Goal: Contribute content

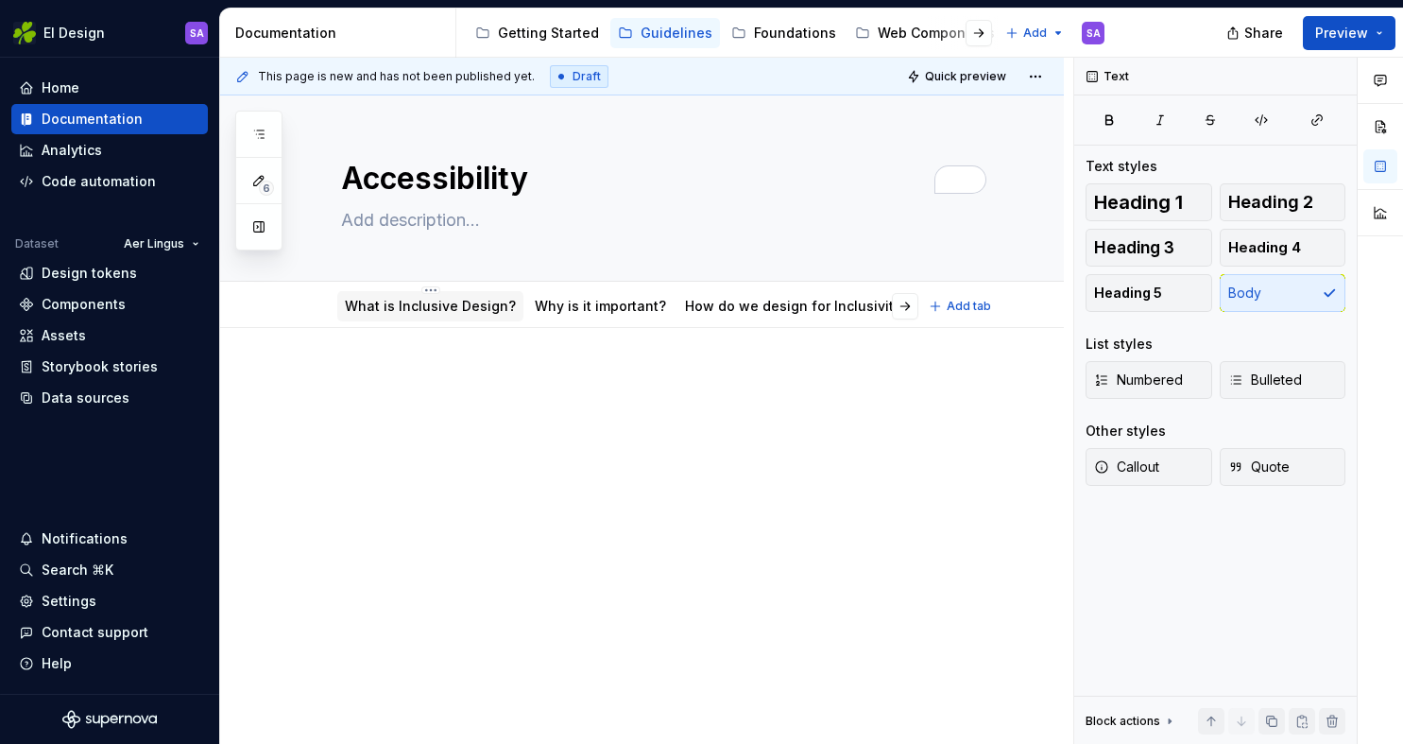
click at [427, 311] on link "What is Inclusive Design?" at bounding box center [430, 306] width 171 height 16
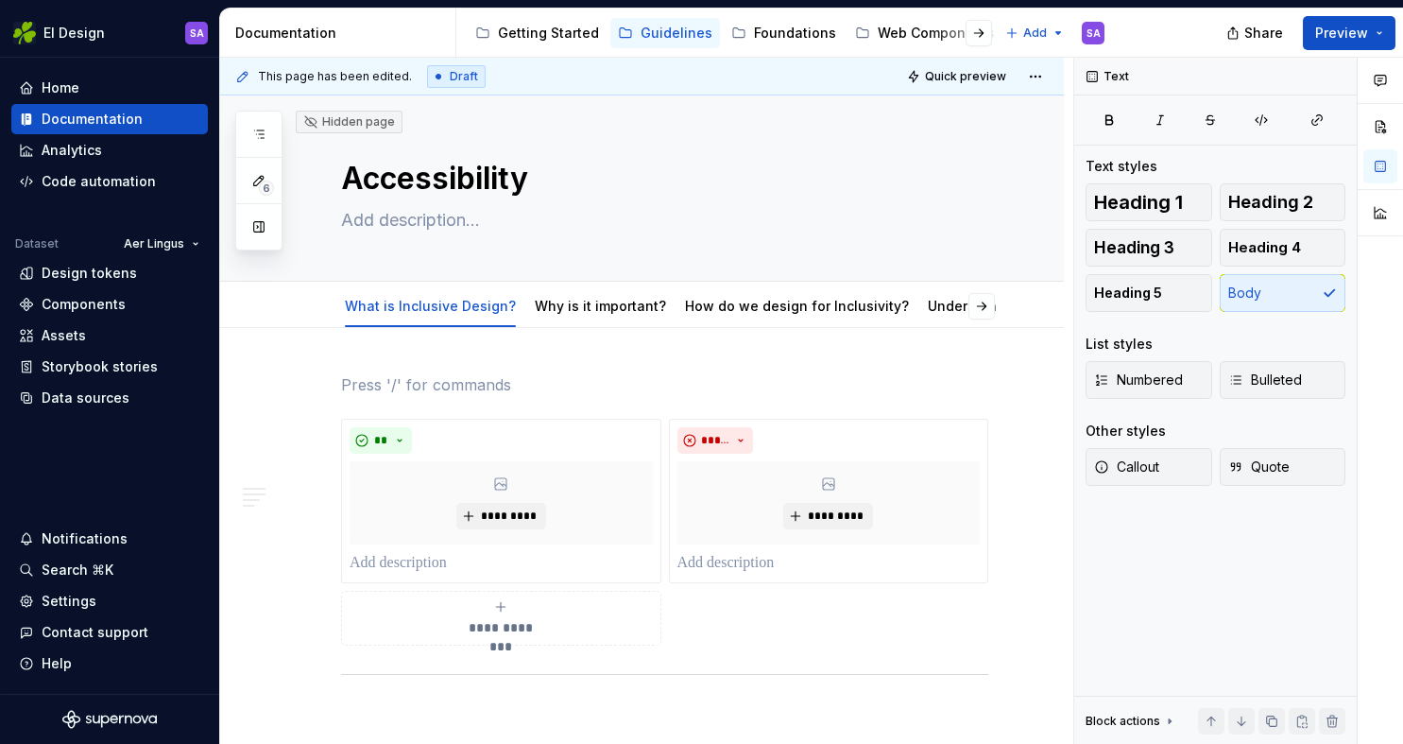
scroll to position [817, 0]
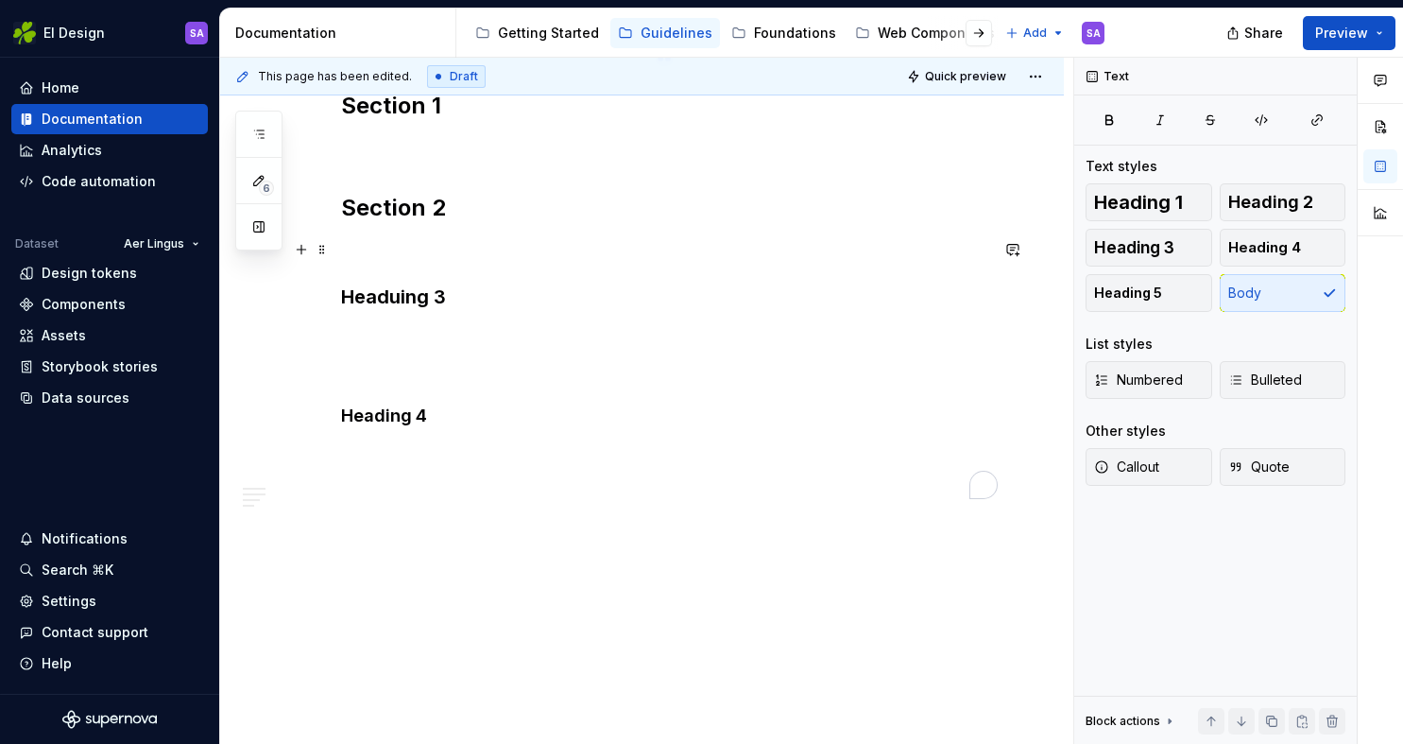
click at [849, 238] on p "To enrich screen reader interactions, please activate Accessibility in Grammarl…" at bounding box center [664, 249] width 647 height 23
click at [439, 343] on p "To enrich screen reader interactions, please activate Accessibility in Grammarl…" at bounding box center [664, 336] width 647 height 23
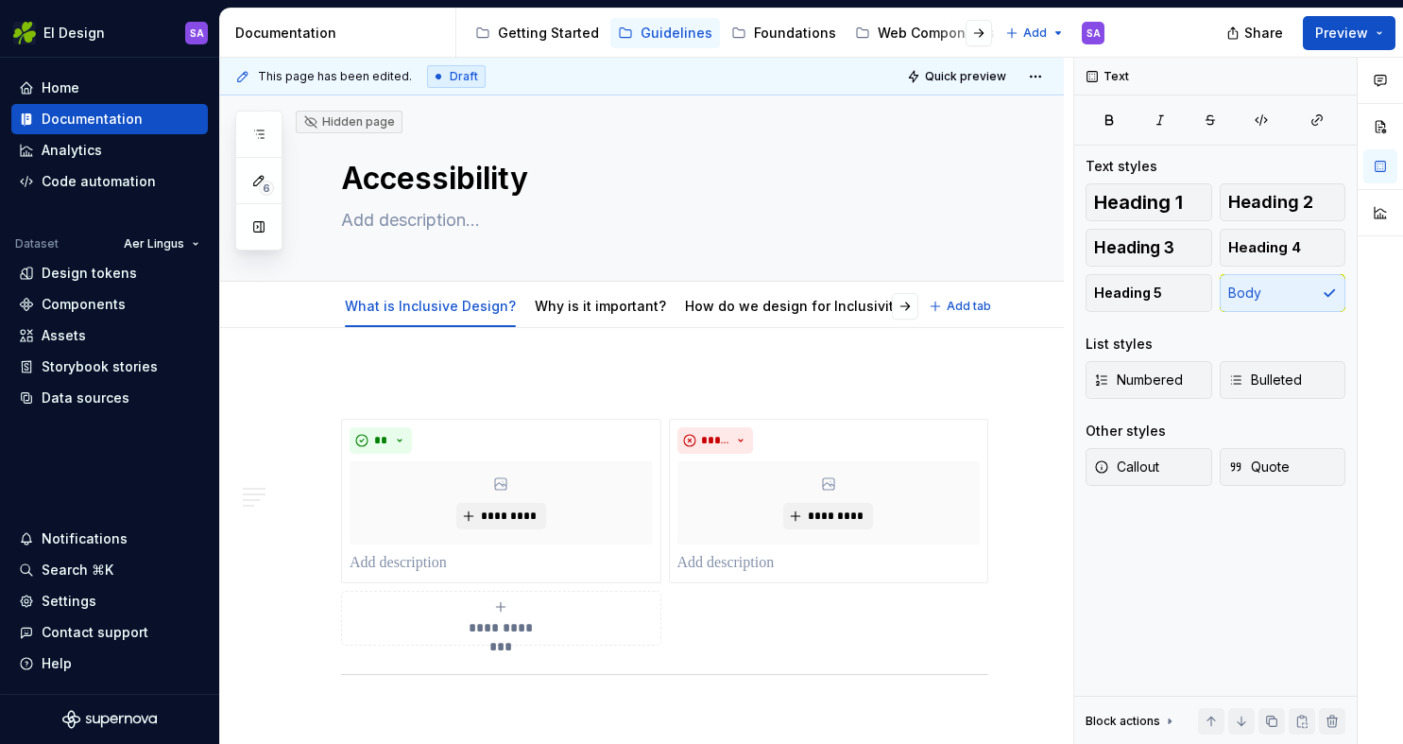
type textarea "*"
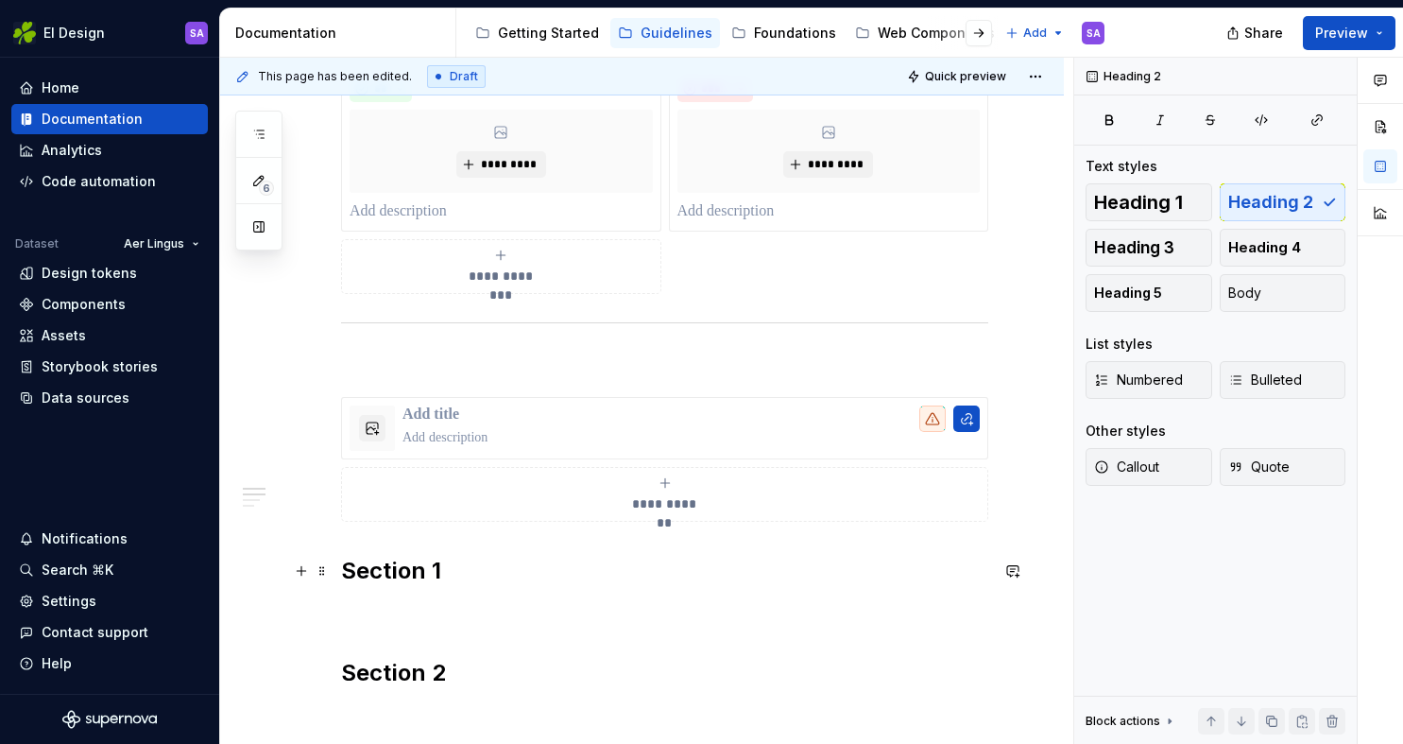
click at [425, 577] on h2 "Section 1" at bounding box center [664, 571] width 647 height 30
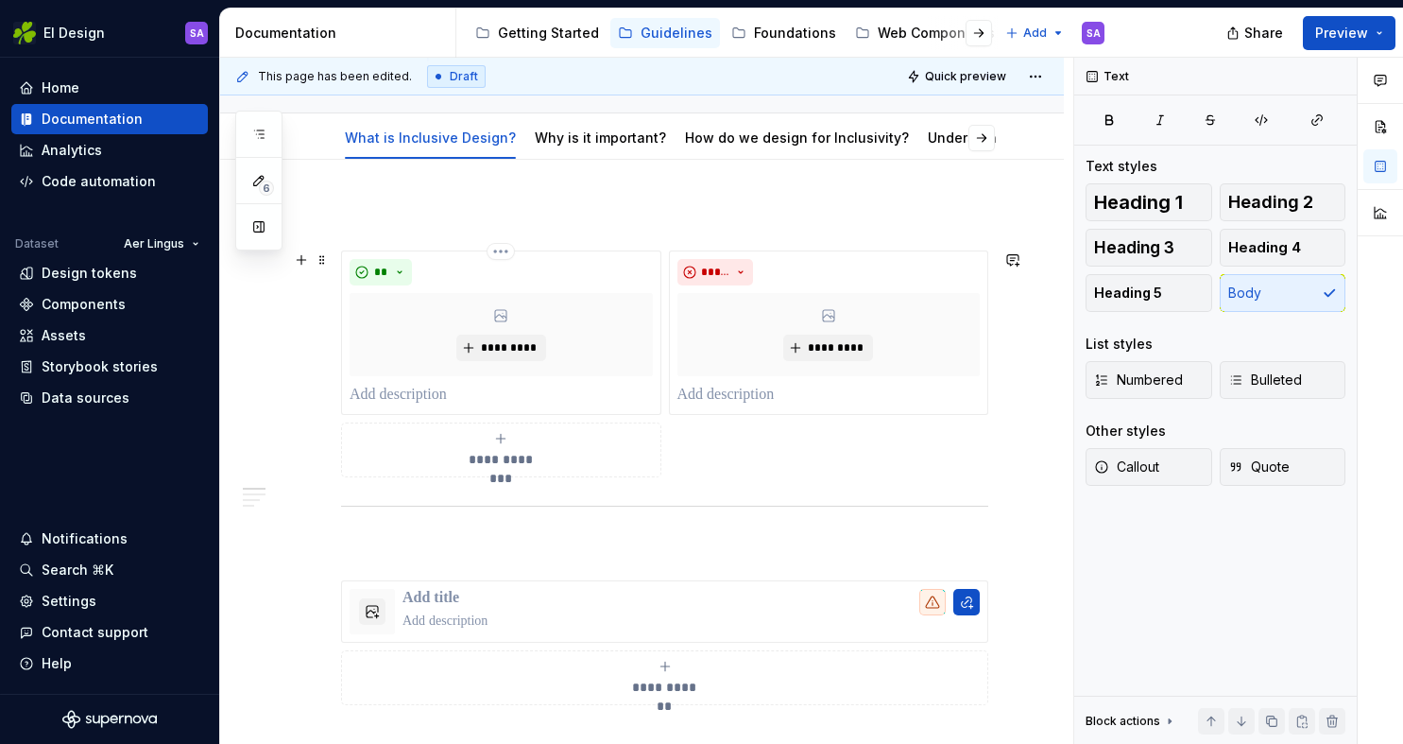
scroll to position [53, 0]
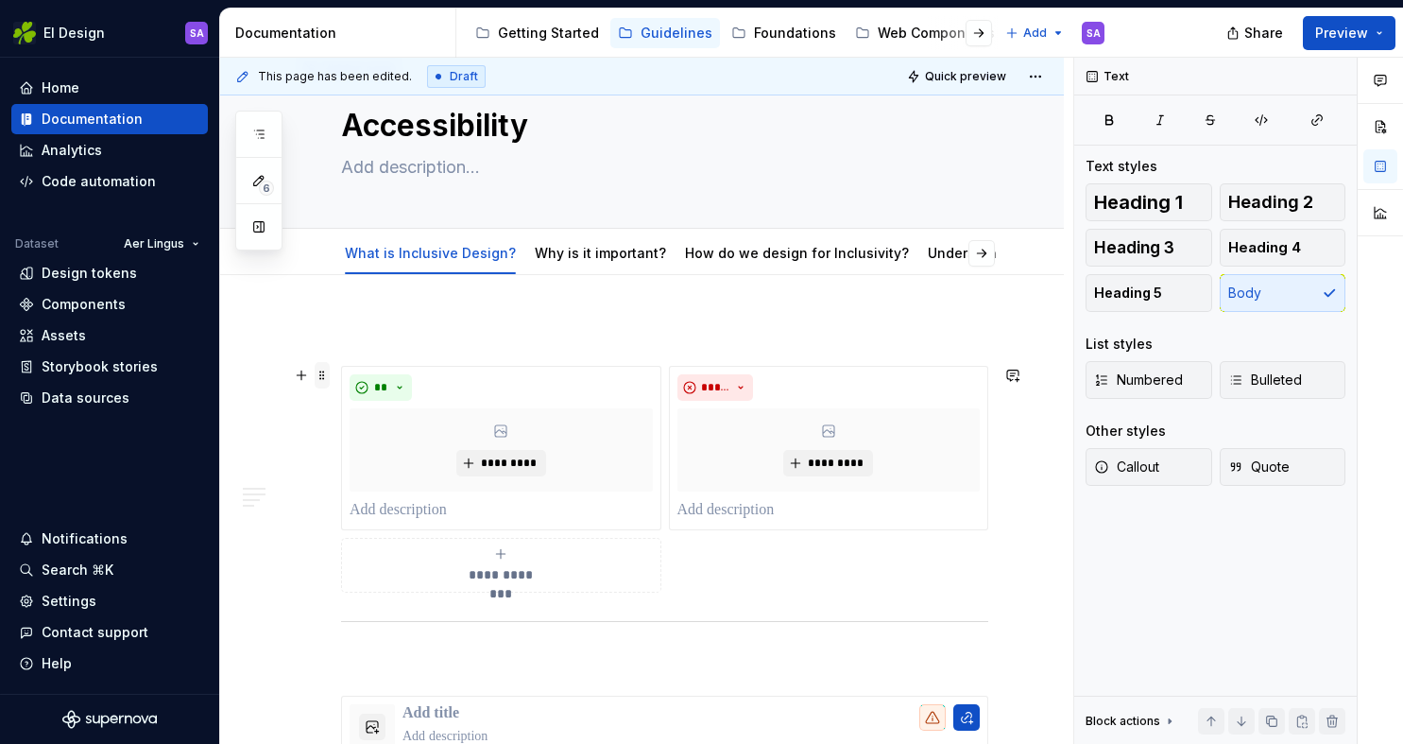
click at [324, 377] on span at bounding box center [322, 375] width 15 height 26
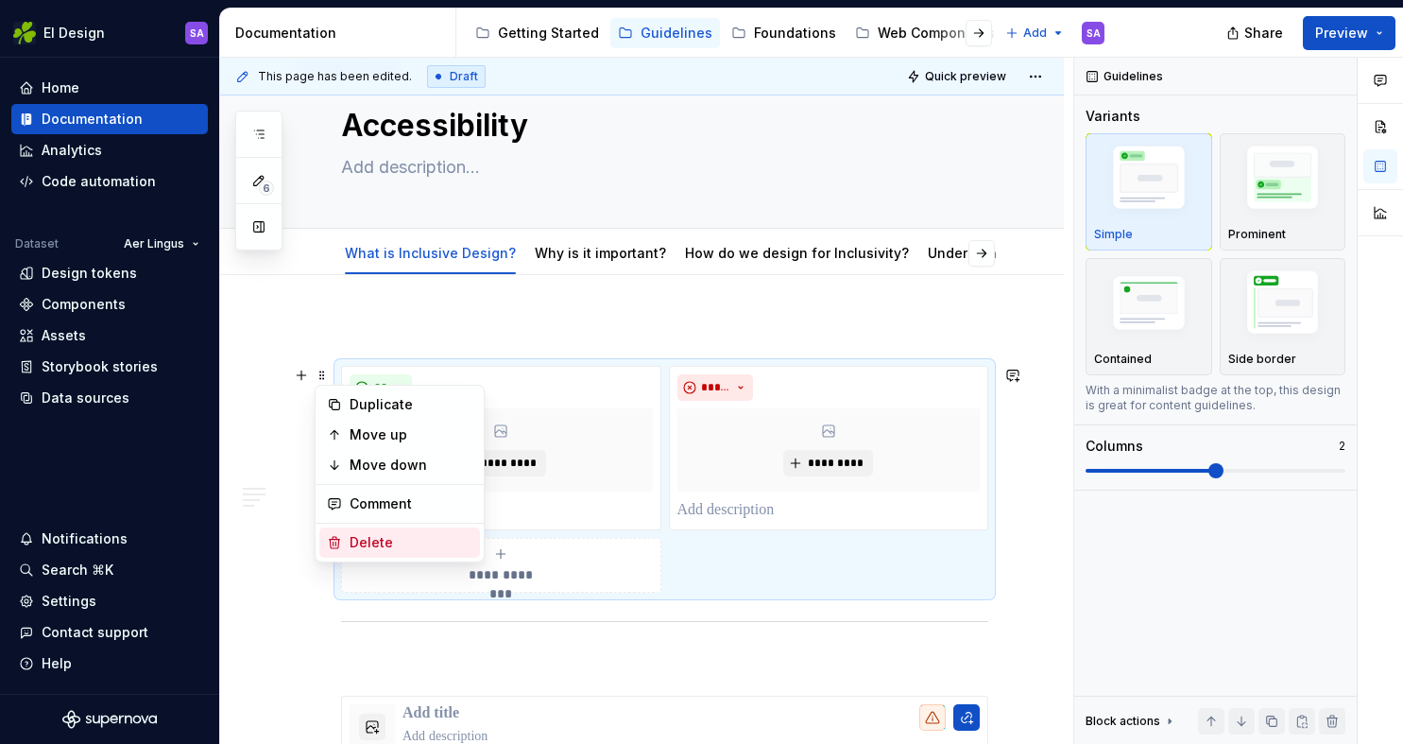
click at [359, 533] on div "Delete" at bounding box center [411, 542] width 123 height 19
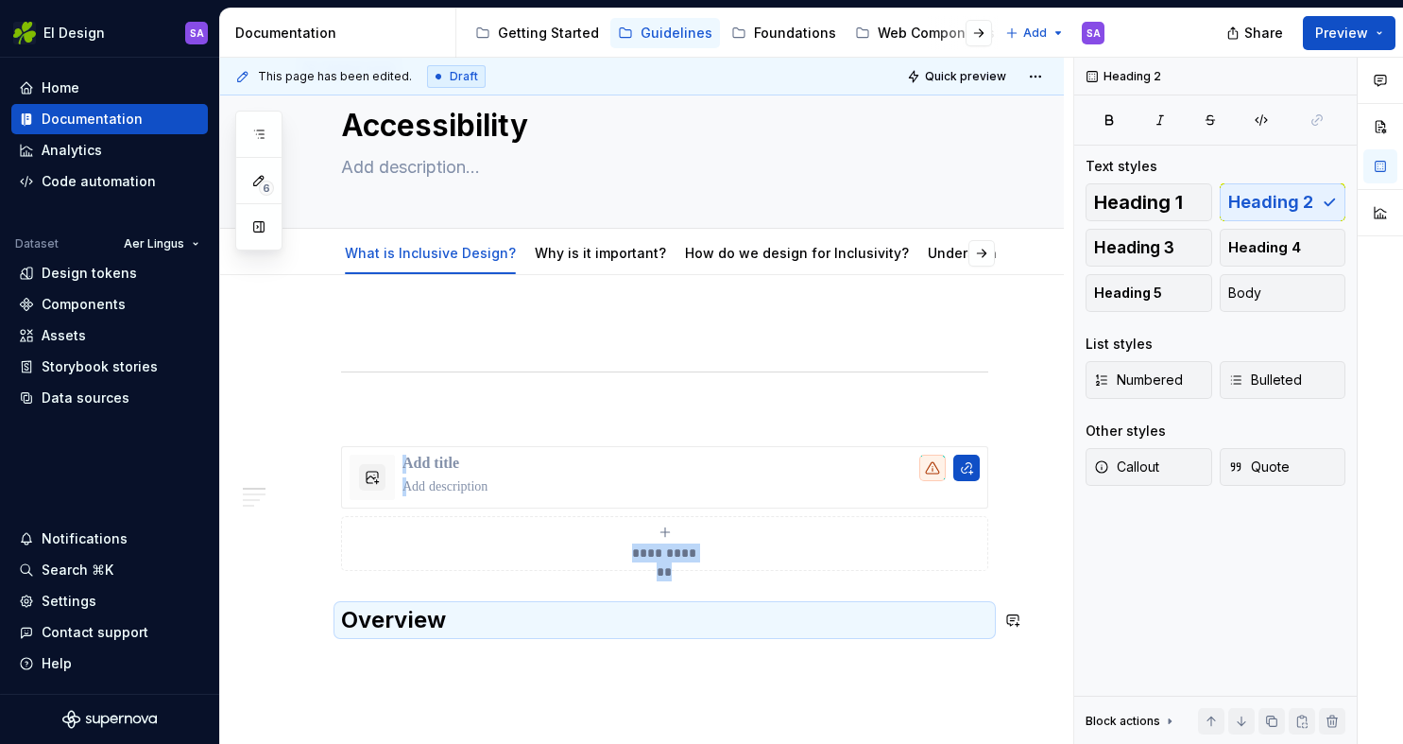
drag, startPoint x: 322, startPoint y: 375, endPoint x: 332, endPoint y: 636, distance: 261.0
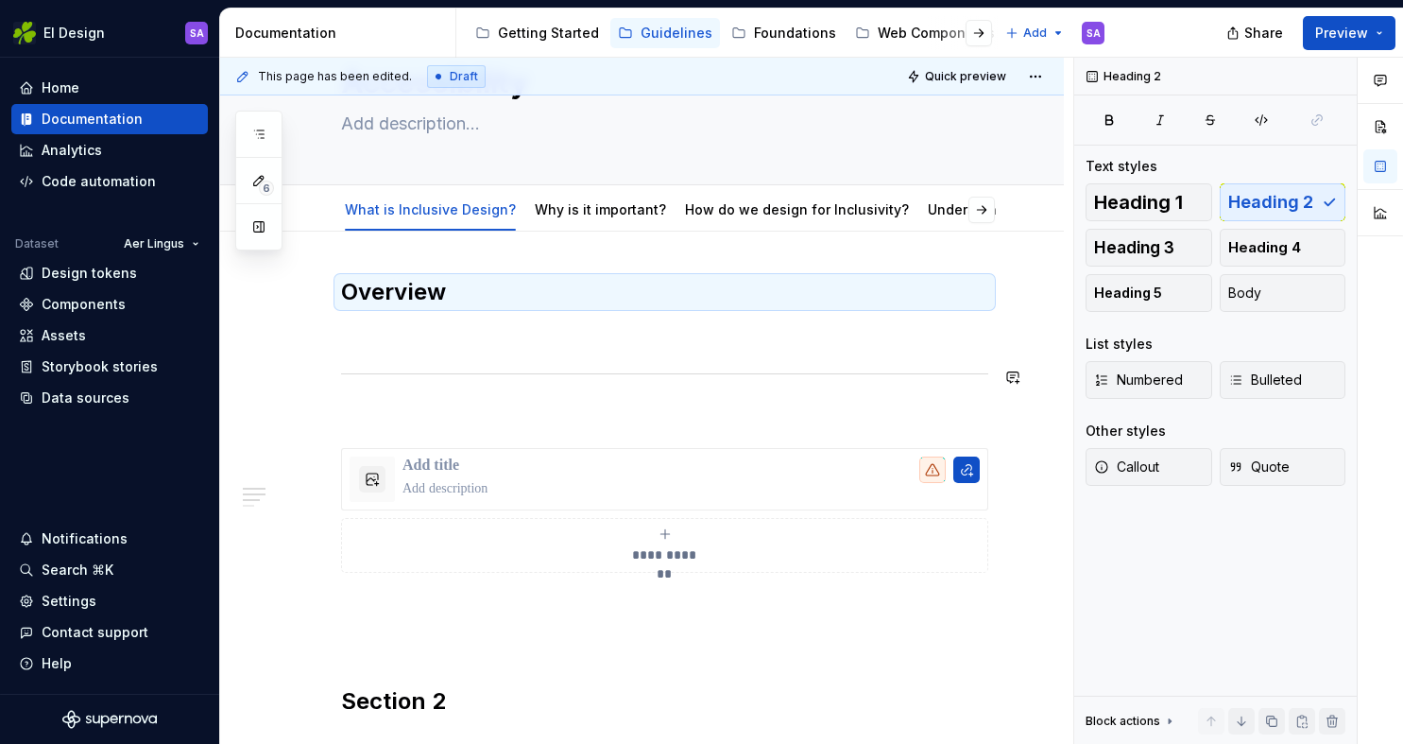
scroll to position [160, 0]
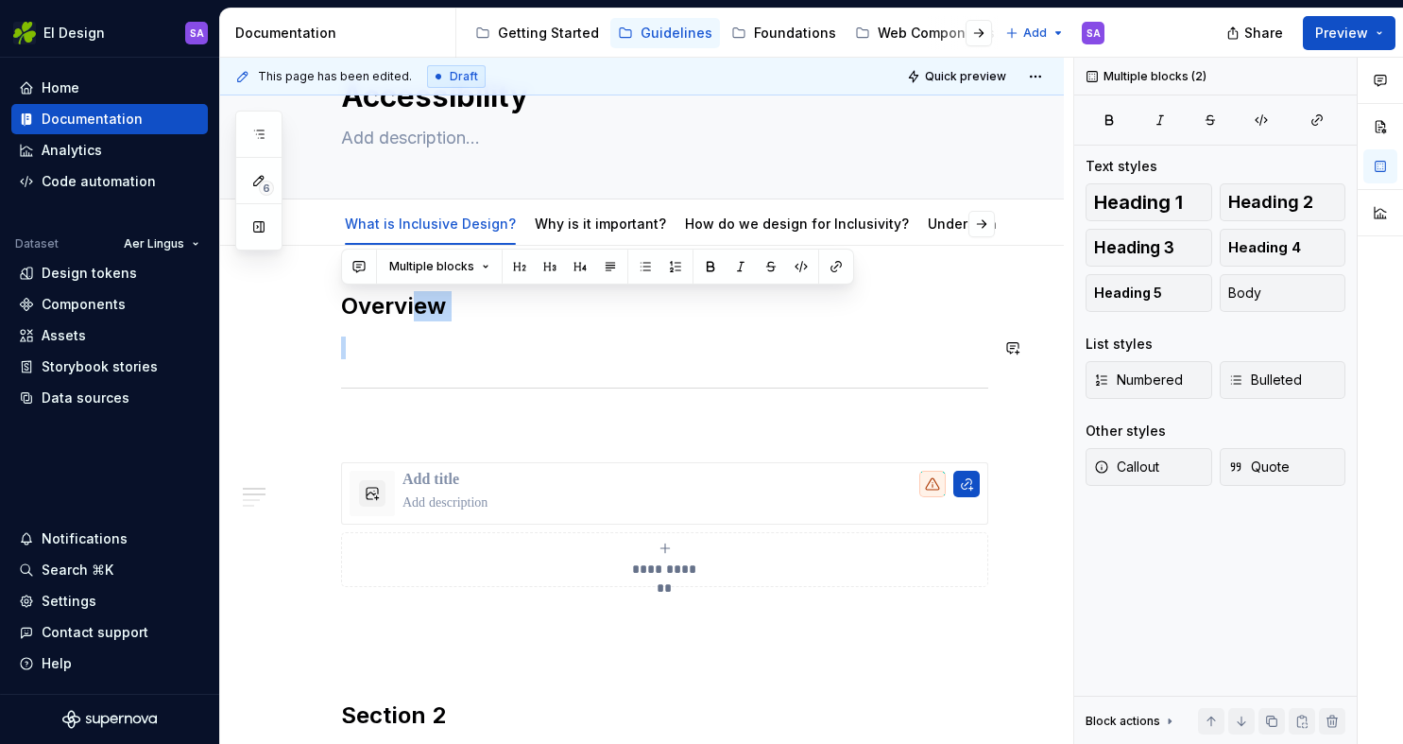
drag, startPoint x: 415, startPoint y: 310, endPoint x: 414, endPoint y: 375, distance: 65.2
click at [414, 376] on div "**********" at bounding box center [664, 648] width 647 height 715
click at [405, 386] on div "To enrich screen reader interactions, please activate Accessibility in Grammarl…" at bounding box center [664, 388] width 647 height 12
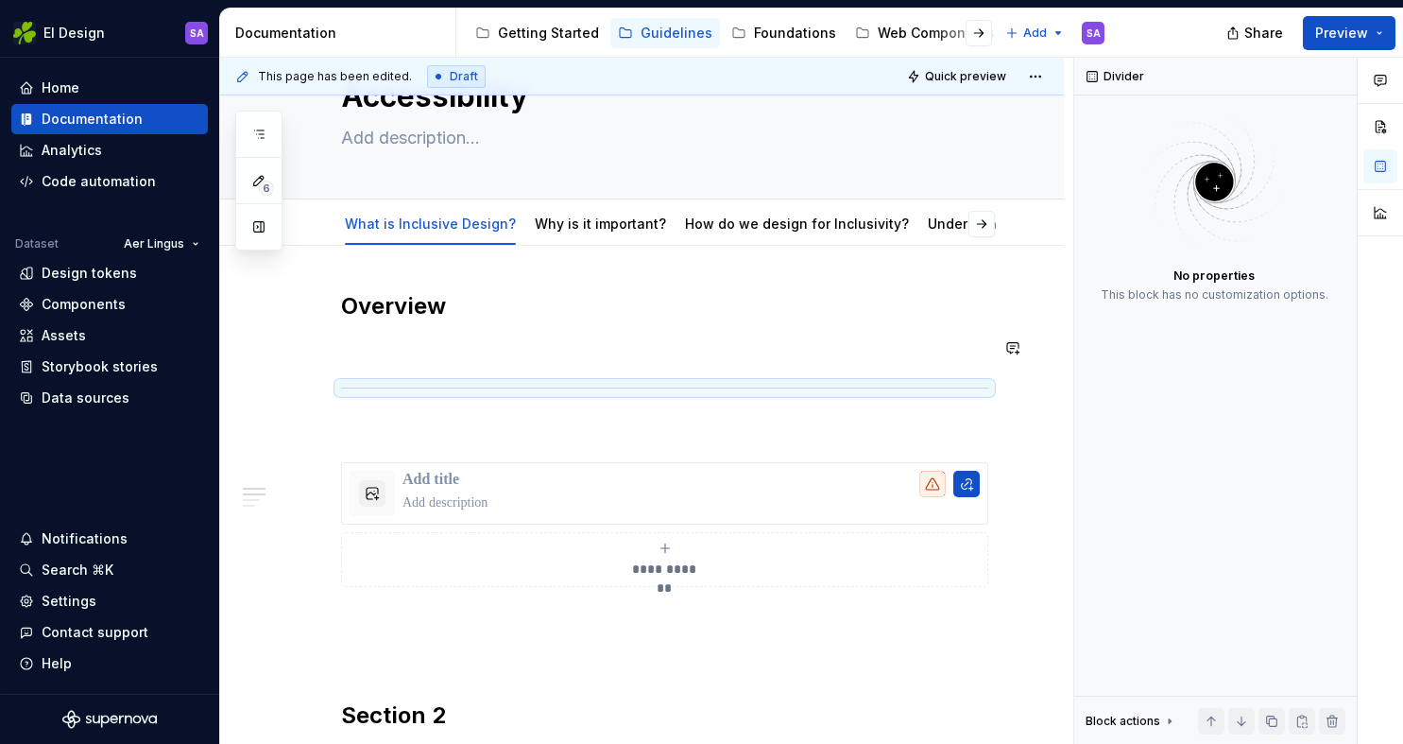
click at [427, 332] on div "**********" at bounding box center [664, 648] width 647 height 715
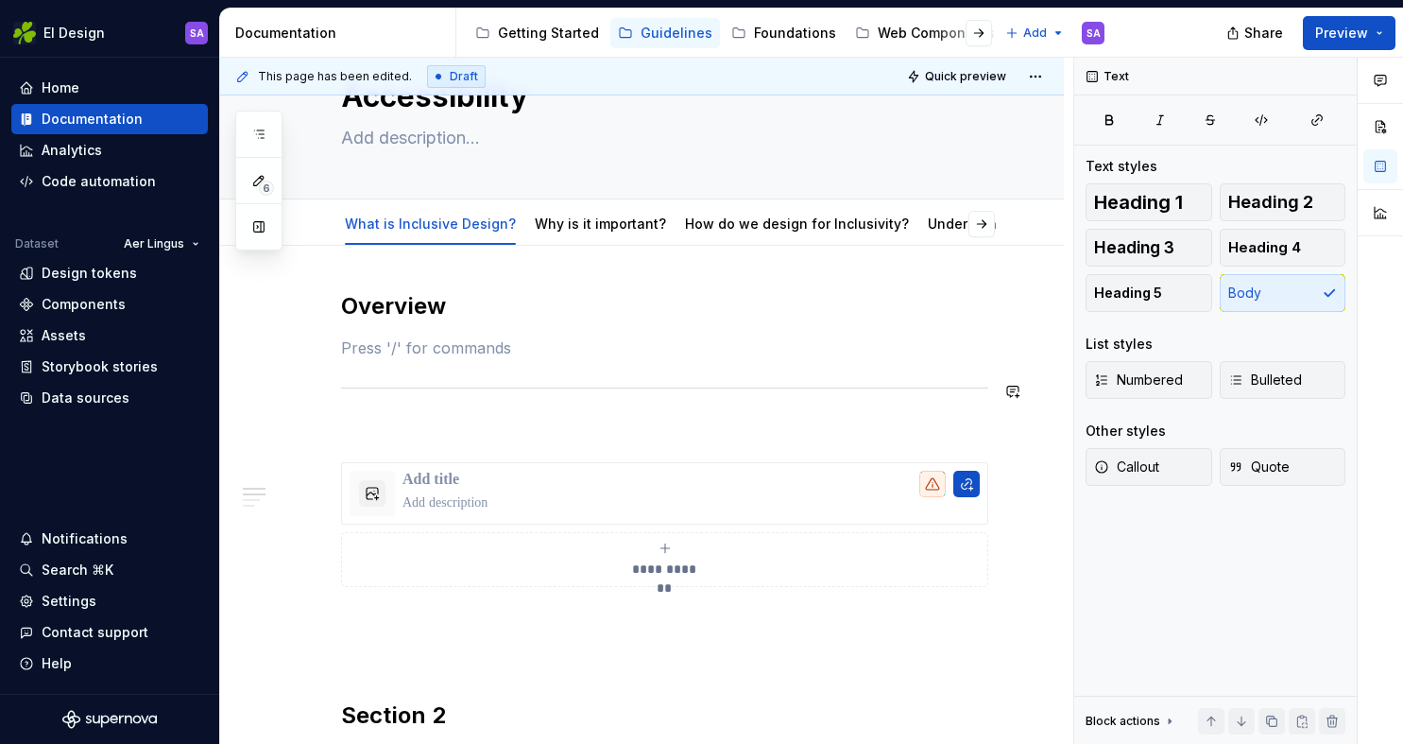
click at [392, 394] on div "**********" at bounding box center [664, 648] width 647 height 715
click at [404, 386] on div "To enrich screen reader interactions, please activate Accessibility in Grammarl…" at bounding box center [664, 388] width 647 height 12
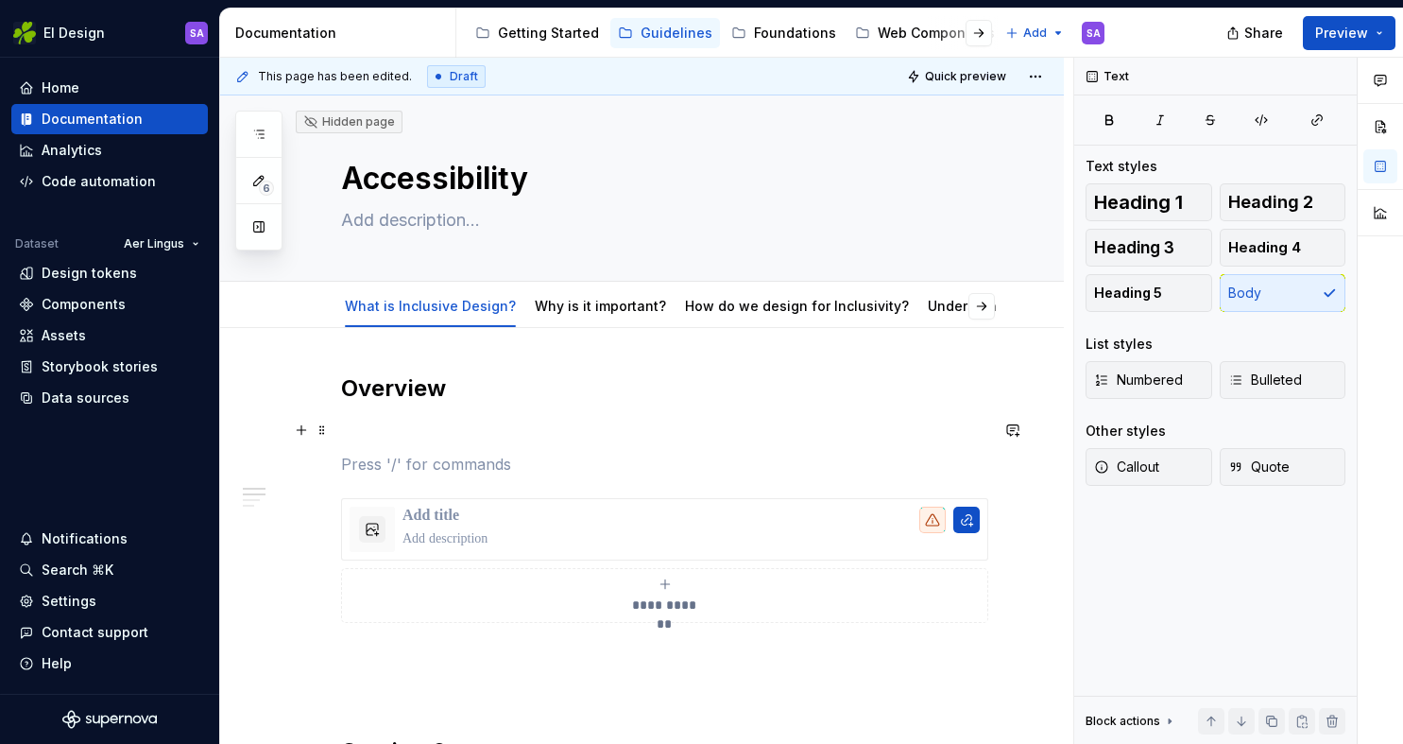
click at [456, 439] on p "To enrich screen reader interactions, please activate Accessibility in Grammarl…" at bounding box center [664, 430] width 647 height 23
click at [467, 311] on link "What is Inclusive Design?" at bounding box center [430, 306] width 171 height 16
click at [426, 309] on link "What is Inclusive Design?" at bounding box center [430, 306] width 171 height 16
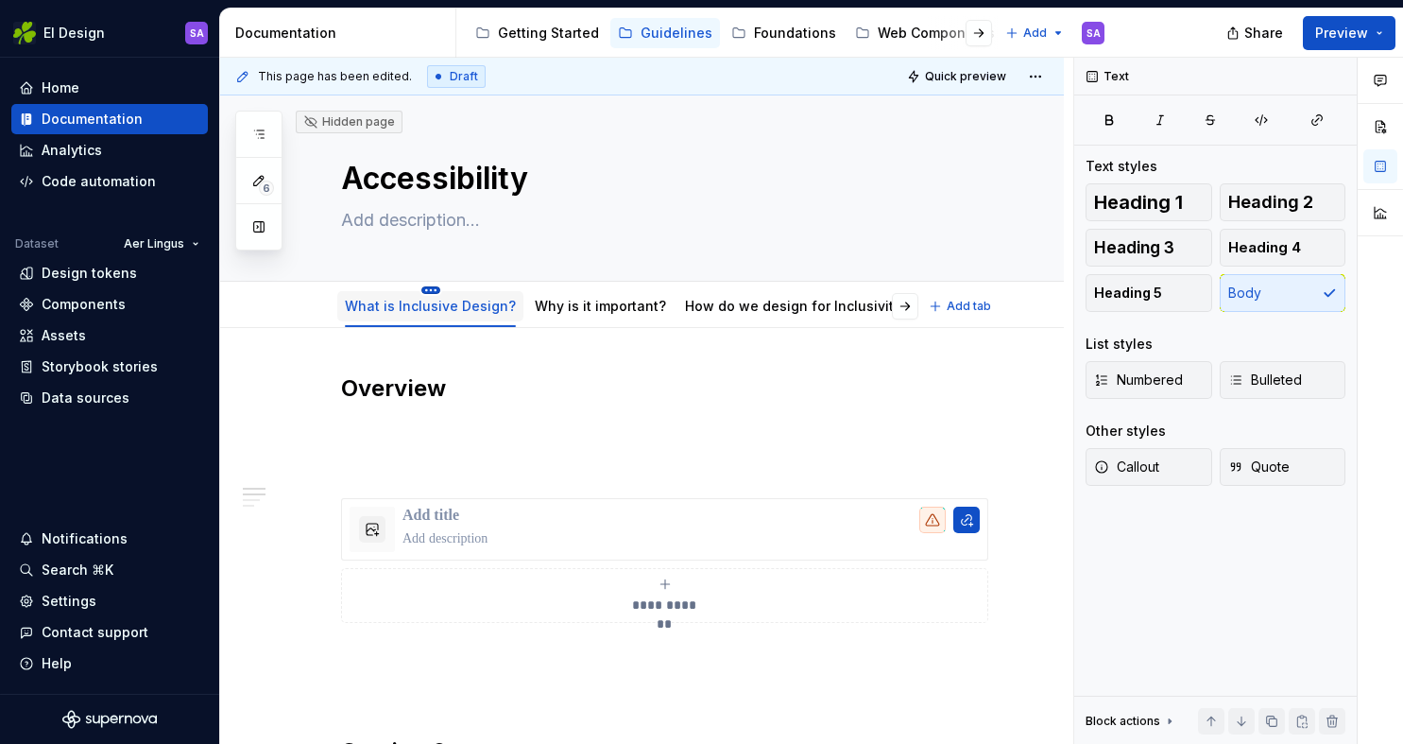
click at [426, 291] on html "EI Design SA Home Documentation Analytics Code automation Dataset Aer Lingus De…" at bounding box center [701, 372] width 1403 height 744
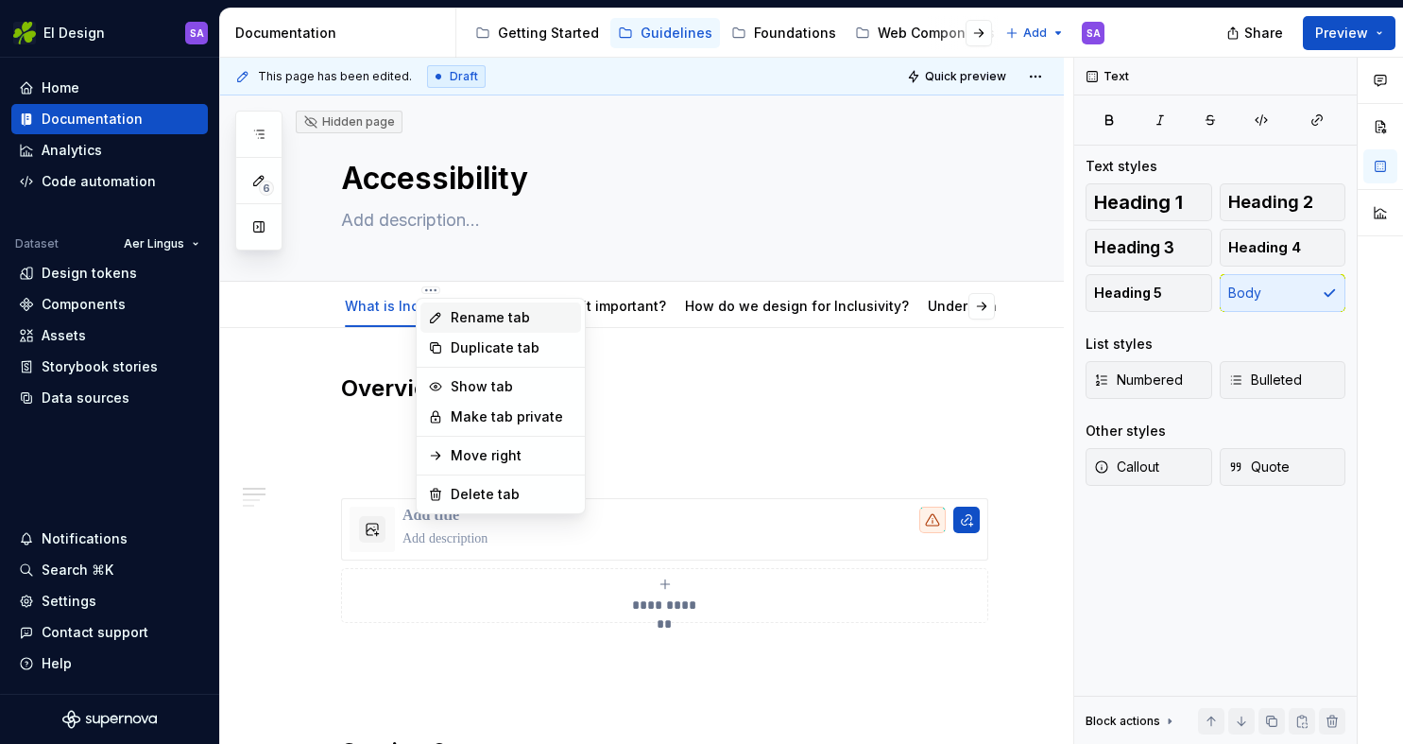
type textarea "*"
click at [478, 316] on div "Rename tab" at bounding box center [512, 317] width 123 height 19
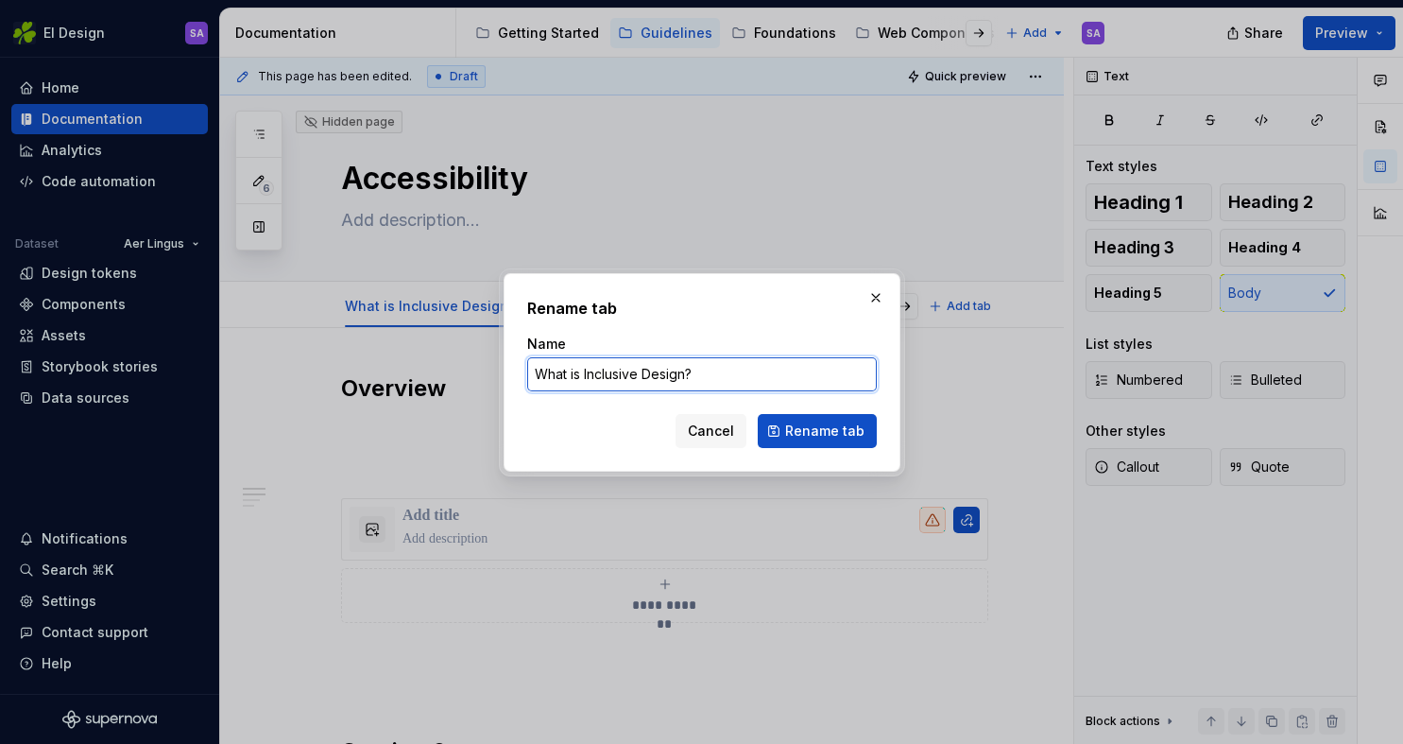
drag, startPoint x: 686, startPoint y: 370, endPoint x: 586, endPoint y: 371, distance: 100.2
click at [586, 371] on input "What is Inclusive Design?" at bounding box center [702, 374] width 350 height 34
type input "What is Accessible Design?"
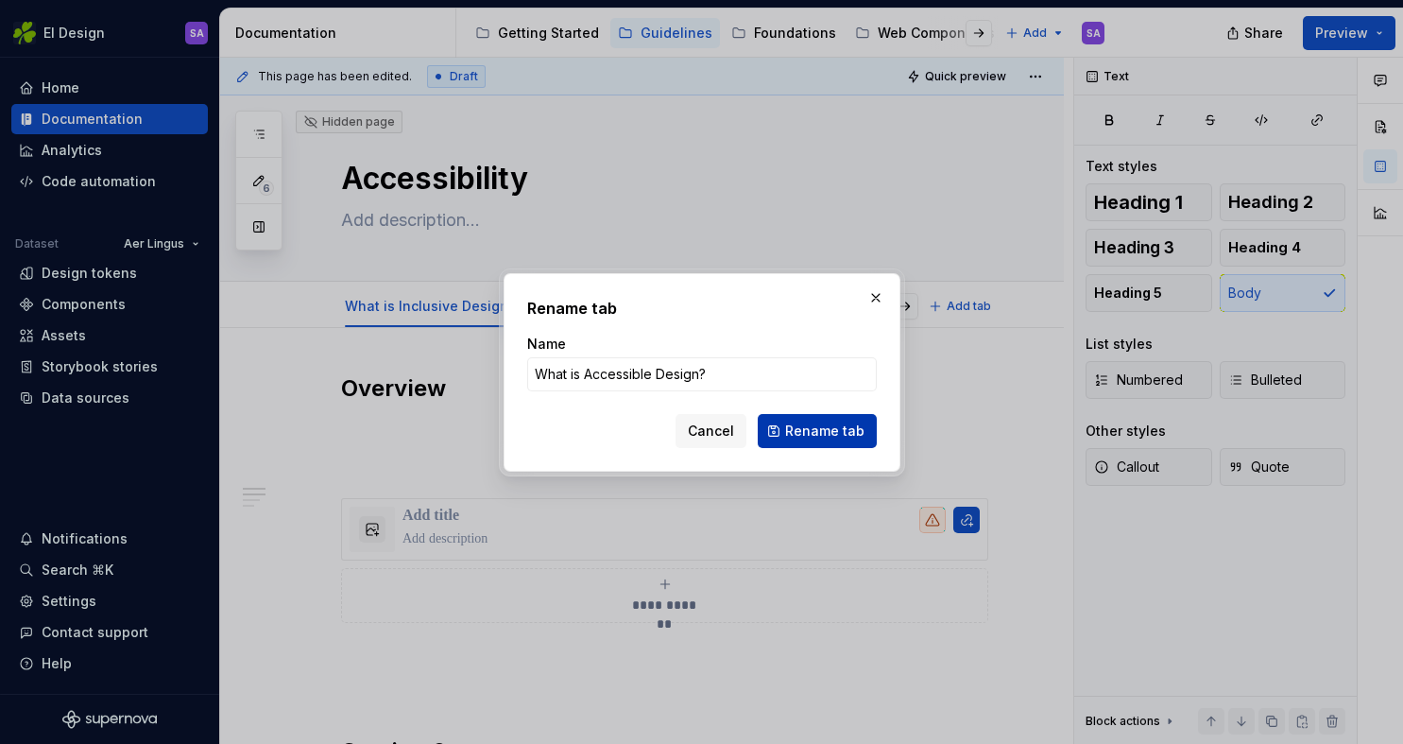
click at [797, 425] on span "Rename tab" at bounding box center [824, 431] width 79 height 19
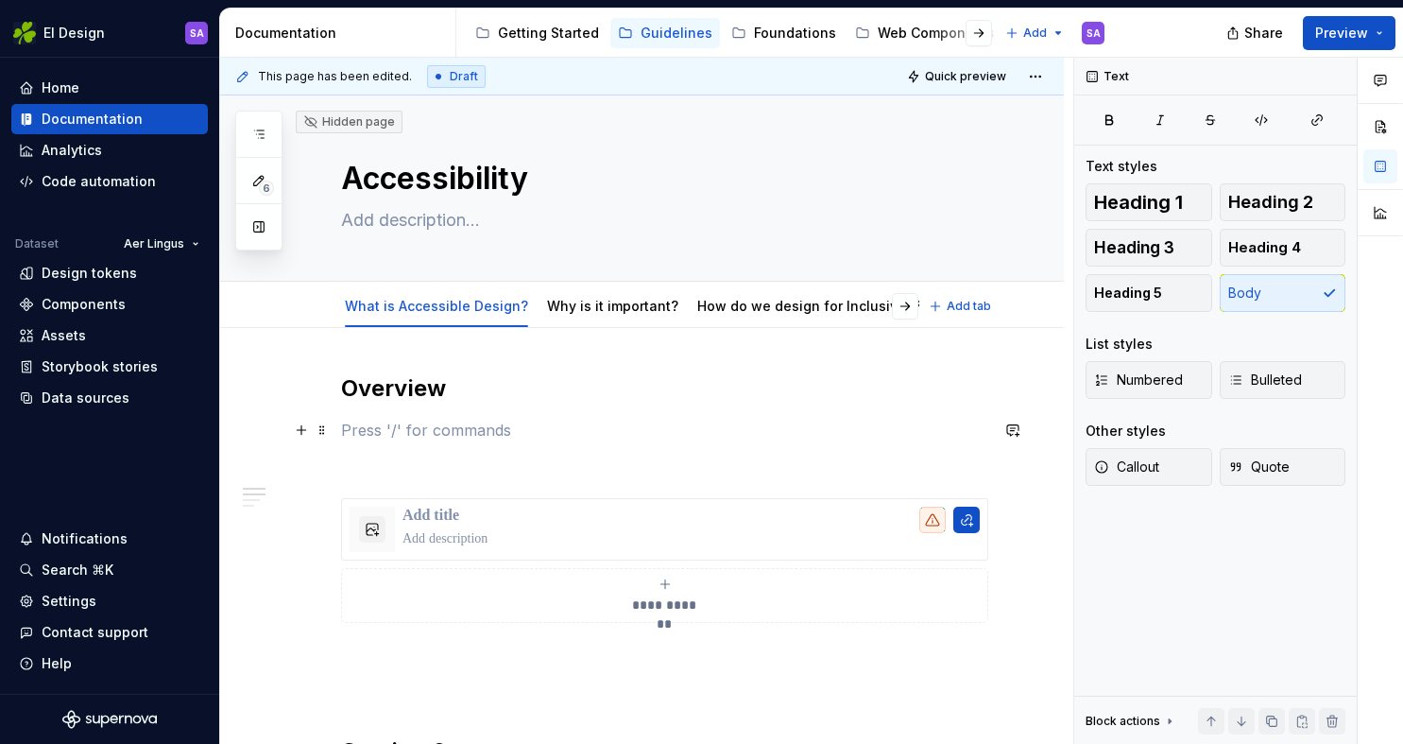
click at [409, 421] on p "To enrich screen reader interactions, please activate Accessibility in Grammarl…" at bounding box center [664, 430] width 647 height 23
click at [444, 431] on p "To enrich screen reader interactions, please activate Accessibility in Grammarl…" at bounding box center [664, 430] width 647 height 23
click at [424, 431] on p "iuwnciune" at bounding box center [664, 430] width 647 height 23
click at [405, 429] on p "iuwnciune" at bounding box center [664, 430] width 647 height 23
click at [325, 509] on span at bounding box center [322, 507] width 15 height 26
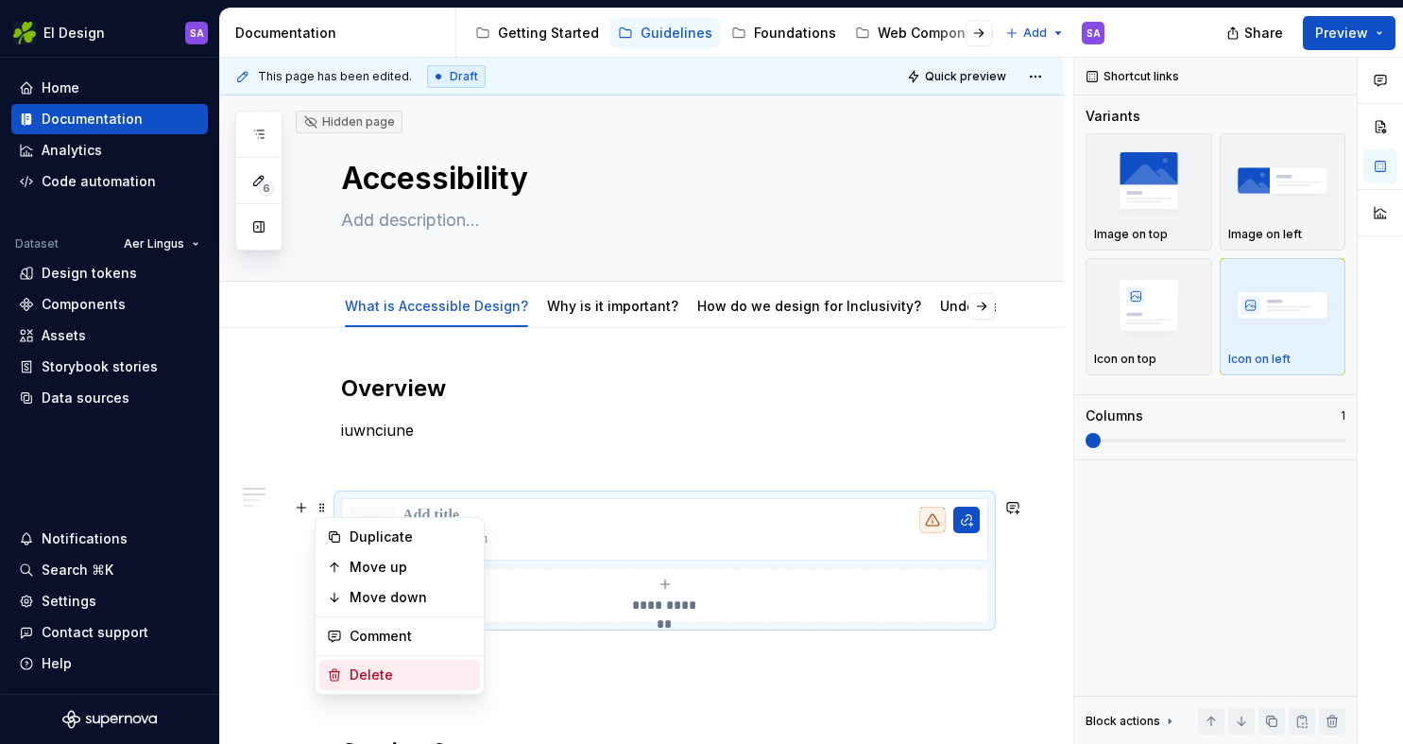
click at [373, 681] on div "Delete" at bounding box center [411, 674] width 123 height 19
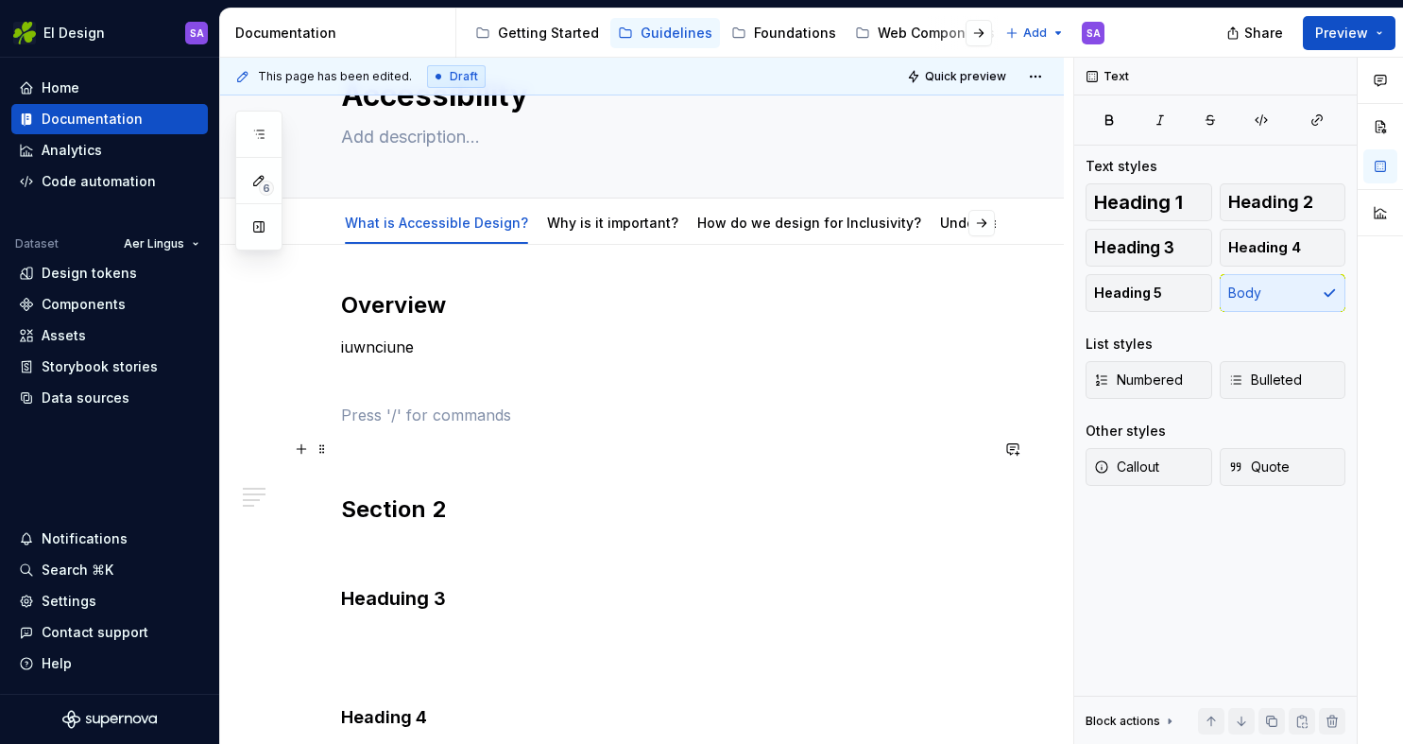
scroll to position [84, 0]
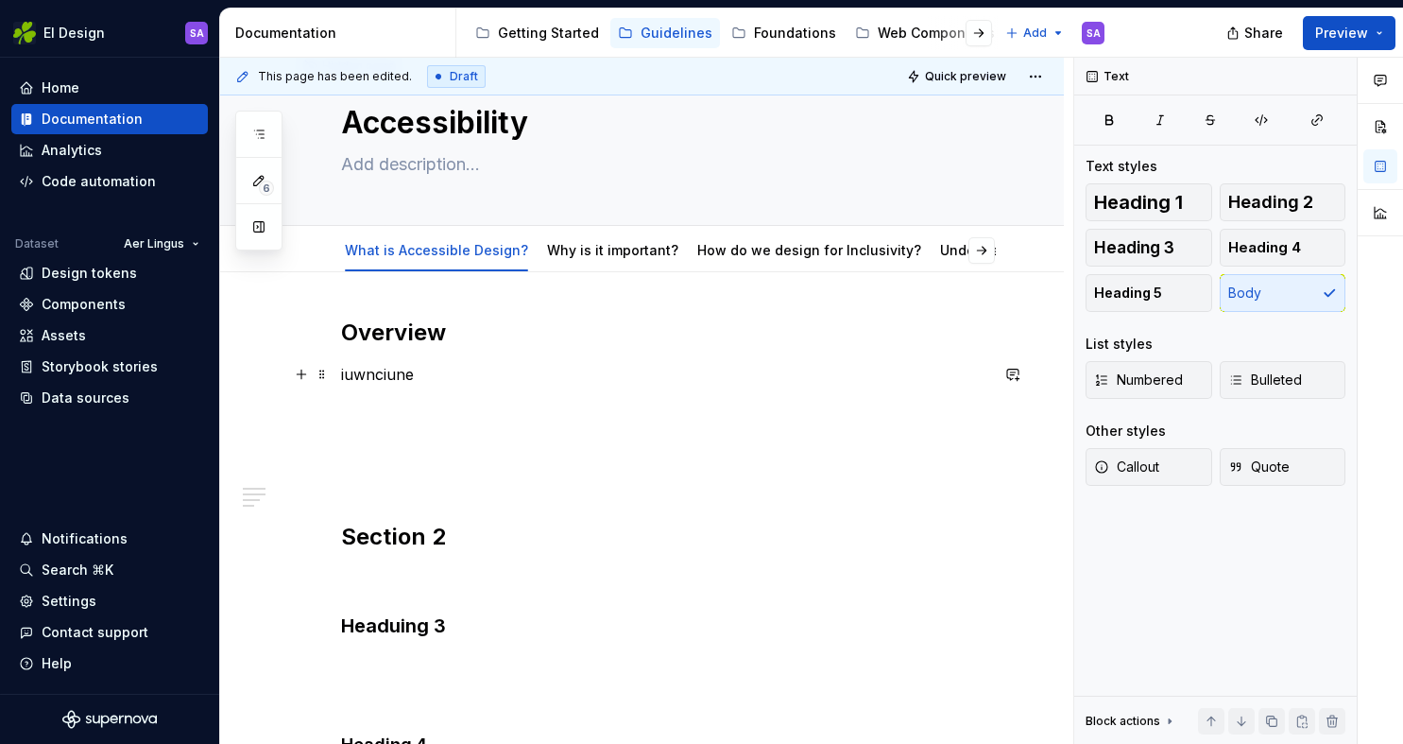
click at [415, 374] on p "iuwnciune" at bounding box center [664, 374] width 647 height 23
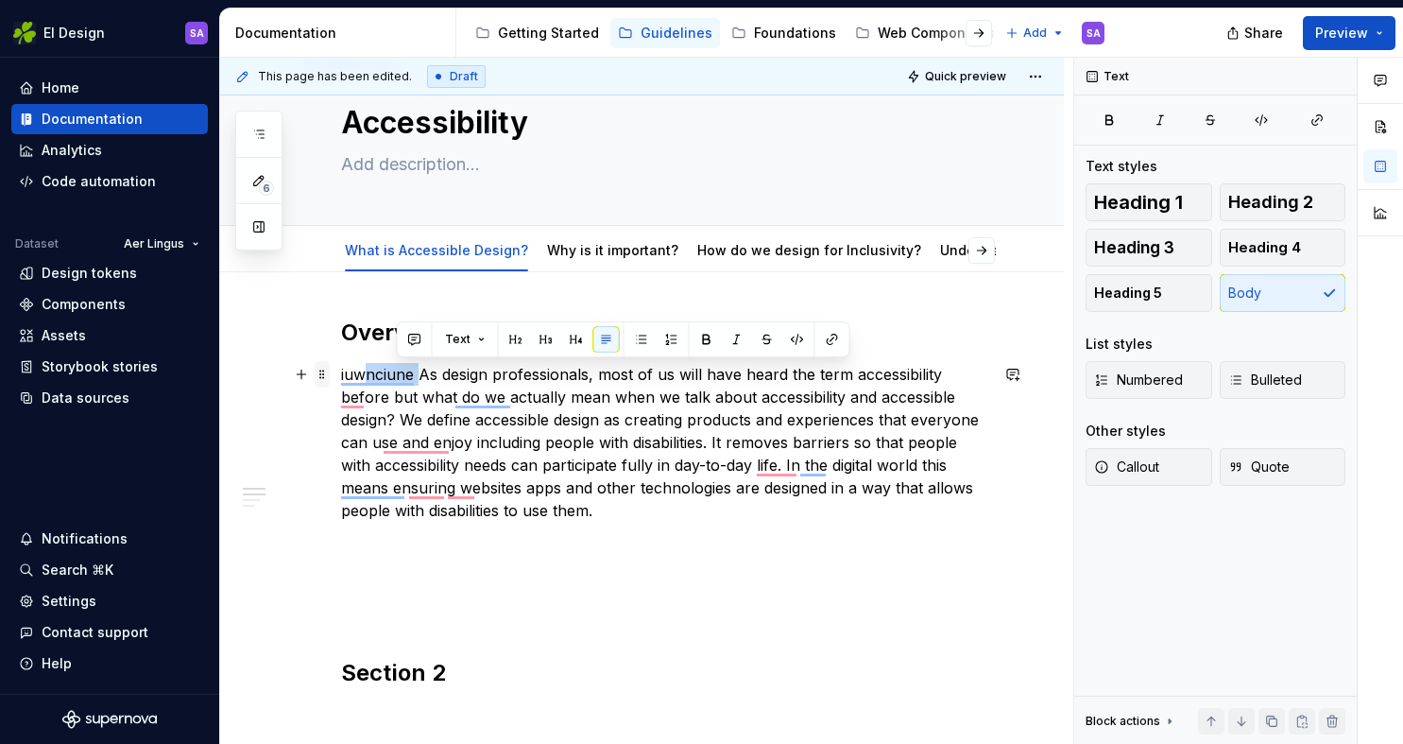
drag, startPoint x: 420, startPoint y: 373, endPoint x: 321, endPoint y: 371, distance: 98.3
click at [341, 371] on div "Overview iuwnciune As design professionals, most of us will have heard the term…" at bounding box center [664, 652] width 647 height 669
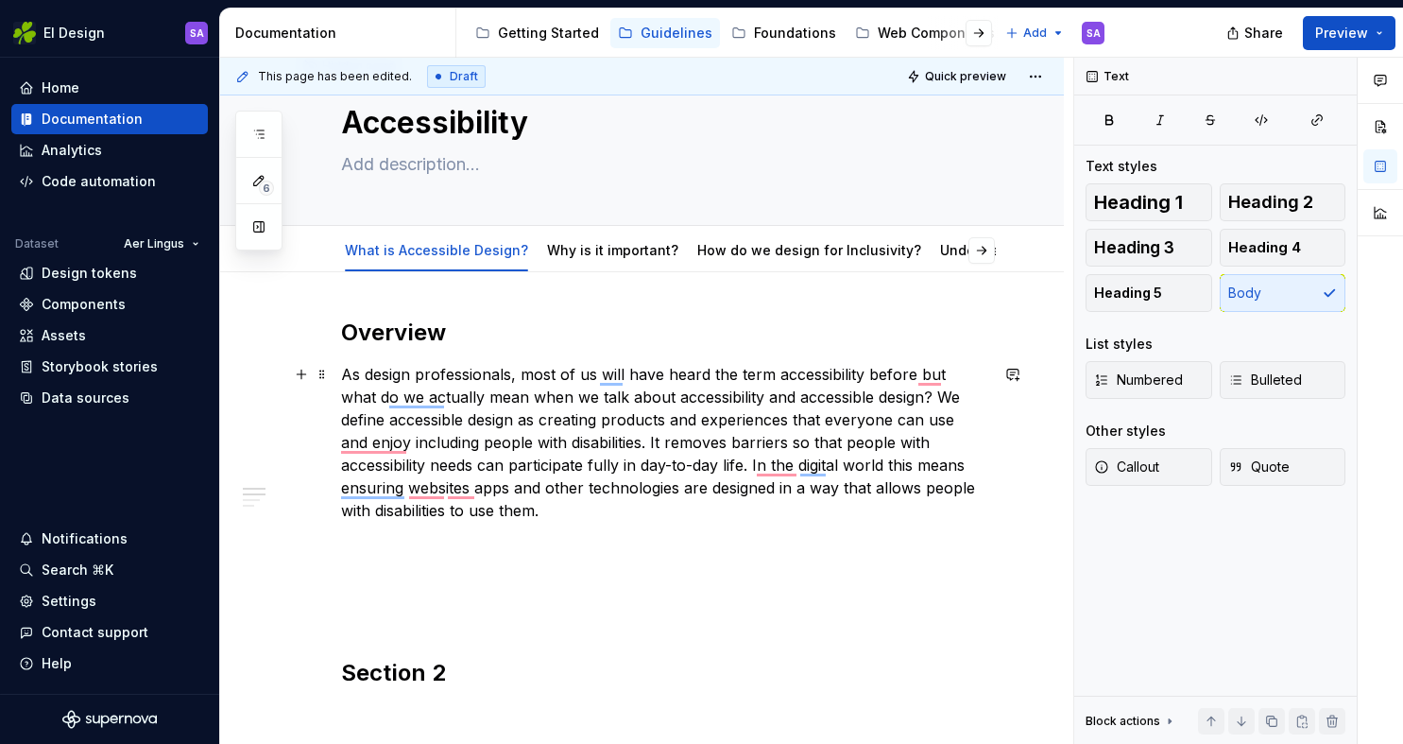
click at [900, 396] on p "As design professionals, most of us will have heard the term accessibility befo…" at bounding box center [664, 442] width 647 height 159
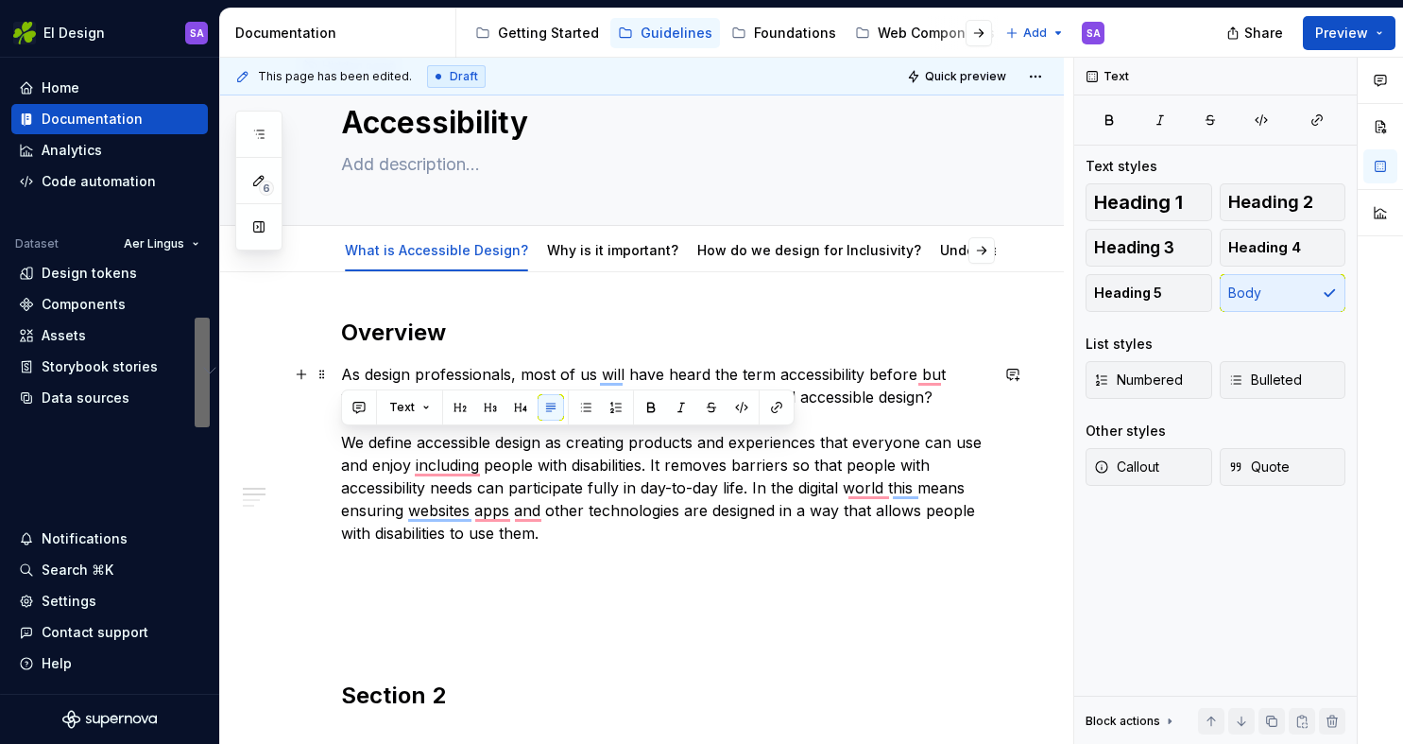
drag, startPoint x: 567, startPoint y: 536, endPoint x: 319, endPoint y: 442, distance: 264.7
click at [319, 442] on html "EI Design SA Home Documentation Analytics Code automation Dataset Aer Lingus De…" at bounding box center [701, 372] width 1403 height 744
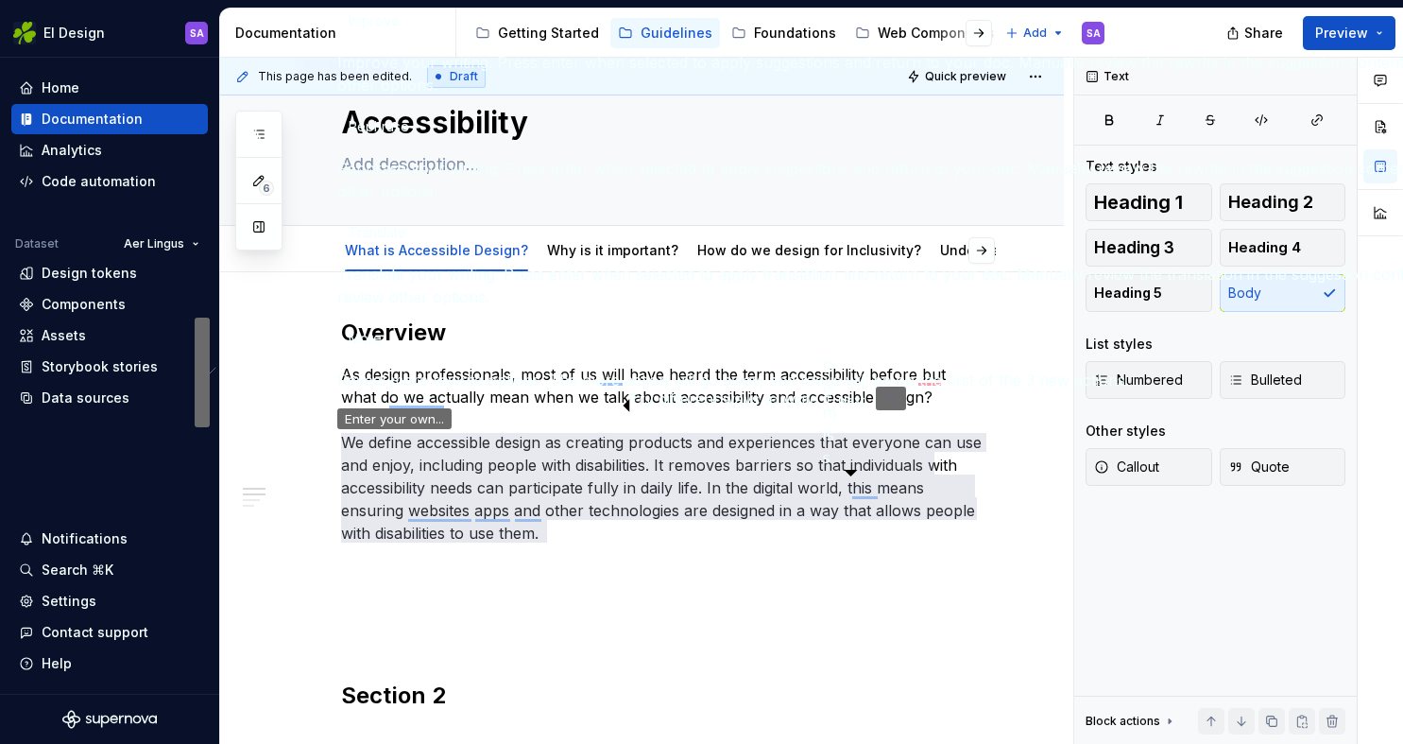
click at [884, 404] on icon "Dismiss" at bounding box center [891, 396] width 15 height 15
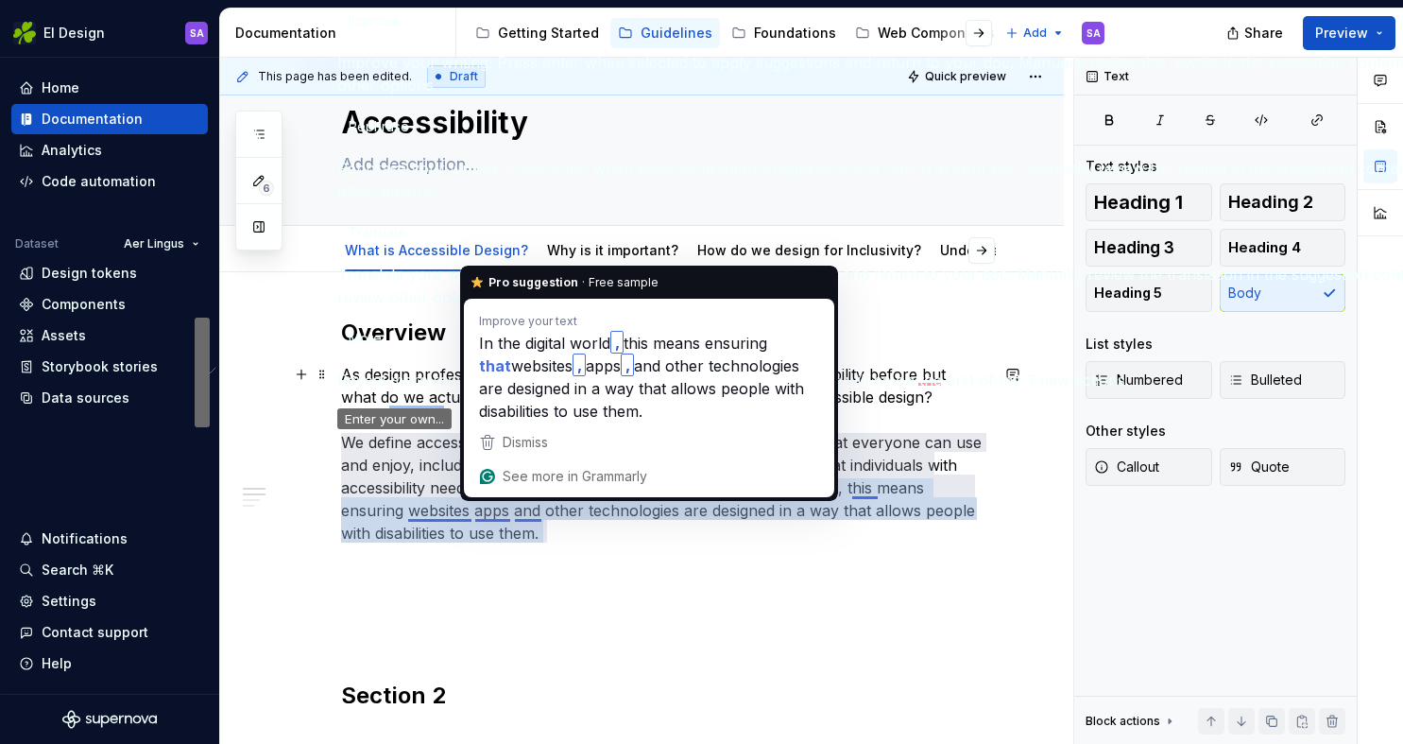
click at [470, 508] on p "As design professionals, most of us will have heard the term accessibility befo…" at bounding box center [664, 453] width 647 height 181
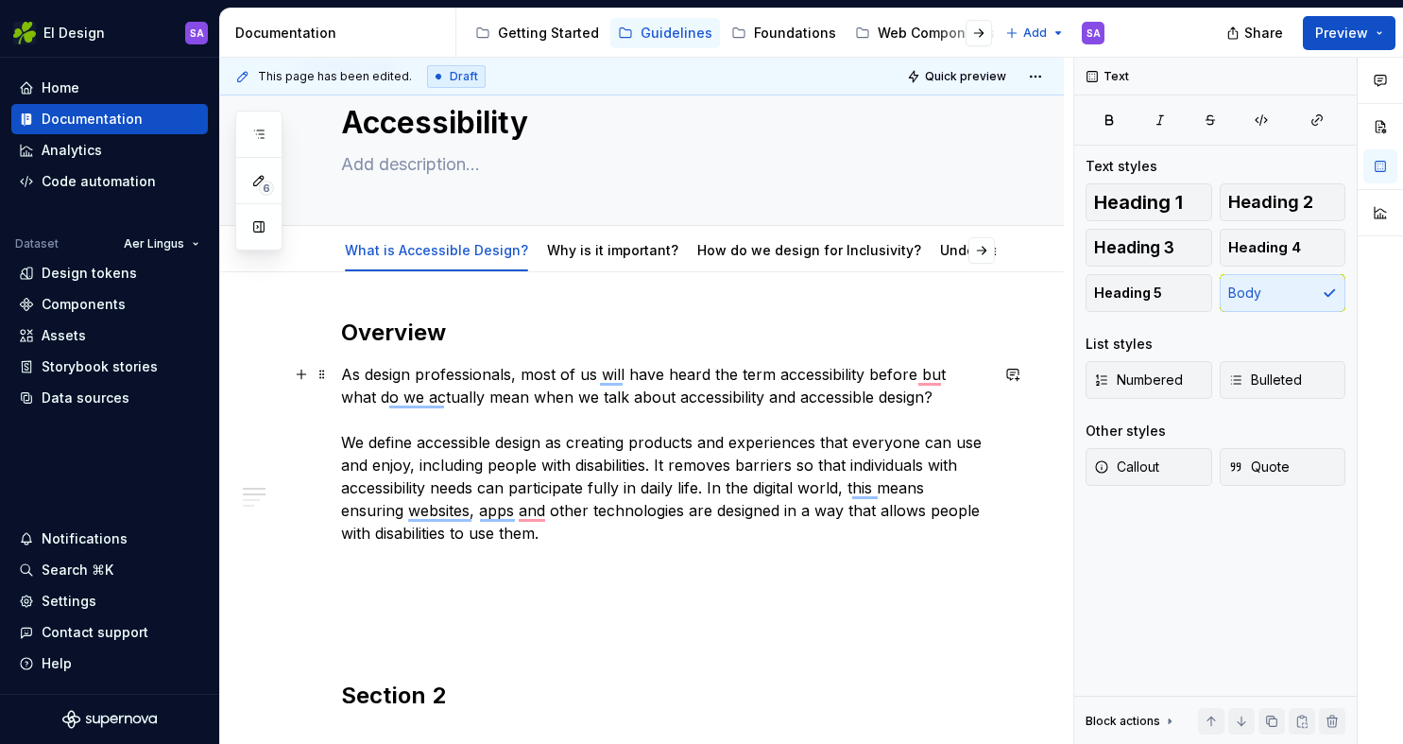
click at [640, 513] on p "As design professionals, most of us will have heard the term accessibility befo…" at bounding box center [664, 453] width 647 height 181
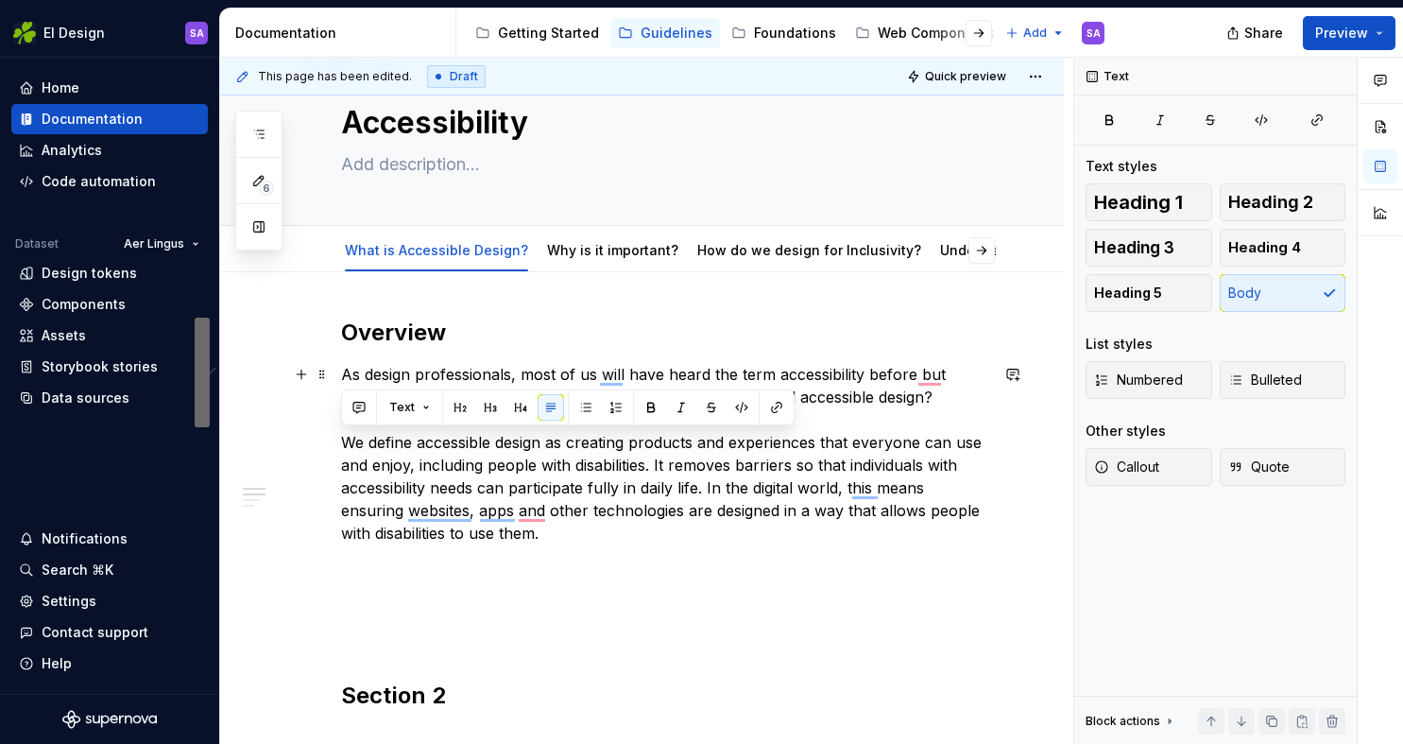
drag, startPoint x: 555, startPoint y: 532, endPoint x: 345, endPoint y: 445, distance: 227.1
click at [345, 445] on p "As design professionals, most of us will have heard the term accessibility befo…" at bounding box center [664, 453] width 647 height 181
click at [364, 410] on button "button" at bounding box center [359, 407] width 26 height 26
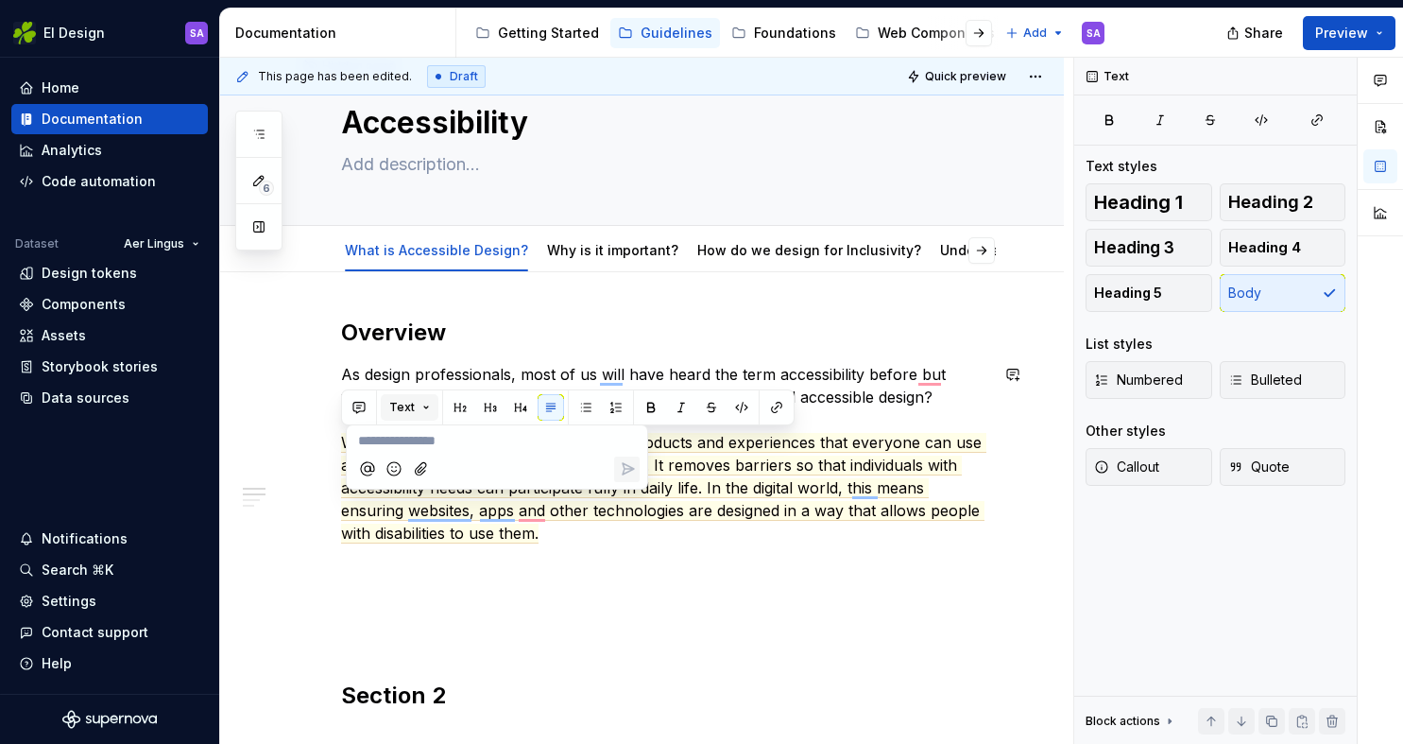
click at [417, 408] on button "Text" at bounding box center [410, 407] width 58 height 26
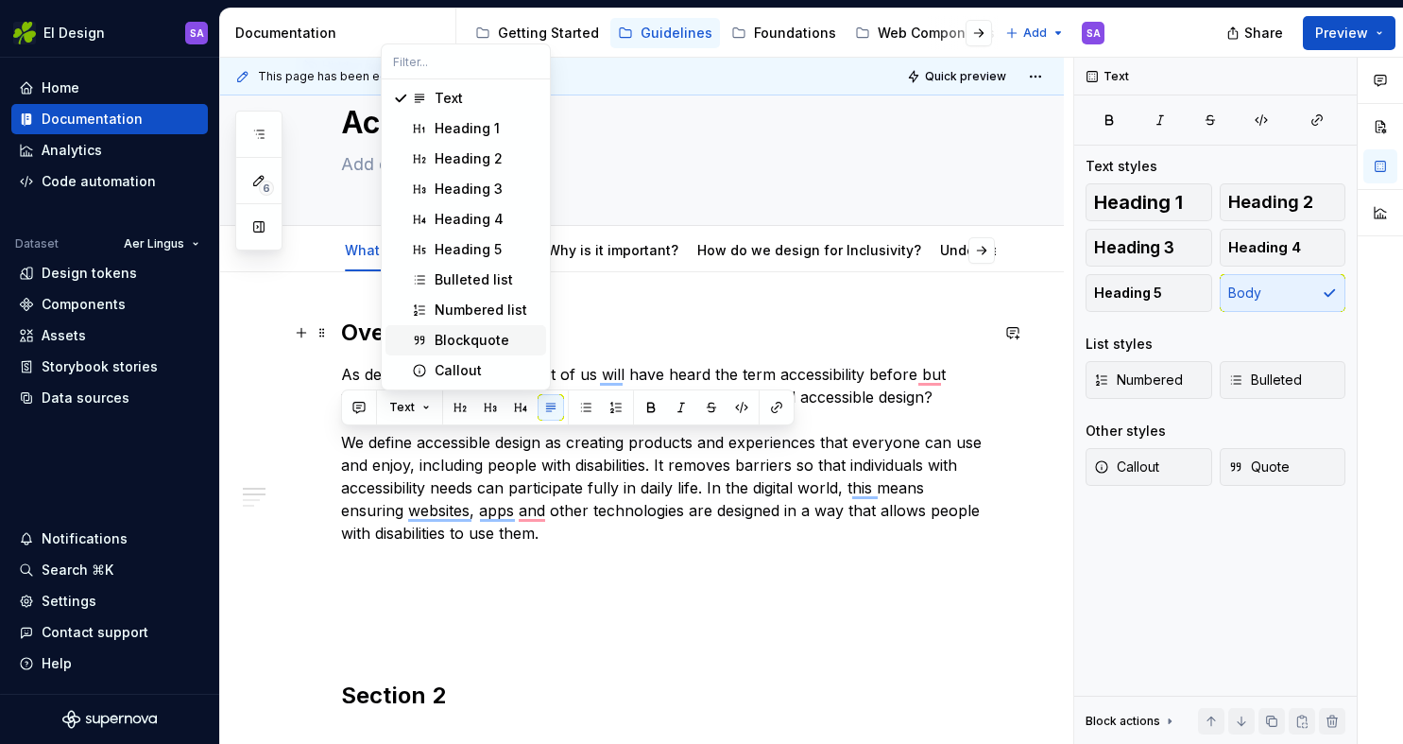
click at [477, 337] on div "Blockquote" at bounding box center [472, 340] width 75 height 19
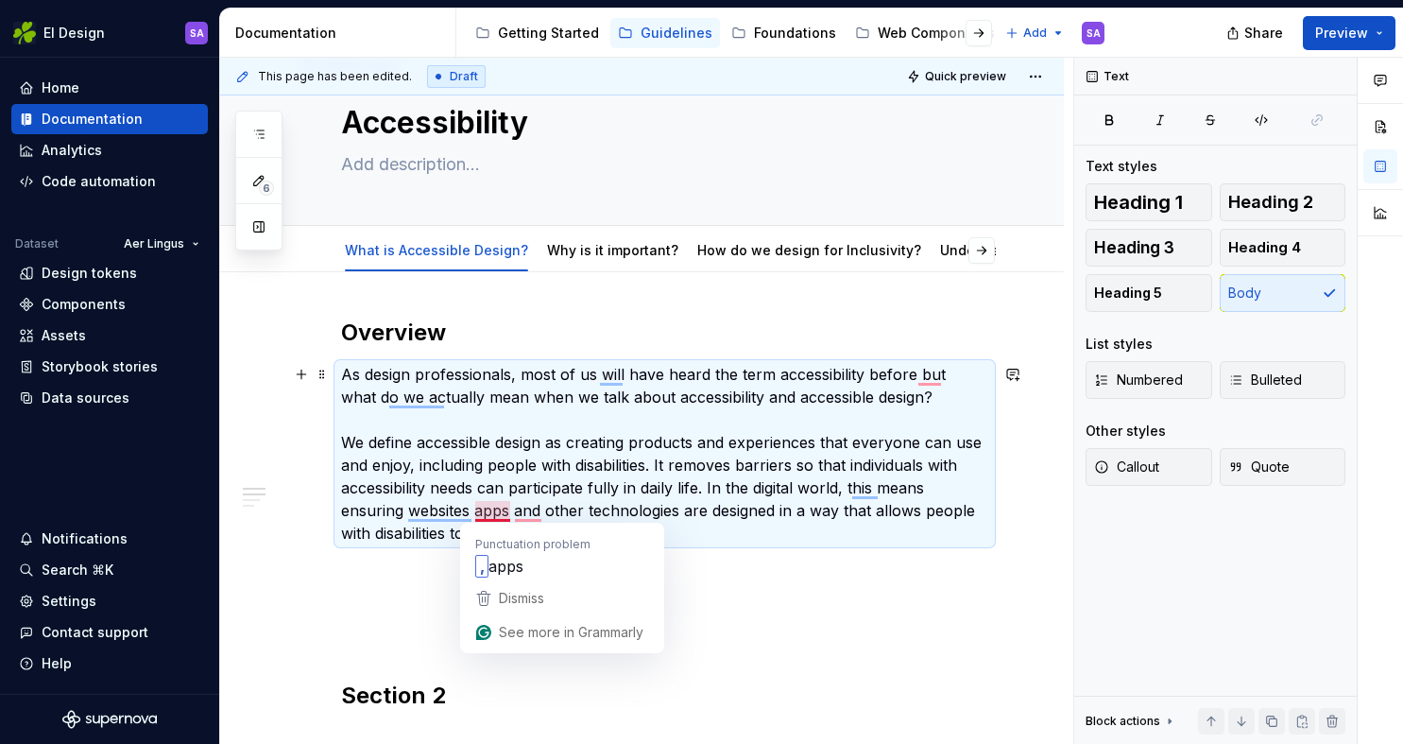
click at [471, 508] on p "As design professionals, most of us will have heard the term accessibility befo…" at bounding box center [664, 453] width 647 height 181
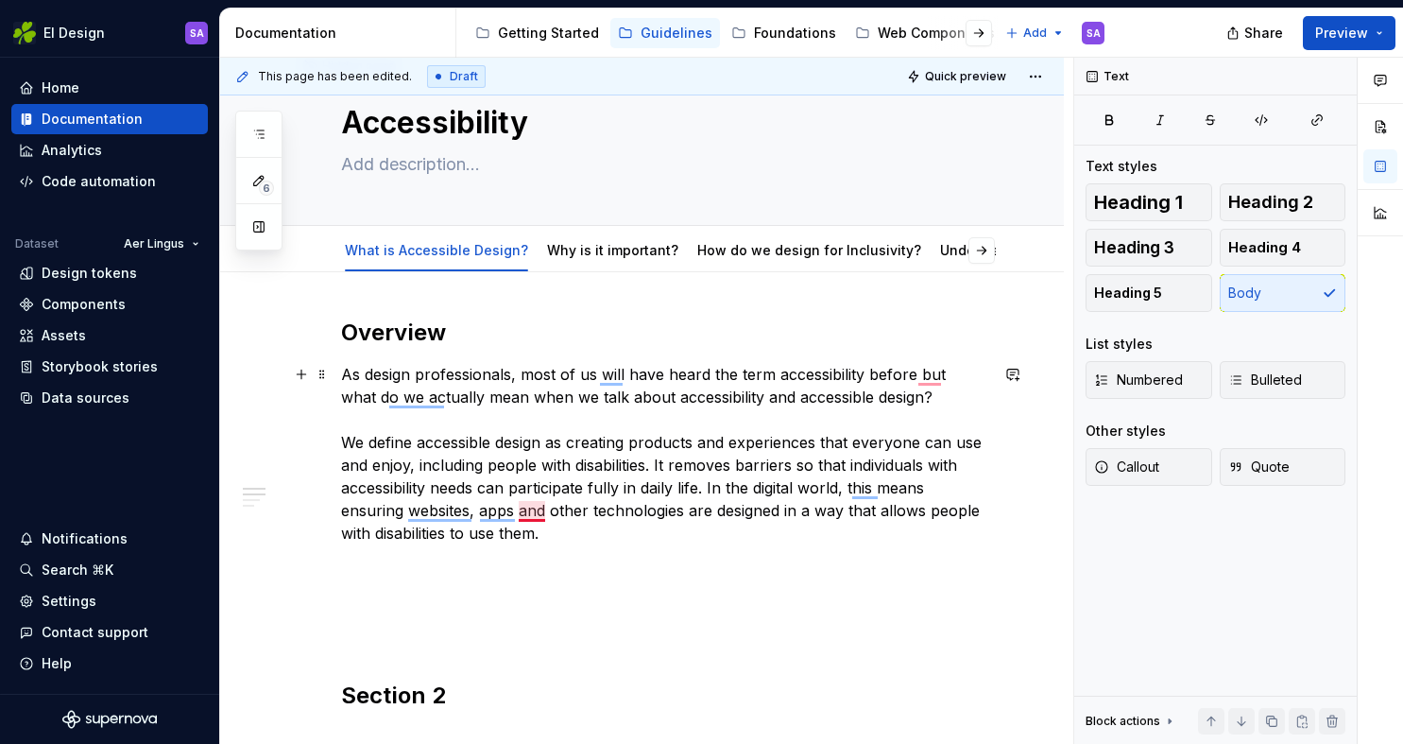
click at [601, 554] on div "Overview As design professionals, most of us will have heard the term accessibi…" at bounding box center [664, 652] width 647 height 669
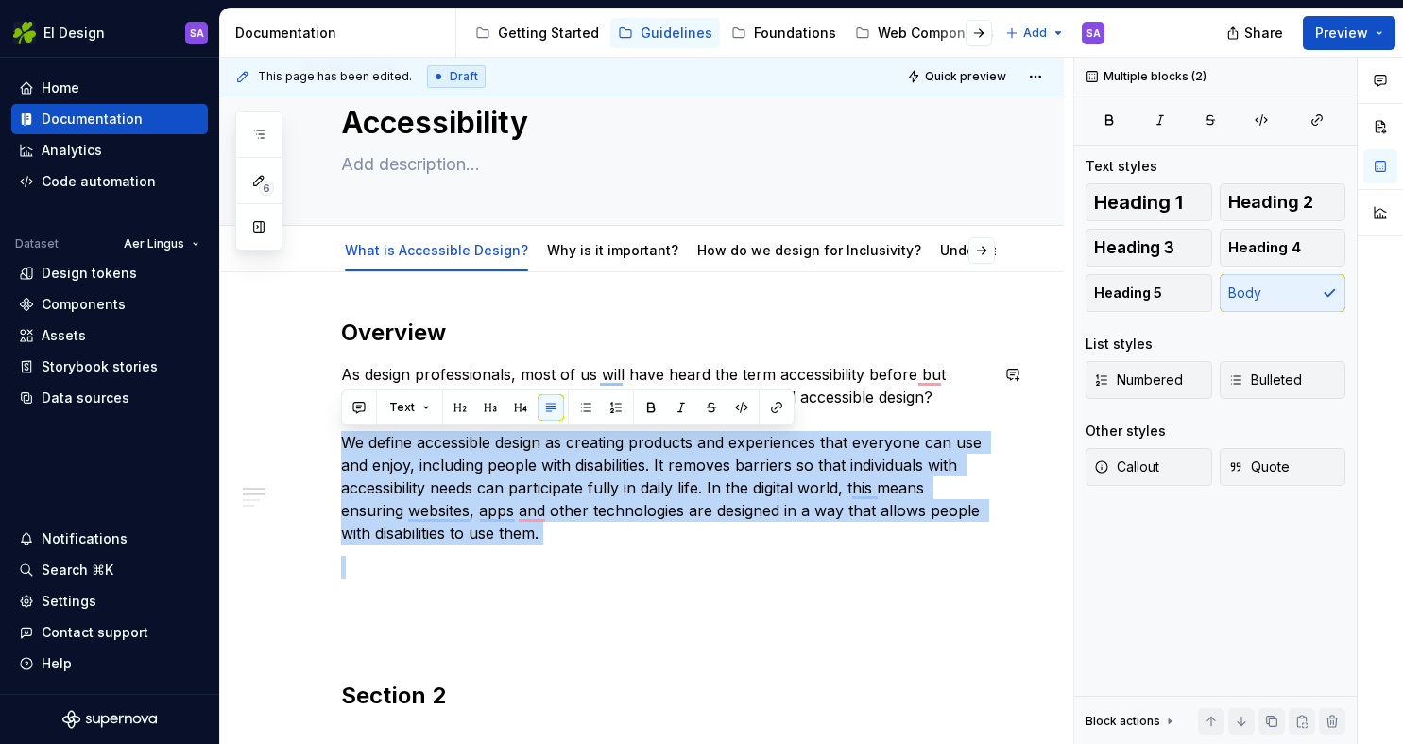
drag, startPoint x: 348, startPoint y: 444, endPoint x: 558, endPoint y: 549, distance: 234.6
click at [558, 549] on div "Overview As design professionals, most of us will have heard the term accessibi…" at bounding box center [664, 652] width 647 height 669
click at [423, 404] on button "Text" at bounding box center [410, 407] width 58 height 26
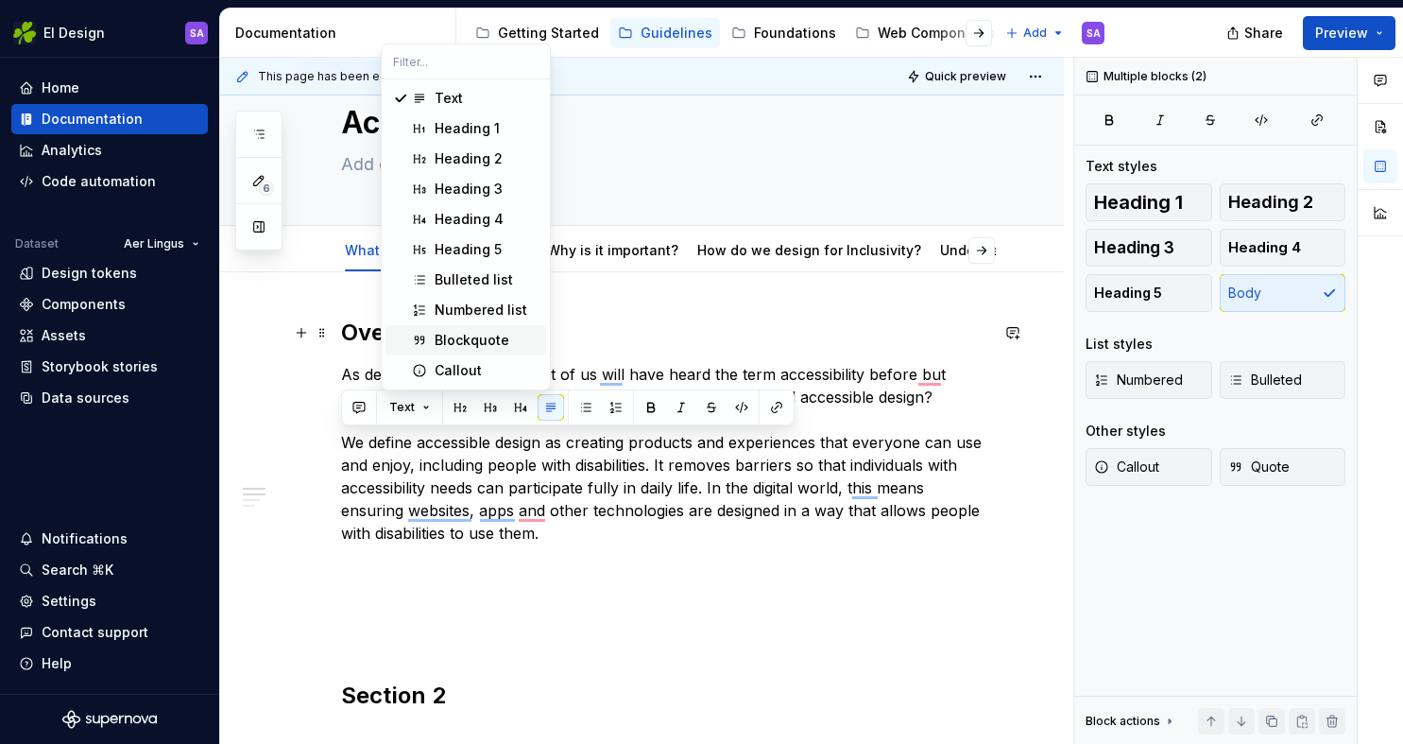
click at [447, 342] on div "Blockquote" at bounding box center [472, 340] width 75 height 19
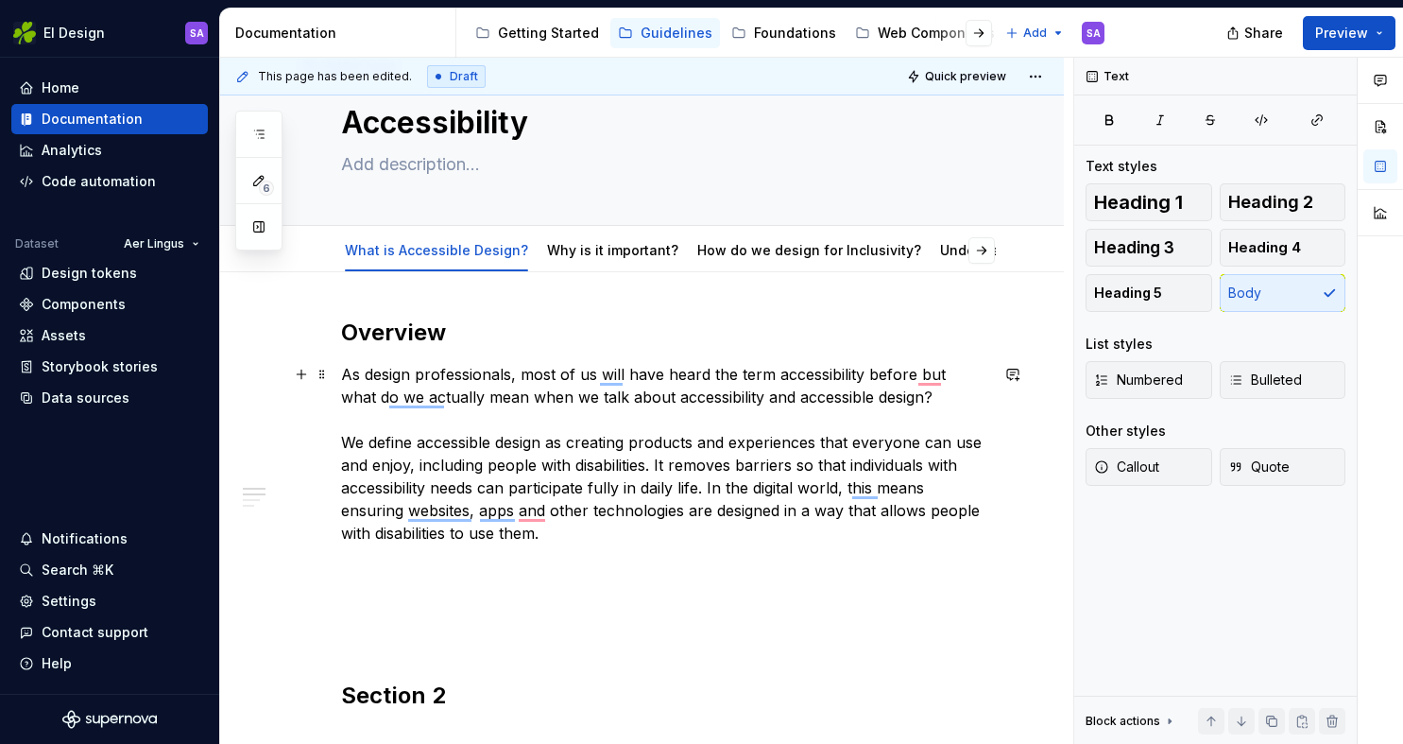
click at [468, 419] on p "As design professionals, most of us will have heard the term accessibility befo…" at bounding box center [664, 453] width 647 height 181
click at [497, 584] on div "Overview As design professionals, most of us will have heard the term accessibi…" at bounding box center [664, 652] width 647 height 669
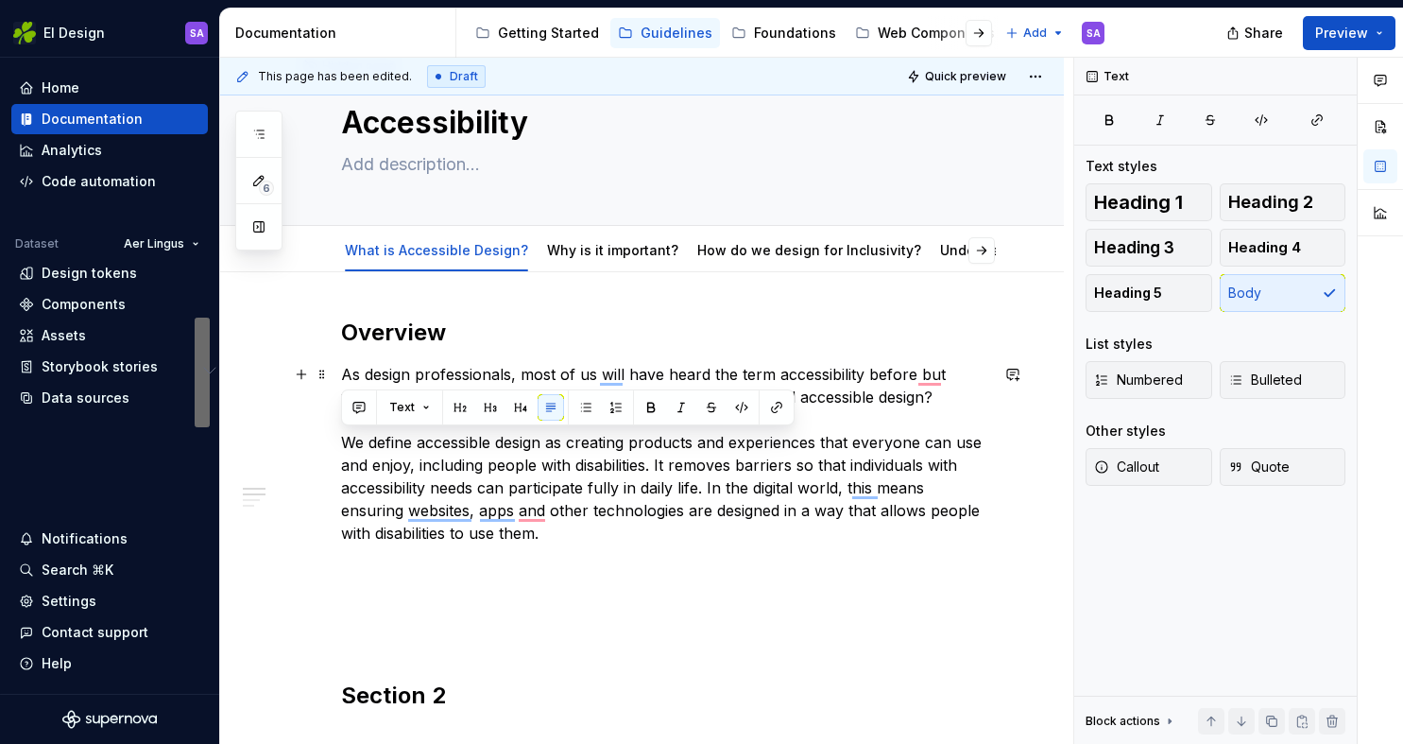
drag, startPoint x: 567, startPoint y: 533, endPoint x: 335, endPoint y: 435, distance: 252.4
click at [335, 435] on div "Overview As design professionals, most of us will have heard the term accessibi…" at bounding box center [642, 752] width 844 height 960
copy p "We define accessible design as creating products and experiences that everyone …"
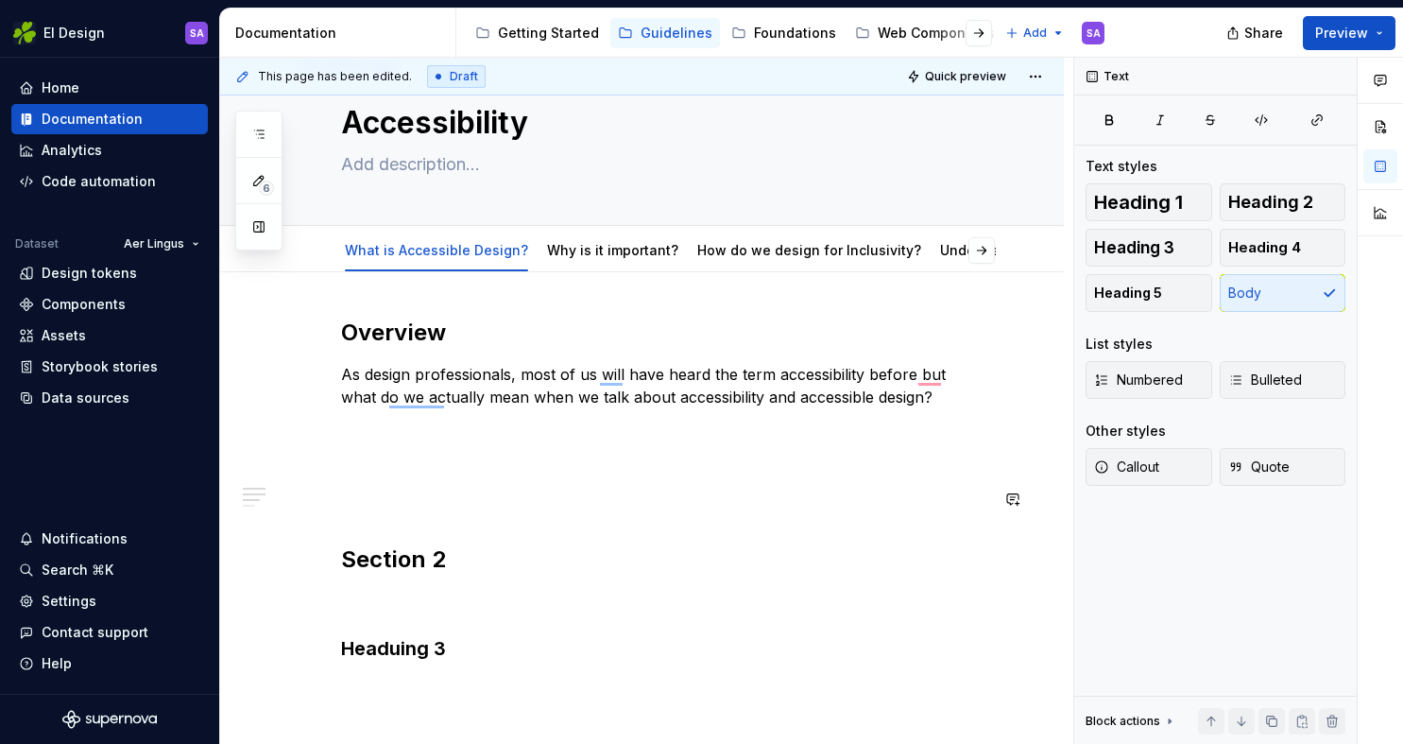
click at [368, 522] on div "Overview As design professionals, most of us will have heard the term accessibi…" at bounding box center [664, 584] width 647 height 533
click at [386, 434] on p "To enrich screen reader interactions, please activate Accessibility in Grammarl…" at bounding box center [664, 431] width 647 height 23
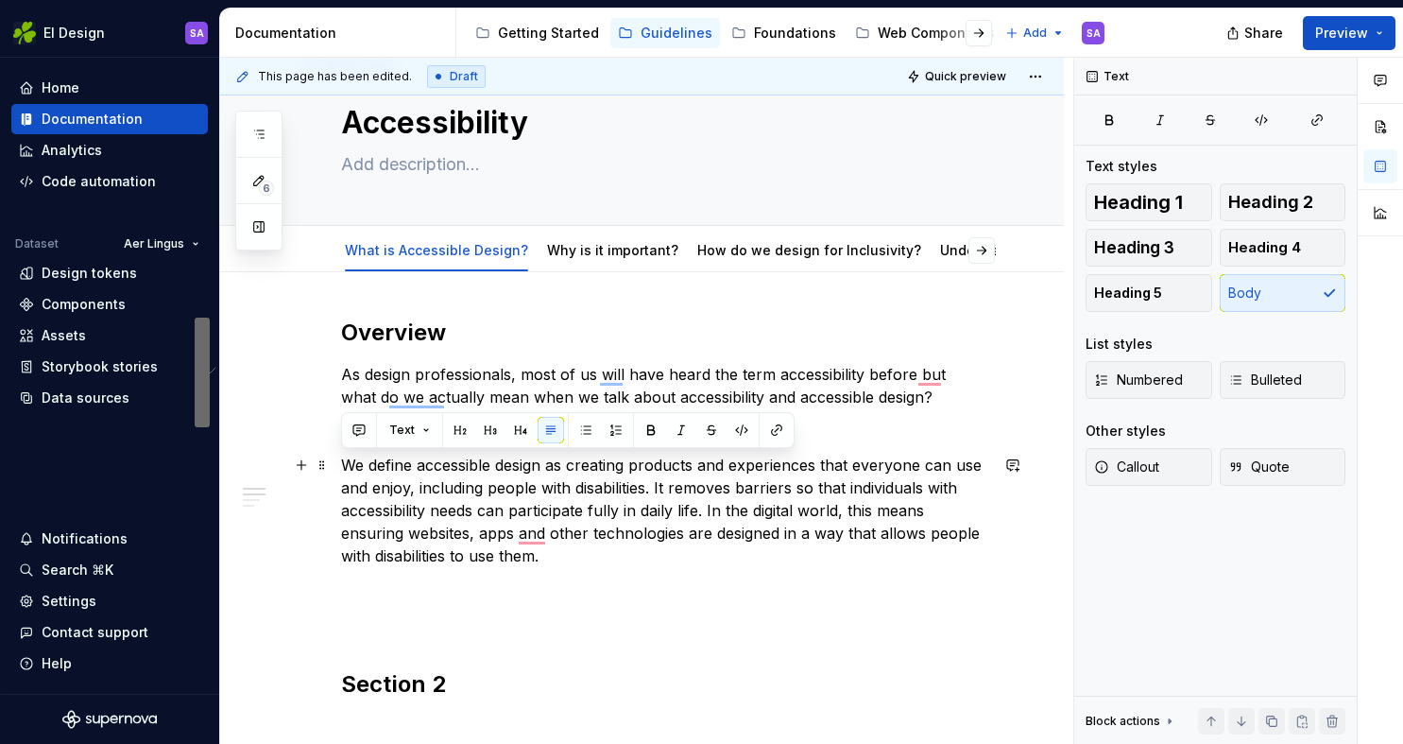
drag, startPoint x: 560, startPoint y: 560, endPoint x: 340, endPoint y: 469, distance: 238.5
click at [341, 469] on p "We define accessible design as creating products and experiences that everyone …" at bounding box center [664, 510] width 647 height 113
click at [423, 427] on button "Text" at bounding box center [410, 430] width 58 height 26
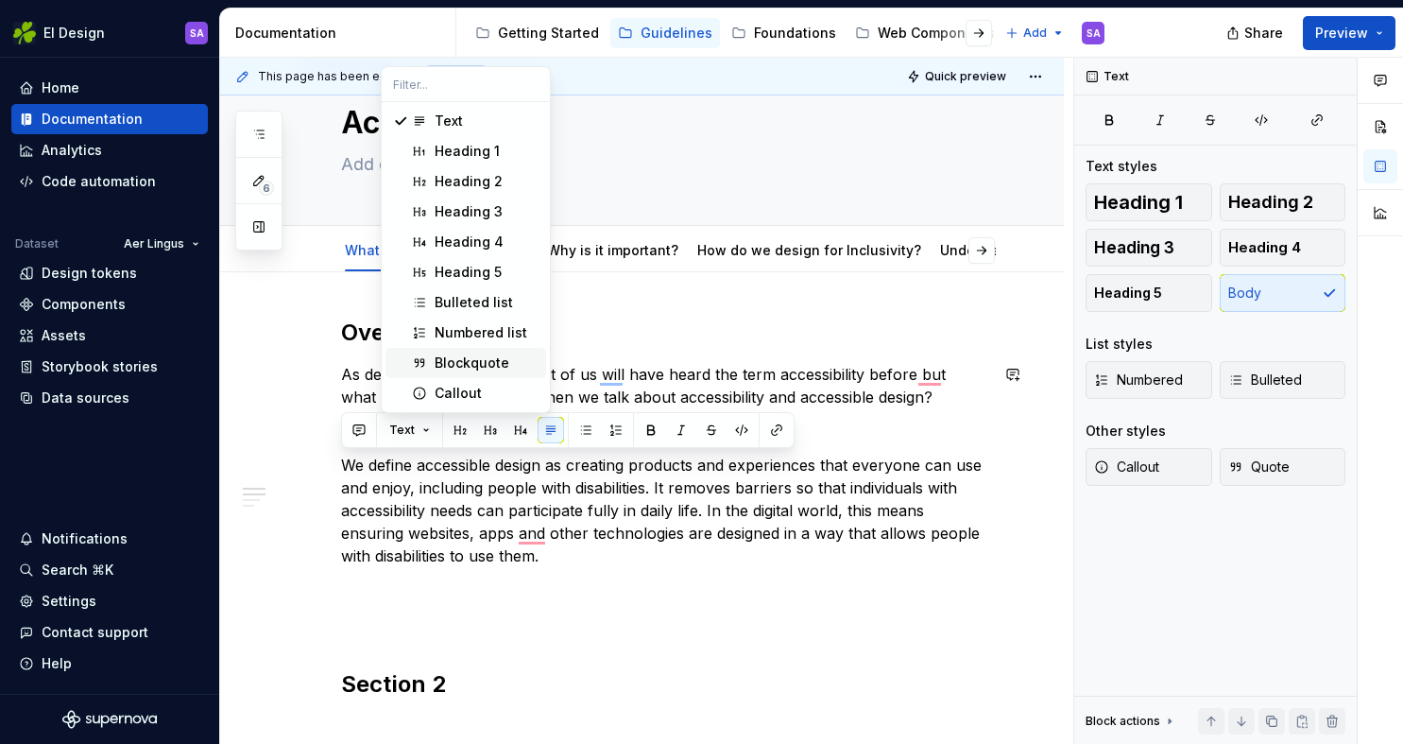
click at [459, 354] on div "Blockquote" at bounding box center [472, 362] width 75 height 19
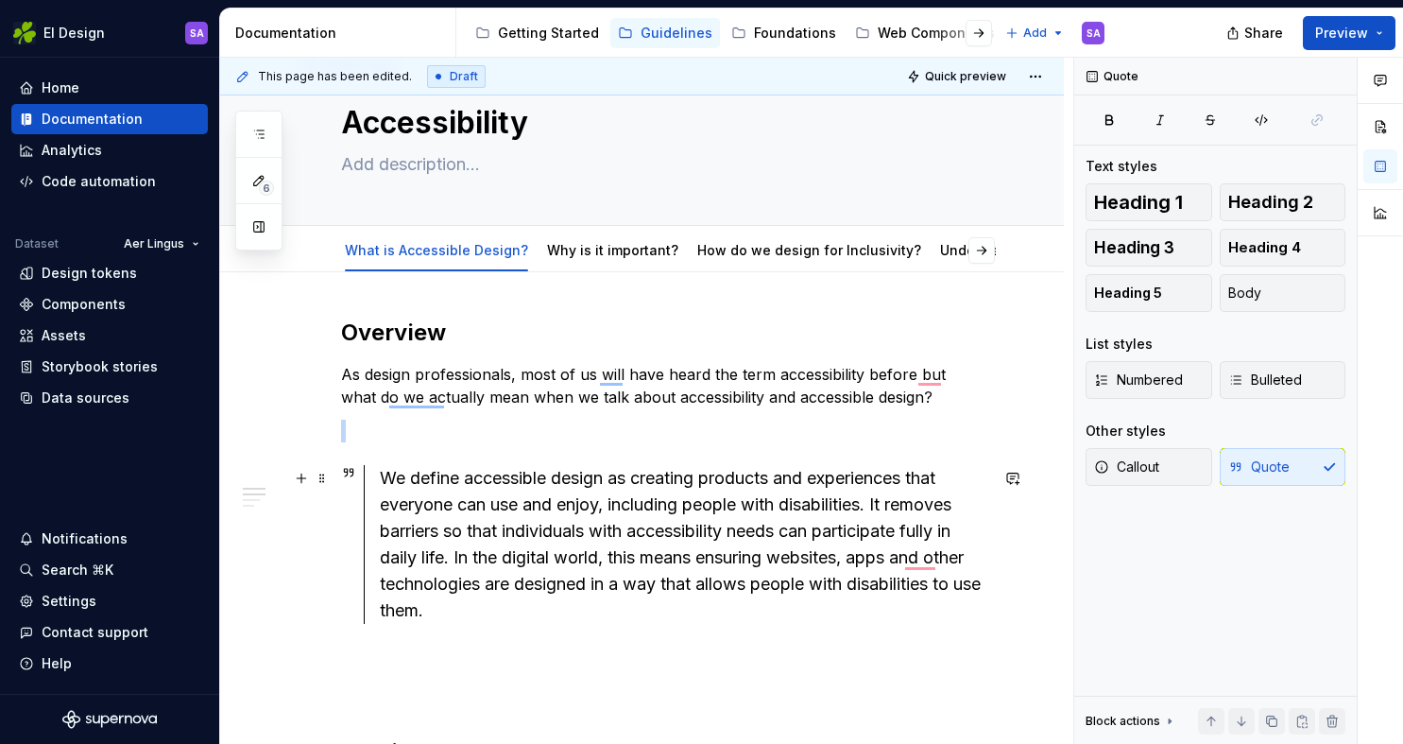
click at [458, 519] on div "We define accessible design as creating products and experiences that everyone …" at bounding box center [684, 544] width 609 height 159
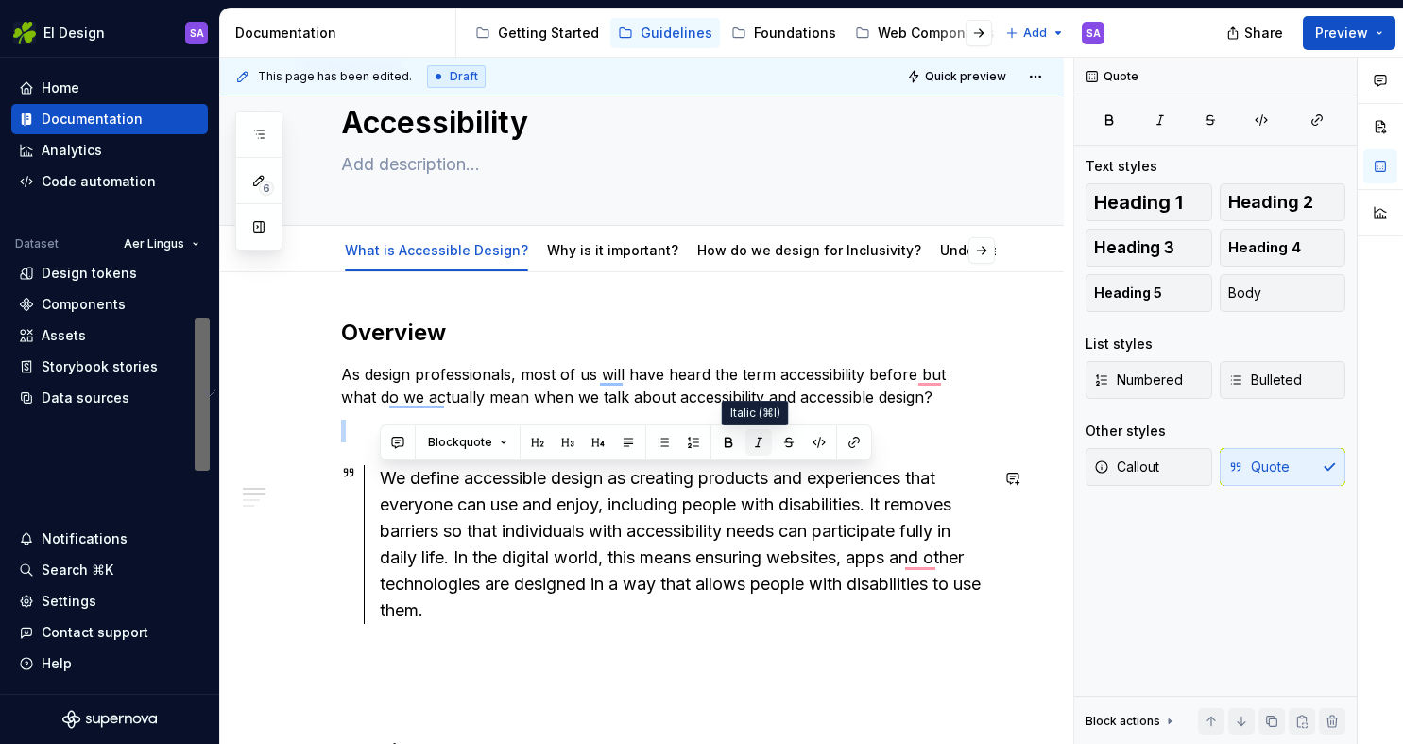
click at [755, 442] on button "button" at bounding box center [759, 442] width 26 height 26
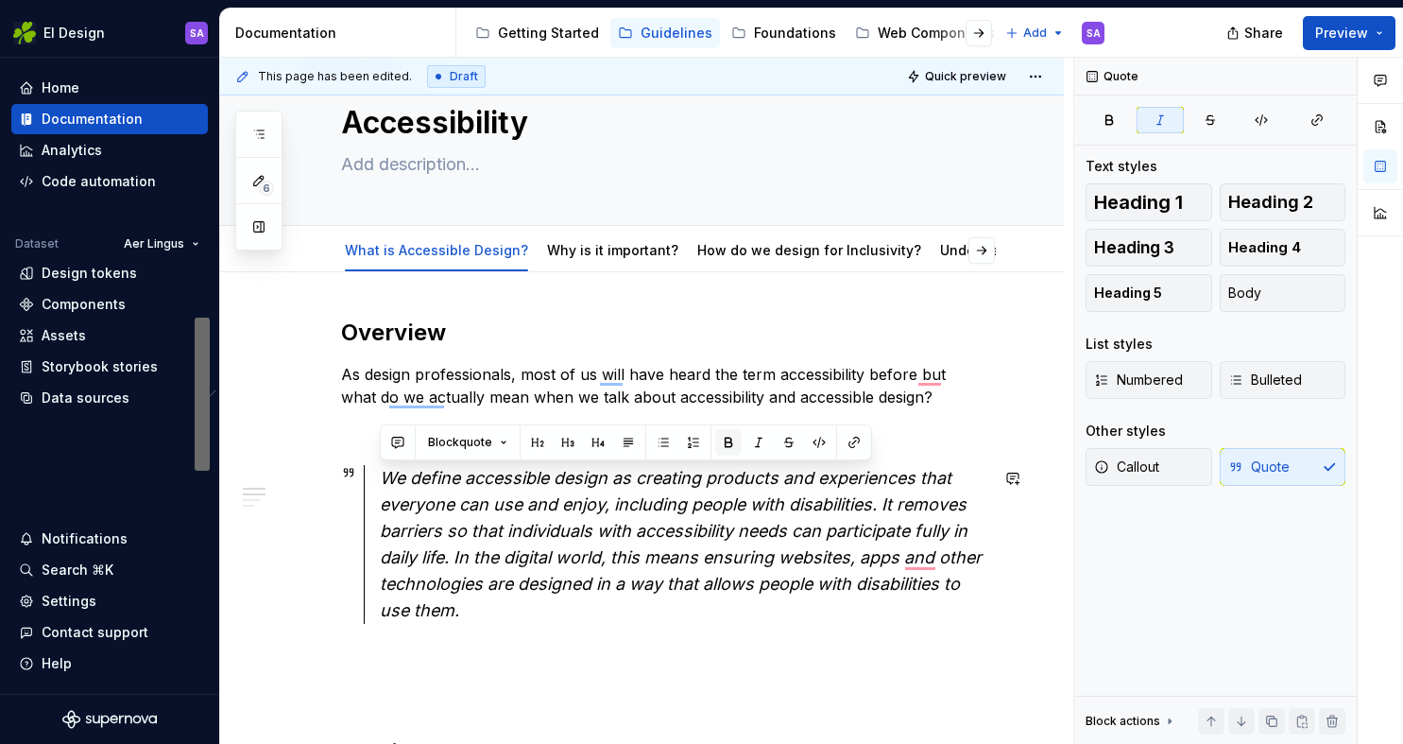
click at [728, 439] on button "button" at bounding box center [728, 442] width 26 height 26
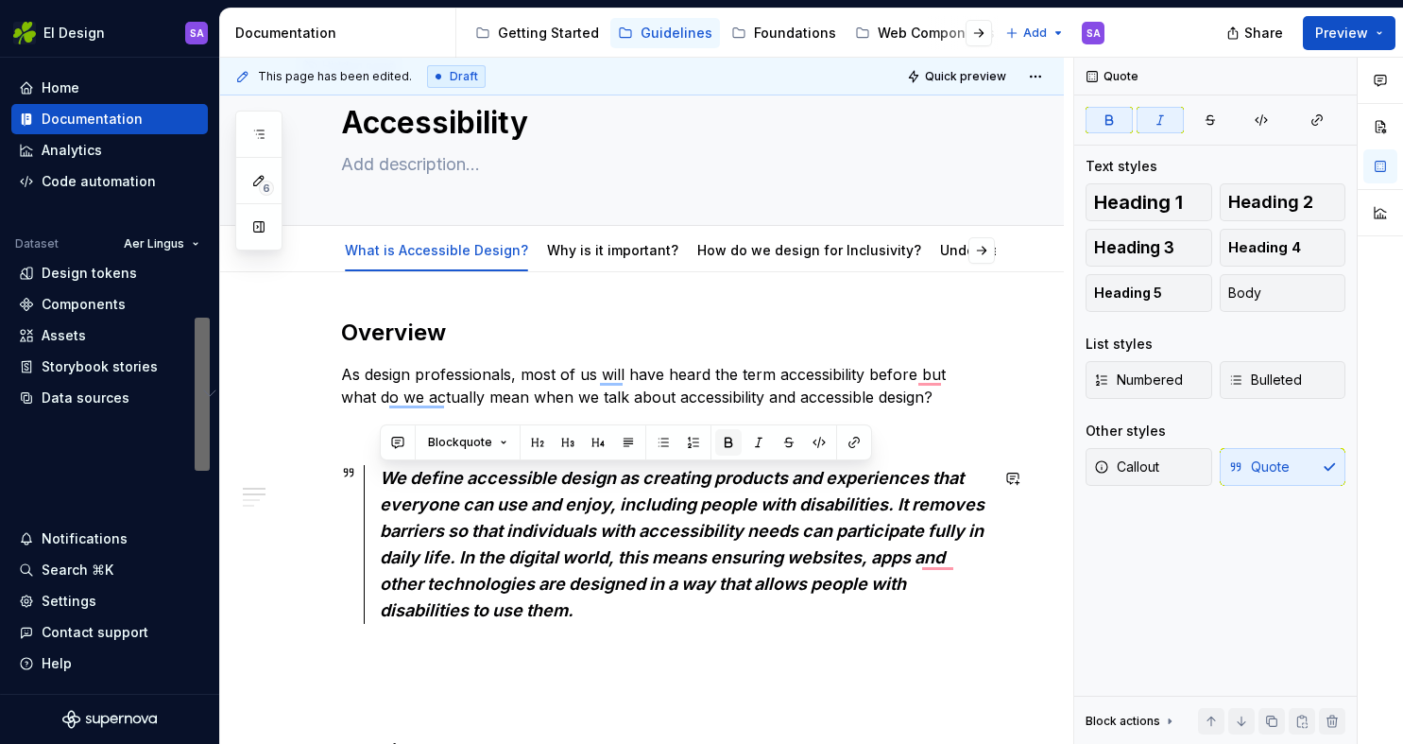
click at [731, 445] on button "button" at bounding box center [728, 442] width 26 height 26
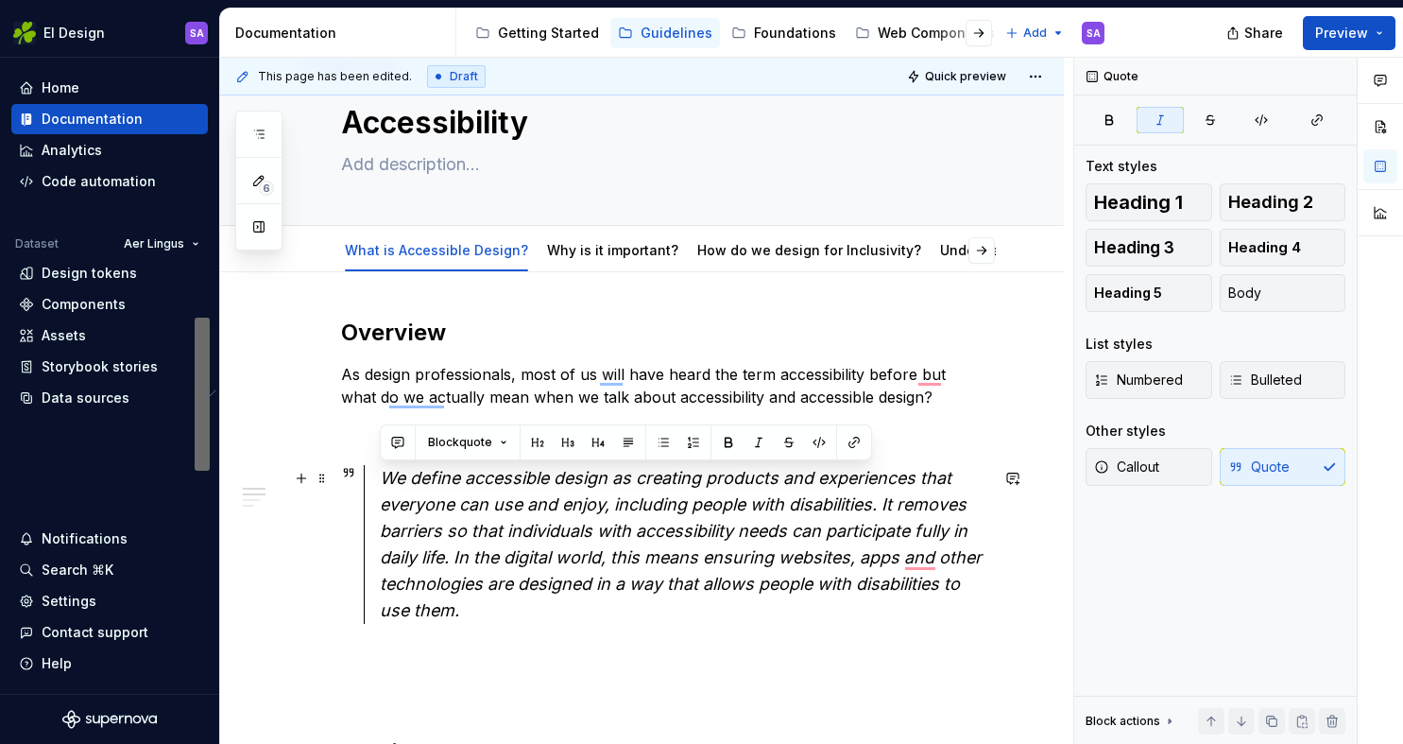
click at [708, 521] on em "We define accessible design as creating products and experiences that everyone …" at bounding box center [683, 544] width 607 height 152
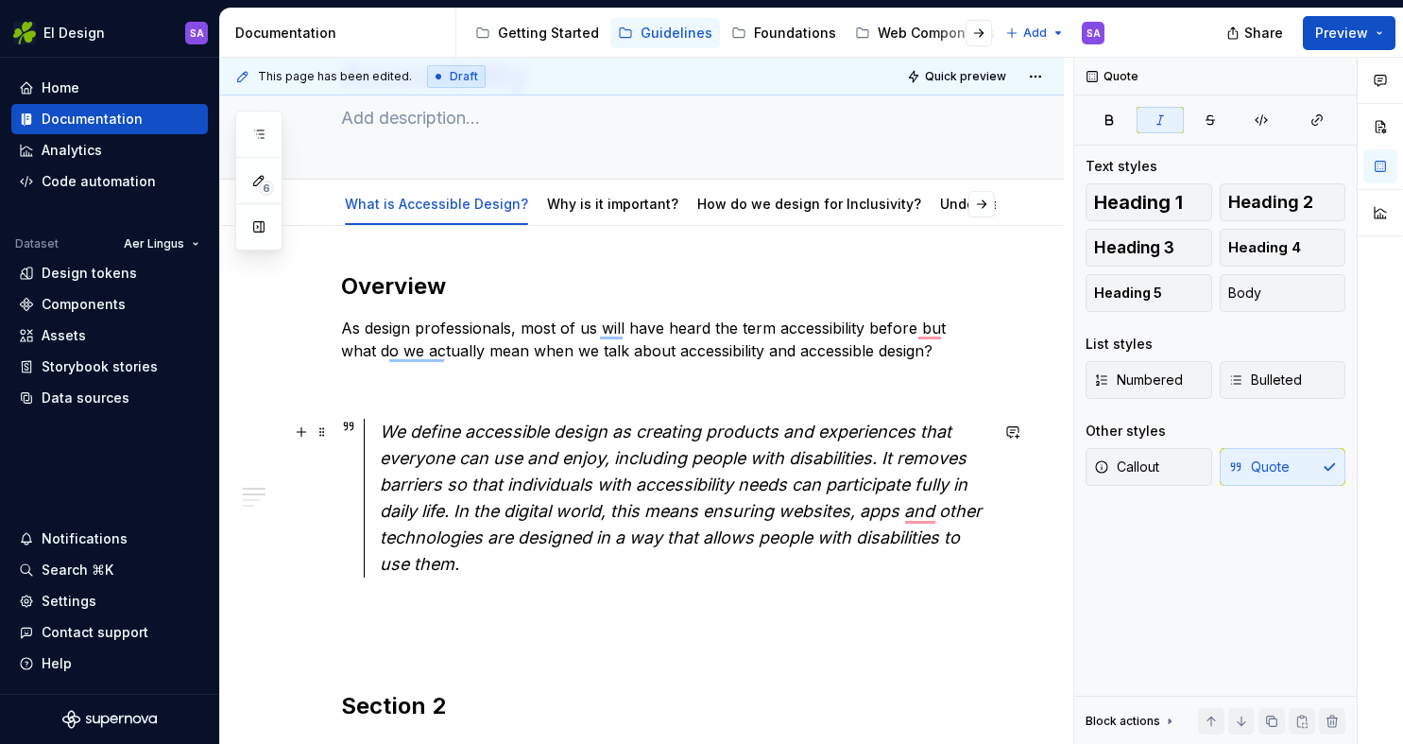
scroll to position [135, 0]
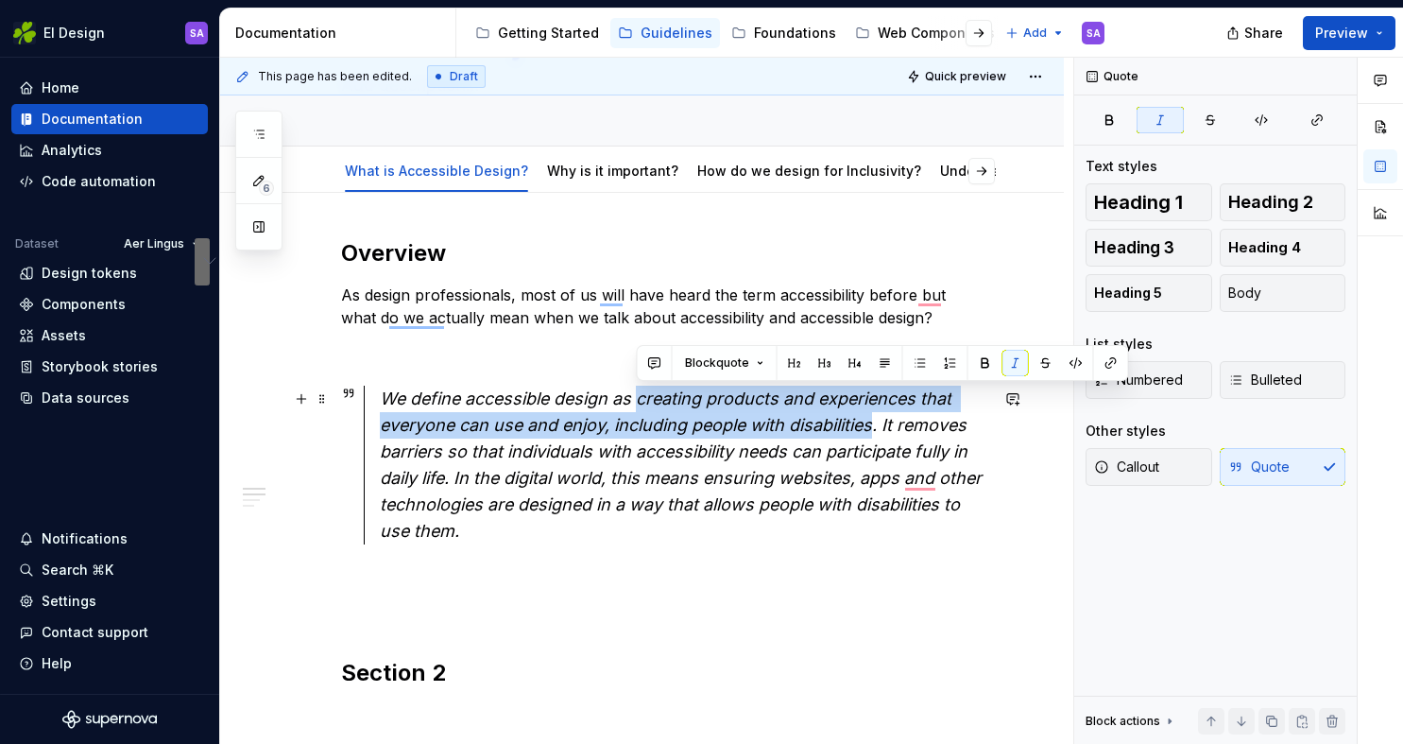
drag, startPoint x: 639, startPoint y: 399, endPoint x: 876, endPoint y: 427, distance: 238.9
click at [876, 427] on em "We define accessible design as creating products and experiences that everyone …" at bounding box center [683, 464] width 607 height 152
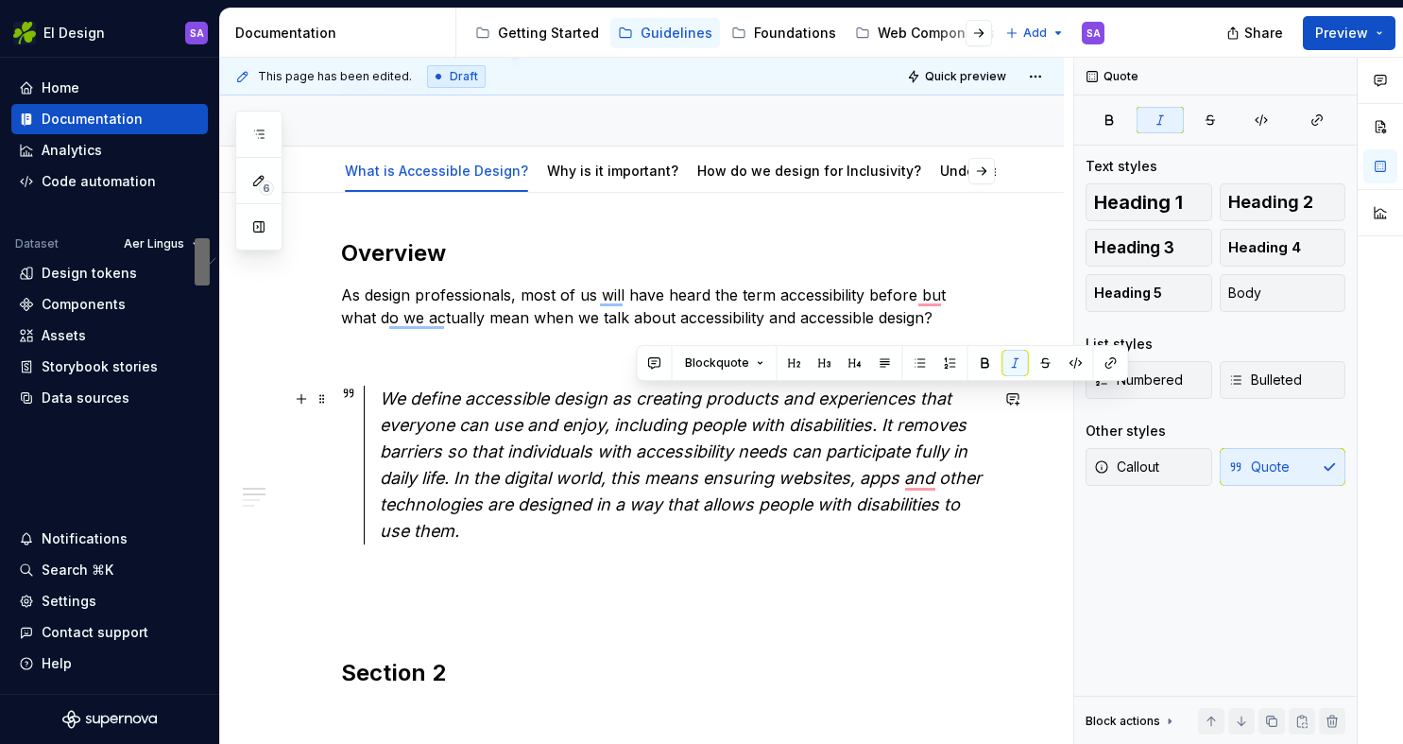
click at [583, 480] on em "We define accessible design as creating products and experiences that everyone …" at bounding box center [683, 464] width 607 height 152
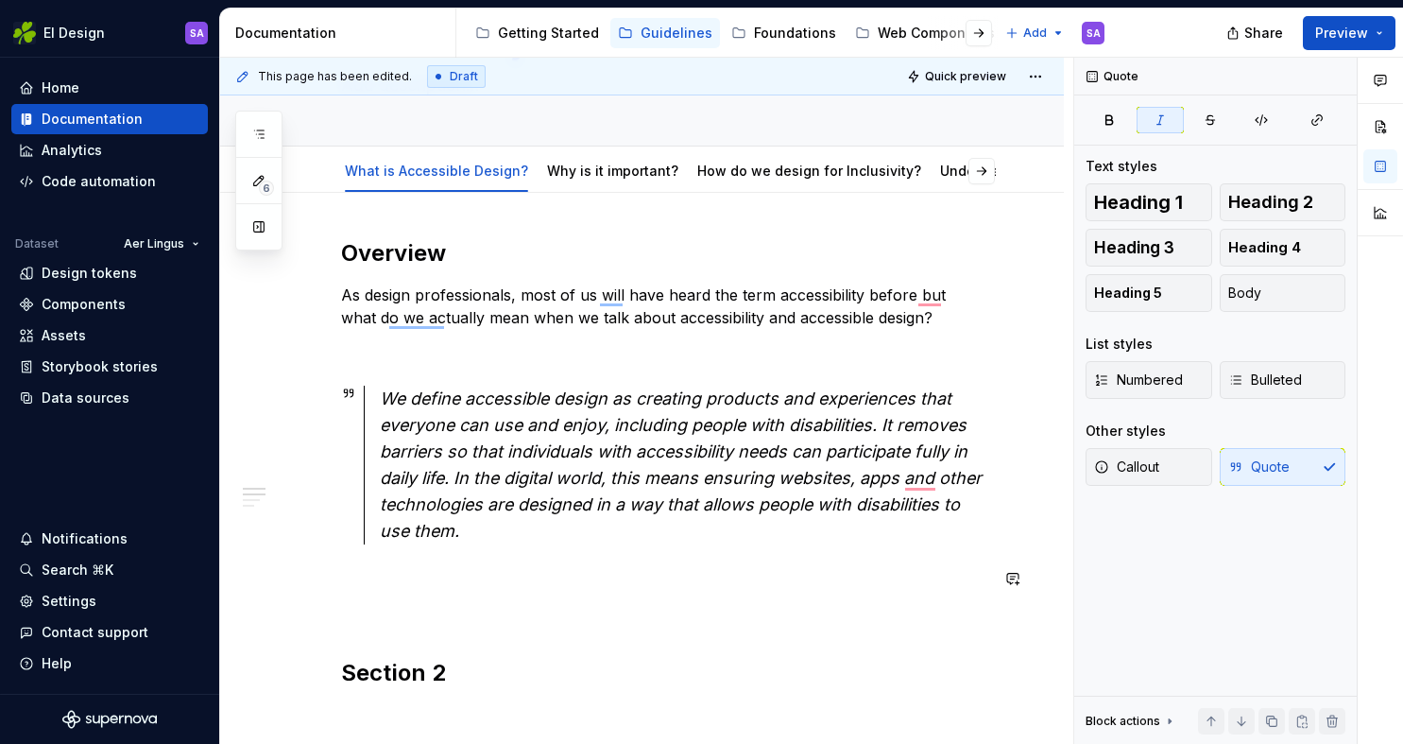
click at [518, 591] on div "Overview As design professionals, most of us will have heard the term accessibi…" at bounding box center [664, 601] width 647 height 726
click at [576, 369] on div "Overview As design professionals, most of us will have heard the term accessibi…" at bounding box center [664, 601] width 647 height 726
click at [392, 592] on div "Overview As design professionals, most of us will have heard the term accessibi…" at bounding box center [664, 601] width 647 height 726
click at [395, 577] on p "To enrich screen reader interactions, please activate Accessibility in Grammarl…" at bounding box center [664, 578] width 647 height 23
click at [413, 603] on p "To enrich screen reader interactions, please activate Accessibility in Grammarl…" at bounding box center [664, 612] width 647 height 23
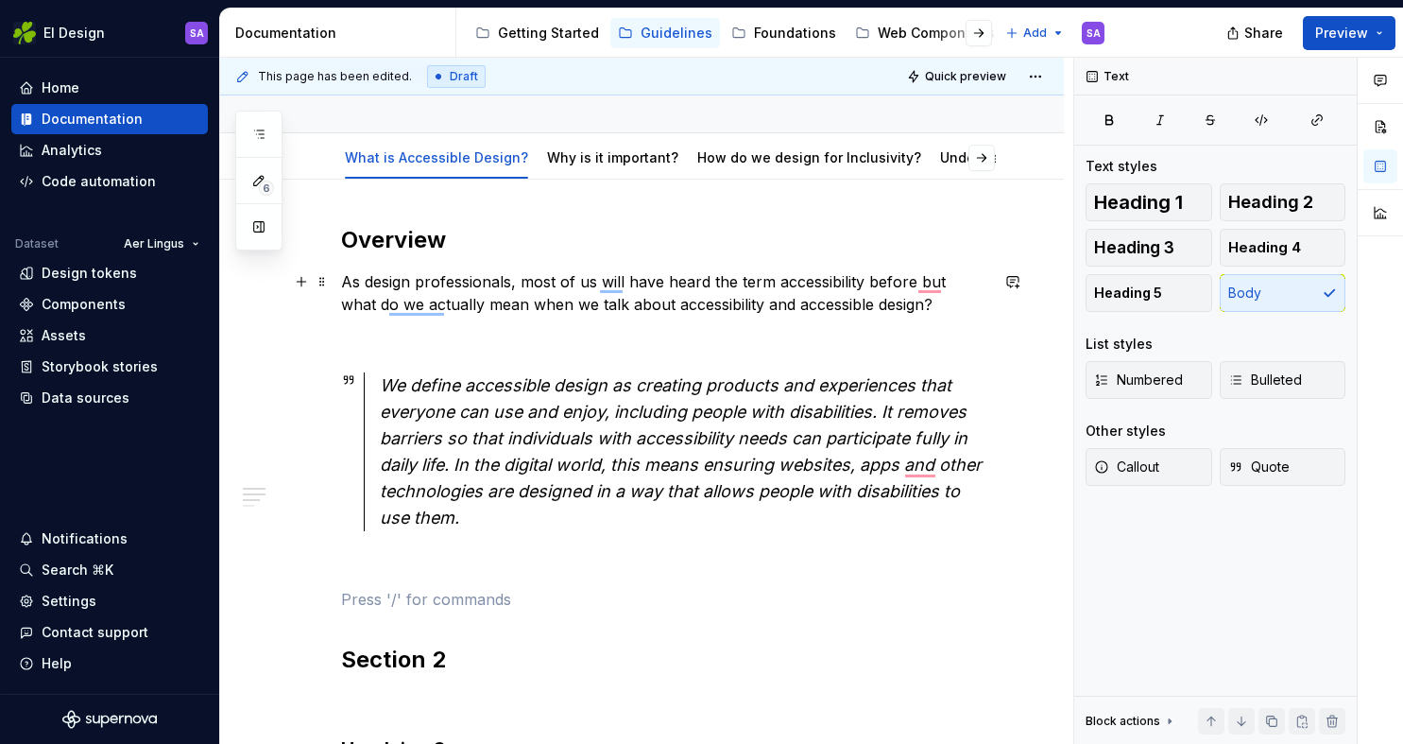
scroll to position [179, 0]
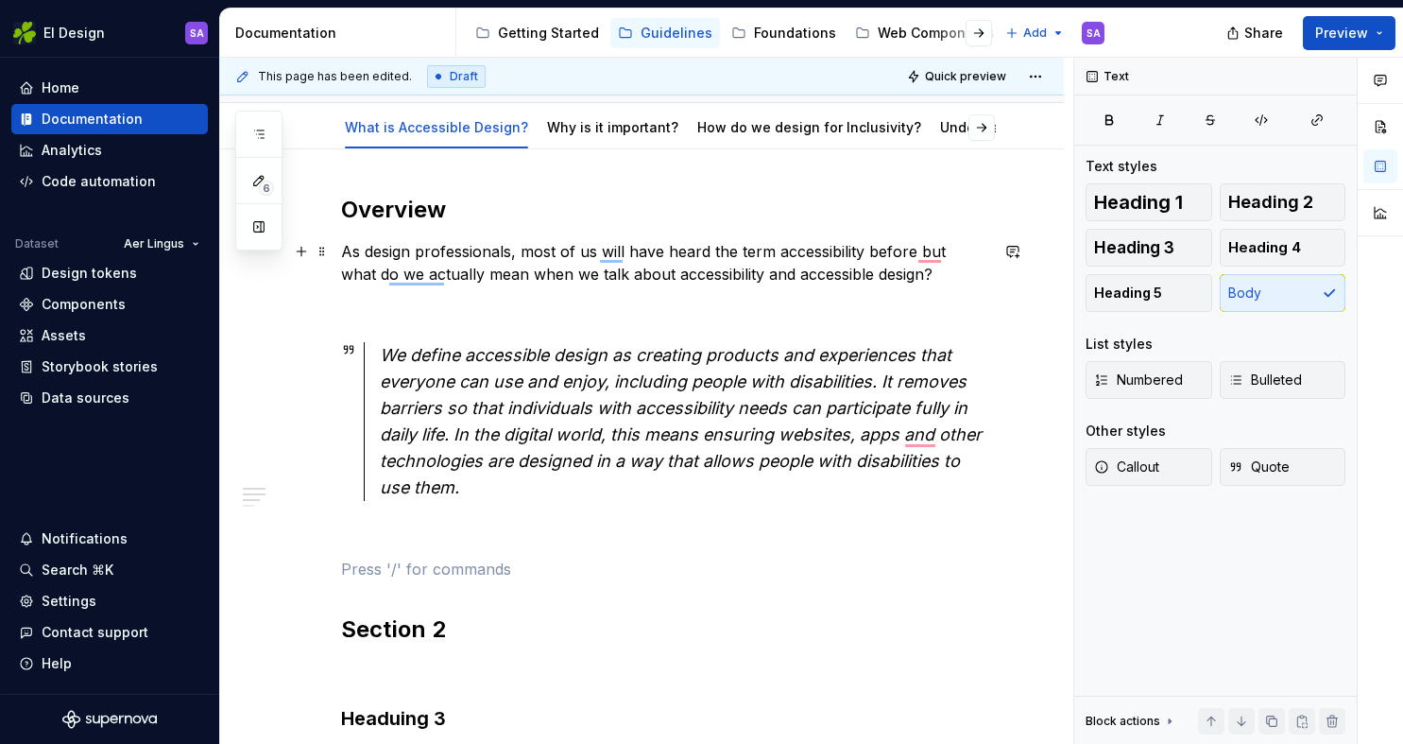
click at [913, 247] on p "As design professionals, most of us will have heard the term accessibility befo…" at bounding box center [664, 262] width 647 height 45
click at [449, 272] on p "As design professionals, most of us will have heard the term accessibility befo…" at bounding box center [664, 262] width 647 height 45
click at [691, 273] on p "As design professionals, most of us will have heard the term accessibility befo…" at bounding box center [664, 262] width 647 height 45
click at [541, 383] on em "We define accessible design as creating products and experiences that everyone …" at bounding box center [683, 421] width 607 height 152
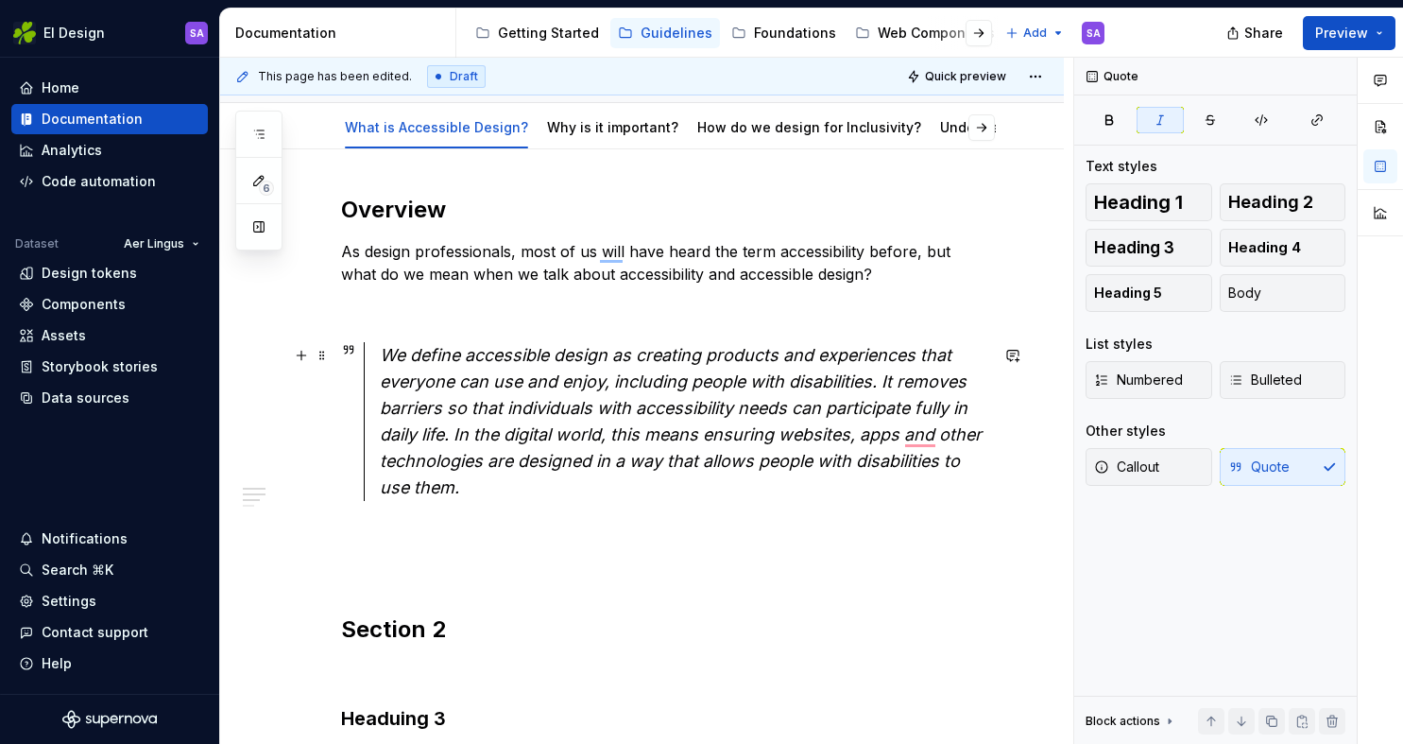
click at [456, 431] on em "We define accessible design as creating products and experiences that everyone …" at bounding box center [683, 421] width 607 height 152
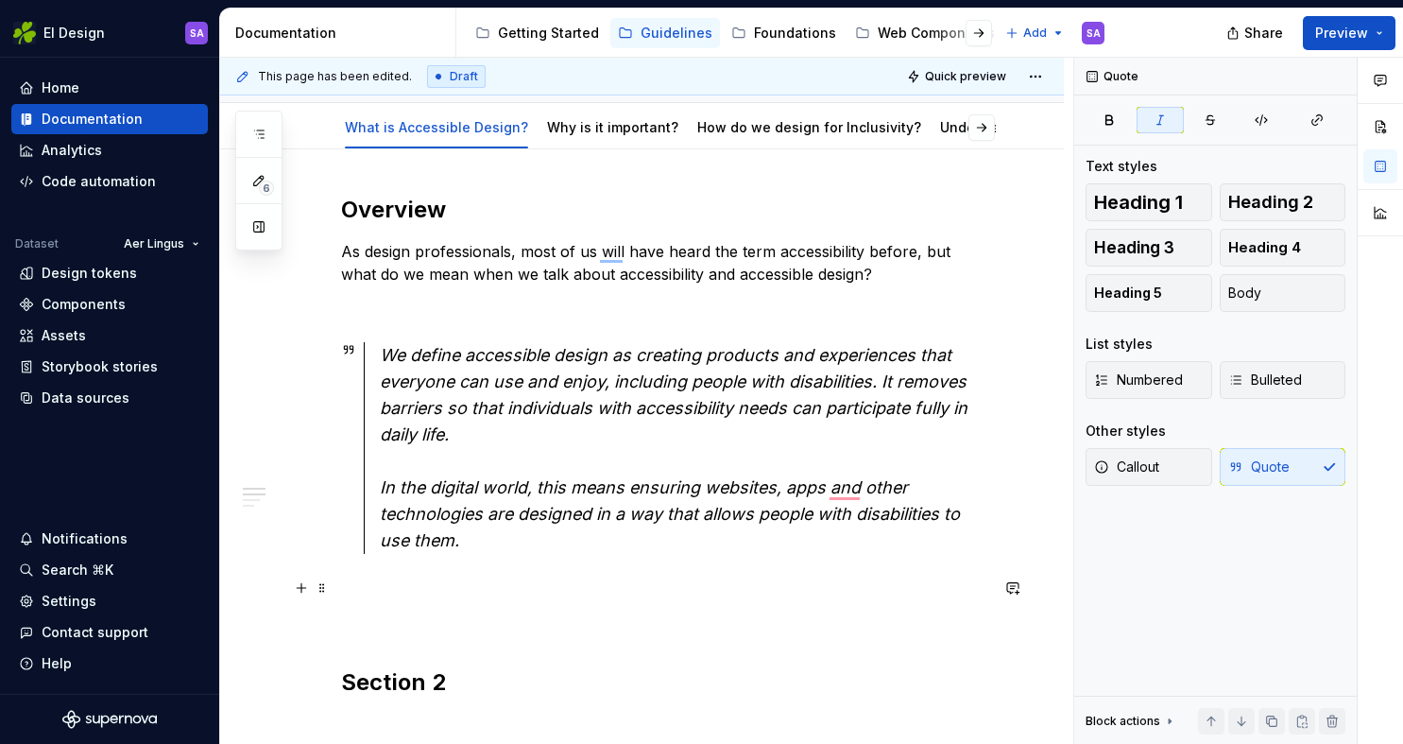
click at [338, 583] on div "Overview As design professionals, most of us will have heard the term accessibi…" at bounding box center [642, 684] width 844 height 1070
click at [428, 603] on div "Overview As design professionals, most of us will have heard the term accessibi…" at bounding box center [664, 584] width 647 height 779
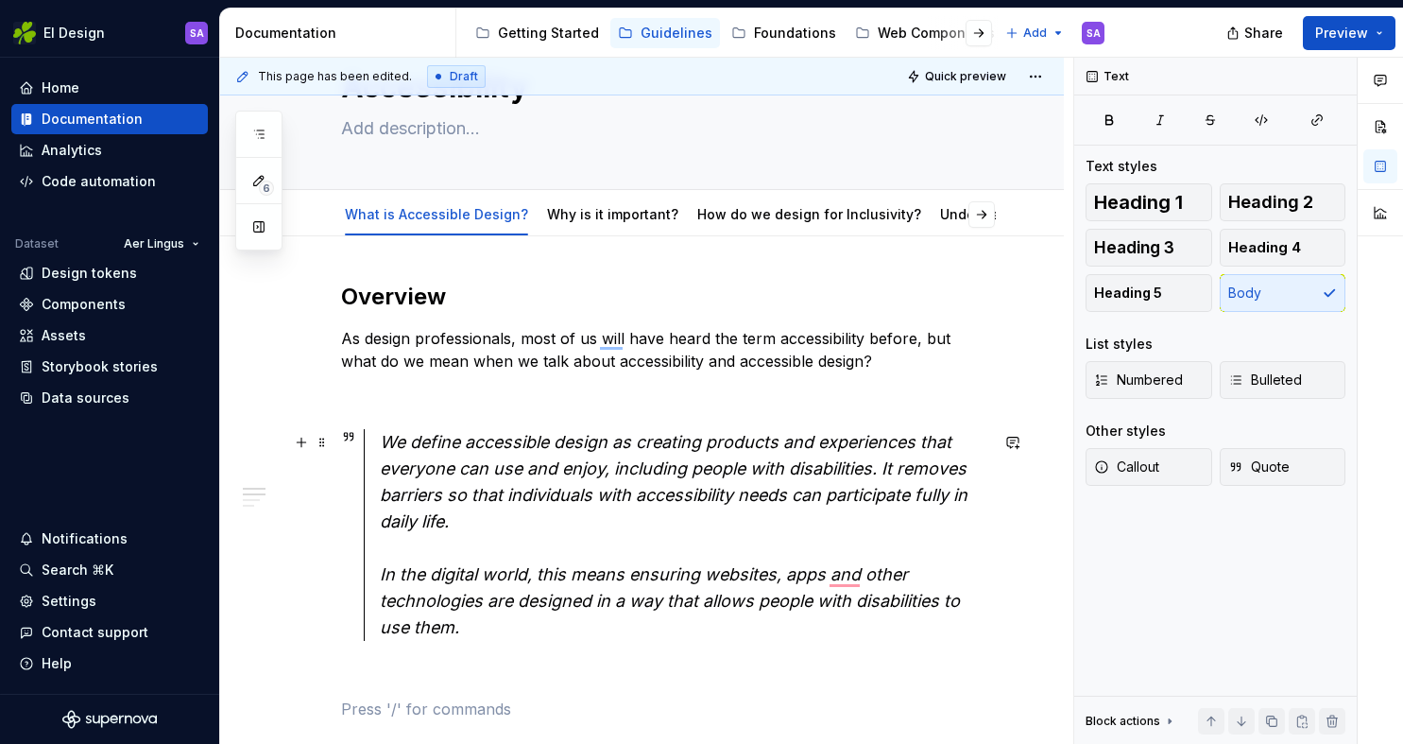
scroll to position [54, 0]
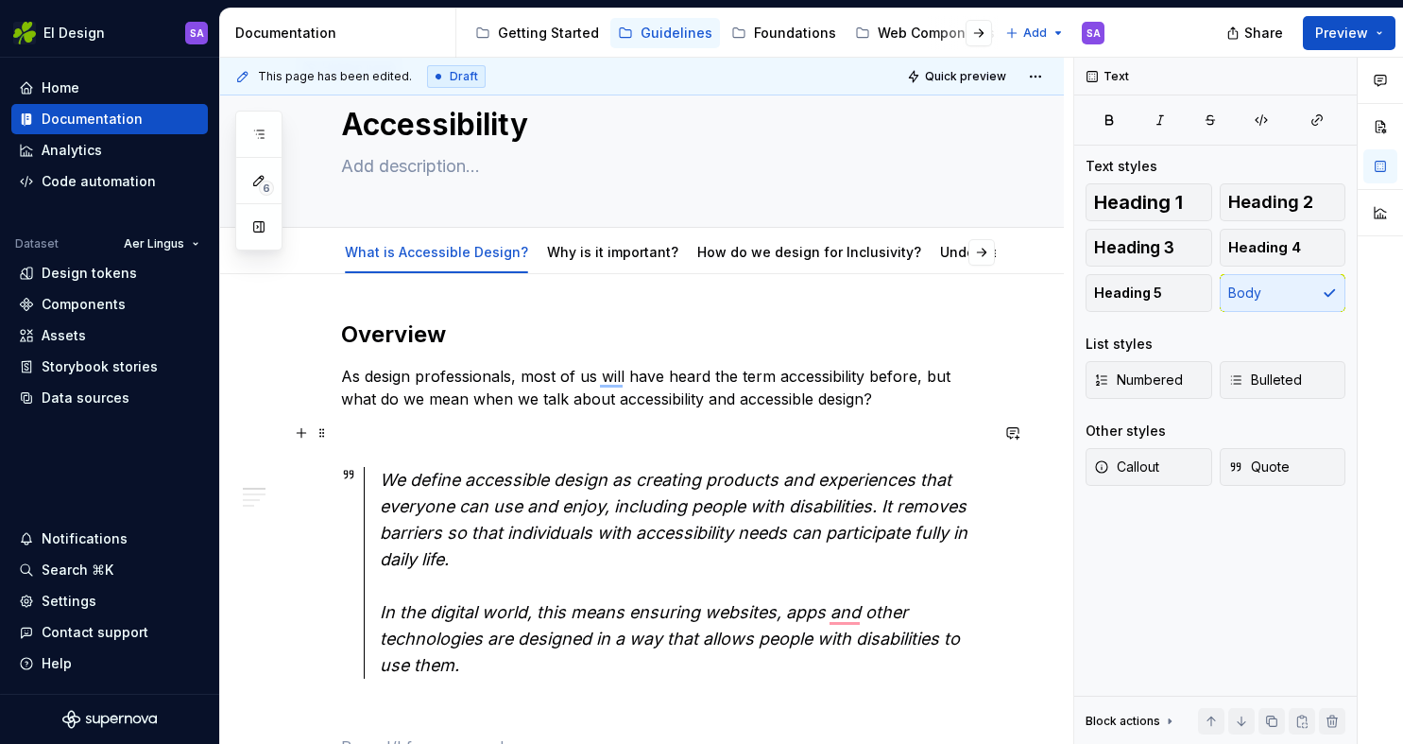
click at [438, 431] on p "To enrich screen reader interactions, please activate Accessibility in Grammarl…" at bounding box center [664, 433] width 647 height 23
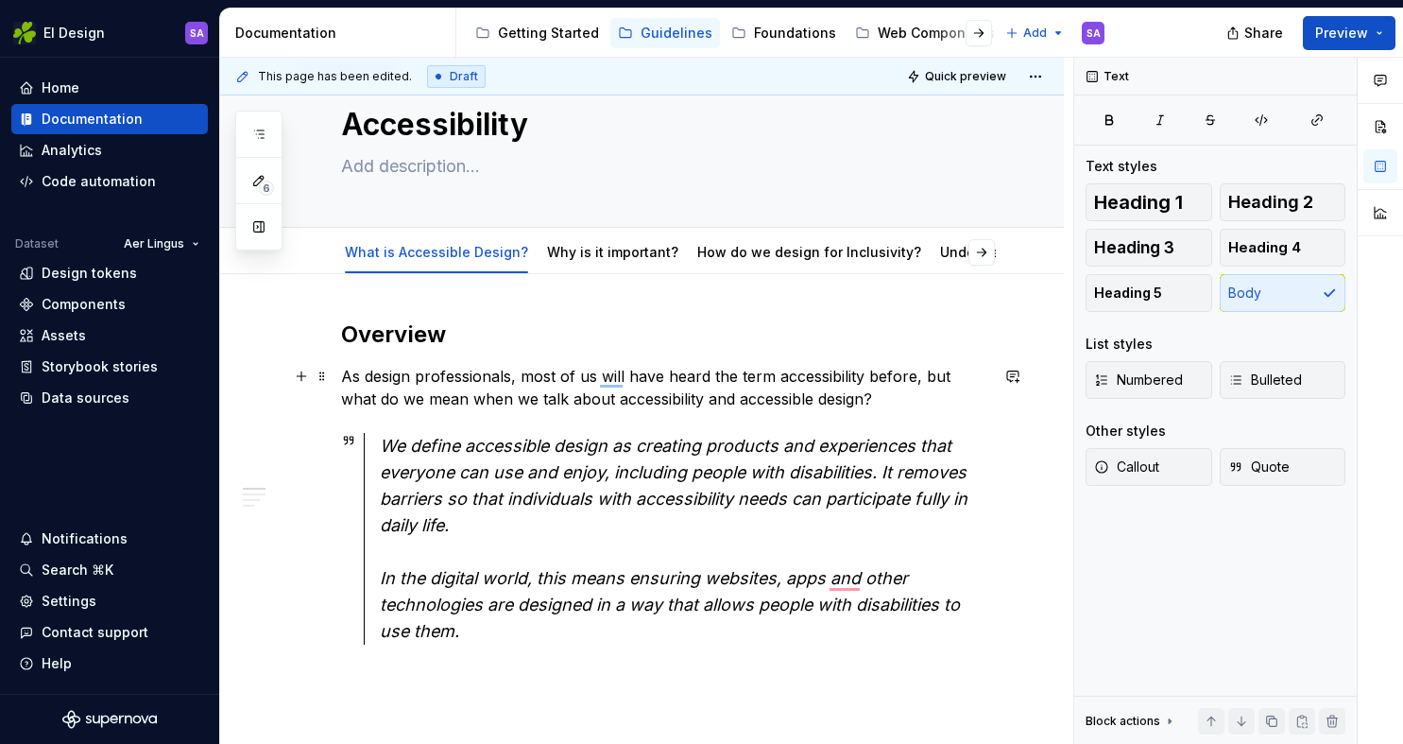
click at [876, 399] on p "As design professionals, most of us will have heard the term accessibility befo…" at bounding box center [664, 387] width 647 height 45
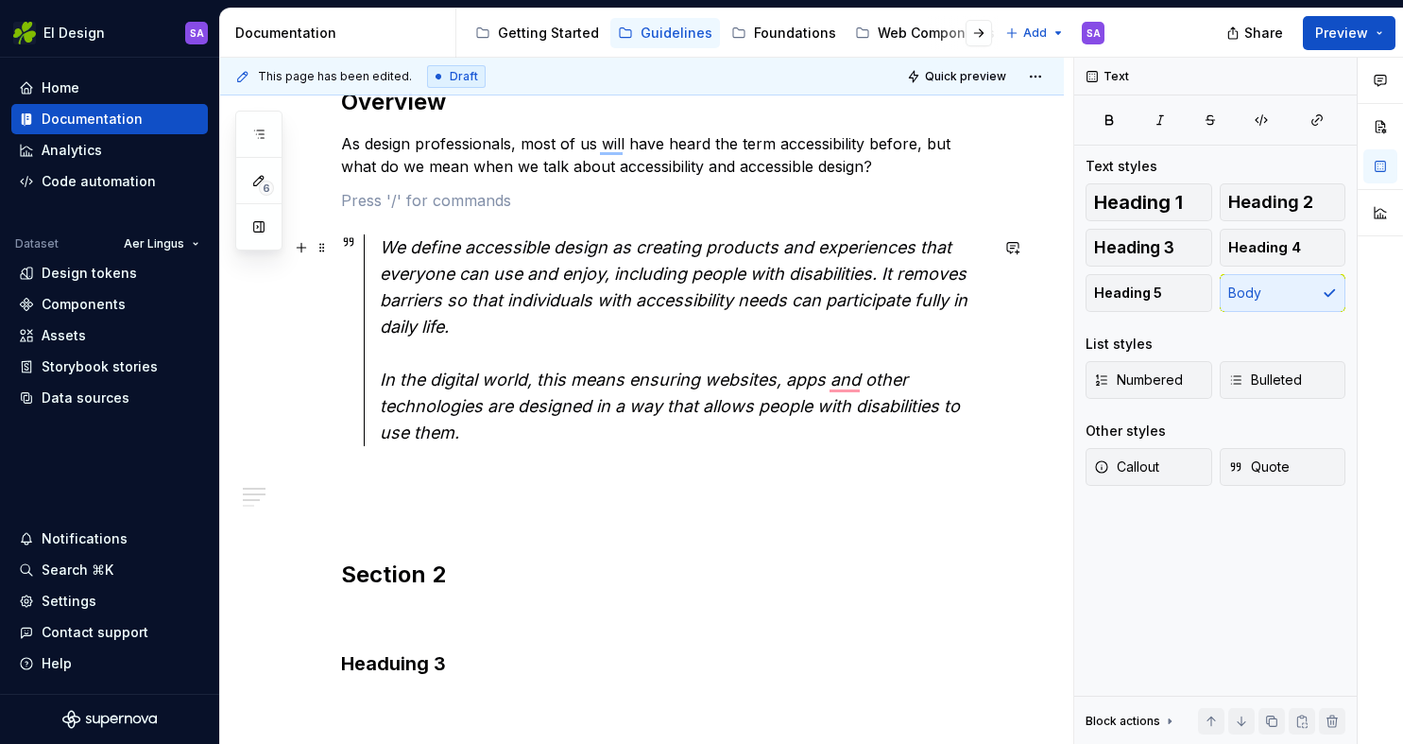
scroll to position [294, 0]
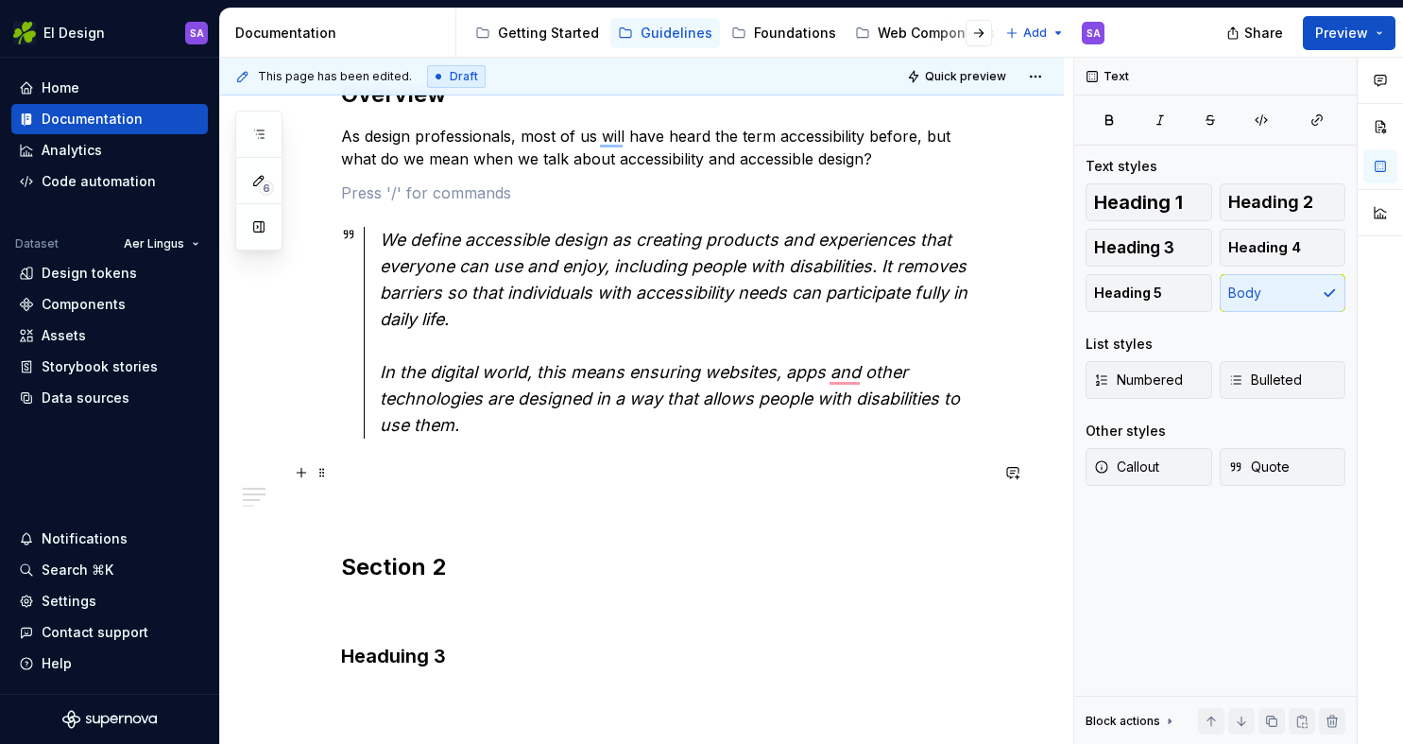
click at [431, 481] on p "To enrich screen reader interactions, please activate Accessibility in Grammarl…" at bounding box center [664, 472] width 647 height 23
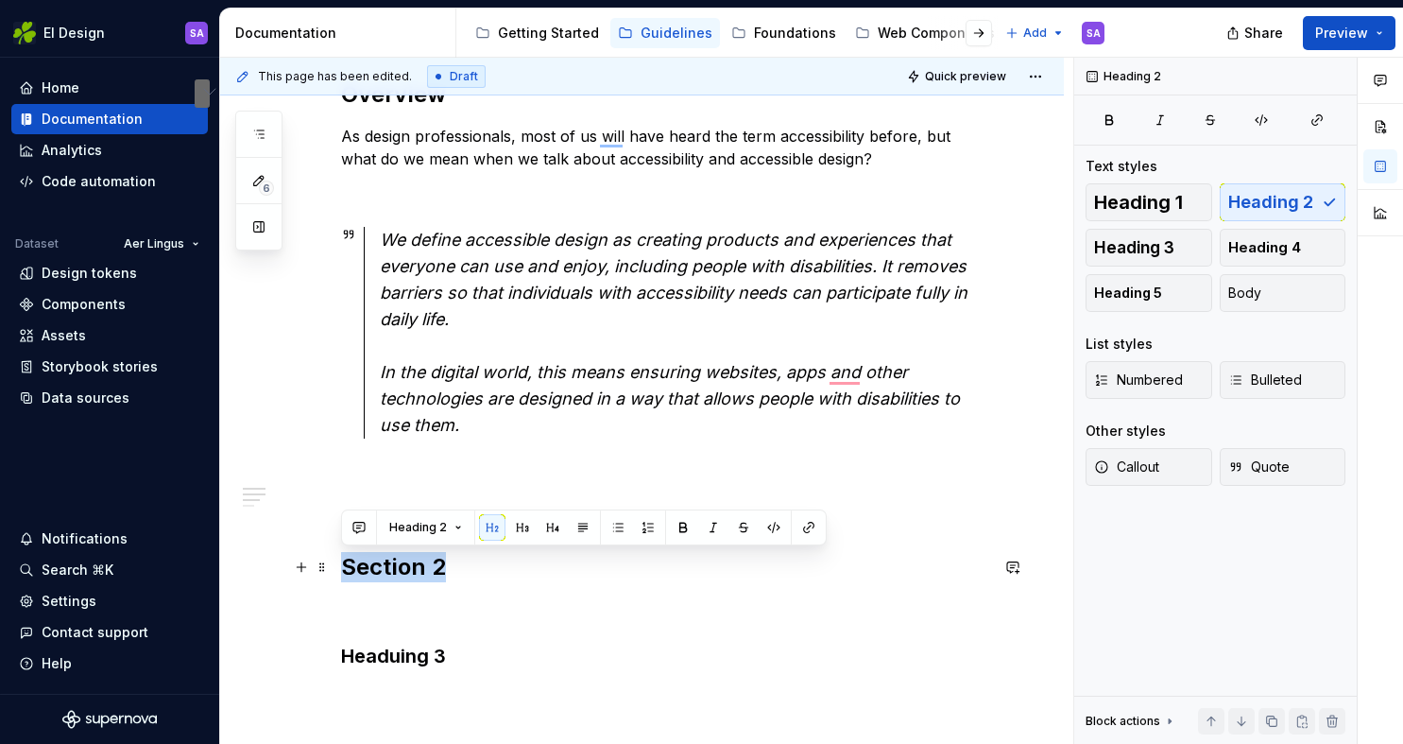
drag, startPoint x: 442, startPoint y: 569, endPoint x: 344, endPoint y: 567, distance: 98.3
click at [344, 567] on h2 "Section 2" at bounding box center [664, 567] width 647 height 30
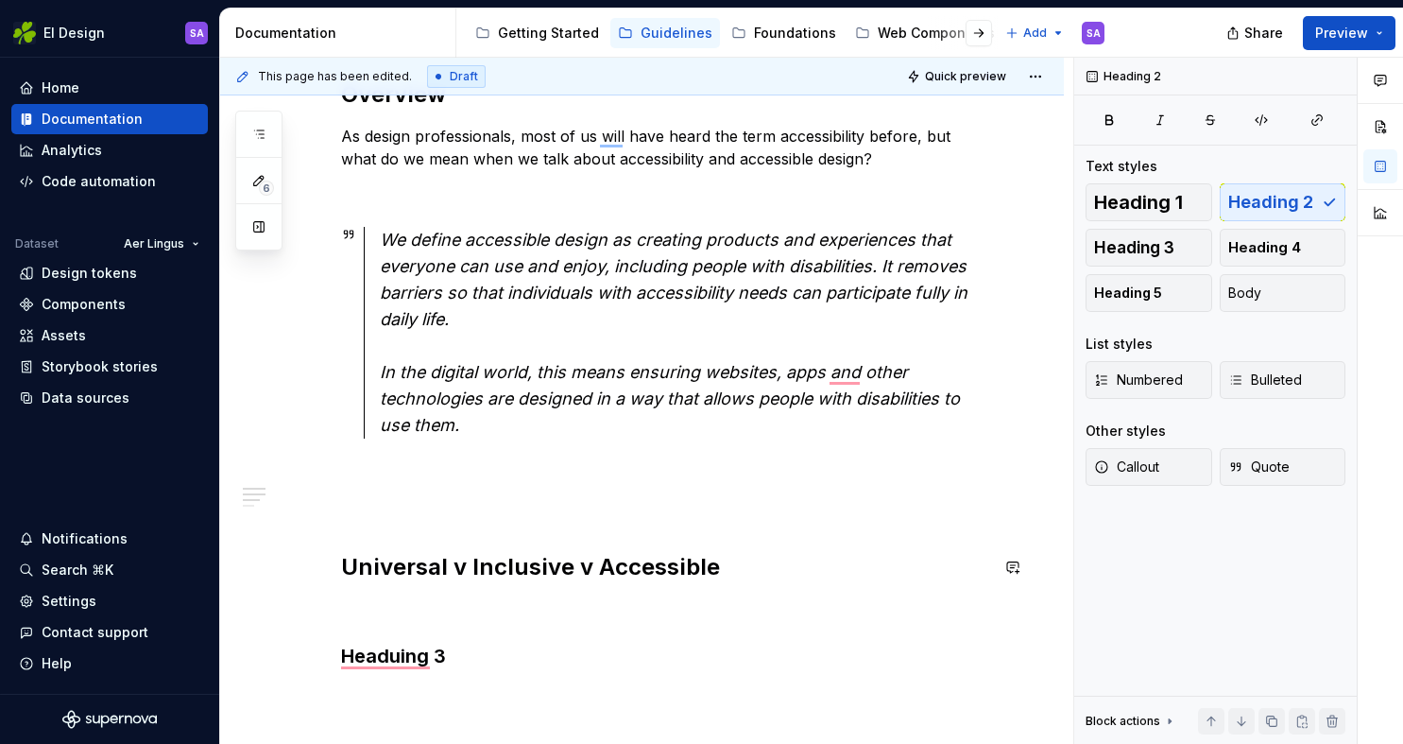
click at [522, 537] on div "Overview As design professionals, most of us will have heard the term accessibi…" at bounding box center [664, 468] width 647 height 779
click at [452, 562] on h2 "Universal v Inclusive v Accessible" at bounding box center [664, 567] width 647 height 30
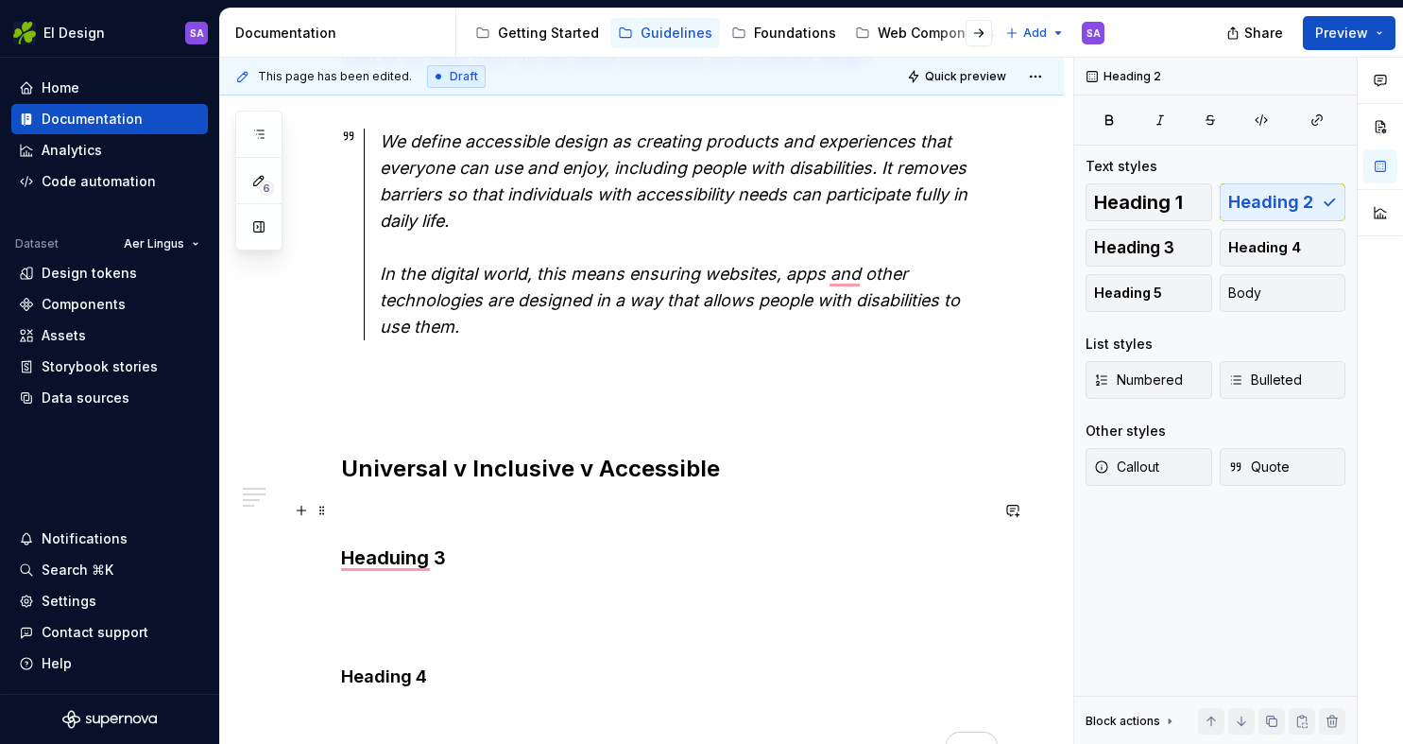
scroll to position [470, 0]
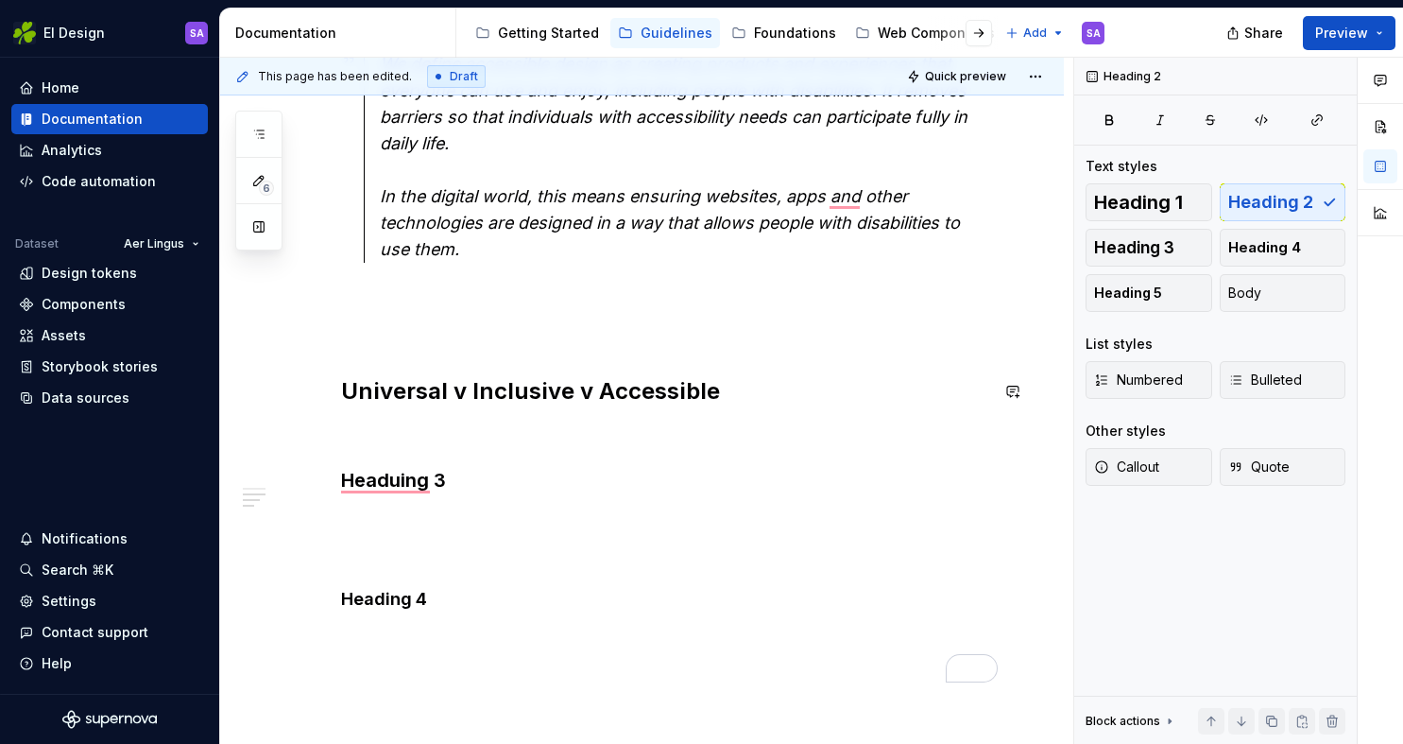
click at [483, 357] on div "Overview As design professionals, most of us will have heard the term accessibi…" at bounding box center [664, 293] width 647 height 779
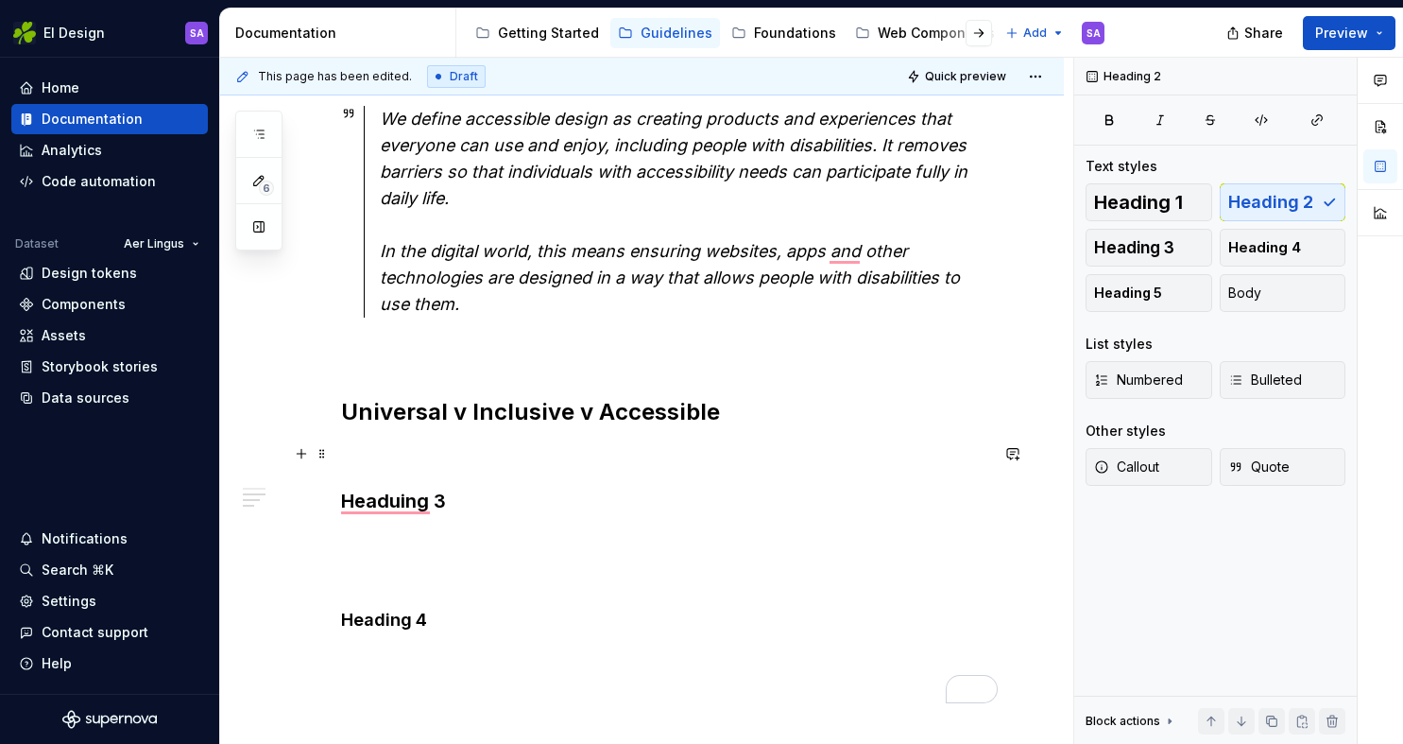
scroll to position [402, 0]
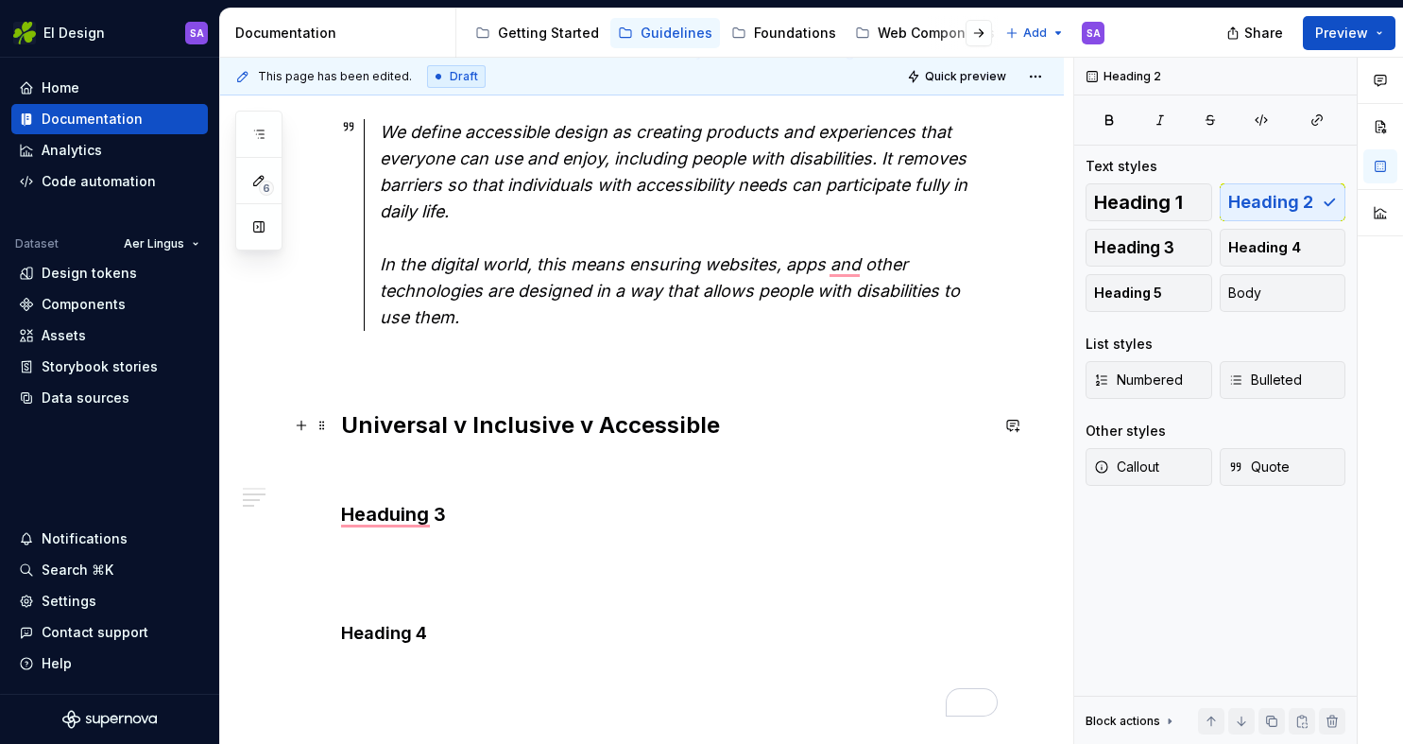
click at [451, 422] on h2 "Universal v Inclusive v Accessible" at bounding box center [664, 425] width 647 height 30
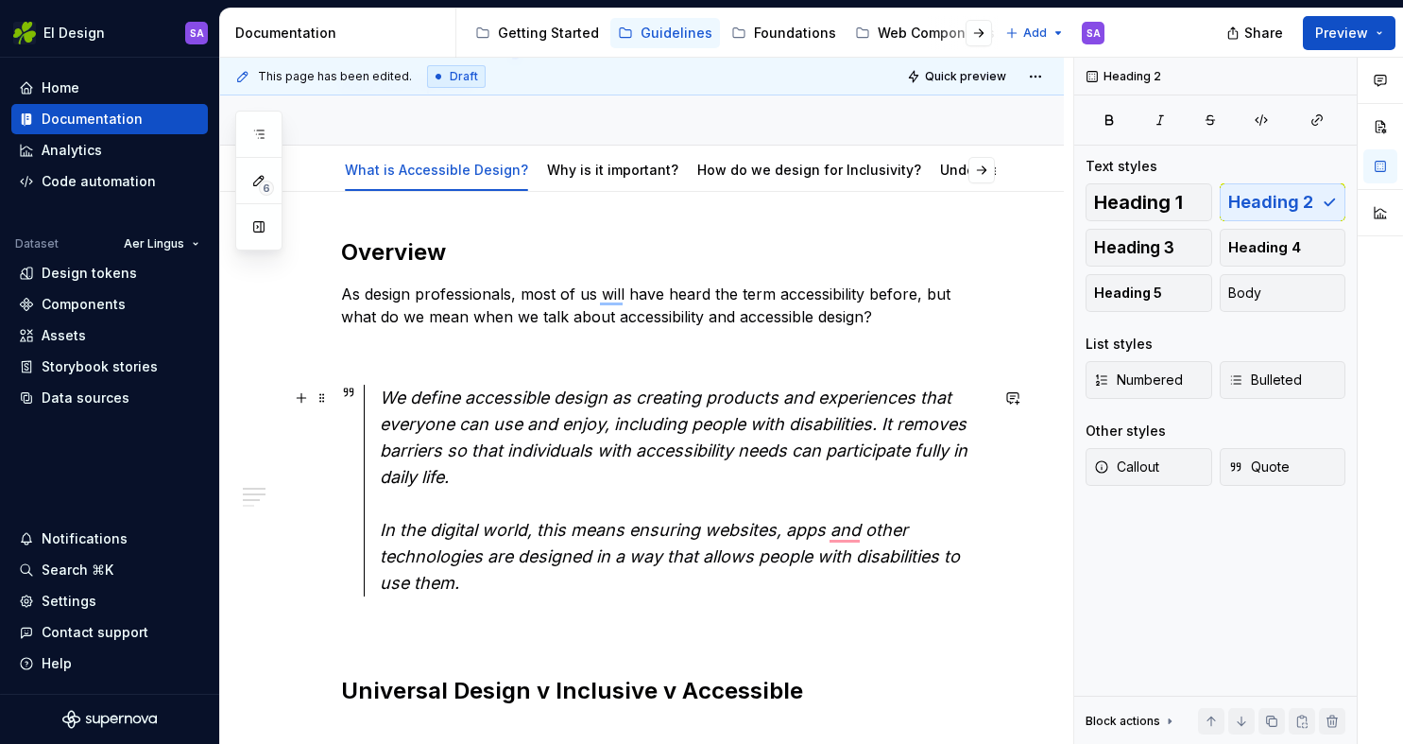
scroll to position [239, 0]
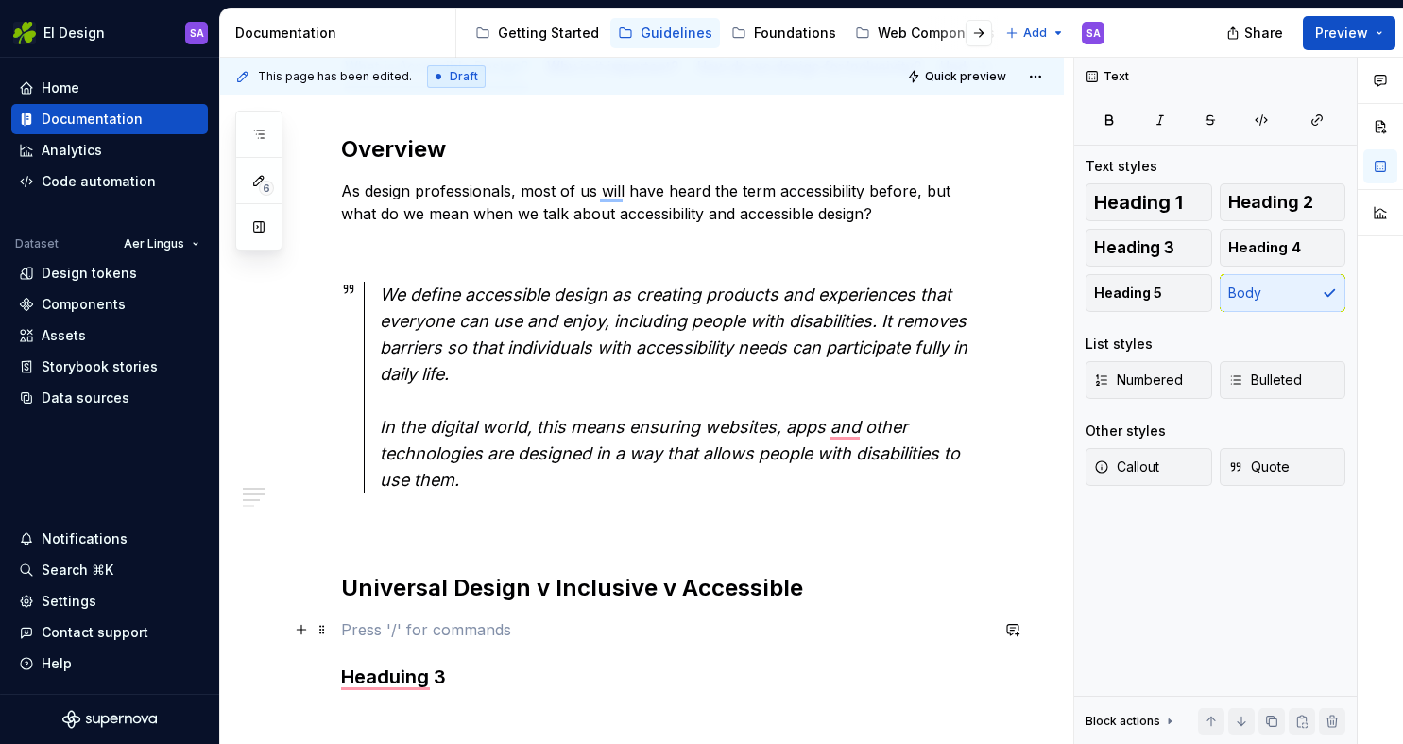
click at [648, 632] on p "To enrich screen reader interactions, please activate Accessibility in Grammarl…" at bounding box center [664, 629] width 647 height 23
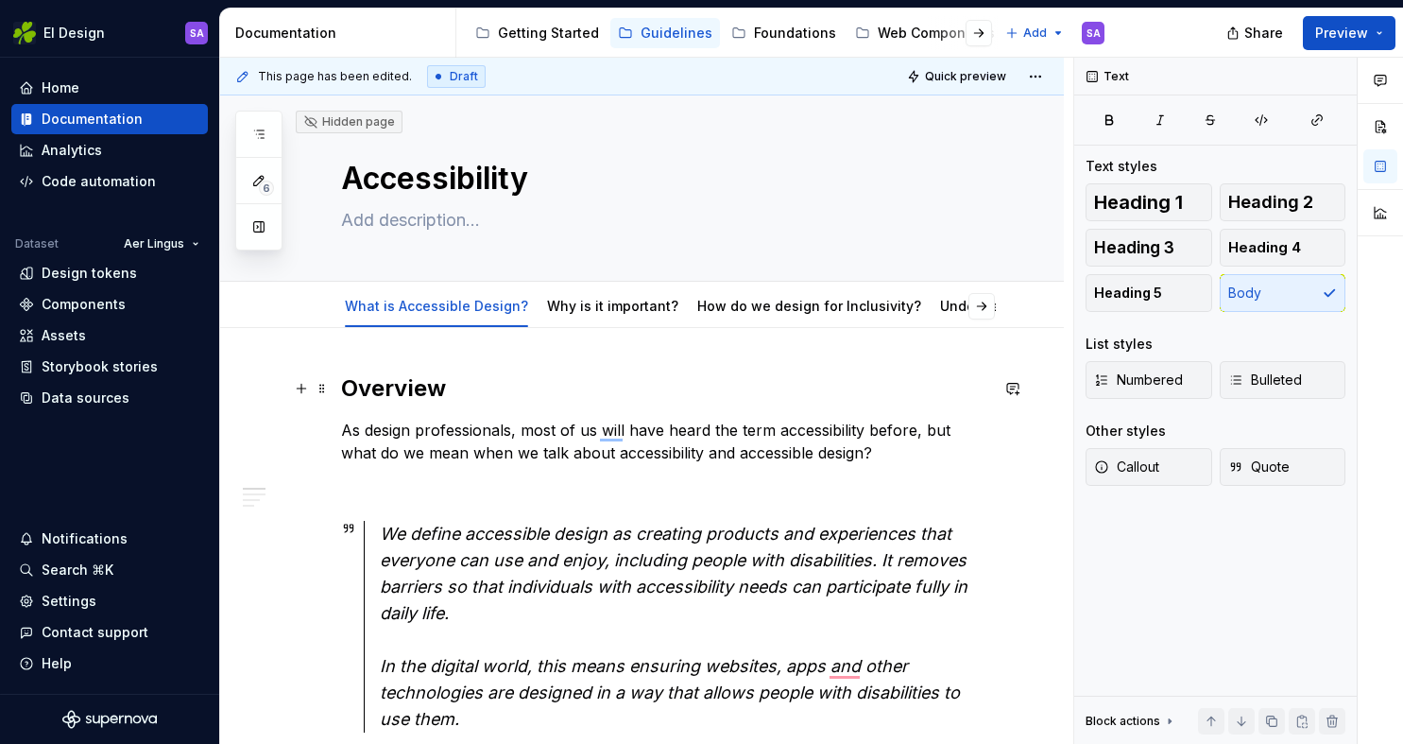
scroll to position [15, 0]
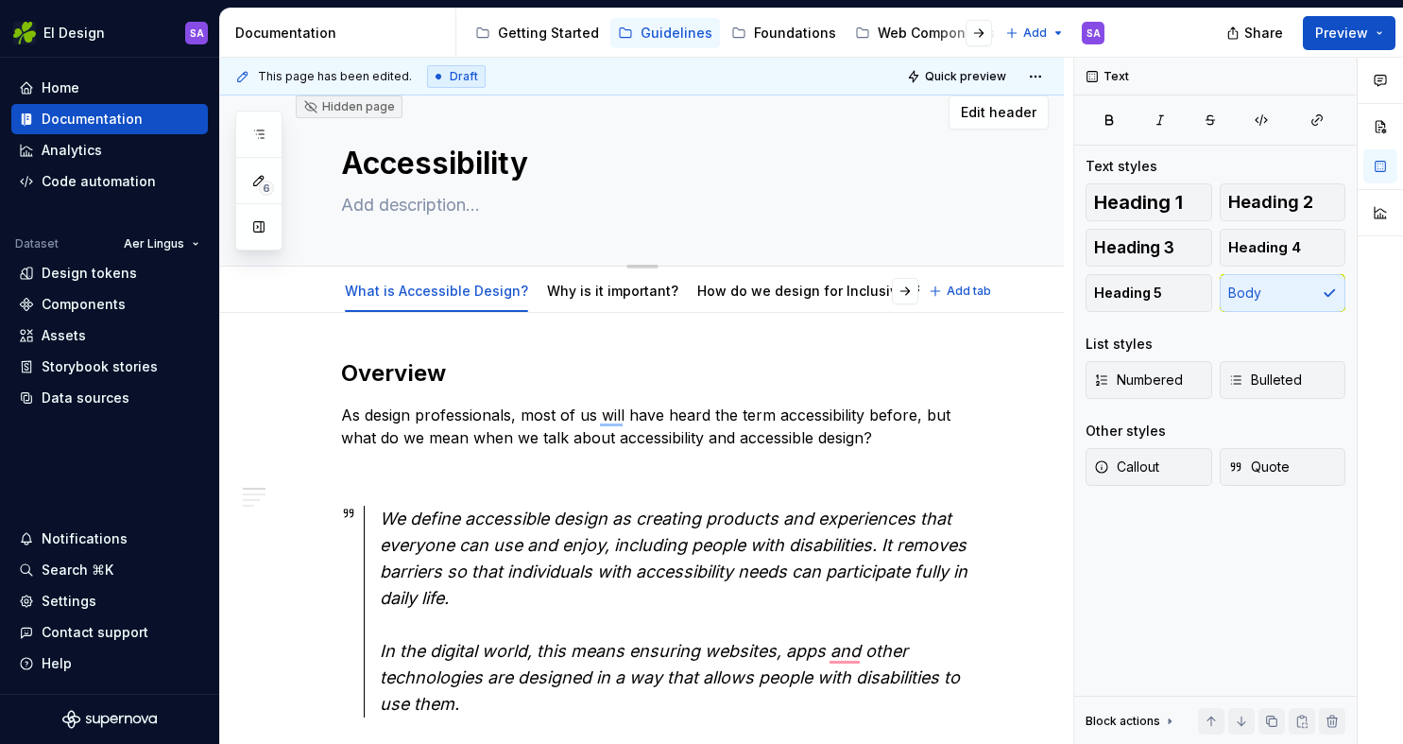
click at [405, 205] on textarea at bounding box center [660, 205] width 647 height 30
paste textarea "Here’s how we’re making it easier to travel with us."
type textarea "*"
type textarea "Here’s how we’re making it easier to travel with us."
type textarea "*"
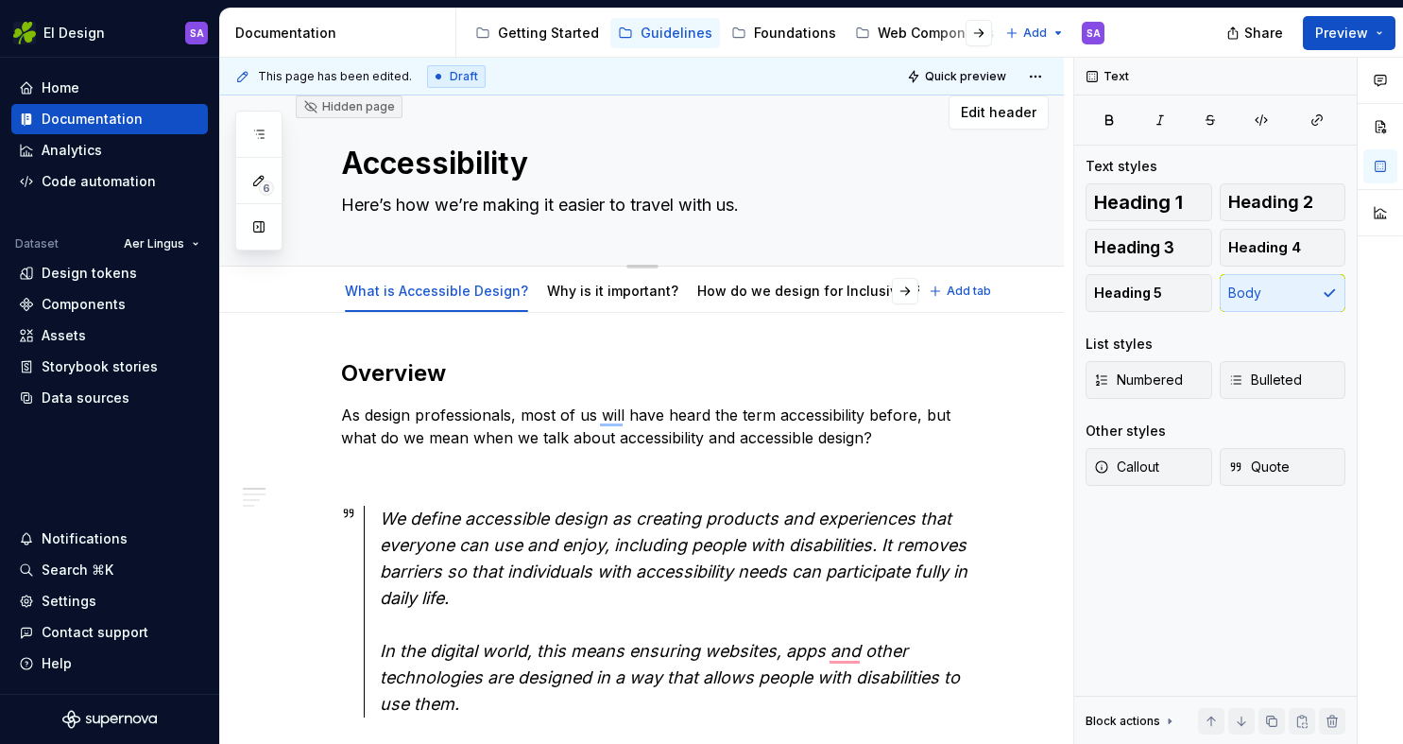
type textarea "Here’s how we’re making it easier to travel with us"
type textarea "*"
type textarea "Here’s how we’re making it easier to travel with u"
type textarea "*"
type textarea "Here’s how we’re making it easier to travel with"
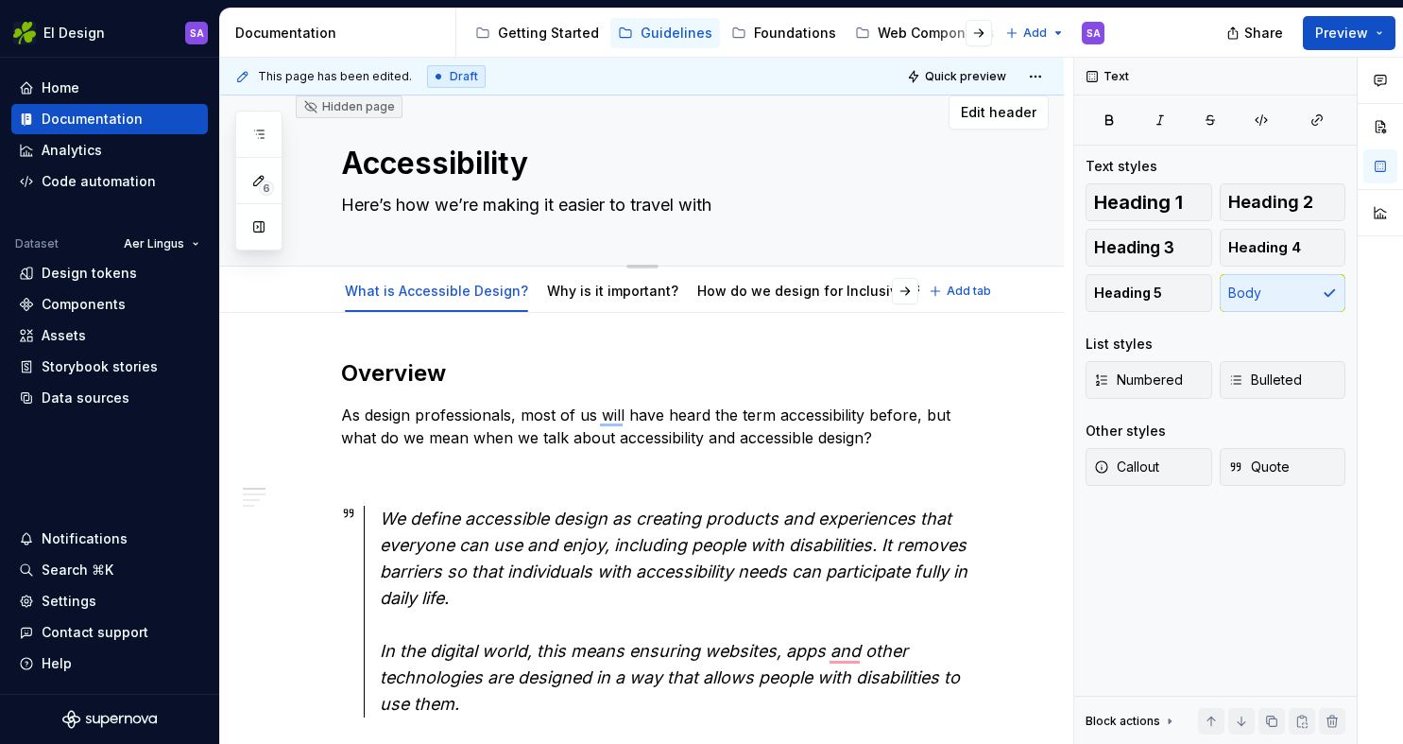
type textarea "*"
type textarea "Here’s how we’re making it easier to travel with A"
type textarea "*"
type textarea "Here’s how we’re making it easier to travel with Ae"
type textarea "*"
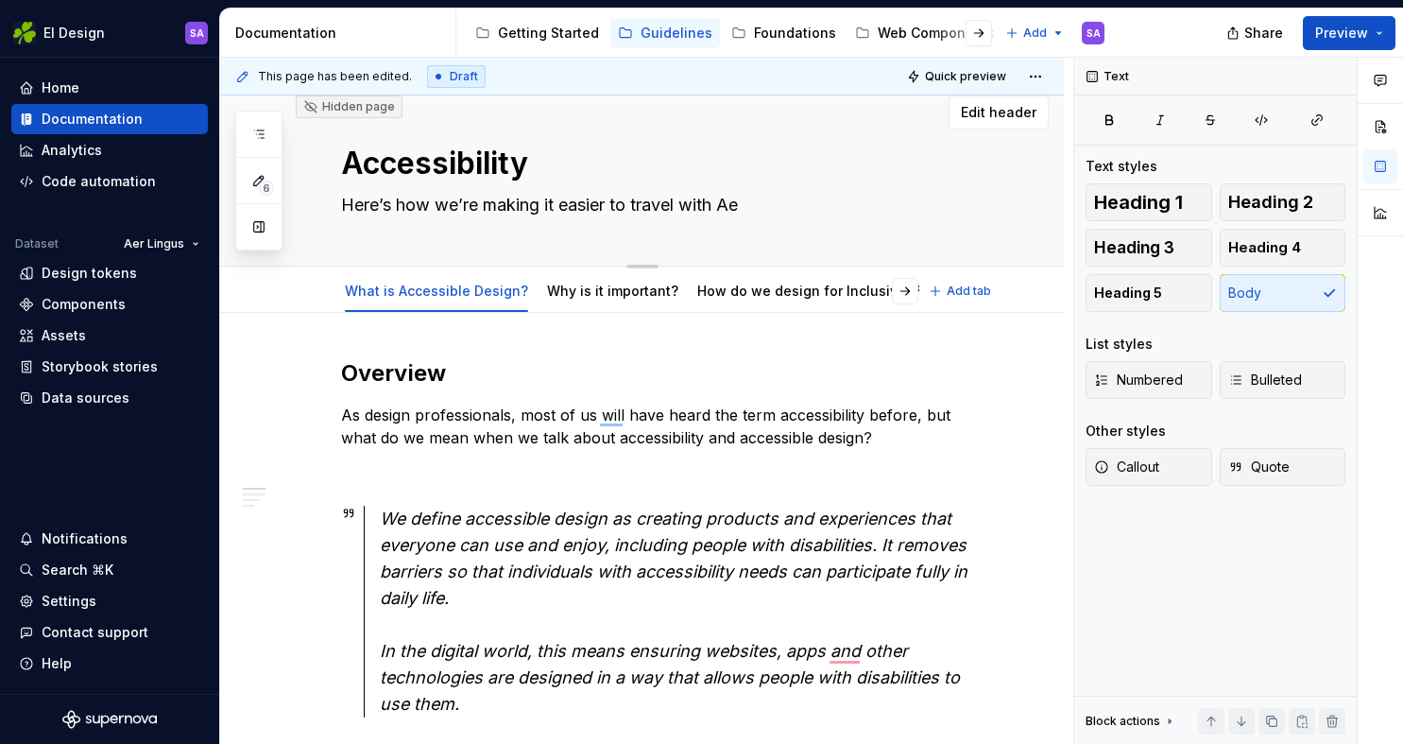
type textarea "Here’s how we’re making it easier to travel with Aer"
type textarea "*"
type textarea "Here’s how we’re making it easier to travel with Aer"
type textarea "*"
type textarea "Here’s how we’re making it easier to travel with Aer L"
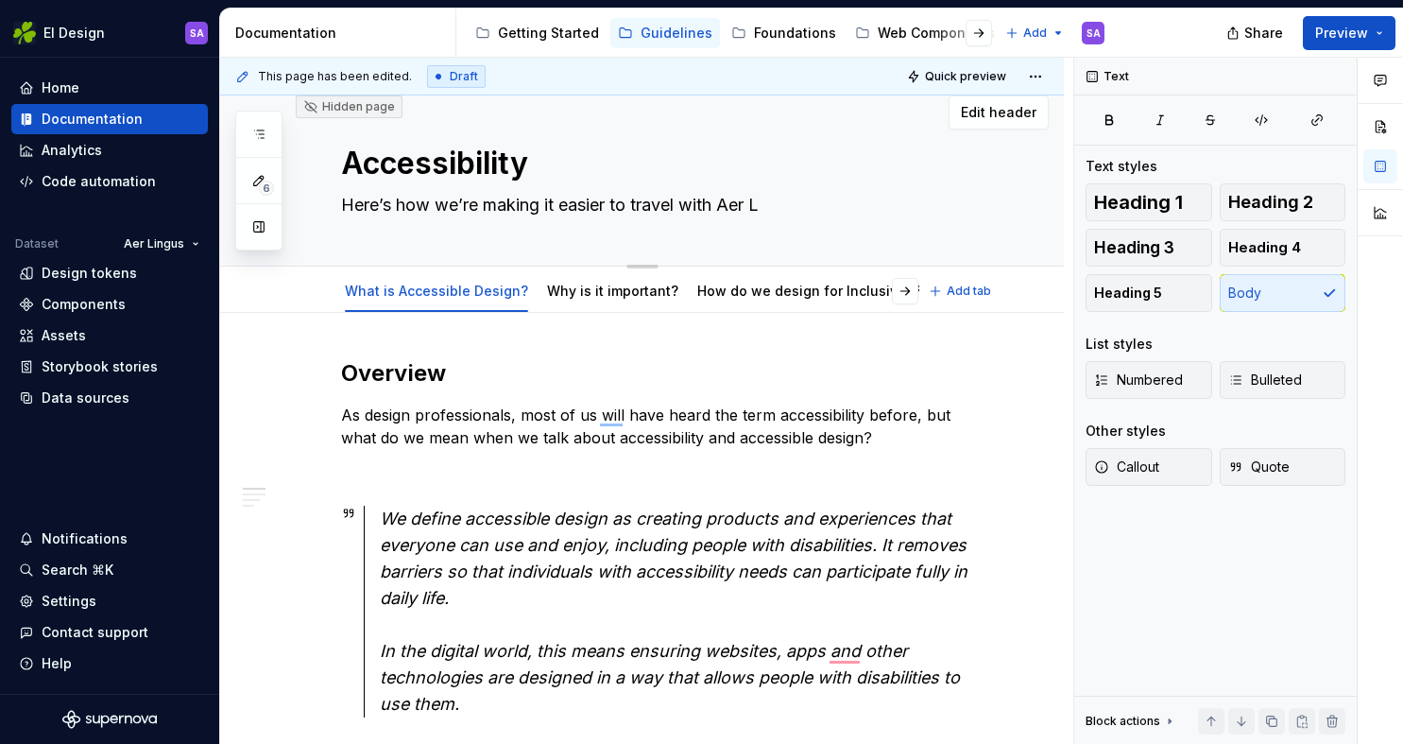
type textarea "*"
type textarea "Here’s how we’re making it easier to travel with [PERSON_NAME]"
type textarea "*"
type textarea "Here’s how we’re making it easier to travel with [PERSON_NAME]"
type textarea "*"
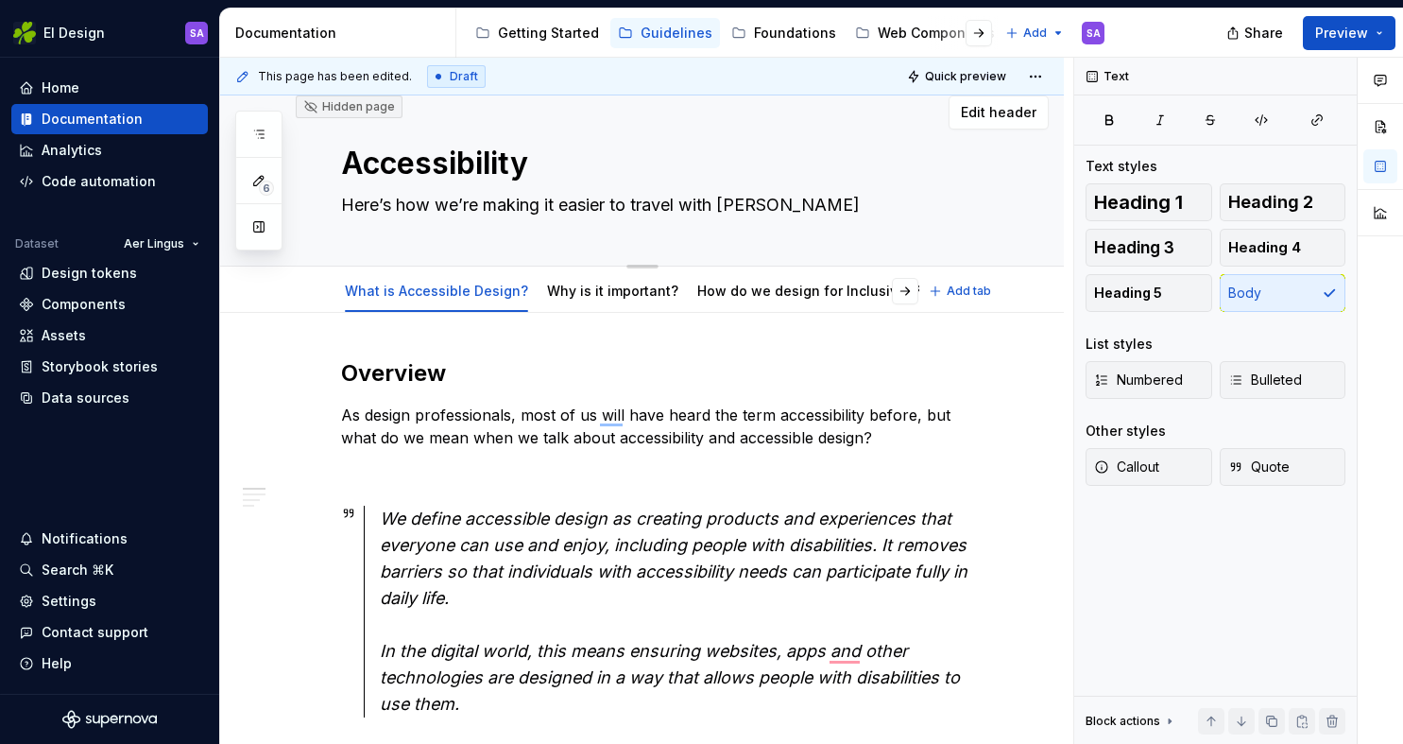
type textarea "Here’s how we’re making it easier to travel with [PERSON_NAME]"
type textarea "*"
type textarea "Here’s how we’re making it easier to travel with [PERSON_NAME]"
type textarea "*"
type textarea "Here’s how we’re making it easier to travel with Aer Lingus"
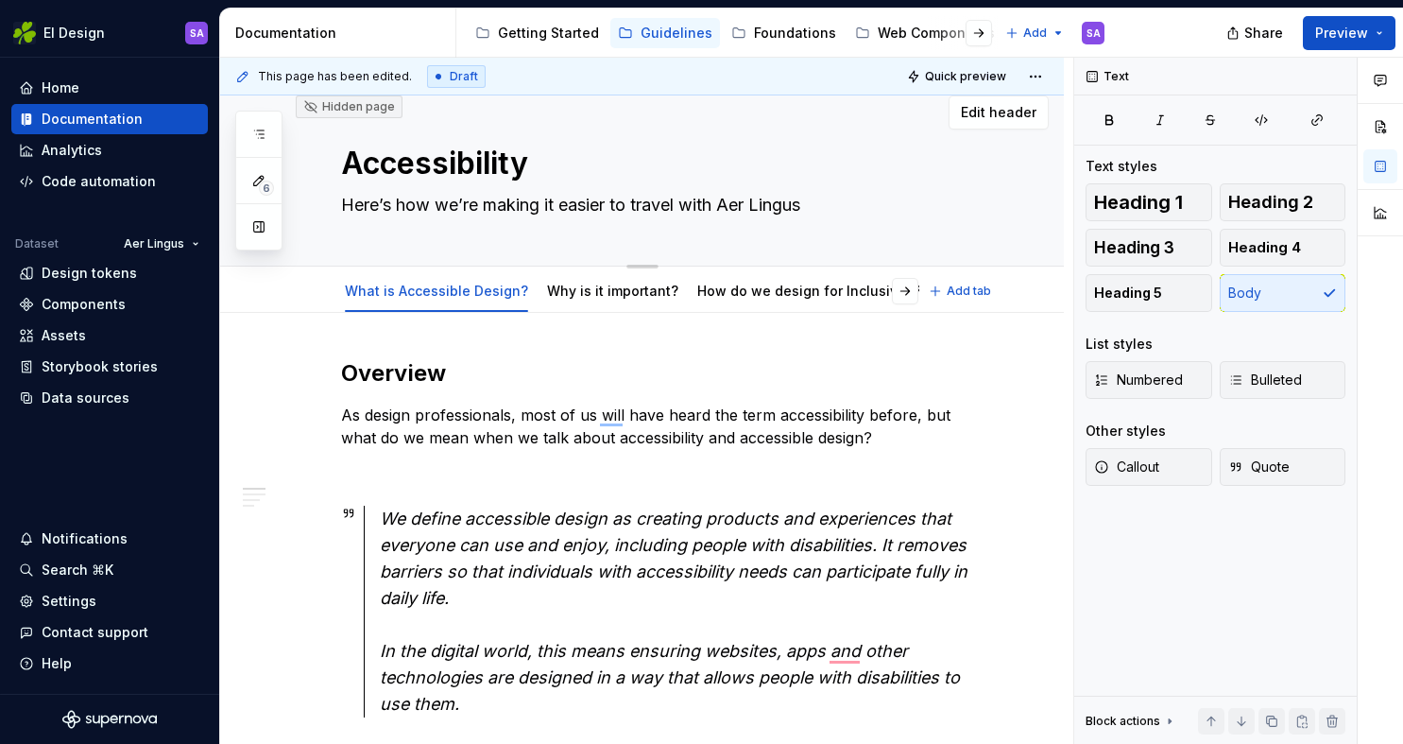
type textarea "*"
type textarea "Here’s how we’re making it easier to travel with Aer Lingus."
type textarea "*"
type textarea "Here’s how we’re making it easier to travel with Aer Lingus."
click at [1050, 302] on div "What is Accessible Design? Why is it important? How do we design for Inclusivit…" at bounding box center [642, 290] width 844 height 46
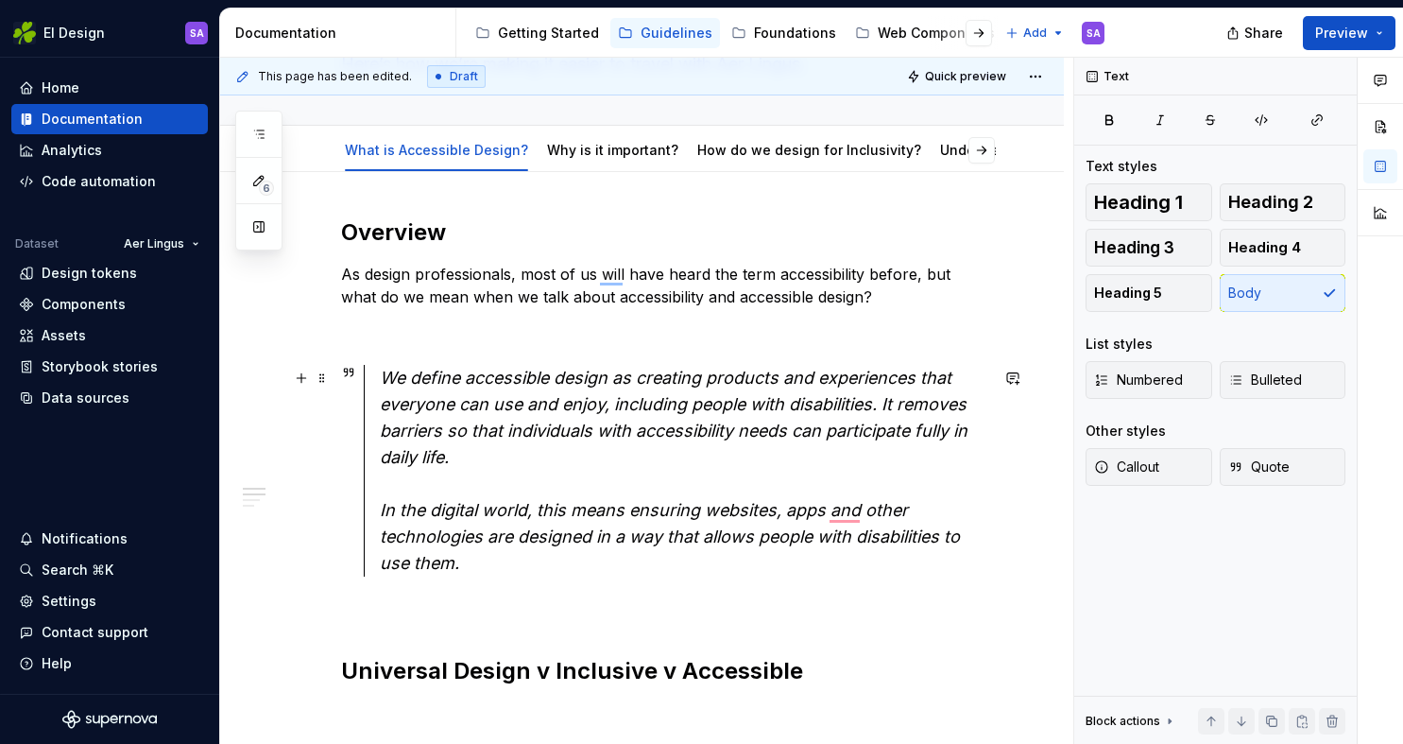
scroll to position [159, 0]
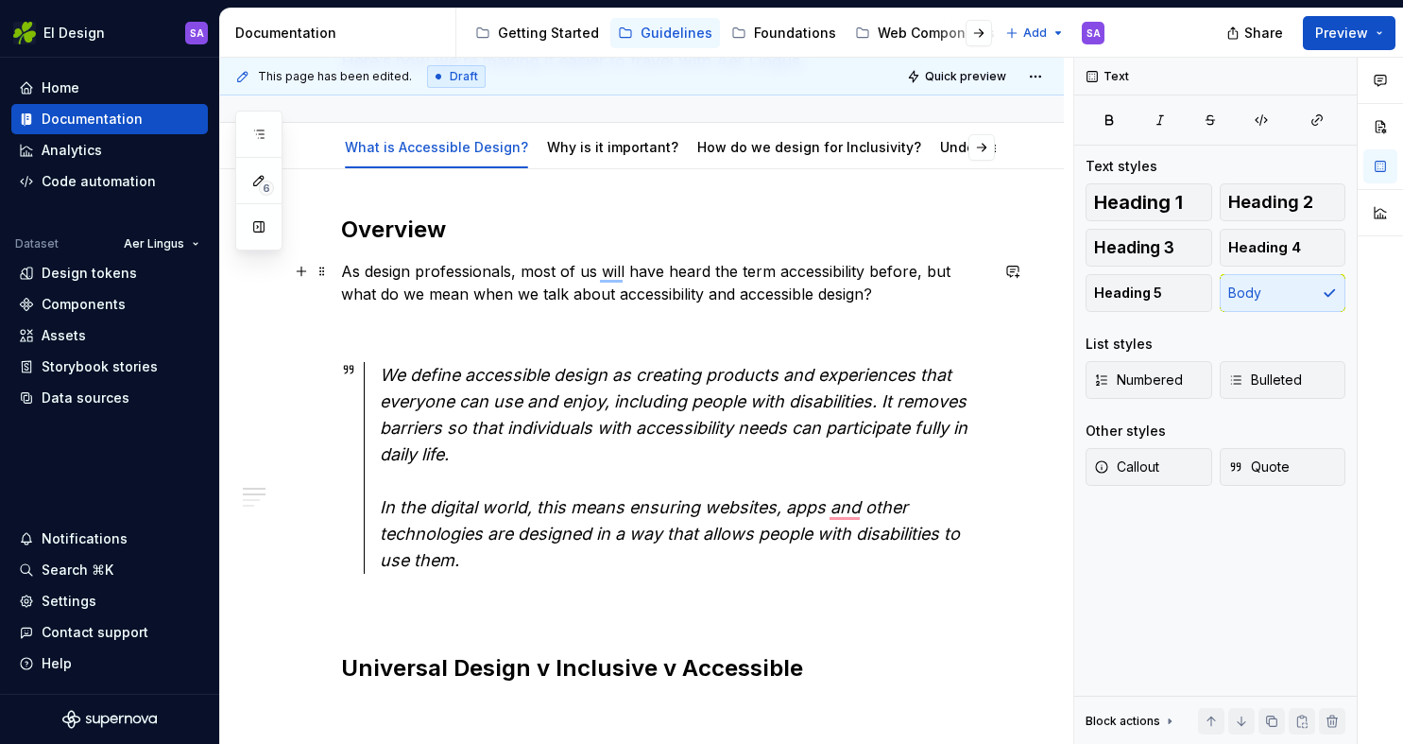
click at [778, 270] on p "As design professionals, most of us will have heard the term accessibility befo…" at bounding box center [664, 282] width 647 height 45
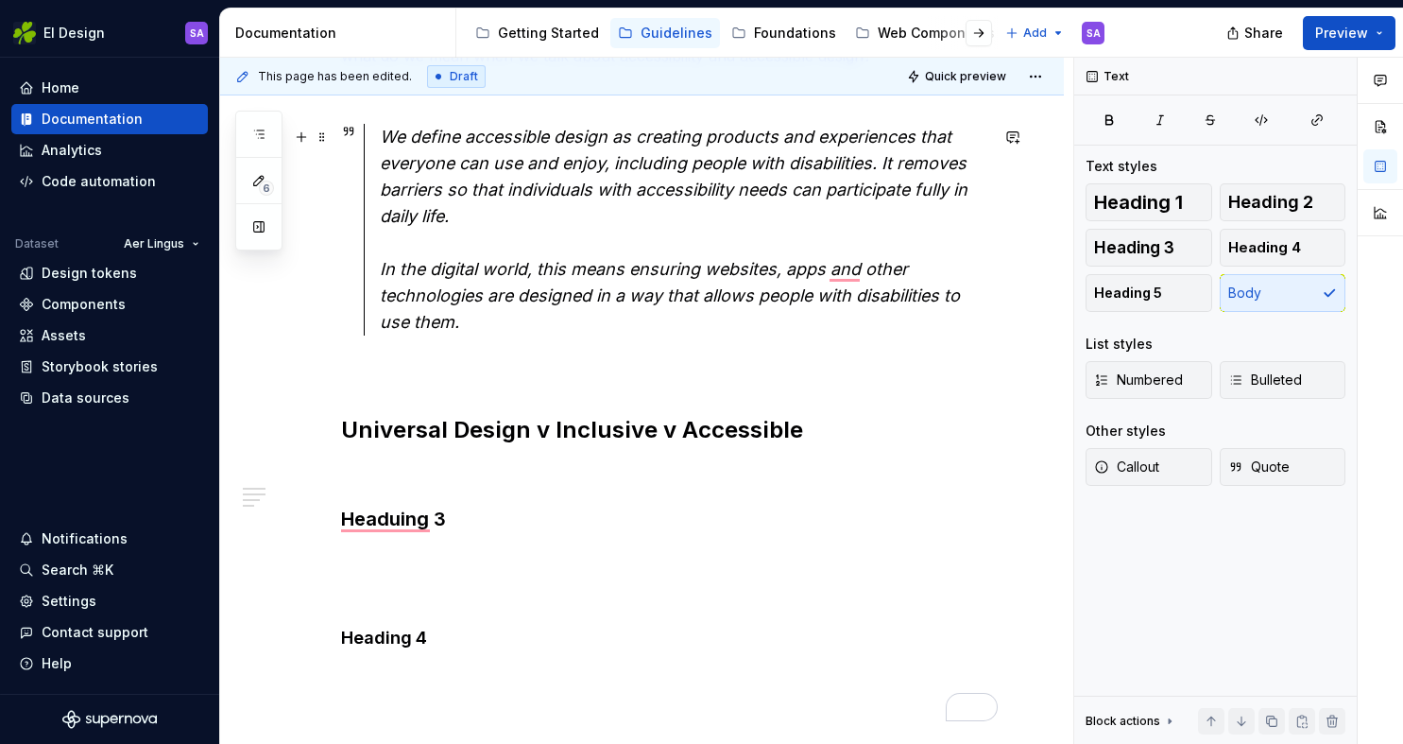
scroll to position [451, 0]
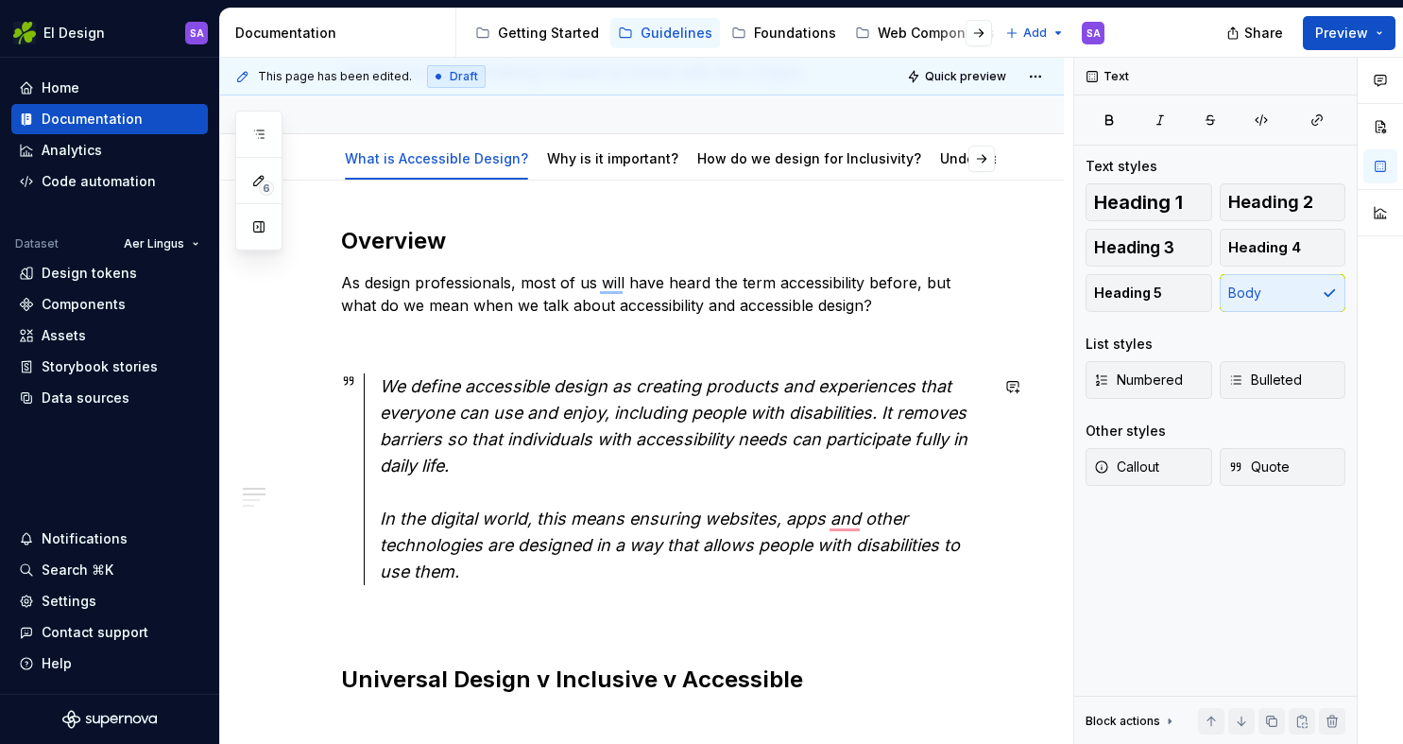
click at [449, 600] on div "Overview As design professionals, most of us will have heard the term accessibi…" at bounding box center [664, 598] width 647 height 745
click at [341, 615] on p "We have a moral and legal responsibility to avoid excluding anyone from our pro…" at bounding box center [664, 619] width 647 height 23
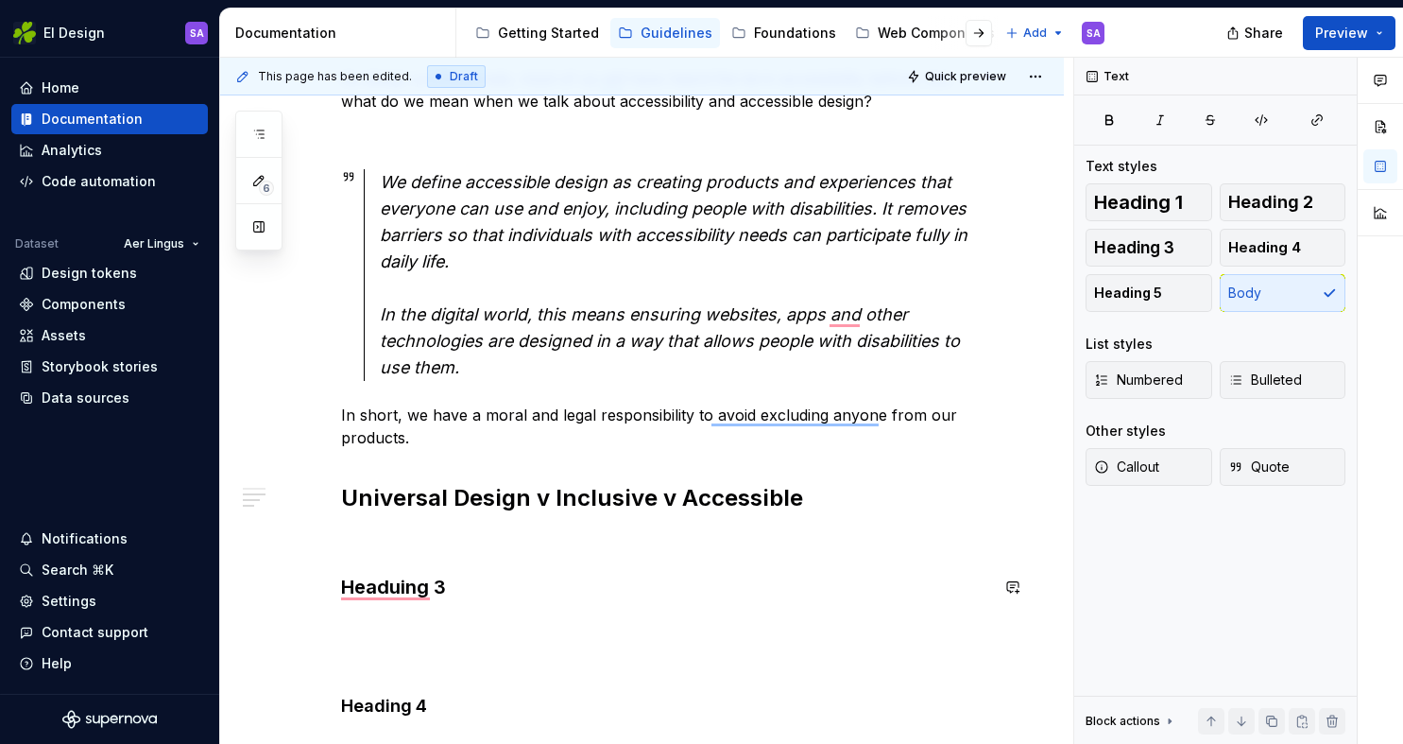
scroll to position [503, 0]
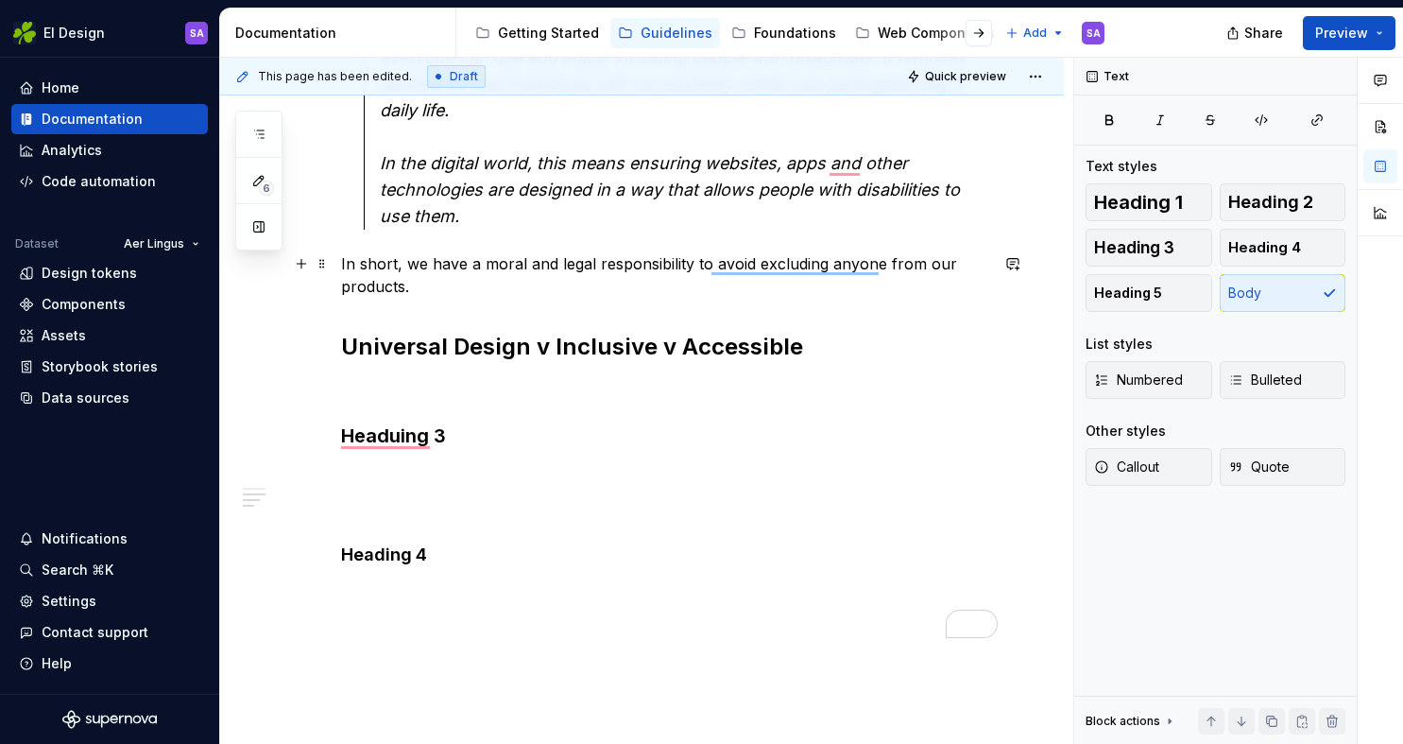
click at [534, 290] on p "In short, we have a moral and legal responsibility to avoid excluding anyone fr…" at bounding box center [664, 274] width 647 height 45
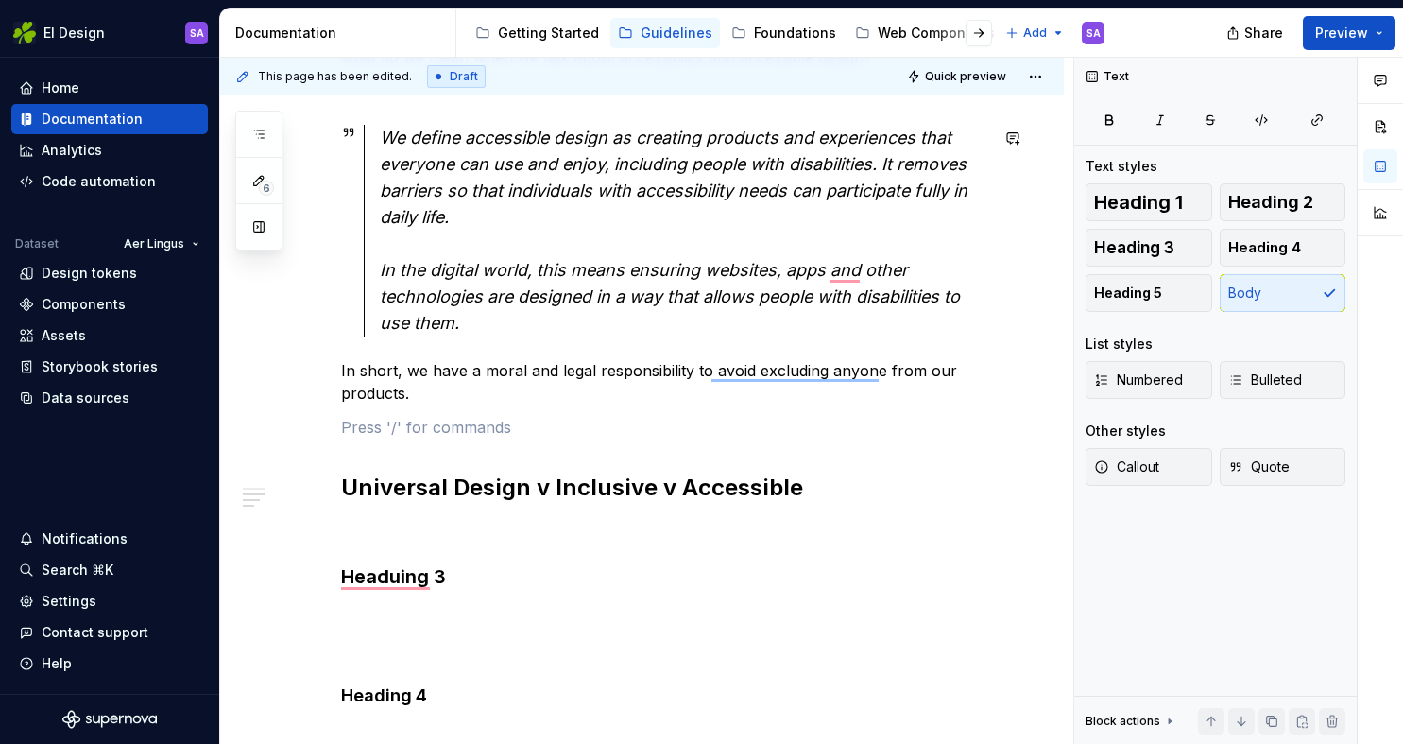
scroll to position [409, 0]
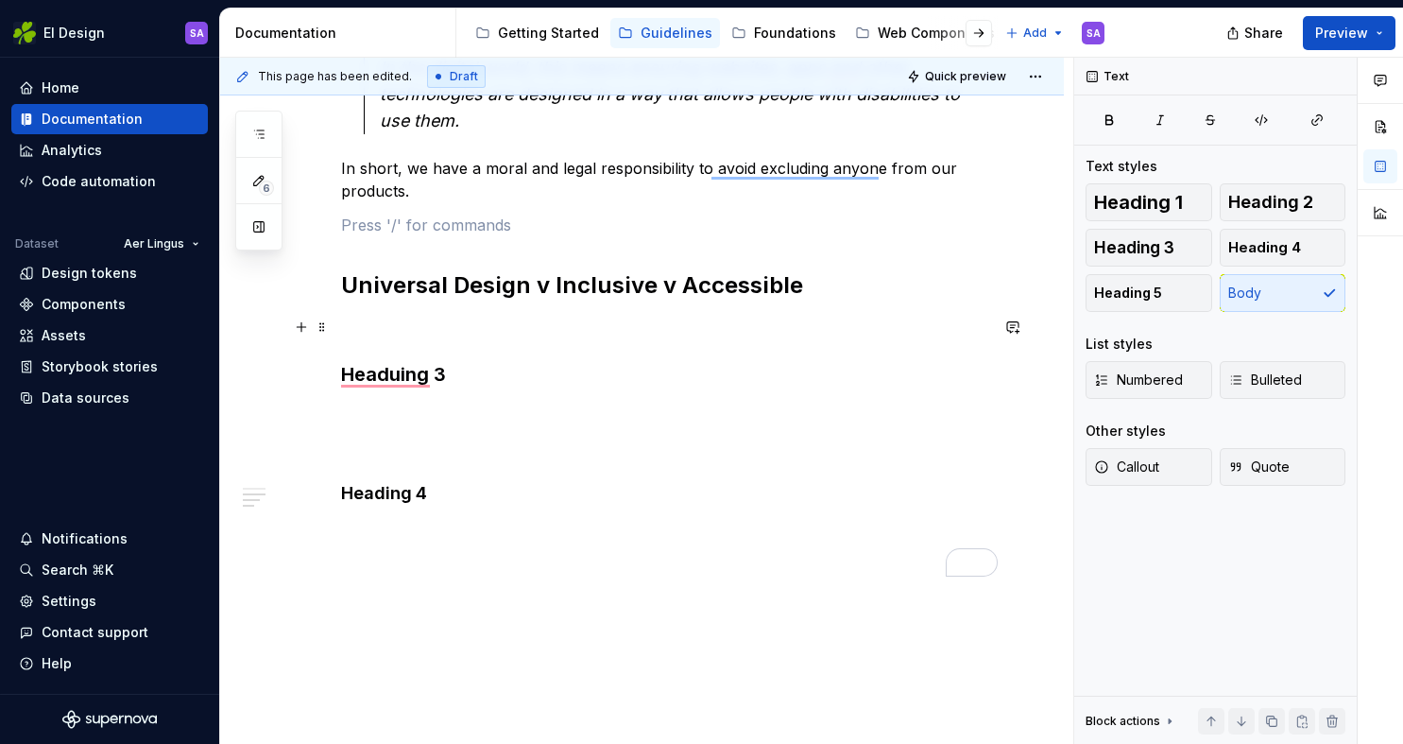
click at [483, 326] on p "To enrich screen reader interactions, please activate Accessibility in Grammarl…" at bounding box center [664, 327] width 647 height 23
click at [322, 374] on span at bounding box center [322, 374] width 15 height 26
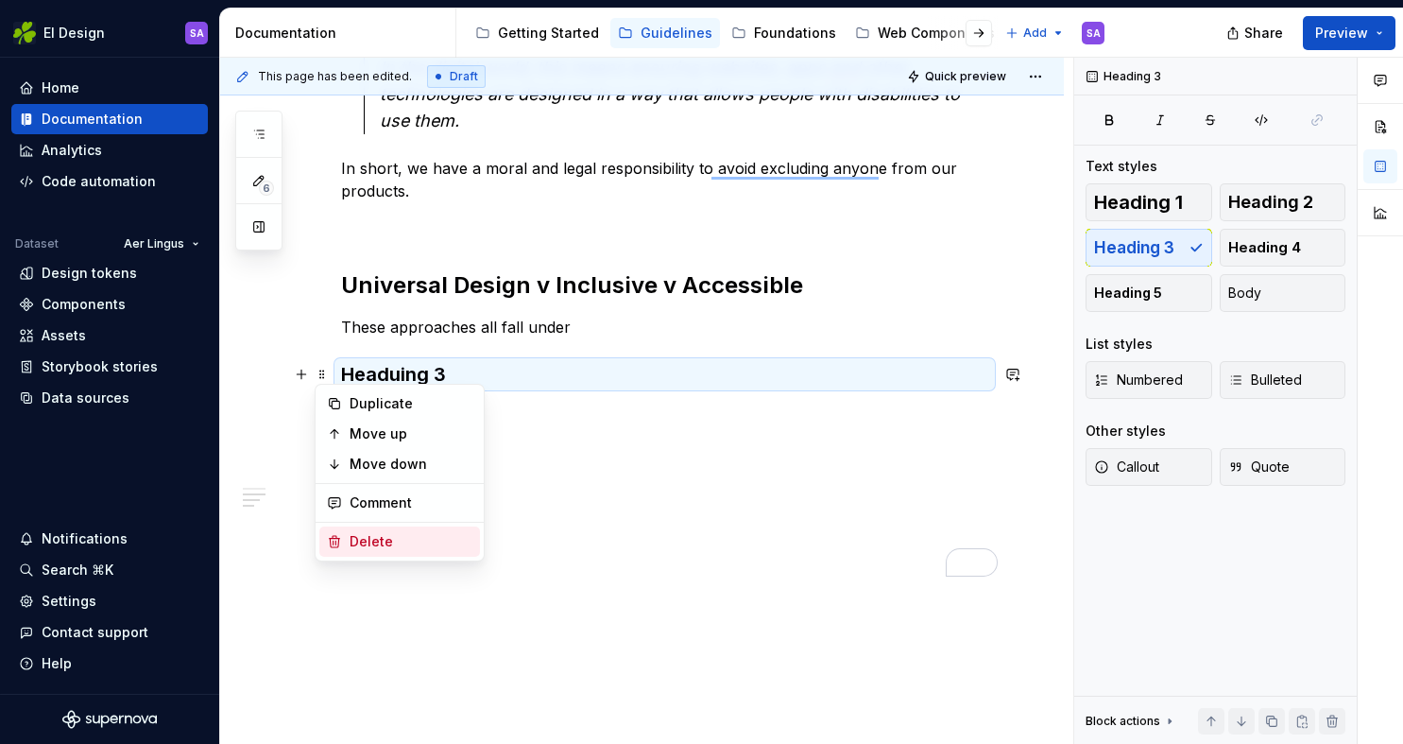
click at [378, 536] on div "Delete" at bounding box center [411, 541] width 123 height 19
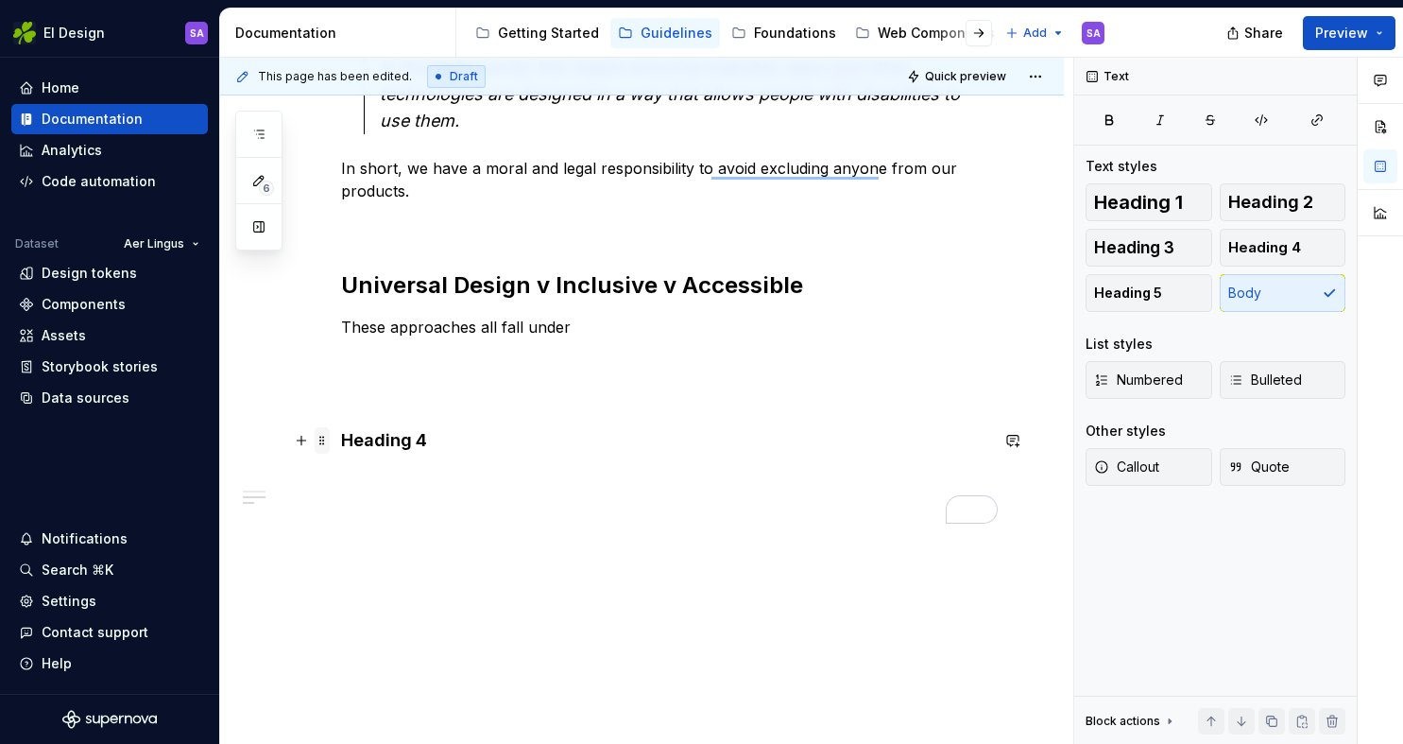
click at [323, 443] on span at bounding box center [322, 440] width 15 height 26
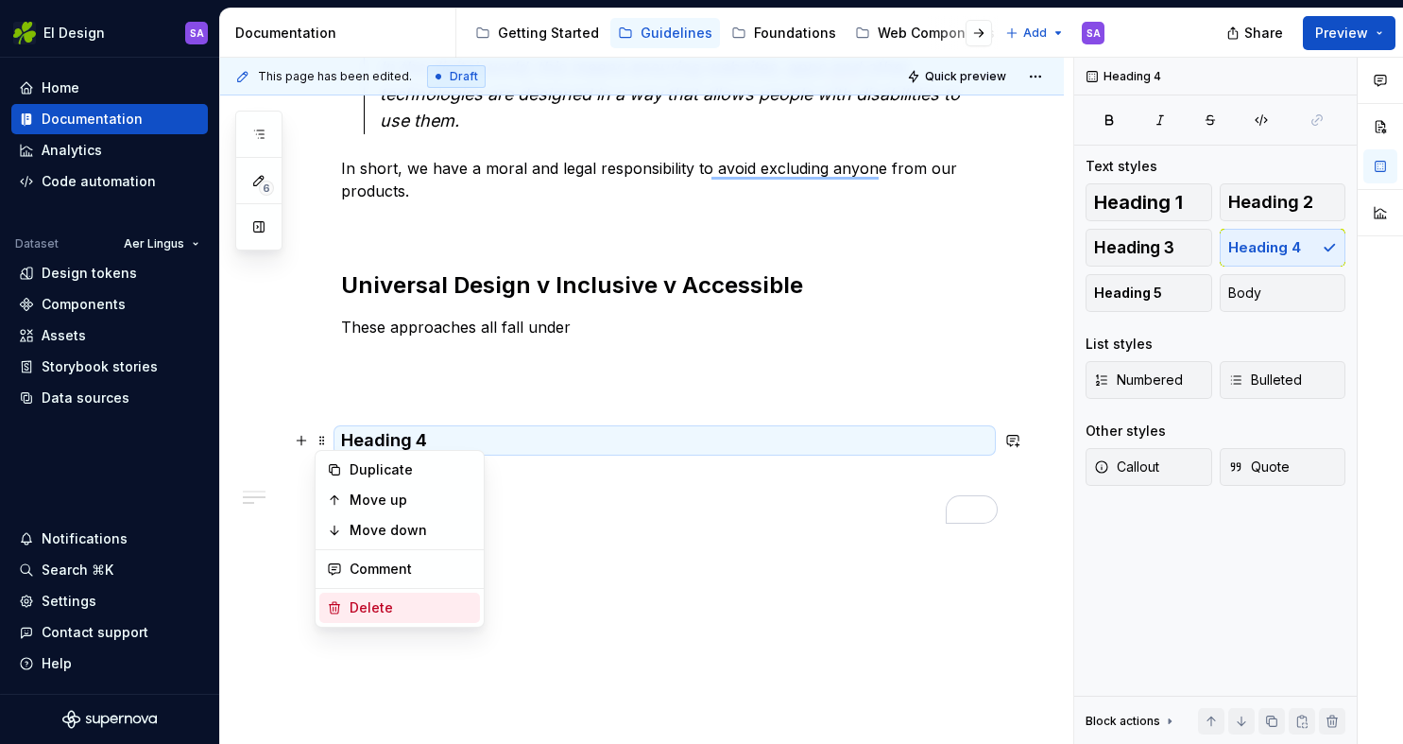
click at [381, 603] on div "Delete" at bounding box center [411, 607] width 123 height 19
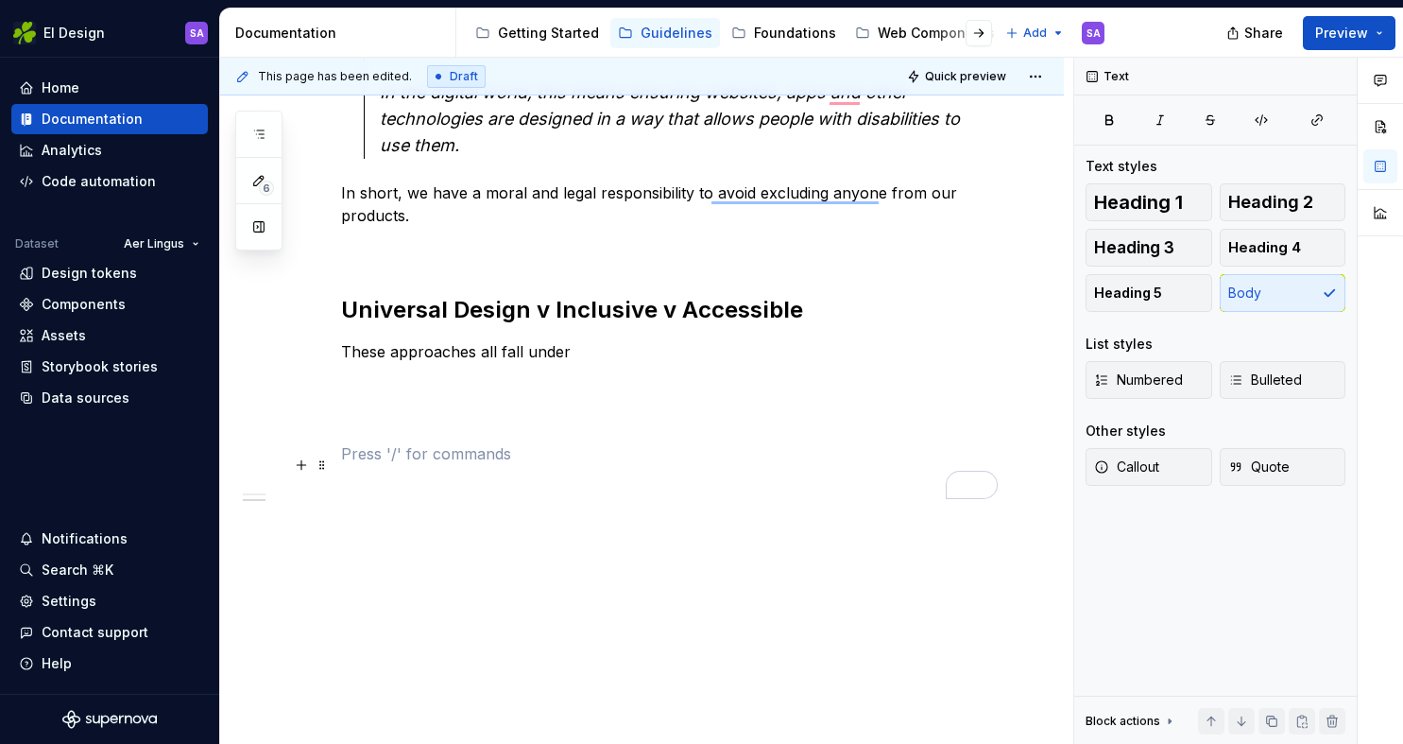
scroll to position [574, 0]
click at [616, 354] on p "These approaches all fall under" at bounding box center [664, 351] width 647 height 23
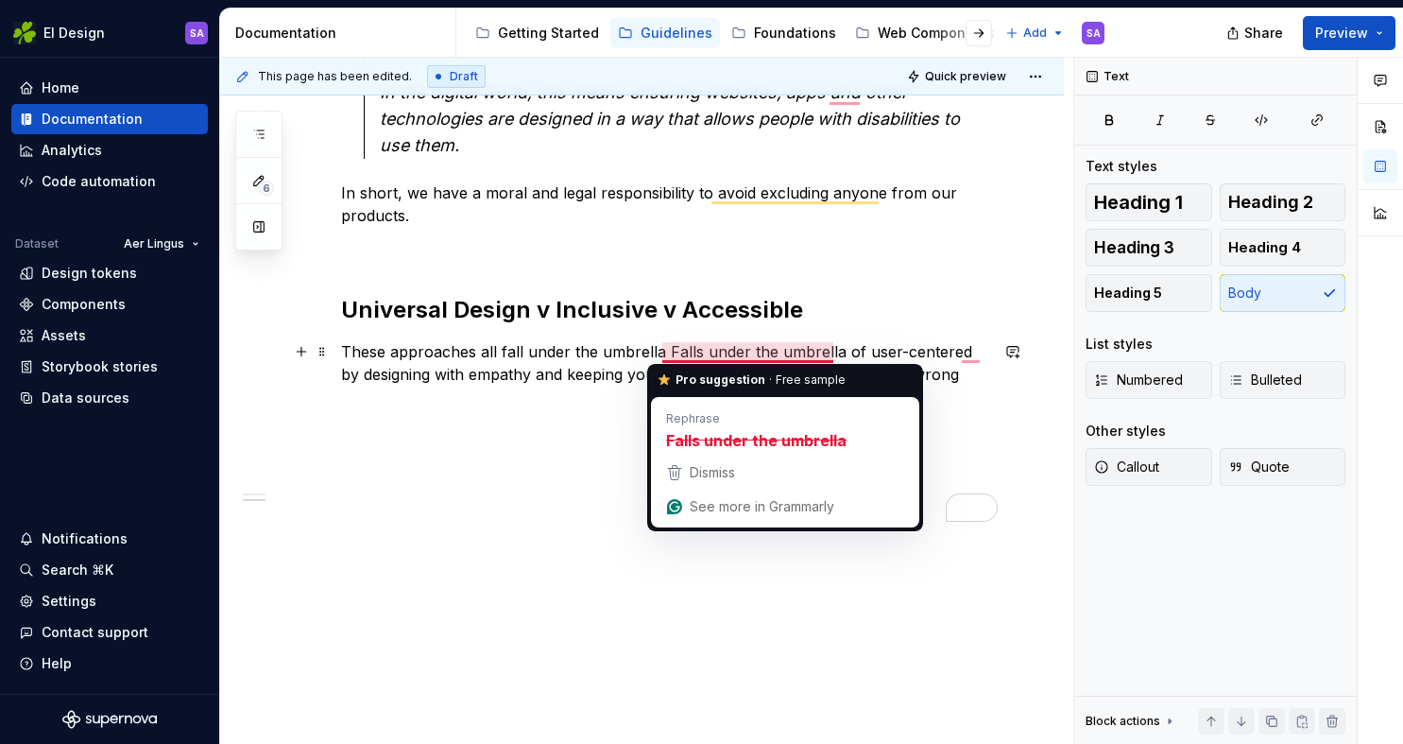
click at [837, 349] on p "These approaches all fall under the umbrella Falls under the umbrella of user-c…" at bounding box center [664, 362] width 647 height 45
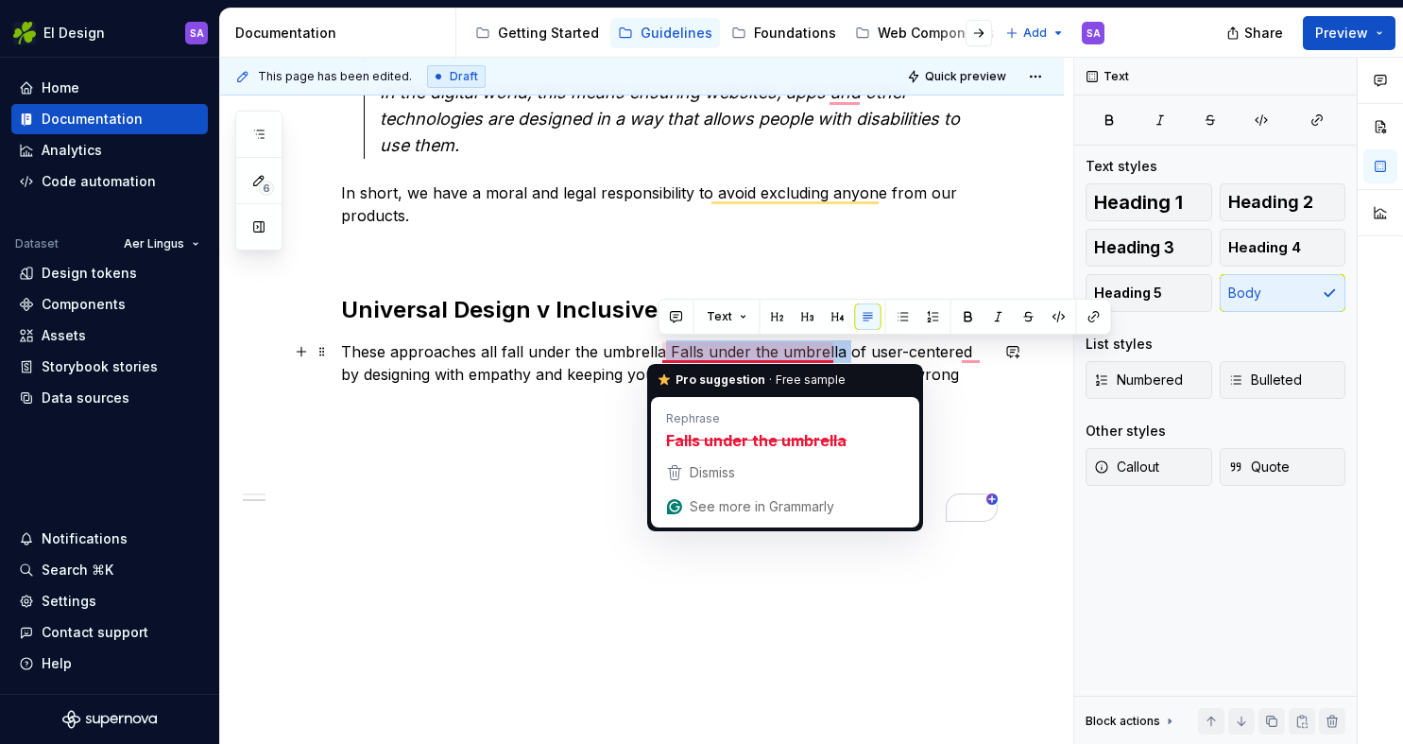
drag, startPoint x: 837, startPoint y: 349, endPoint x: 661, endPoint y: 347, distance: 176.7
click at [661, 347] on p "These approaches all fall under the umbrella Falls under the umbrella of user-c…" at bounding box center [664, 362] width 647 height 45
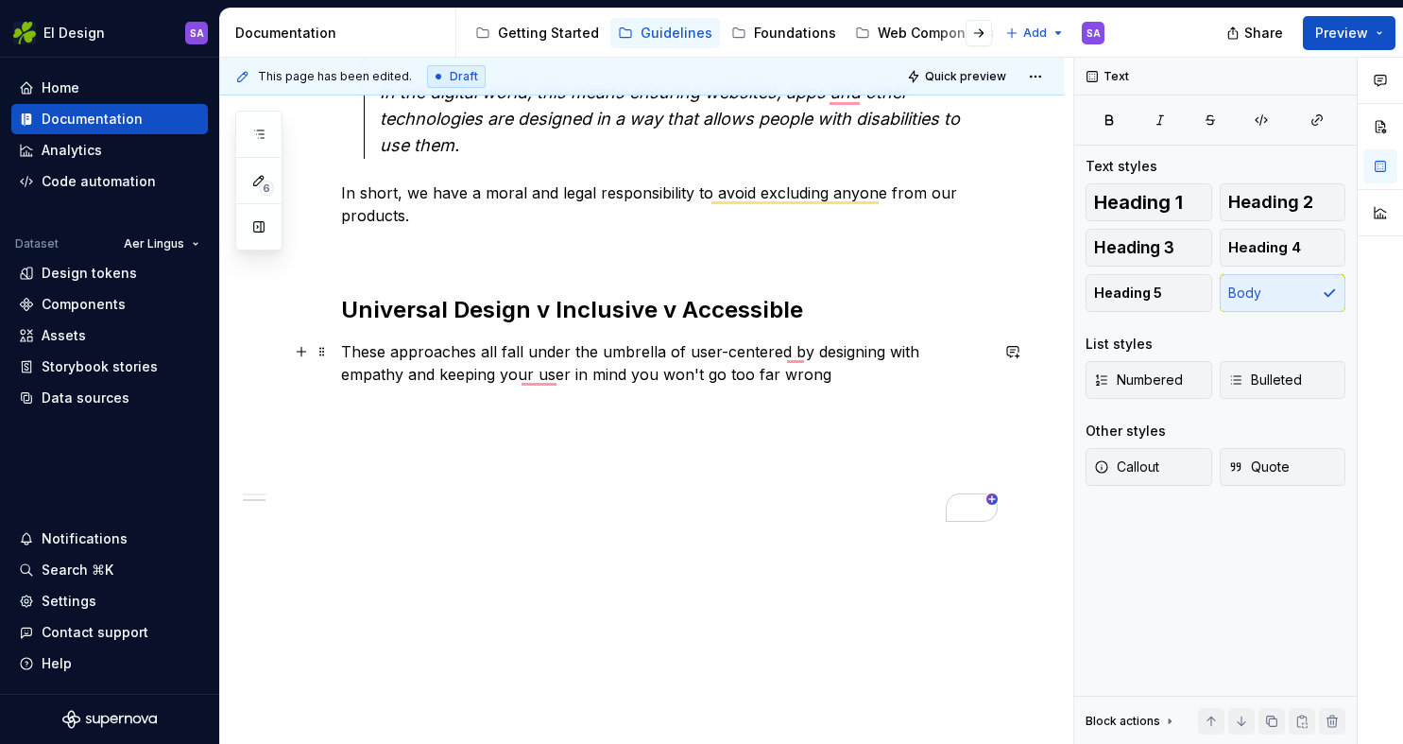
click at [781, 349] on p "These approaches all fall under the umbrella of user-centered by designing with…" at bounding box center [664, 362] width 647 height 45
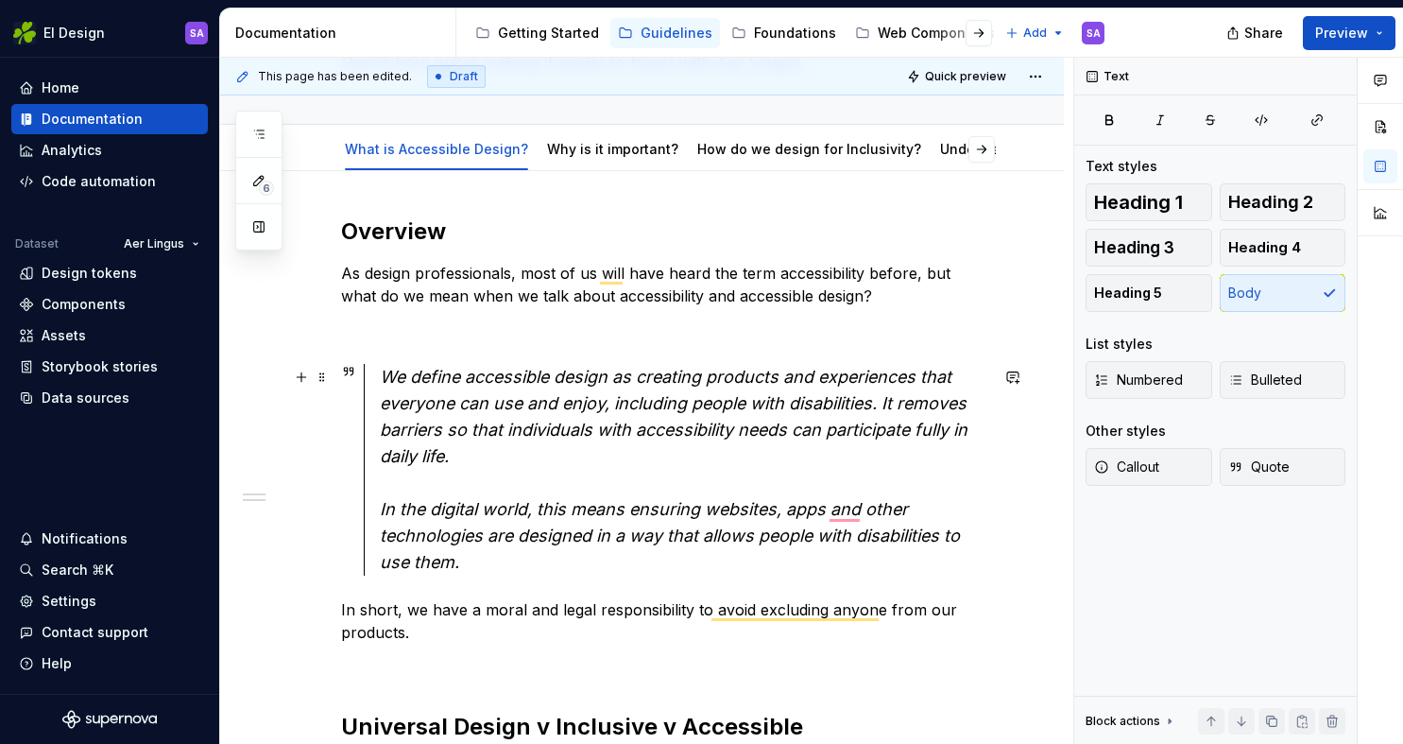
scroll to position [167, 0]
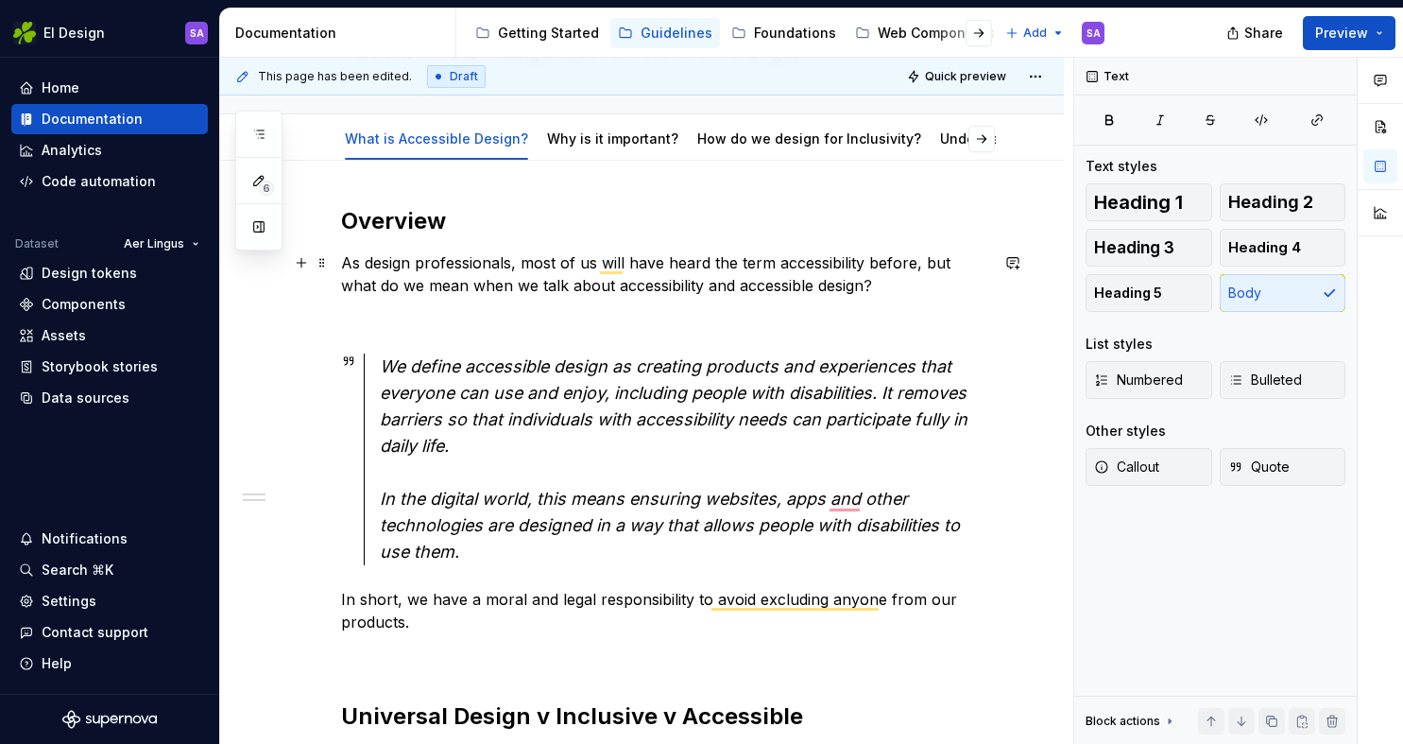
click at [777, 263] on p "As design professionals, most of us will have heard the term accessibility befo…" at bounding box center [664, 273] width 647 height 45
click at [866, 259] on p "As design professionals, most of us will have heard the term ‘accessibility bef…" at bounding box center [664, 273] width 647 height 45
click at [507, 284] on p "As design professionals, most of us will have heard the term ‘accessibility’ be…" at bounding box center [664, 273] width 647 height 45
click at [489, 316] on p "To enrich screen reader interactions, please activate Accessibility in Grammarl…" at bounding box center [664, 319] width 647 height 23
click at [473, 362] on em "We define accessible design as creating products and experiences that everyone …" at bounding box center [676, 405] width 593 height 99
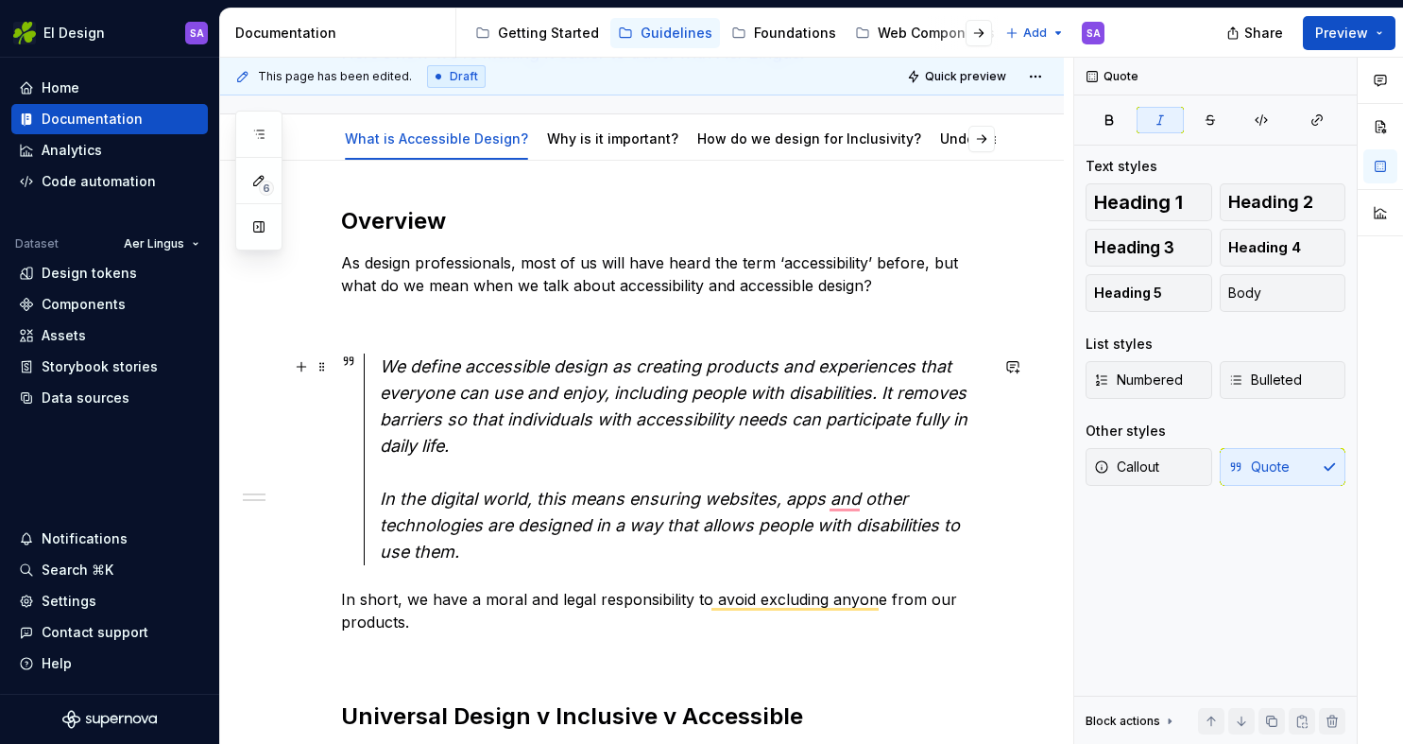
click at [416, 444] on em "We define accessible design as creating products and experiences that everyone …" at bounding box center [676, 405] width 593 height 99
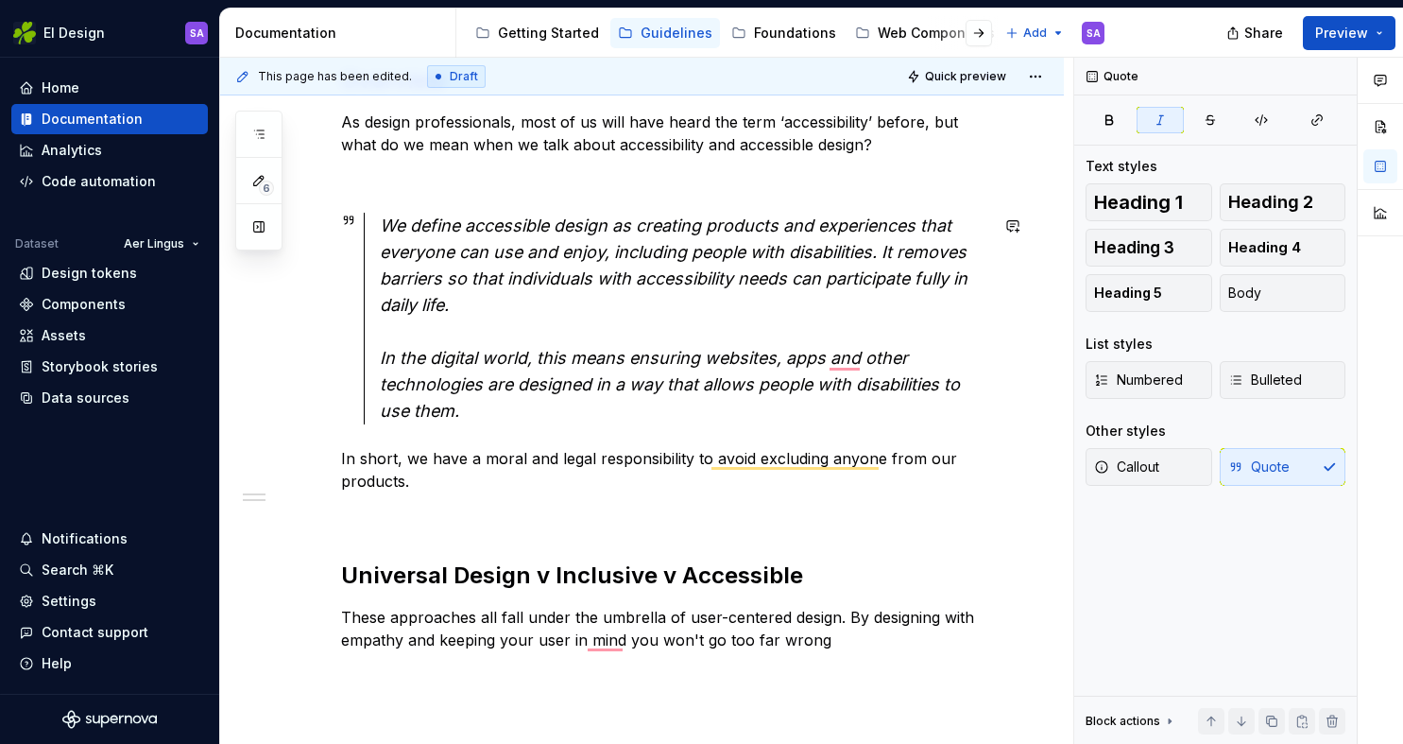
scroll to position [318, 0]
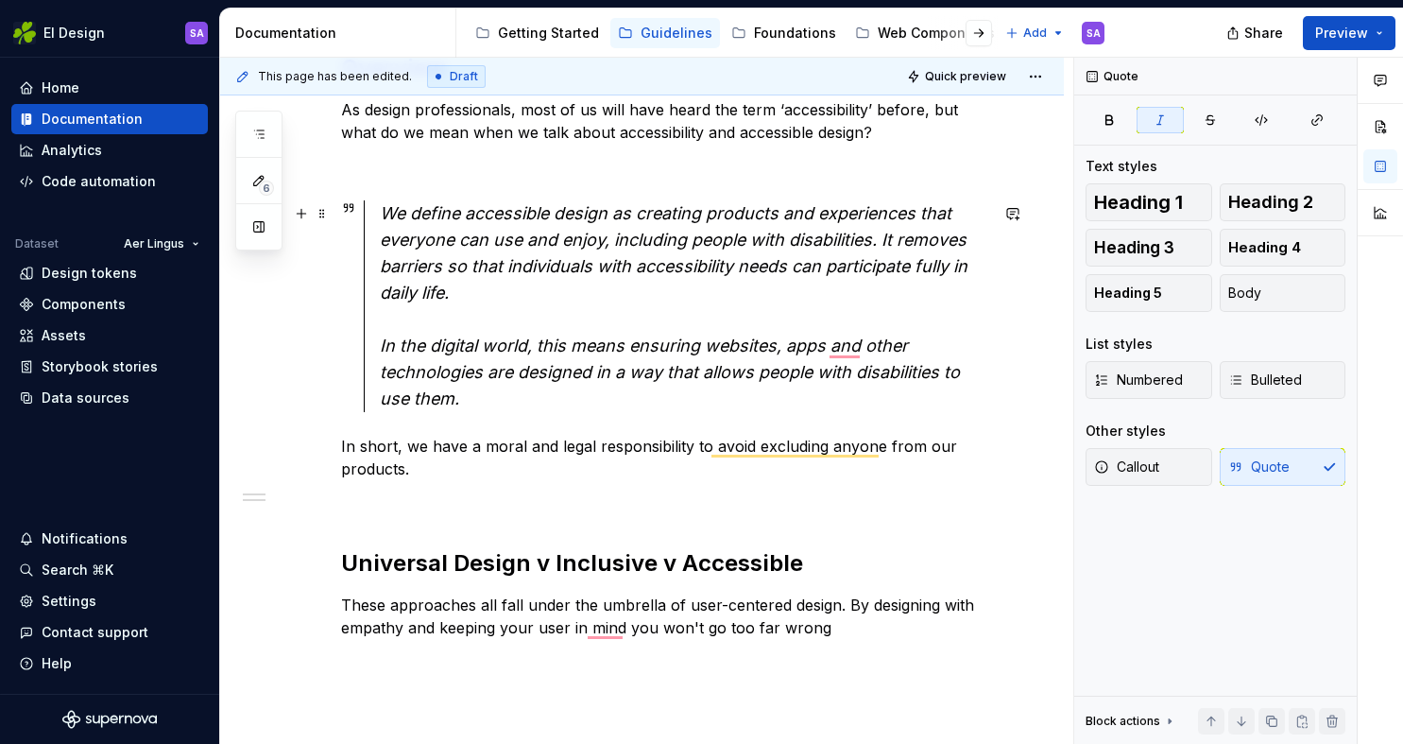
click at [701, 350] on em "In the digital world, this means ensuring websites, apps and other technologies…" at bounding box center [672, 372] width 585 height 73
click at [473, 469] on p "In short, we have a moral and legal responsibility to avoid excluding anyone fr…" at bounding box center [664, 457] width 647 height 45
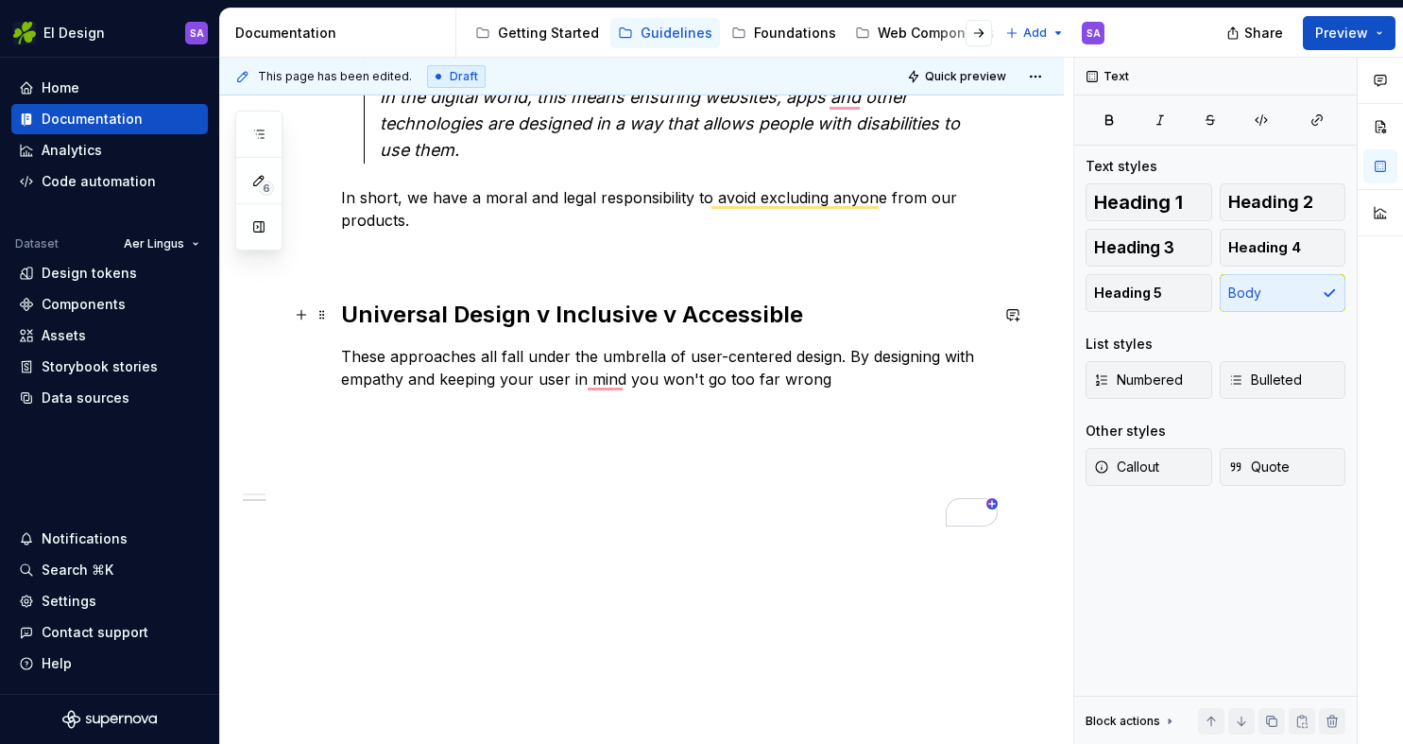
scroll to position [596, 0]
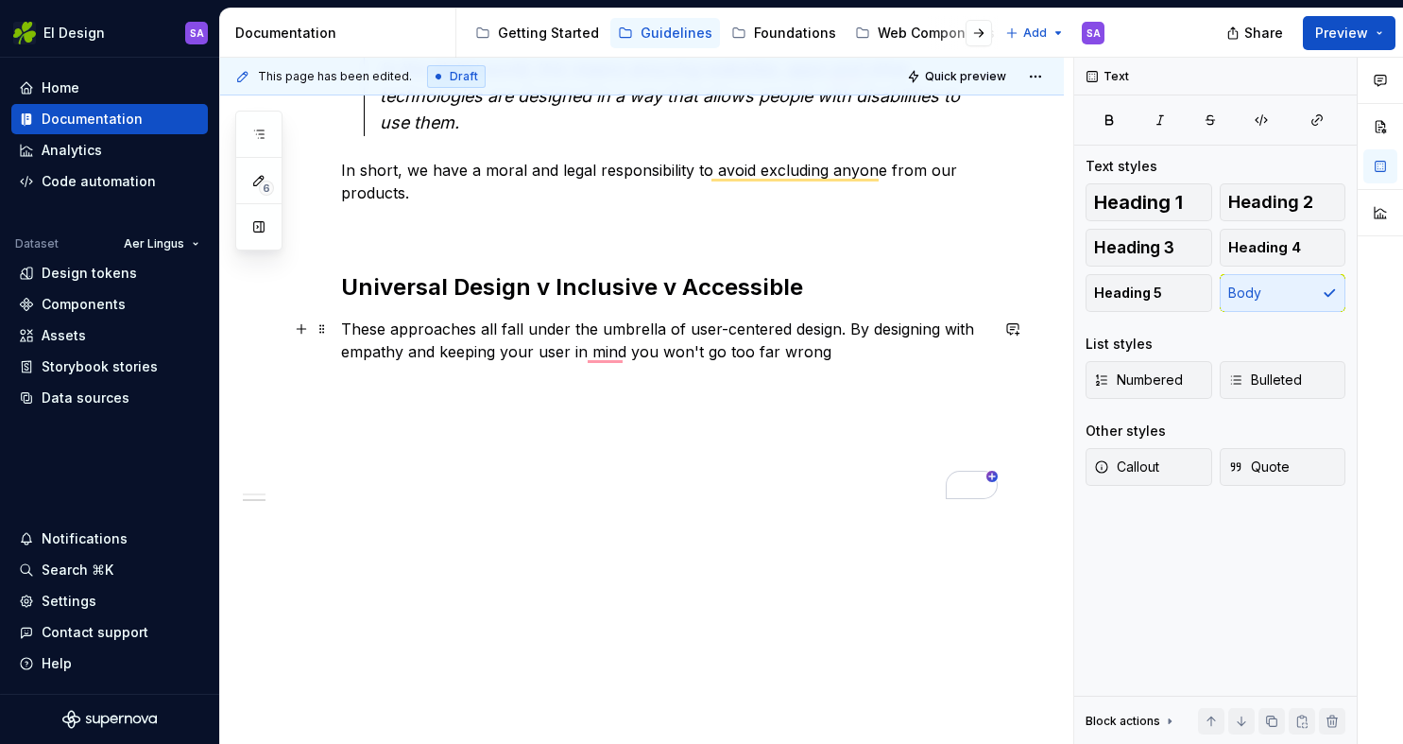
click at [388, 324] on p "These approaches all fall under the umbrella of user-centered design. By design…" at bounding box center [664, 340] width 647 height 45
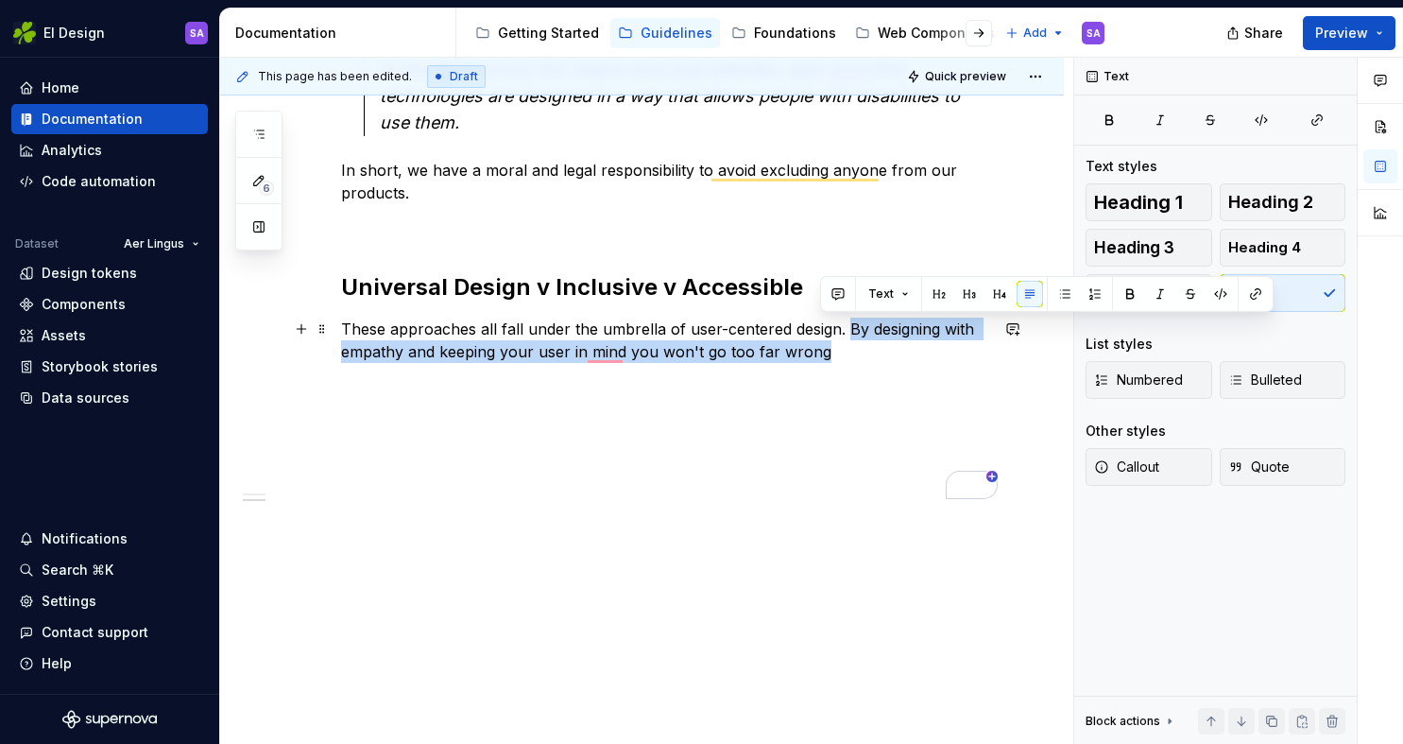
drag, startPoint x: 846, startPoint y: 351, endPoint x: 846, endPoint y: 322, distance: 28.4
click at [846, 322] on p "These approaches all fall under the umbrella of user-centered design. By design…" at bounding box center [664, 340] width 647 height 45
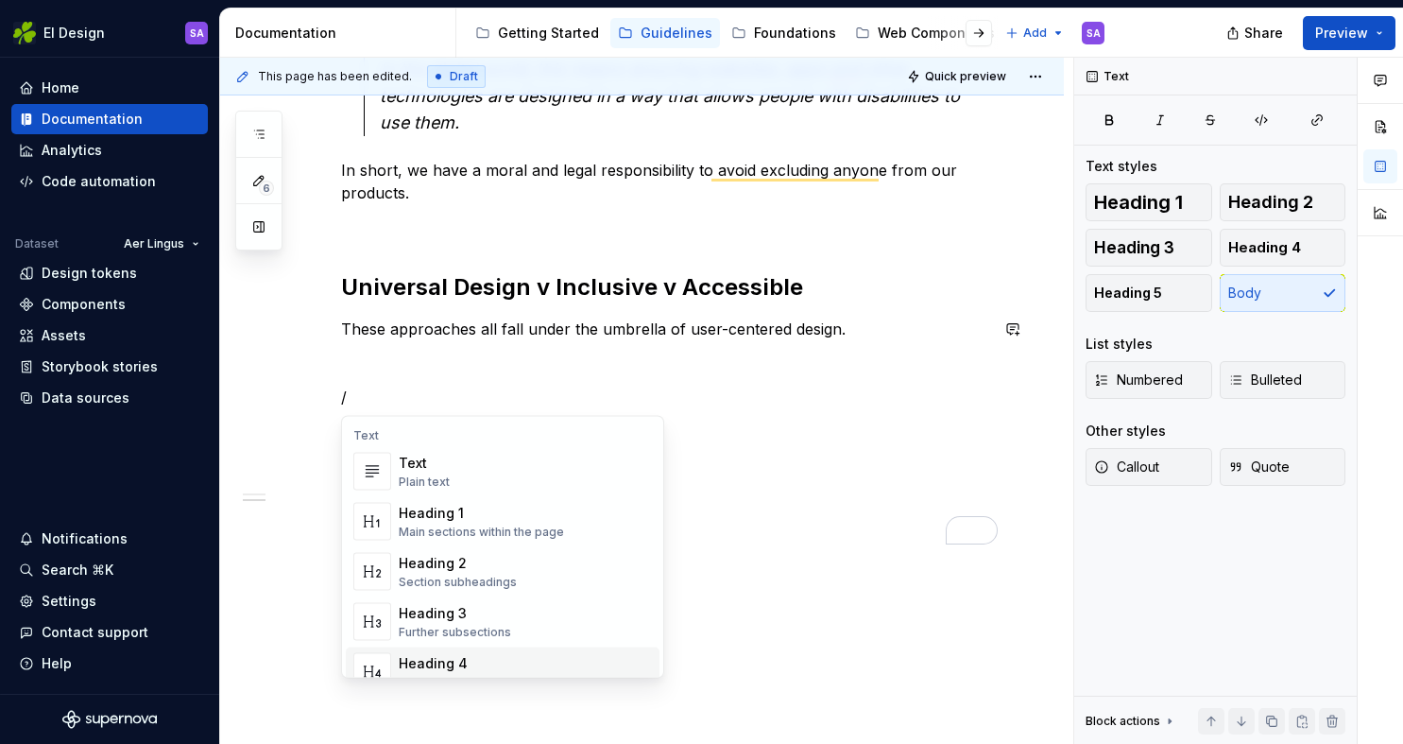
click at [494, 663] on div "Heading 4" at bounding box center [460, 663] width 123 height 19
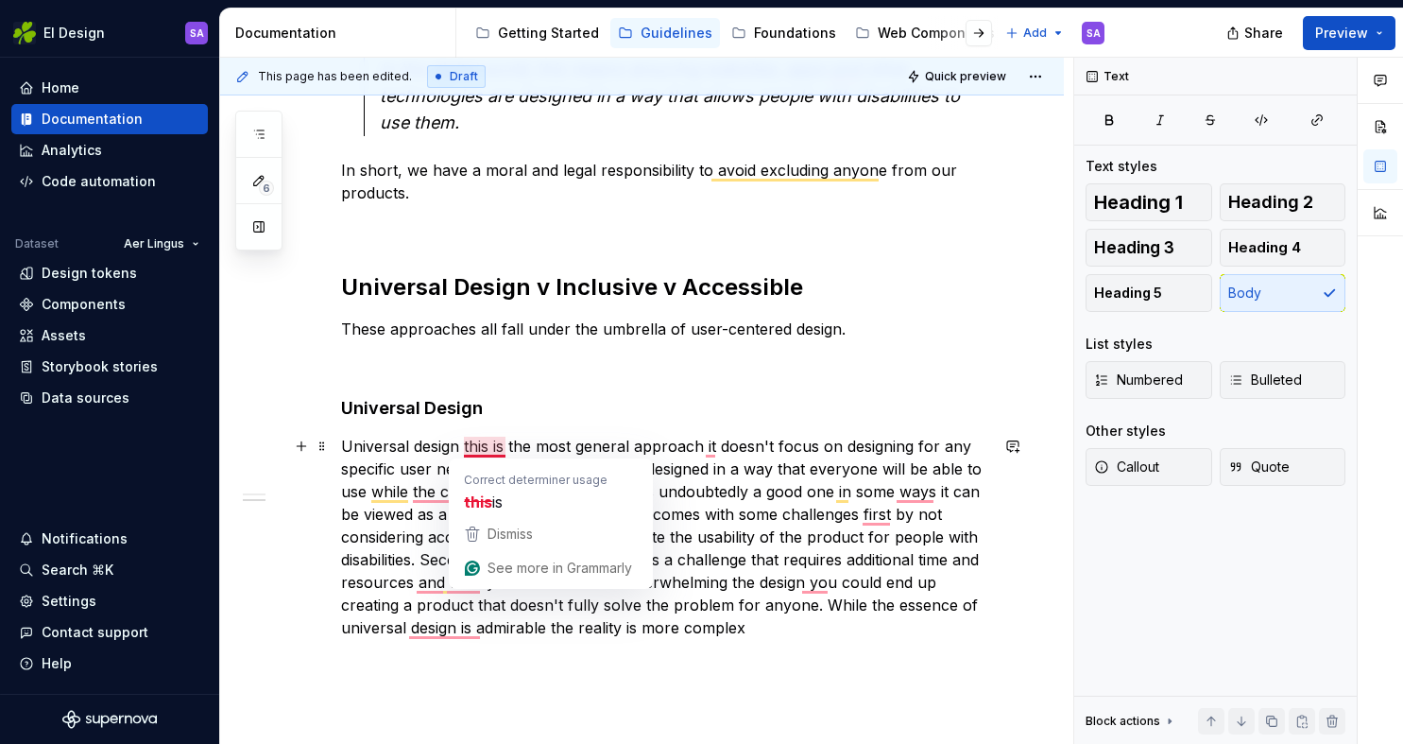
click at [483, 443] on p "Universal design this is the most general approach it doesn't focus on designin…" at bounding box center [664, 537] width 647 height 204
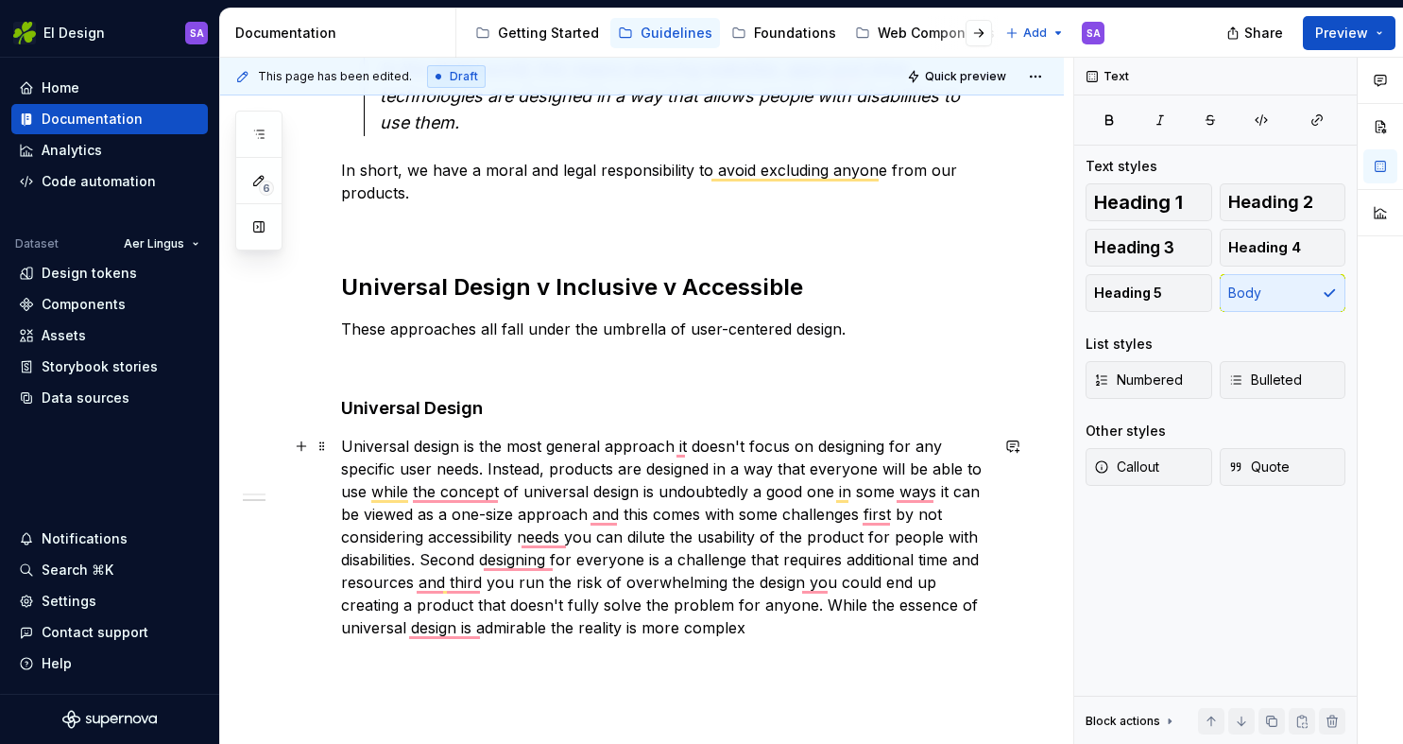
click at [672, 443] on p "Universal design is the most general approach it doesn't focus on designing for…" at bounding box center [664, 537] width 647 height 204
click at [365, 490] on p "Universal design is the most general approach. It doesn't focus on designing fo…" at bounding box center [664, 537] width 647 height 204
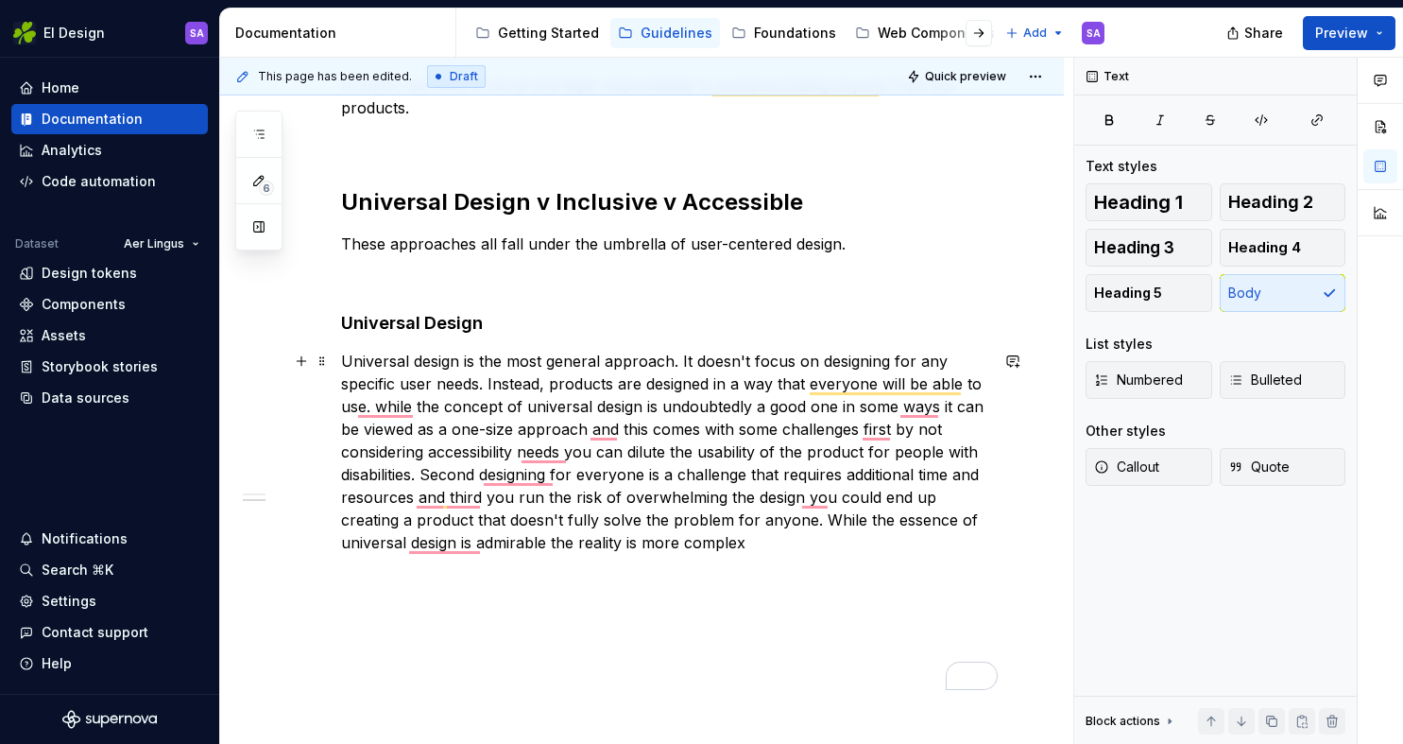
scroll to position [700, 0]
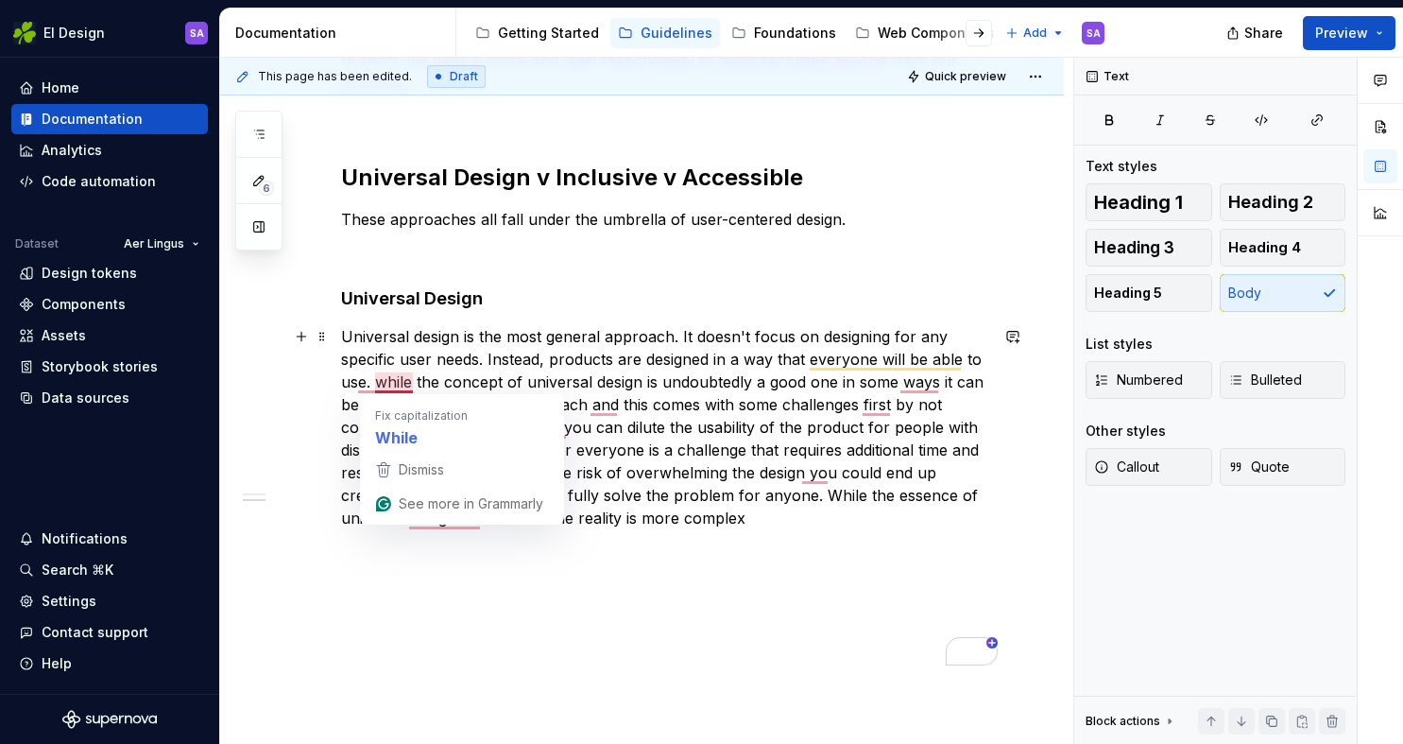
click at [409, 377] on p "Universal design is the most general approach. It doesn't focus on designing fo…" at bounding box center [664, 427] width 647 height 204
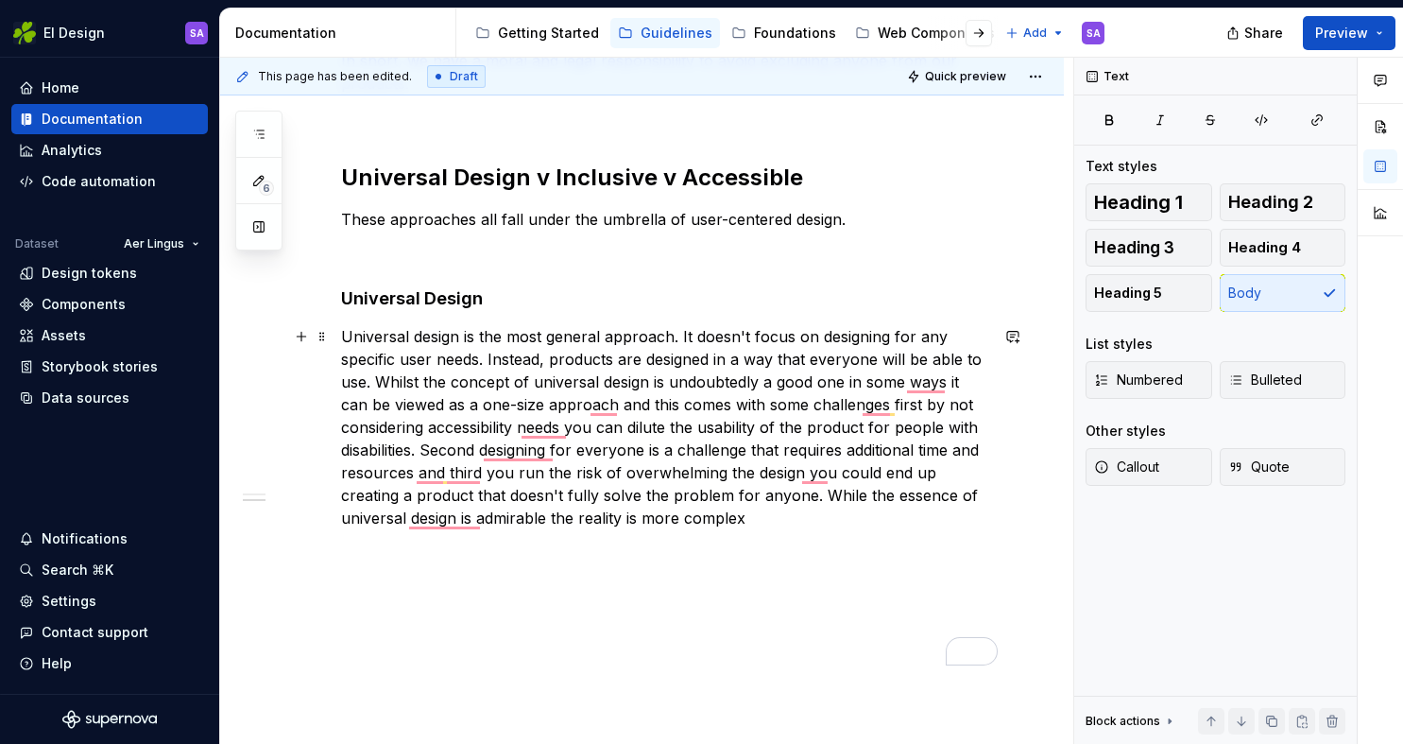
click at [858, 392] on p "Universal design is the most general approach. It doesn't focus on designing fo…" at bounding box center [664, 427] width 647 height 204
click at [858, 396] on p "Universal design is the most general approach. It doesn't focus on designing fo…" at bounding box center [664, 427] width 647 height 204
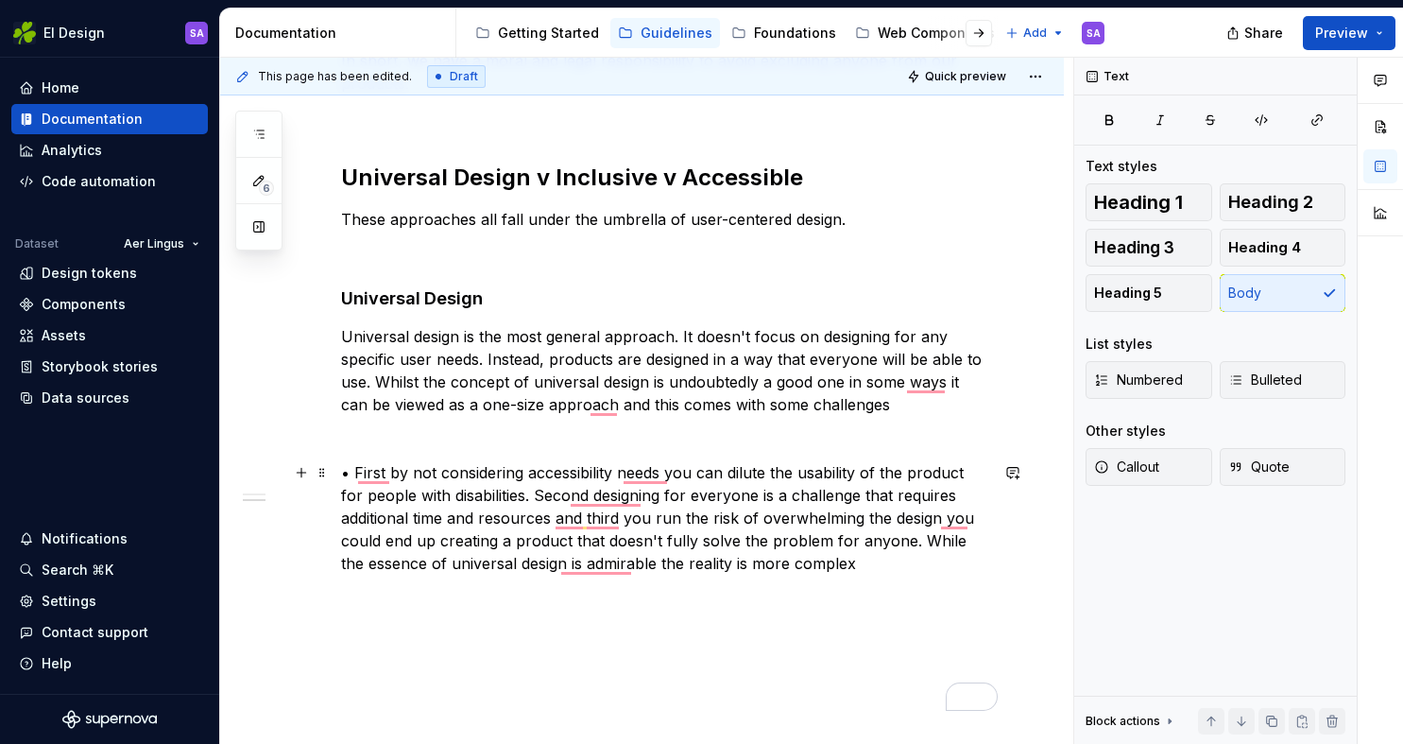
click at [514, 492] on p "• First by not considering accessibility needs you can dilute the usability of …" at bounding box center [664, 517] width 647 height 113
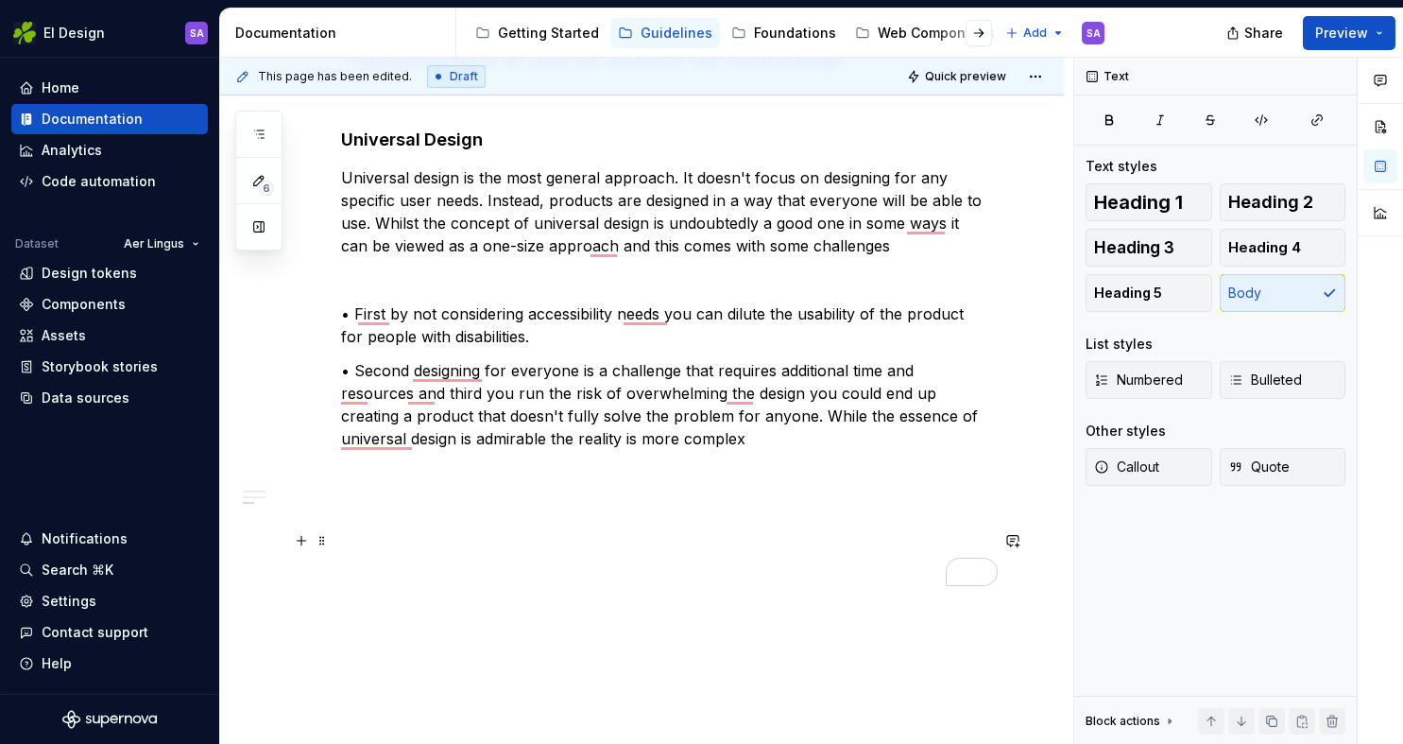
scroll to position [952, 0]
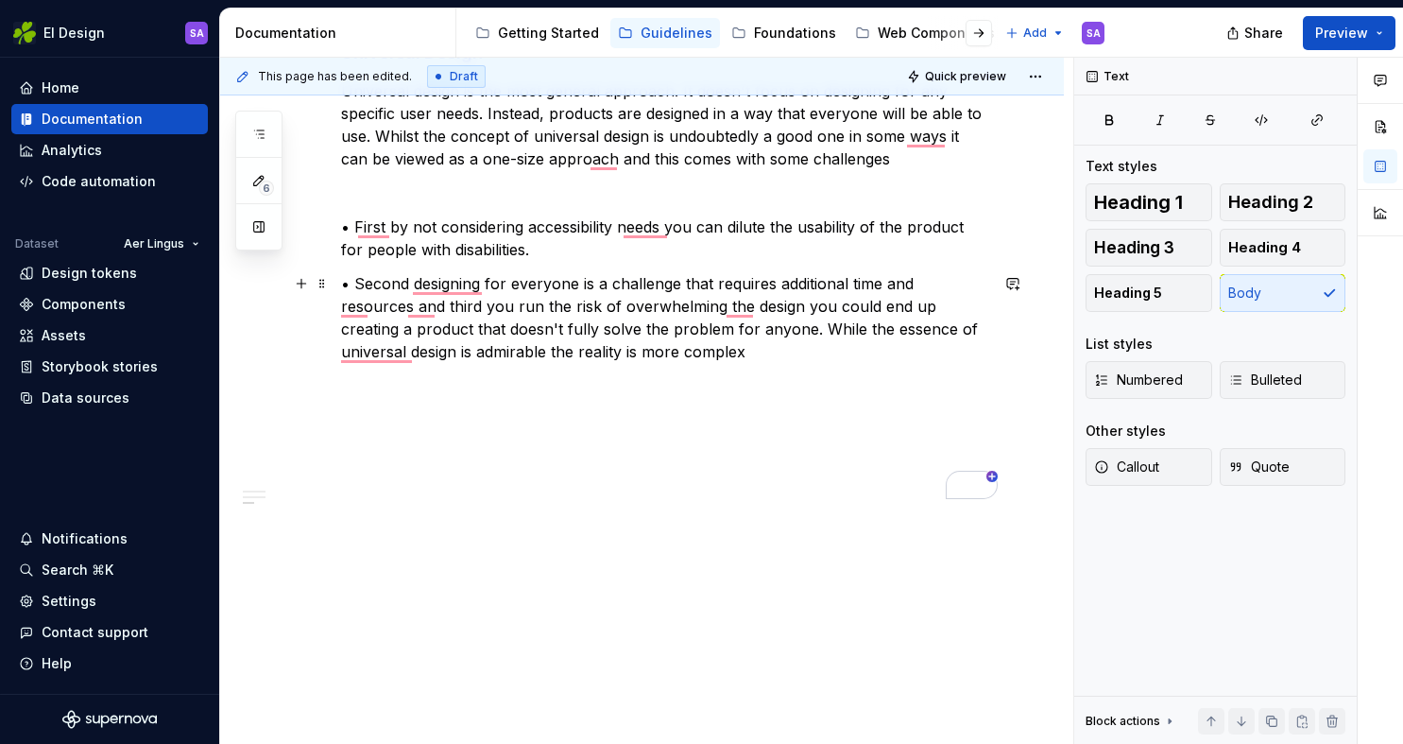
click at [372, 303] on p "• Second designing for everyone is a challenge that requires additional time an…" at bounding box center [664, 317] width 647 height 91
click at [485, 227] on p "• First by not considering accessibility needs you can dilute the usability of …" at bounding box center [664, 237] width 647 height 45
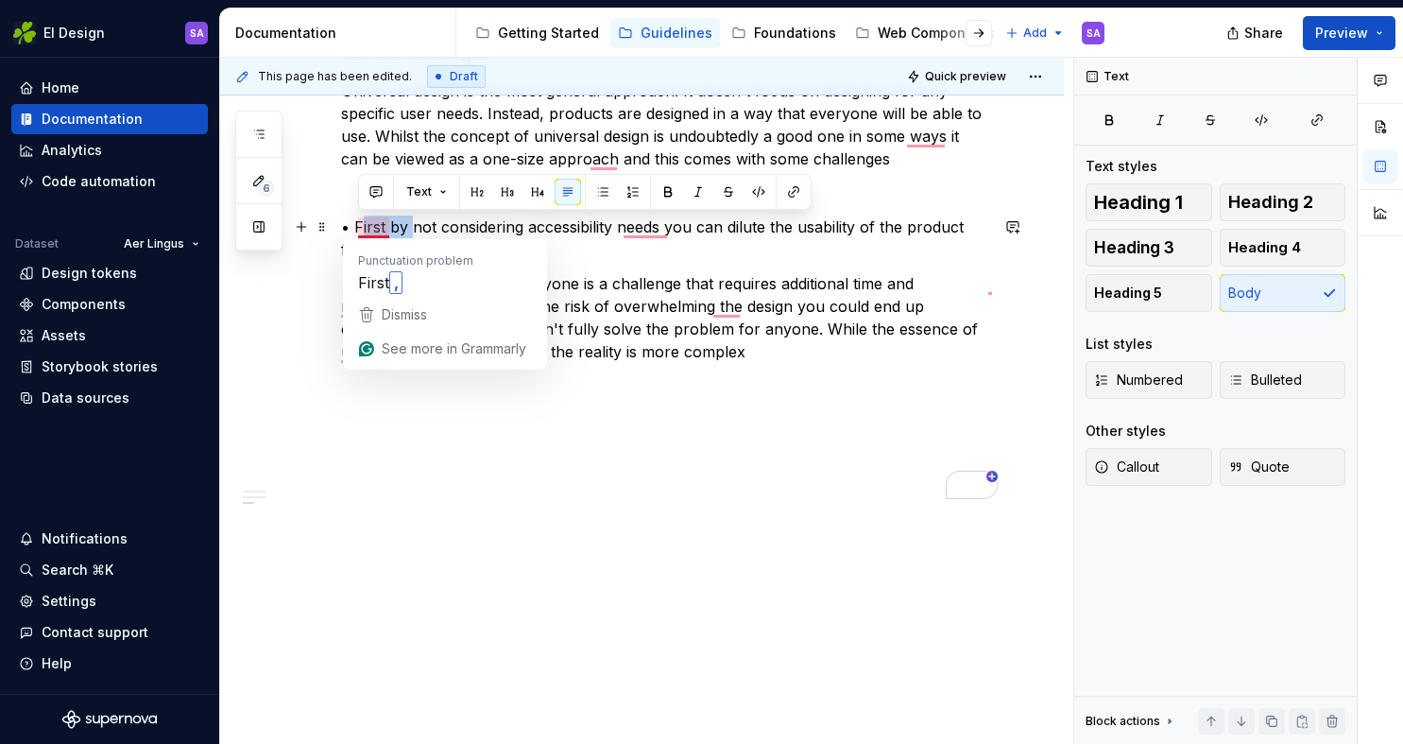
drag, startPoint x: 409, startPoint y: 227, endPoint x: 361, endPoint y: 230, distance: 48.3
click at [361, 230] on p "• First by not considering accessibility needs you can dilute the usability of …" at bounding box center [664, 237] width 647 height 45
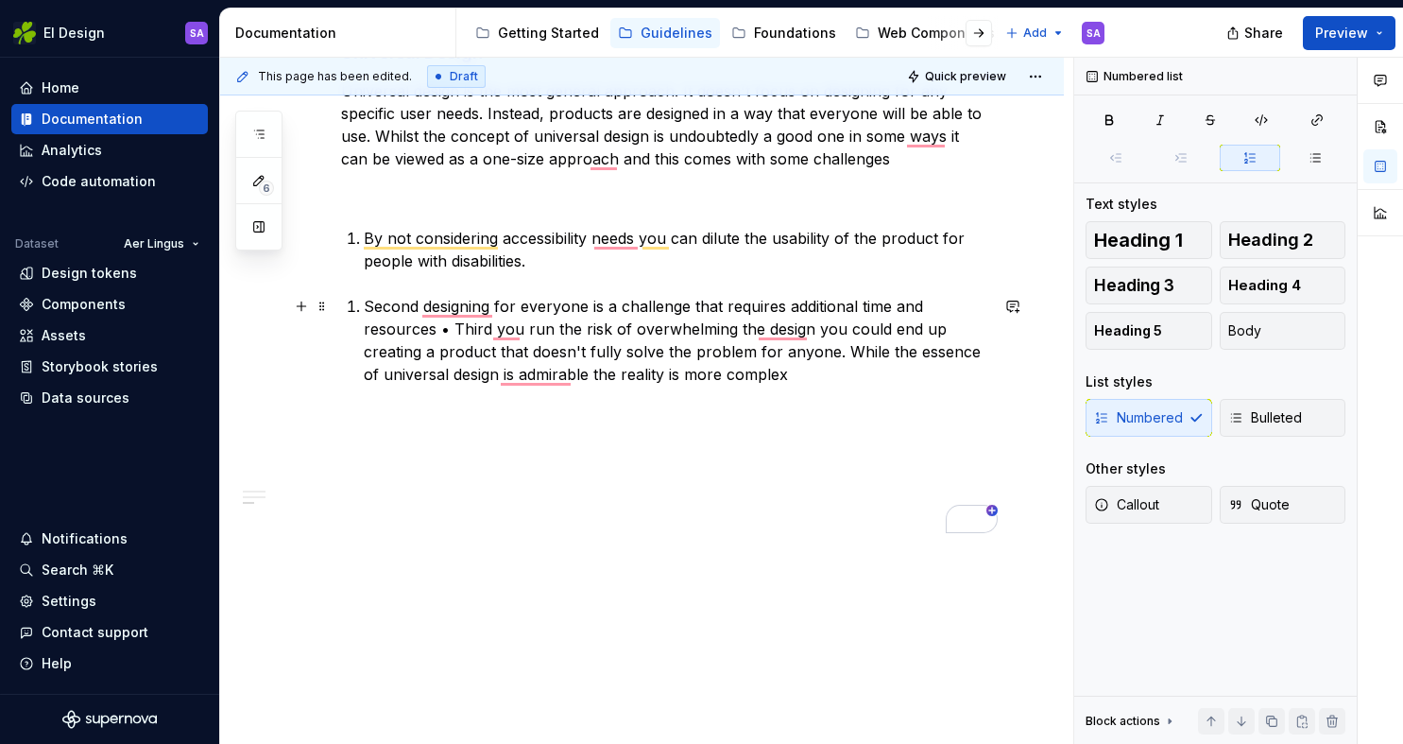
click at [364, 303] on li "Second designing for everyone is a challenge that requires additional time and …" at bounding box center [676, 340] width 625 height 91
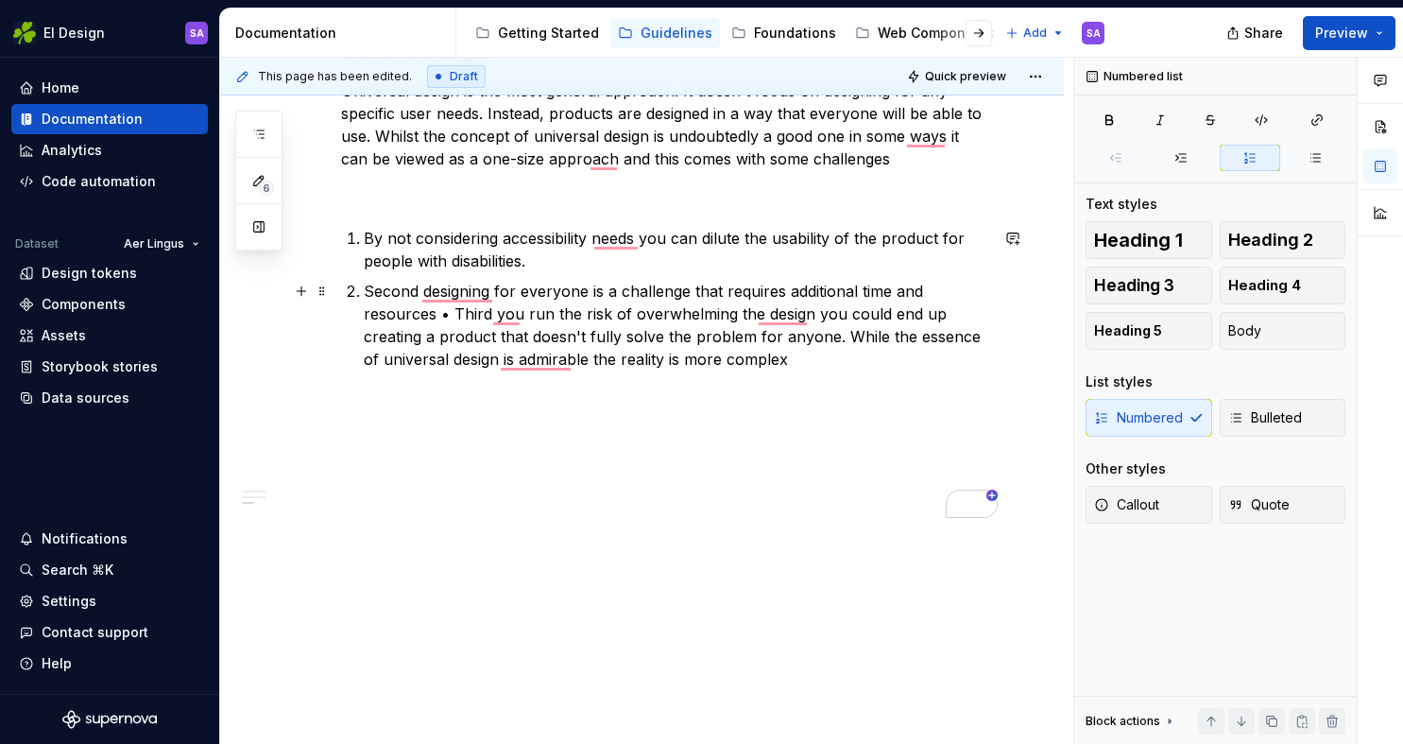
click at [422, 288] on p "Second designing for everyone is a challenge that requires additional time and …" at bounding box center [676, 325] width 625 height 91
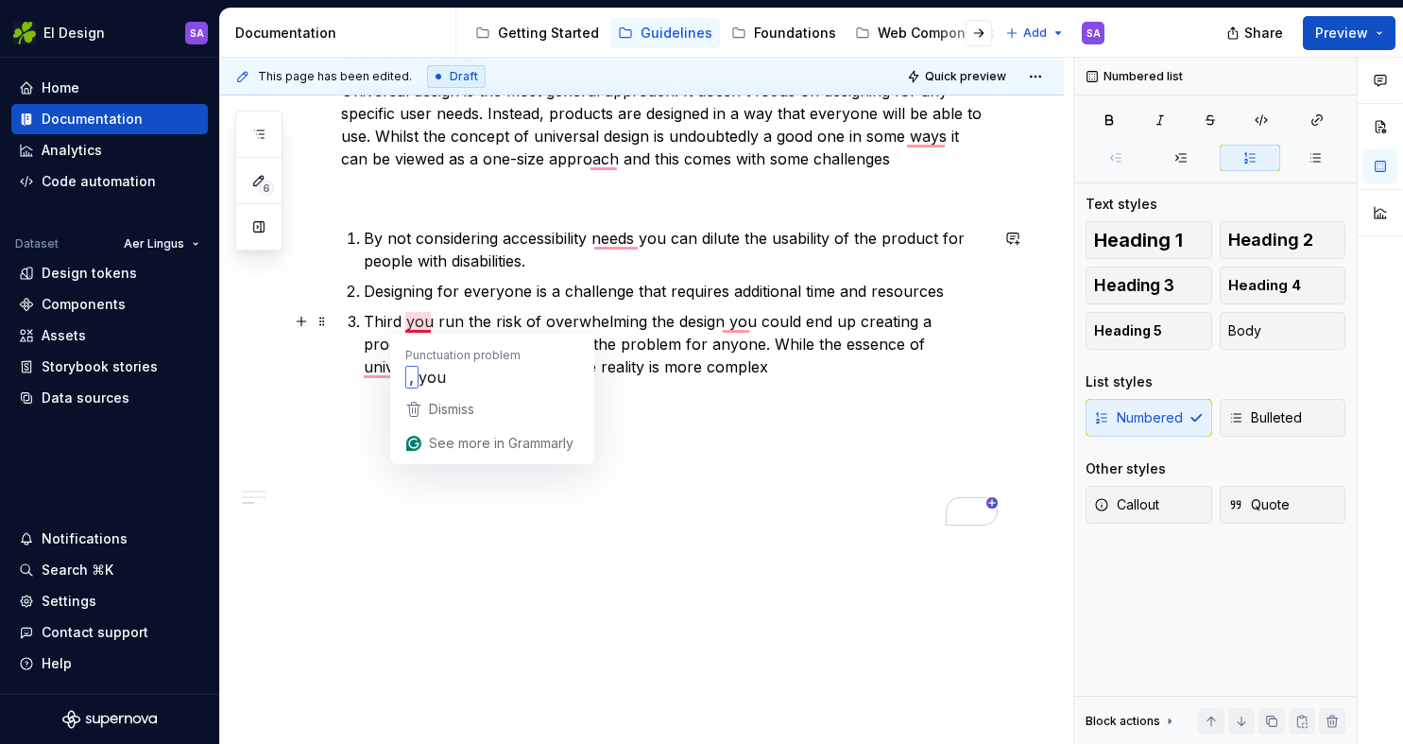
click at [432, 320] on p "Third you run the risk of overwhelming the design you could end up creating a p…" at bounding box center [676, 344] width 625 height 68
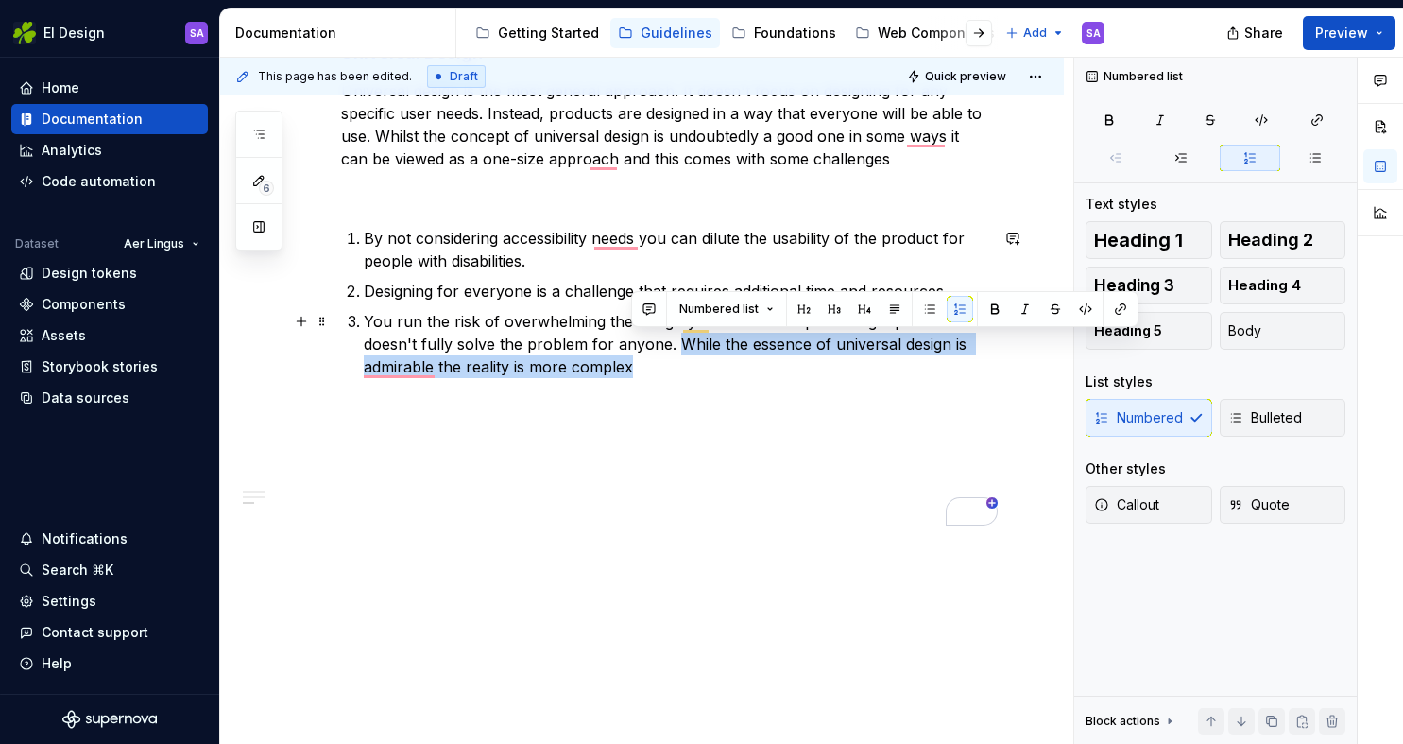
drag, startPoint x: 685, startPoint y: 368, endPoint x: 678, endPoint y: 351, distance: 18.6
click at [678, 351] on p "You run the risk of overwhelming the design you could end up creating a product…" at bounding box center [676, 344] width 625 height 68
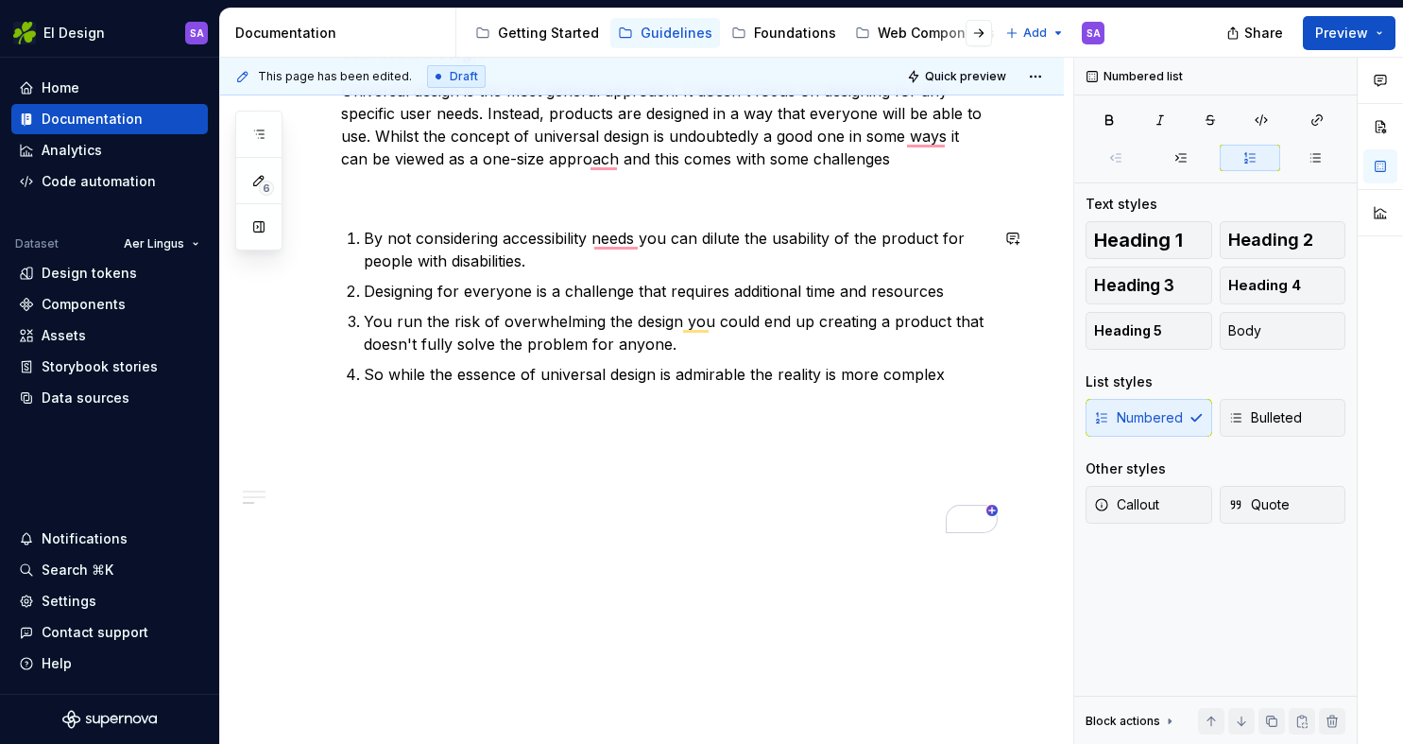
click at [456, 202] on p "To enrich screen reader interactions, please activate Accessibility in Grammarl…" at bounding box center [664, 192] width 647 height 23
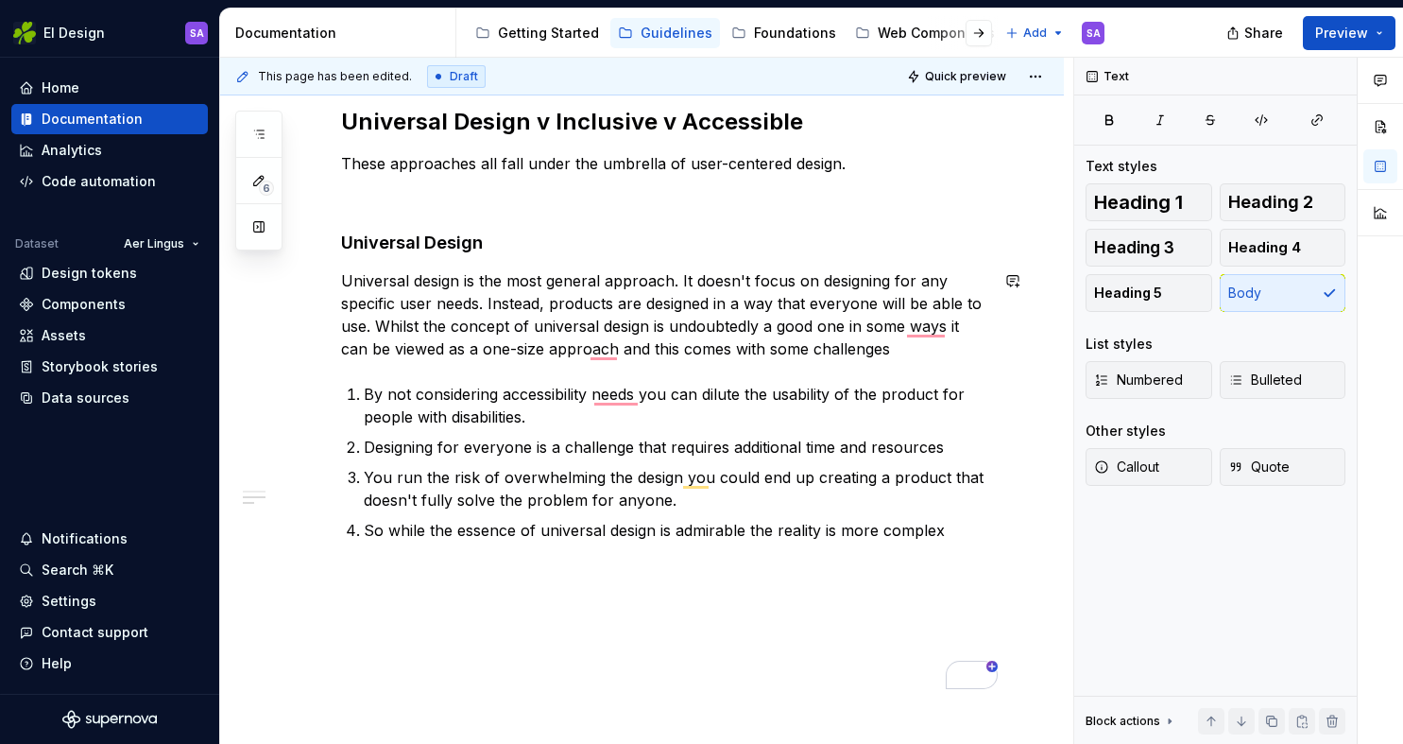
scroll to position [745, 0]
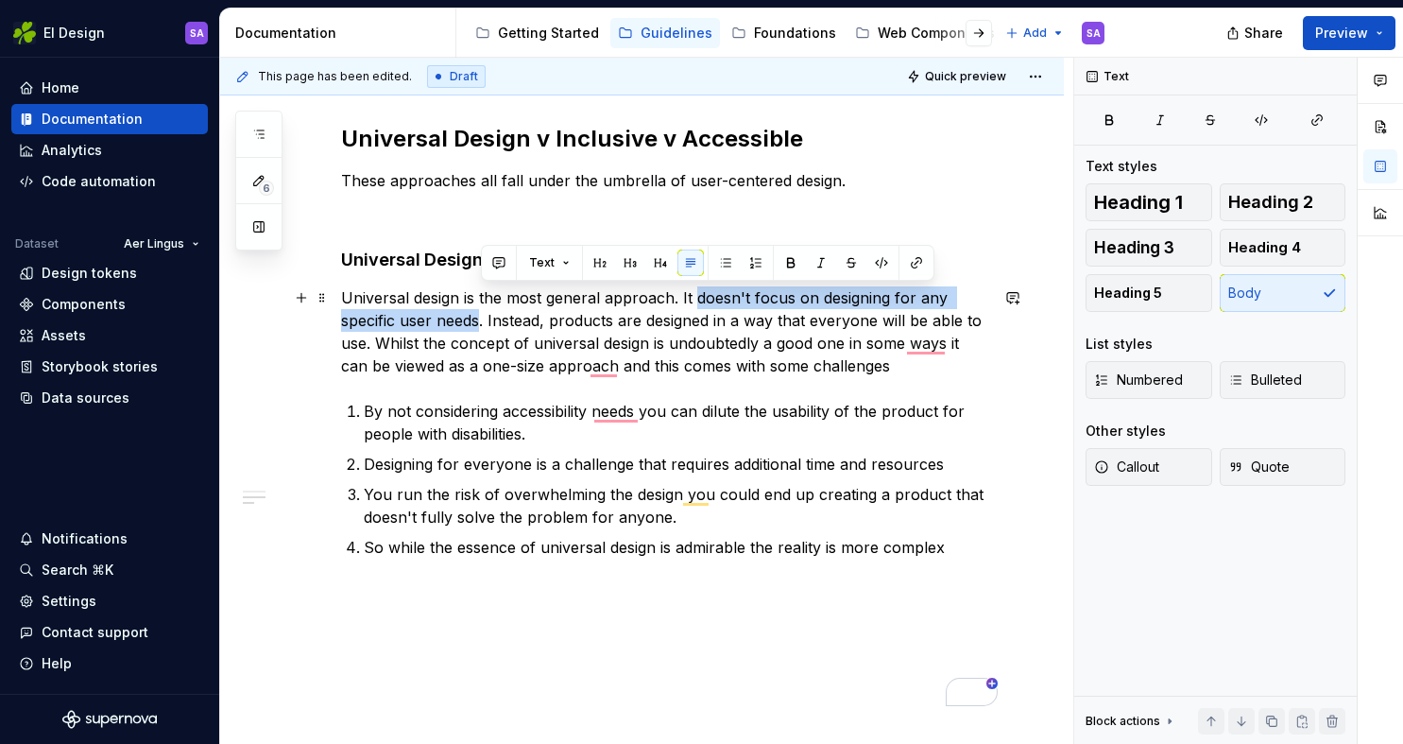
drag, startPoint x: 698, startPoint y: 299, endPoint x: 480, endPoint y: 326, distance: 220.0
click at [480, 326] on p "Universal design is the most general approach. It doesn't focus on designing fo…" at bounding box center [664, 331] width 647 height 91
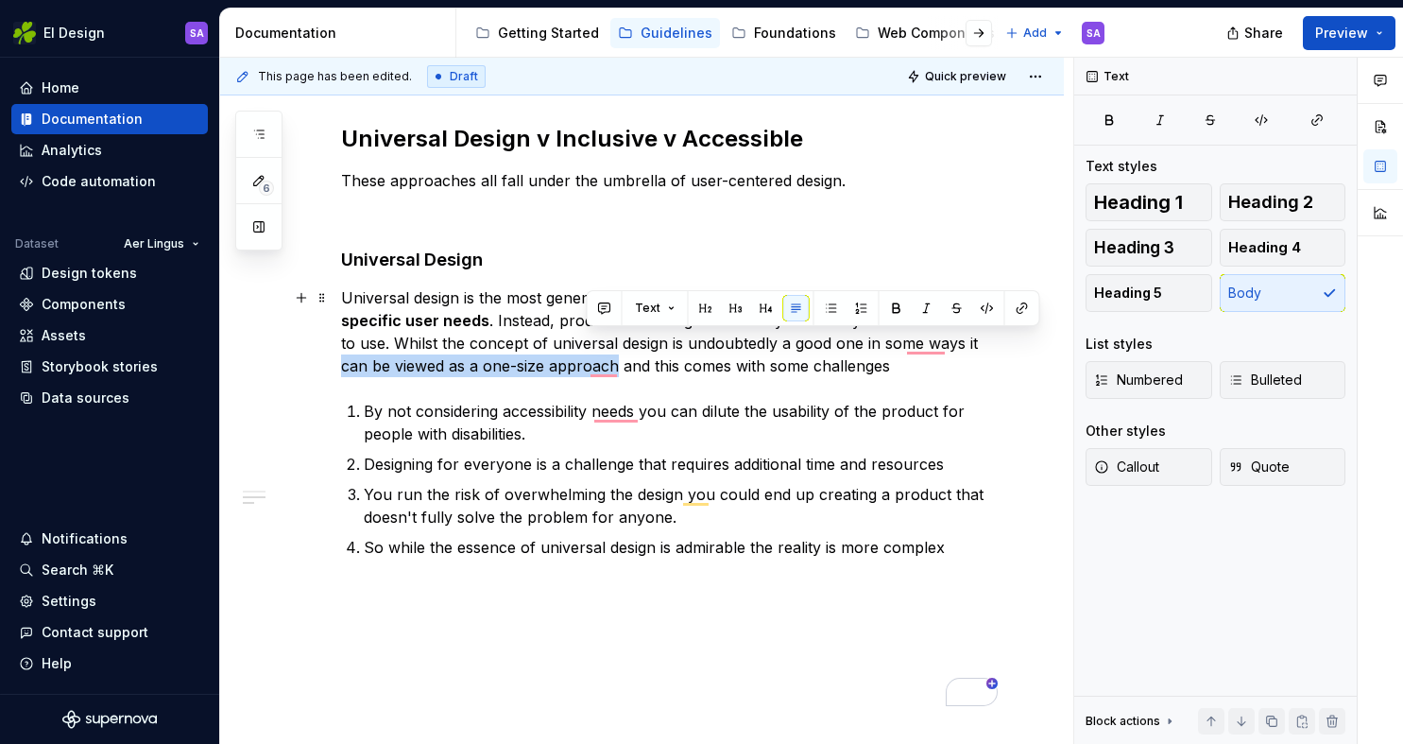
drag, startPoint x: 964, startPoint y: 341, endPoint x: 583, endPoint y: 359, distance: 381.3
click at [584, 361] on p "Universal design is the most general approach. It doesn't focus on designing fo…" at bounding box center [664, 331] width 647 height 91
click at [673, 364] on p "Universal design is the most general approach. It doesn't focus on designing fo…" at bounding box center [664, 331] width 647 height 91
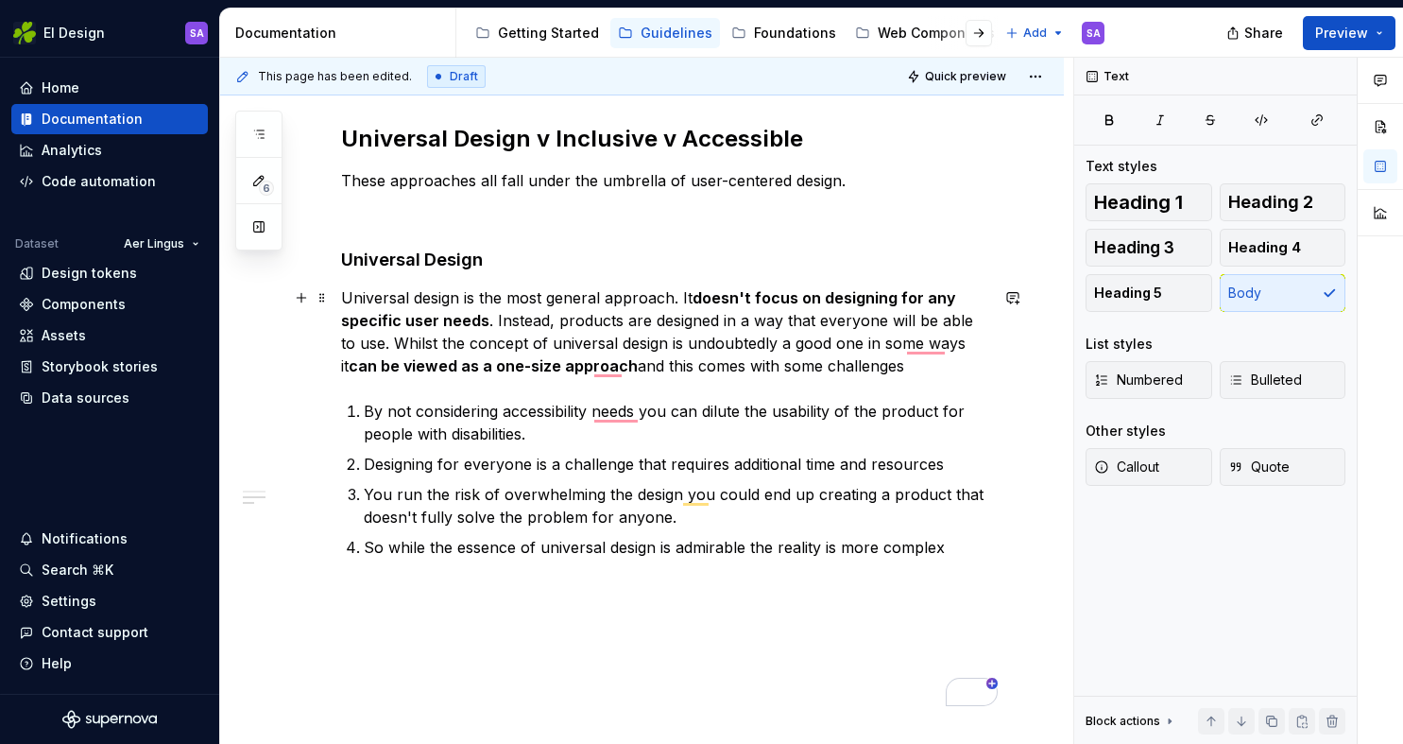
click at [862, 365] on p "Universal design is the most general approach. It doesn't focus on designing fo…" at bounding box center [664, 331] width 647 height 91
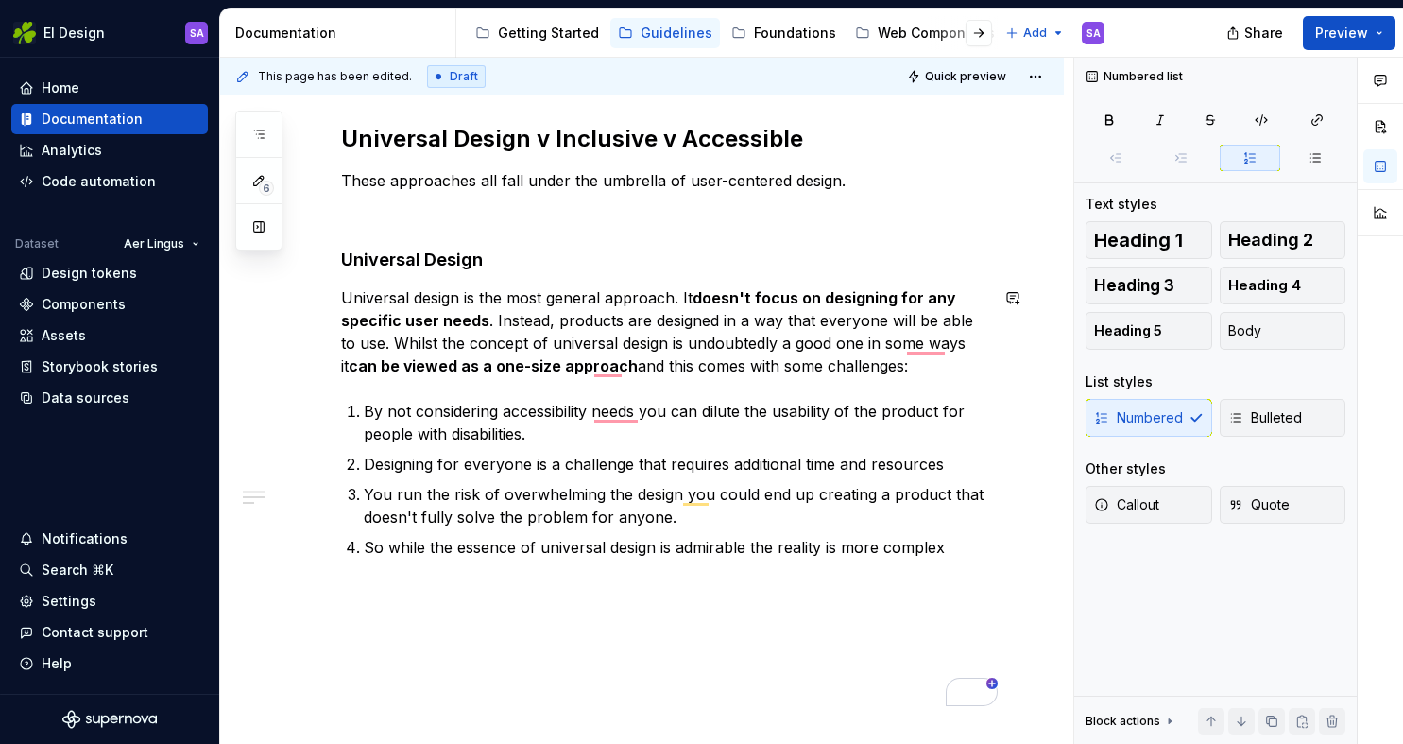
click at [973, 382] on div "Overview As design professionals, most of us will have heard the term ‘accessib…" at bounding box center [664, 167] width 647 height 1077
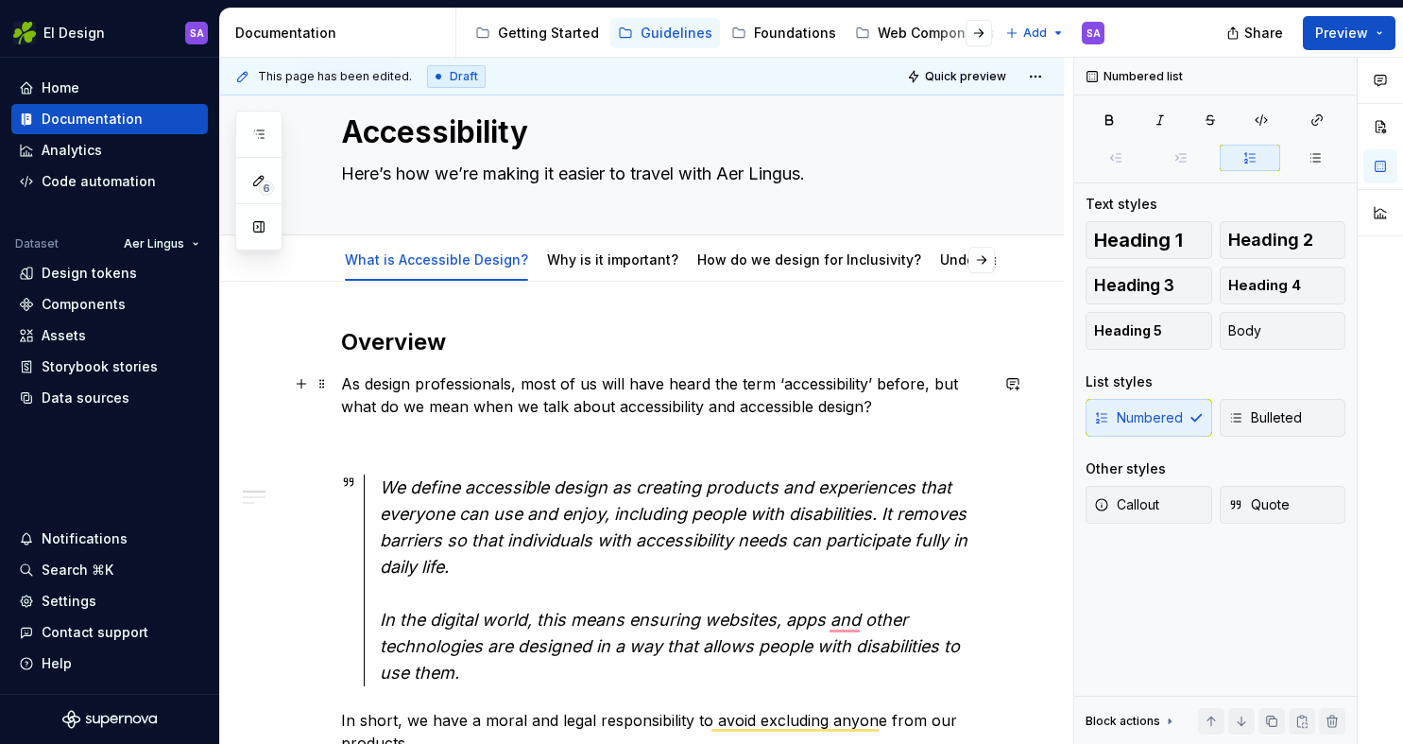
scroll to position [0, 0]
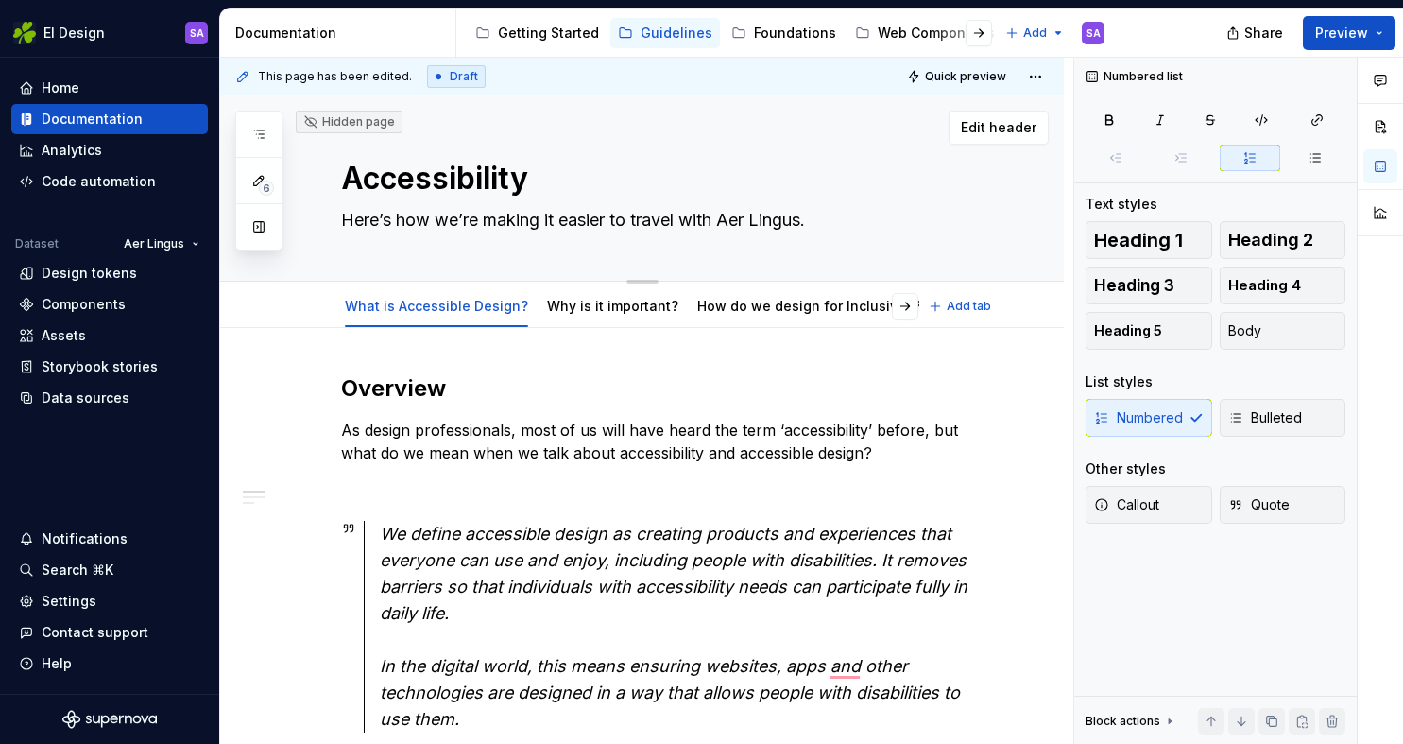
click at [436, 219] on textarea "Here’s how we’re making it easier to travel with Aer Lingus." at bounding box center [660, 220] width 647 height 30
type textarea "*"
type textarea "Here’s howwe’re making it easier to travel with Aer Lingus."
type textarea "*"
type textarea "Here’s [PERSON_NAME]’re making it easier to travel with [PERSON_NAME]."
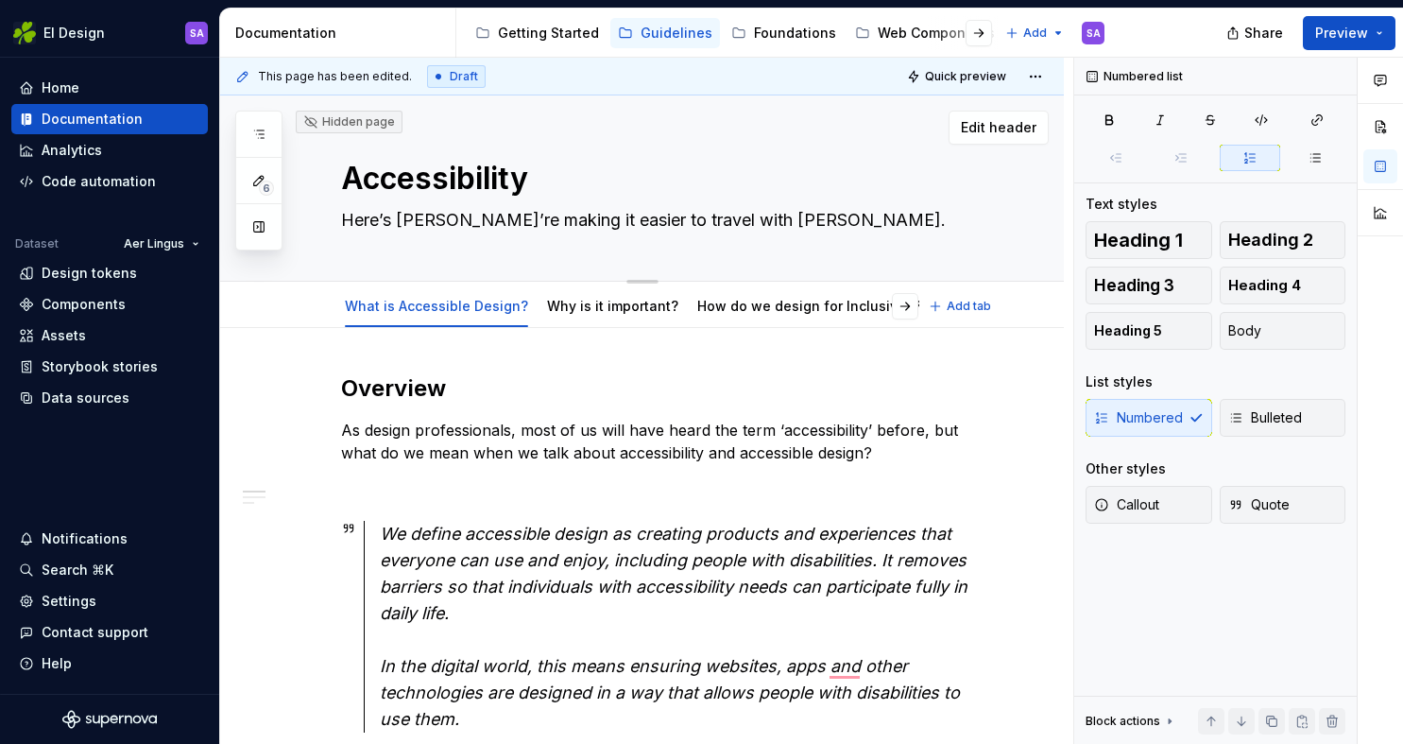
type textarea "*"
type textarea "Here’s hwe’re making it easier to travel with [PERSON_NAME]."
type textarea "*"
type textarea "Here’s we’re making it easier to travel with Aer Lingus."
type textarea "*"
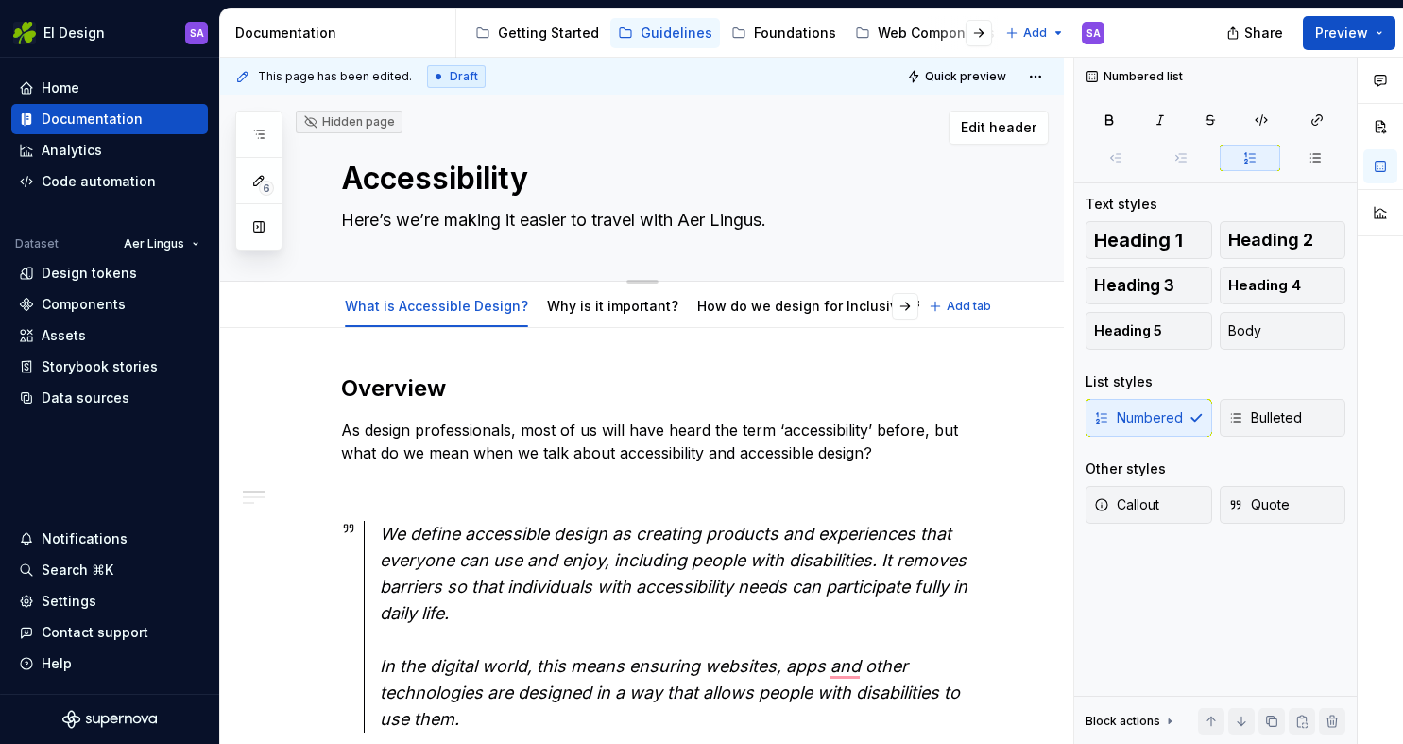
type textarea "Here’swe’re making it easier to travel with [PERSON_NAME]."
type textarea "*"
type textarea "Here’we’re making it easier to travel with [PERSON_NAME]."
type textarea "*"
type textarea "Herewe’re making it easier to travel with [PERSON_NAME]."
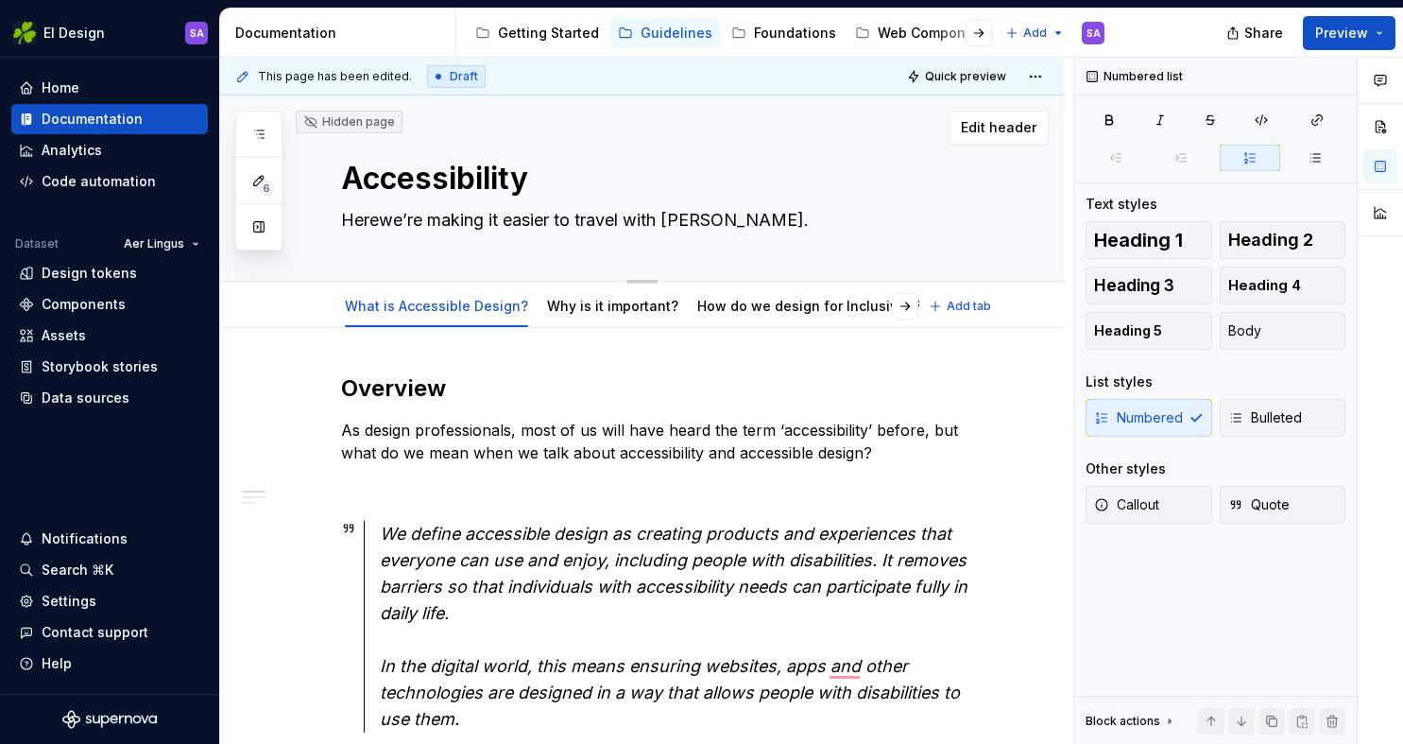
type textarea "*"
type textarea "[PERSON_NAME]’re making it easier to travel with [PERSON_NAME]."
type textarea "*"
type textarea "Hewe’re making it easier to travel with [PERSON_NAME]."
type textarea "*"
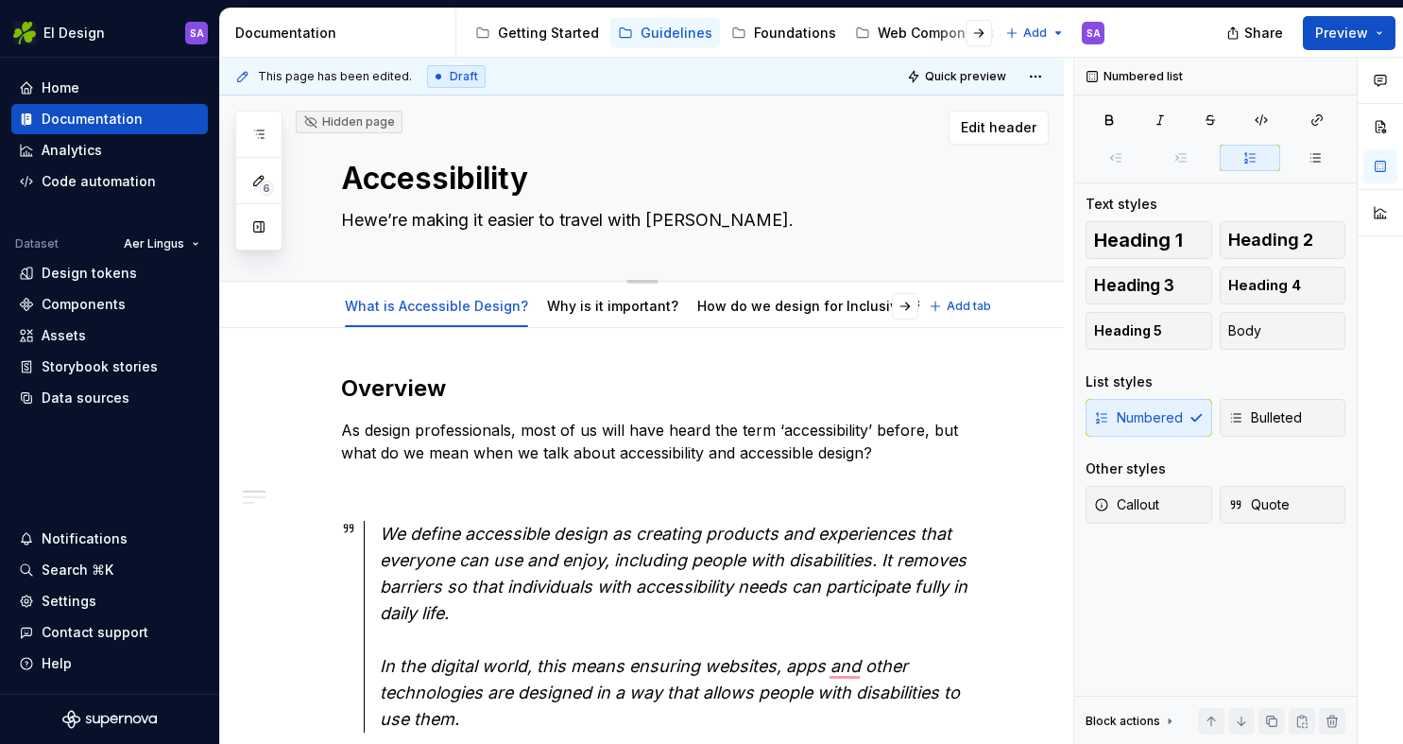
type textarea "Hwe’re making it easier to travel with [PERSON_NAME]."
type textarea "*"
type textarea "we’re making it easier to travel with [PERSON_NAME]."
type textarea "*"
type textarea "Hwe’re making it easier to travel with [PERSON_NAME]."
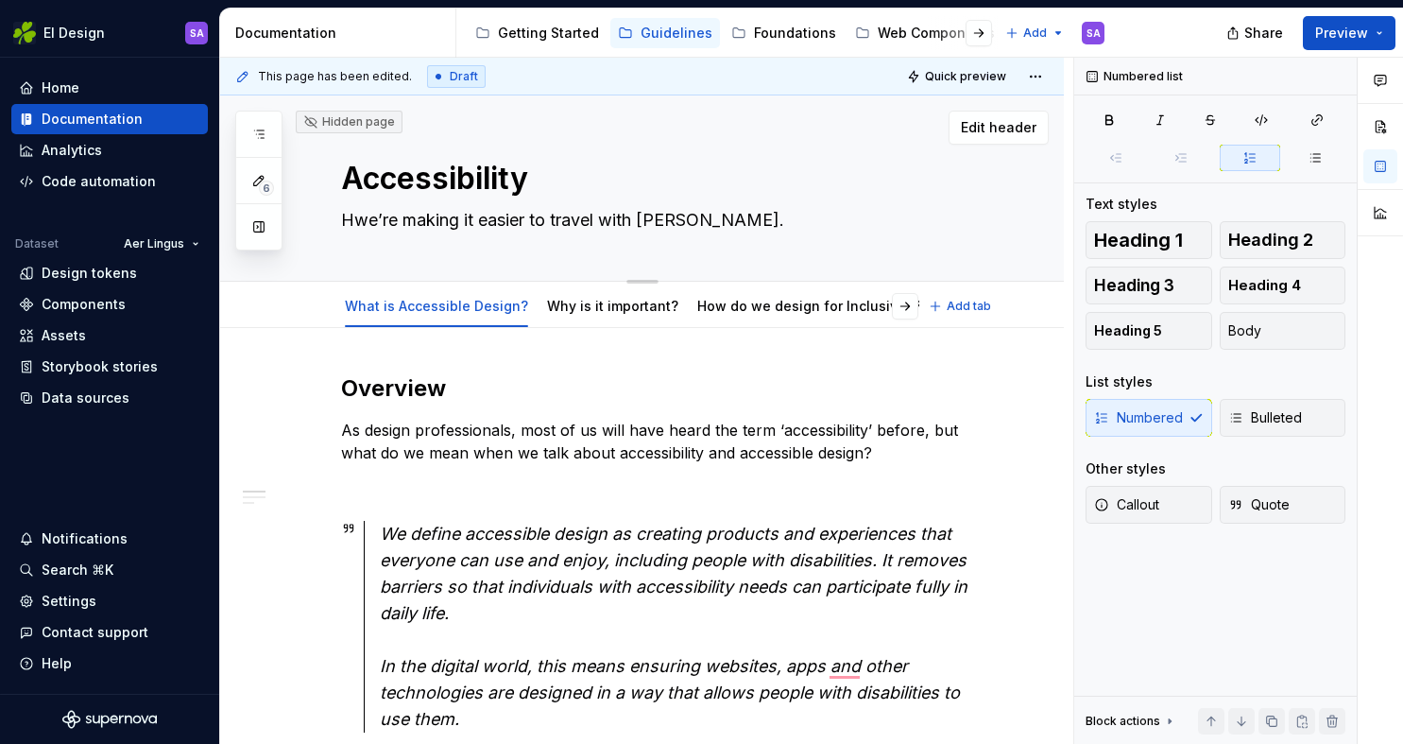
type textarea "*"
type textarea "[PERSON_NAME]’re making it easier to travel with [PERSON_NAME]."
type textarea "*"
type textarea "Howwe’re making it easier to travel with [PERSON_NAME]."
type textarea "*"
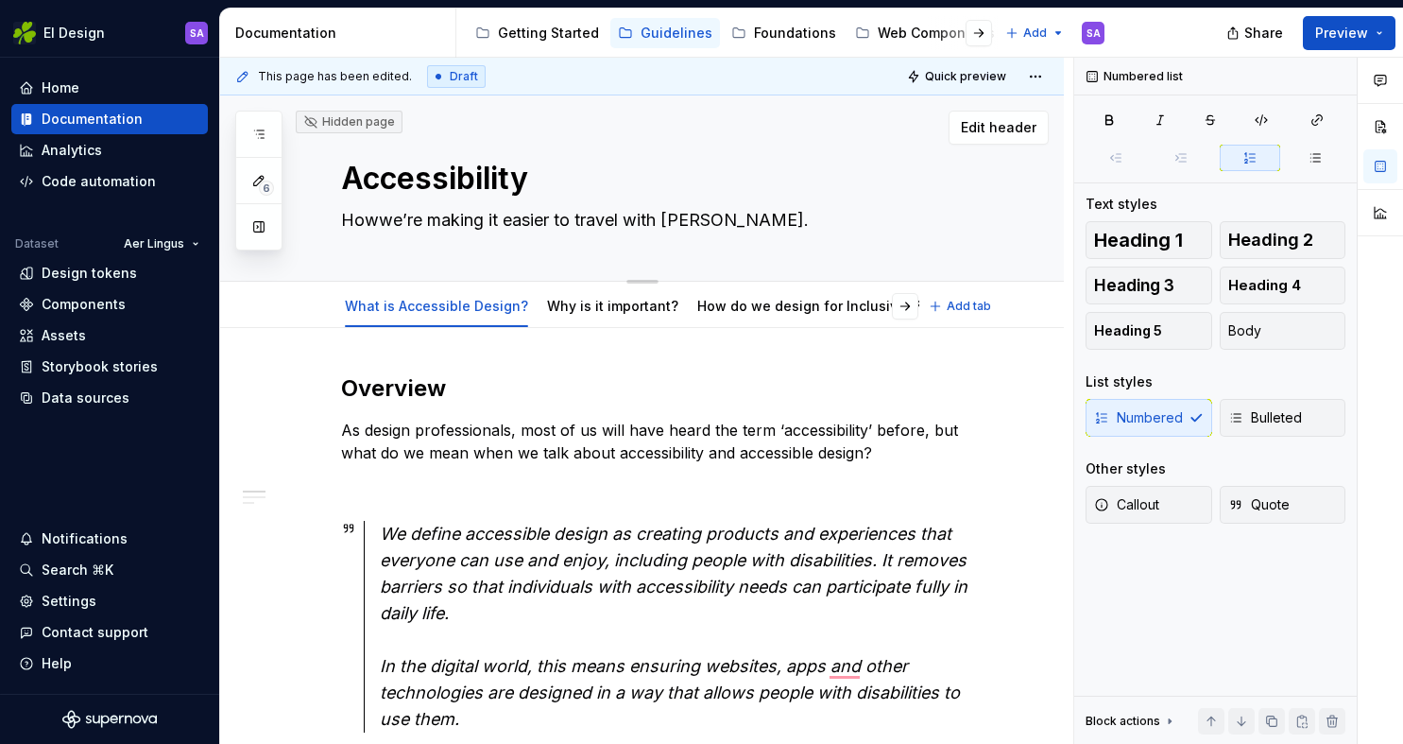
type textarea "How we’re making it easier to travel with [PERSON_NAME]."
click at [632, 227] on textarea "How we’re making it easier to travel with [PERSON_NAME]." at bounding box center [660, 220] width 647 height 30
click at [582, 218] on textarea "How we’re making it easier to travel with [PERSON_NAME]." at bounding box center [660, 220] width 647 height 30
type textarea "*"
type textarea "How we’re making it easier to travel with [PERSON_NAME]."
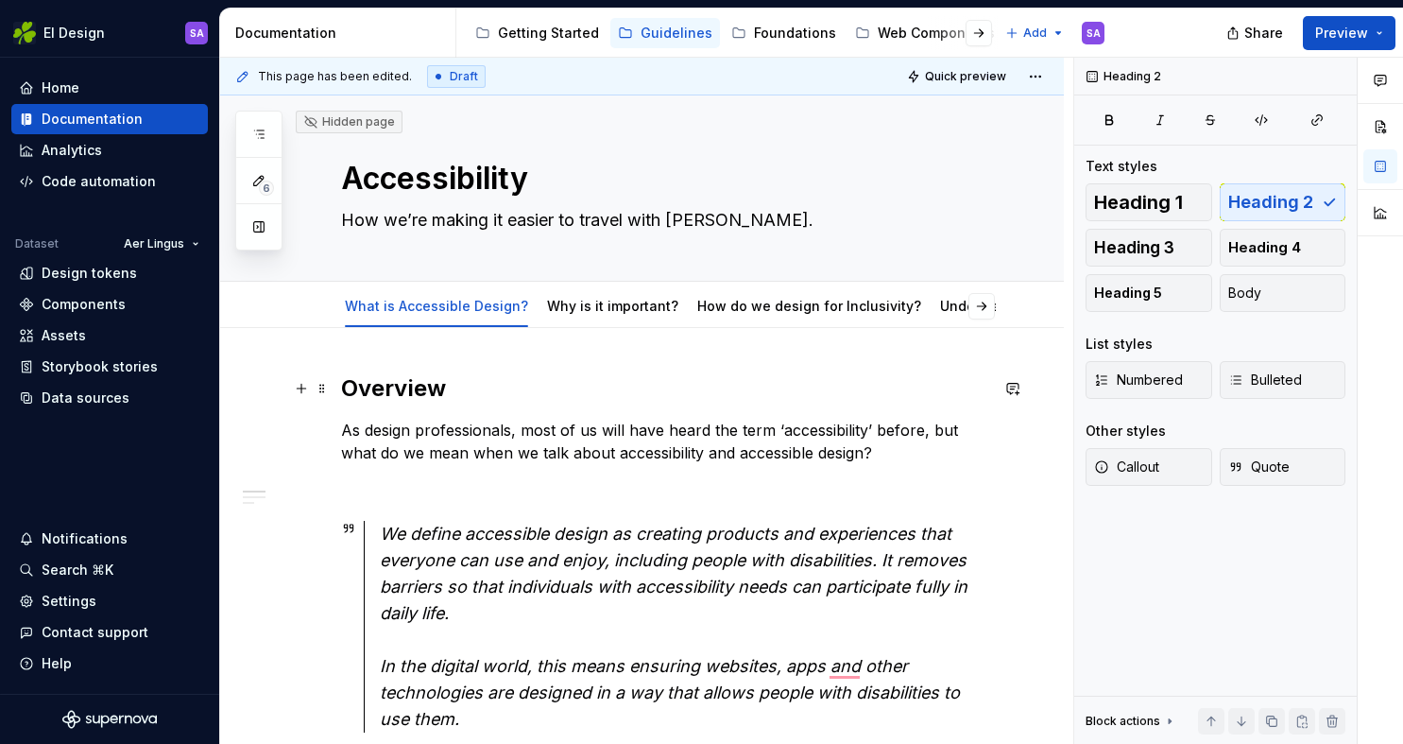
click at [651, 399] on h2 "Overview" at bounding box center [664, 388] width 647 height 30
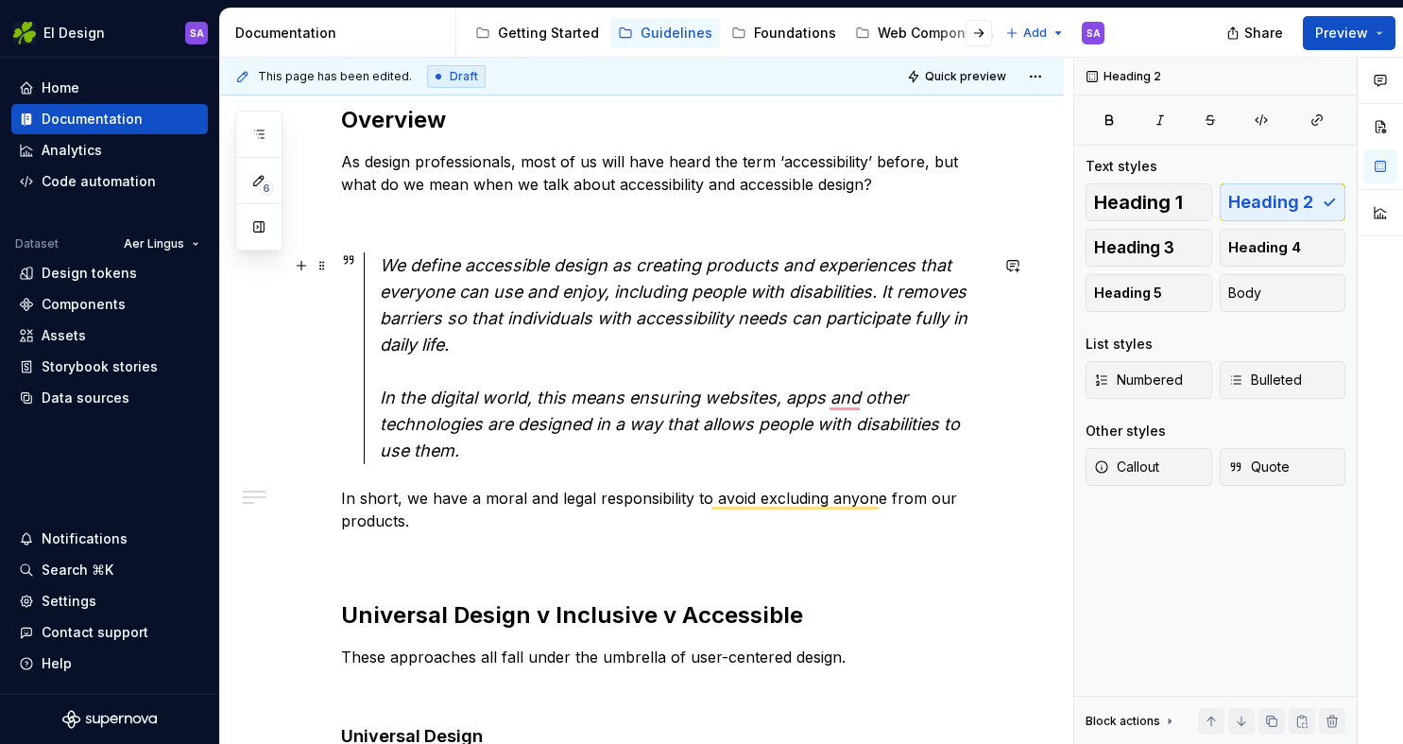
scroll to position [279, 0]
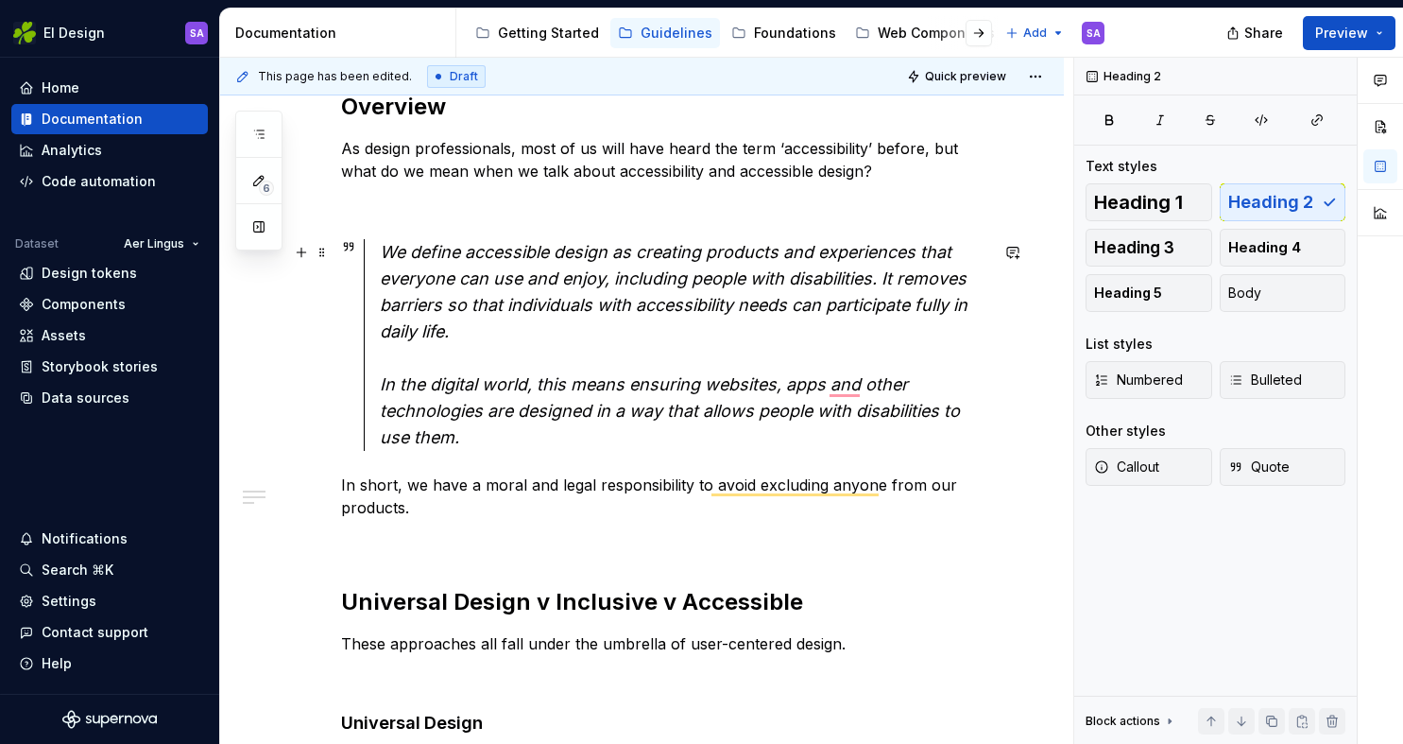
click at [471, 253] on em "We define accessible design as creating products and experiences that everyone …" at bounding box center [676, 291] width 593 height 99
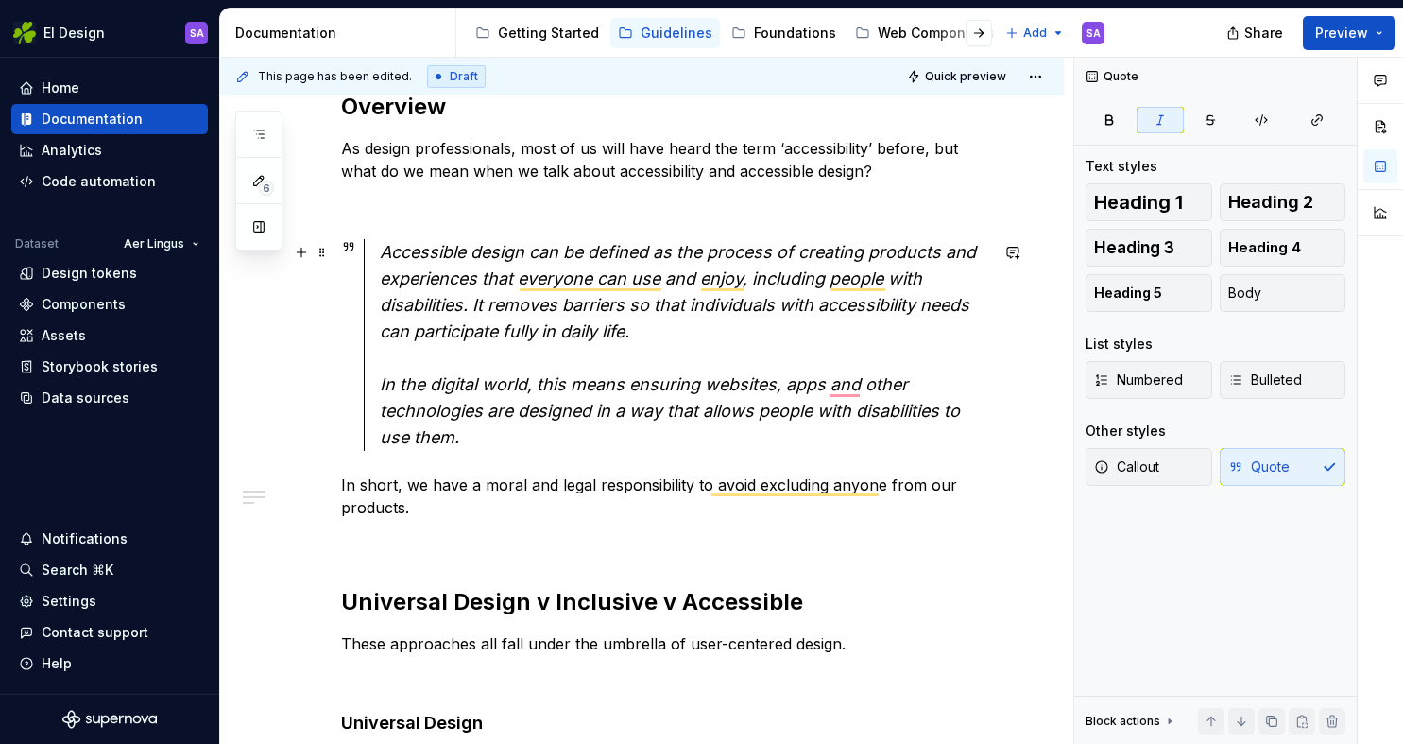
click at [456, 277] on em "Accessible design can be defined as the process of creating products and experi…" at bounding box center [680, 291] width 601 height 99
click at [682, 332] on div "Accessible design can be defined as the process of creating products and experi…" at bounding box center [684, 345] width 609 height 212
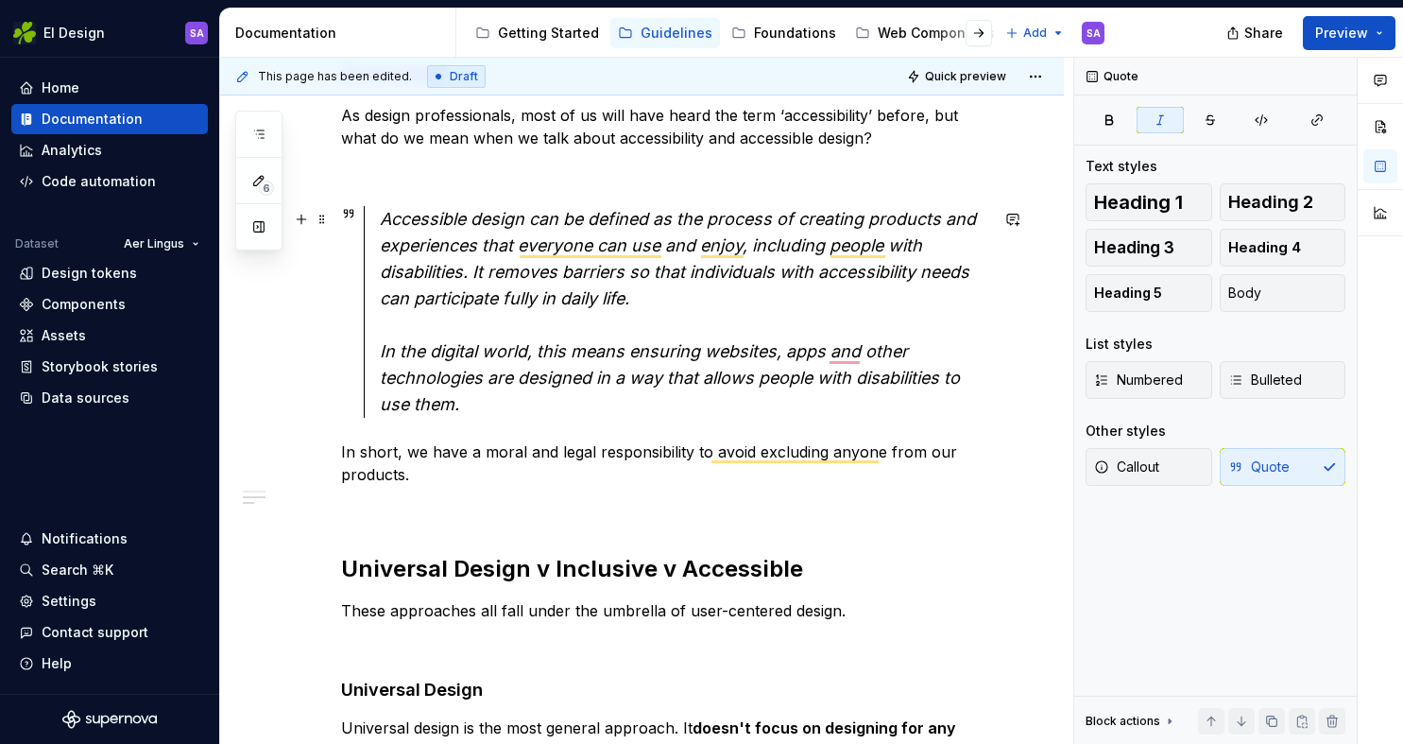
scroll to position [376, 0]
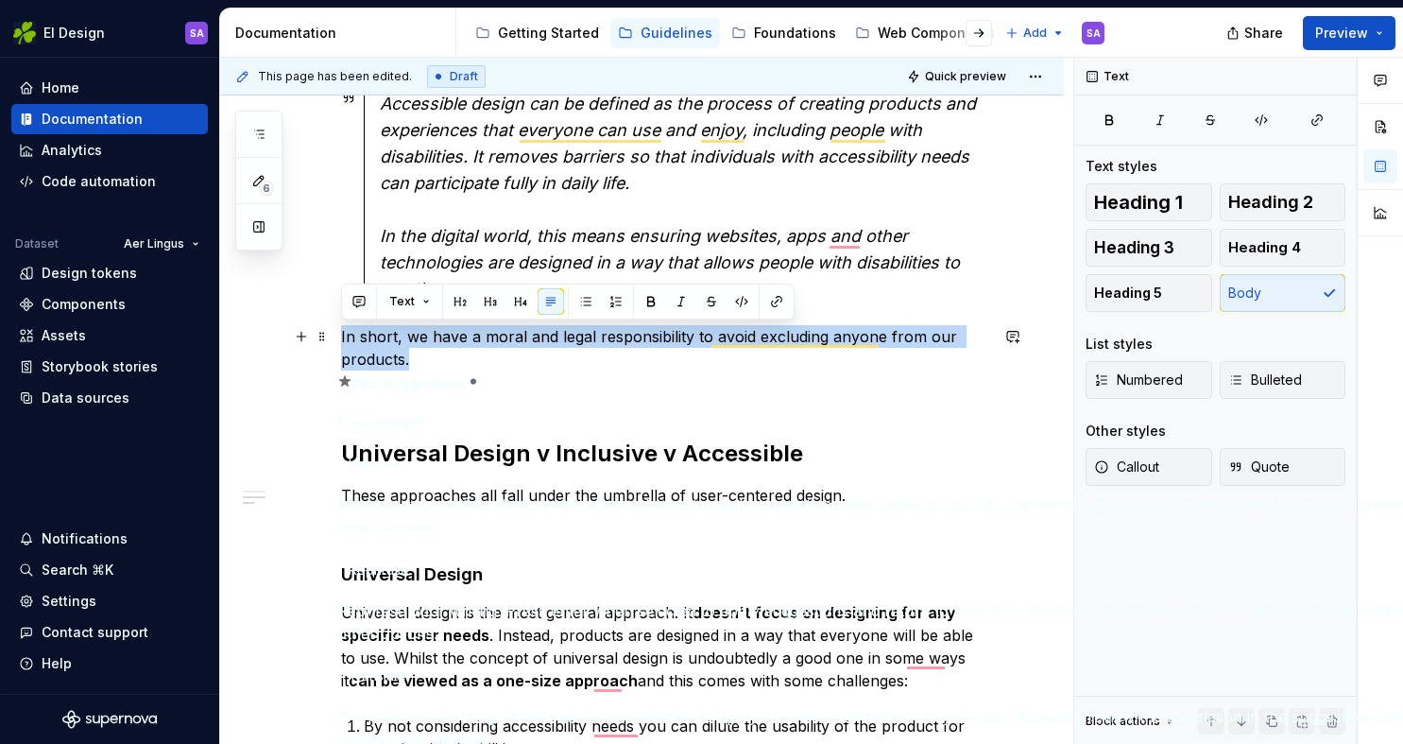
drag, startPoint x: 417, startPoint y: 356, endPoint x: 336, endPoint y: 337, distance: 82.5
click at [336, 337] on div "Overview As design professionals, most of us will have heard the term ‘accessib…" at bounding box center [642, 582] width 844 height 1368
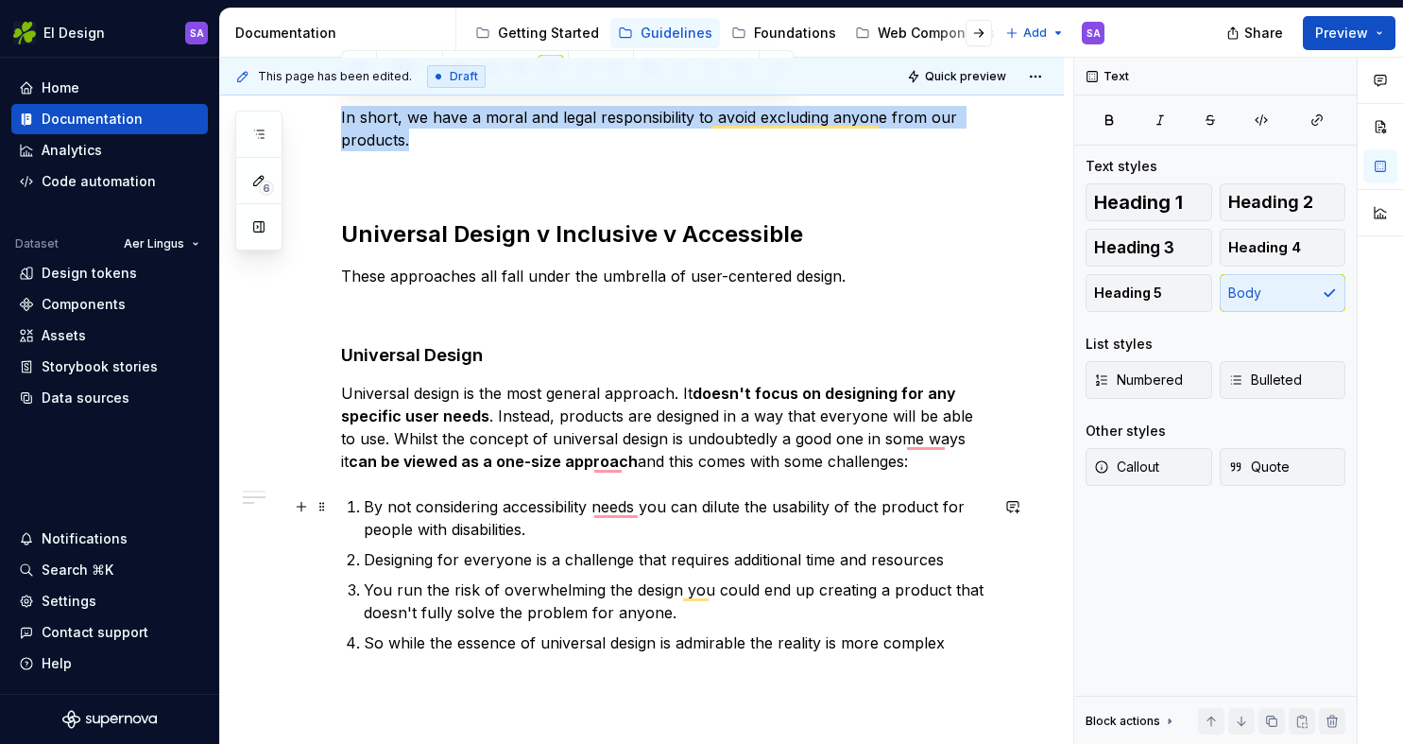
scroll to position [692, 0]
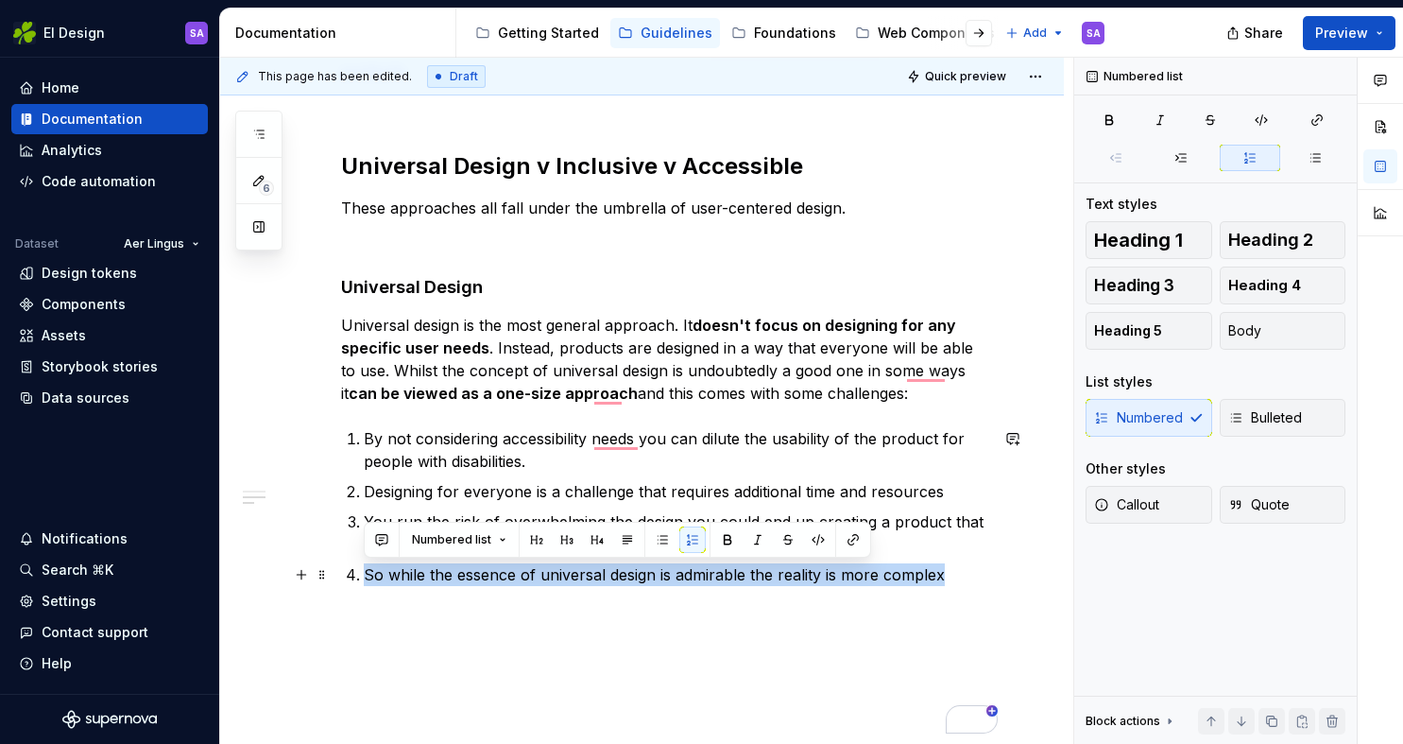
drag, startPoint x: 955, startPoint y: 576, endPoint x: 348, endPoint y: 570, distance: 606.8
click at [364, 570] on li "So while the essence of universal design is admirable the reality is more compl…" at bounding box center [676, 574] width 625 height 23
copy p "So while the essence of universal design is admirable the reality is more compl…"
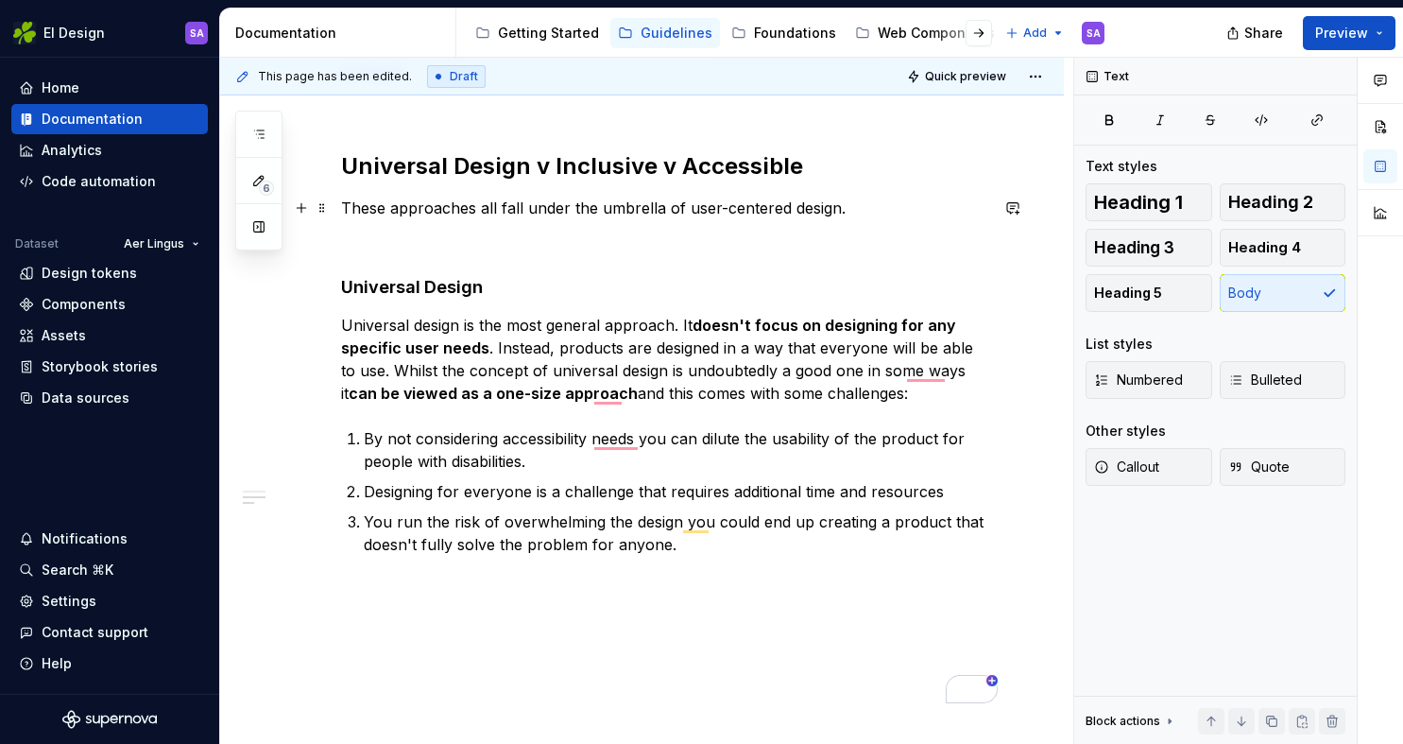
click at [849, 205] on p "These approaches all fall under the umbrella of user-centered design." at bounding box center [664, 208] width 647 height 23
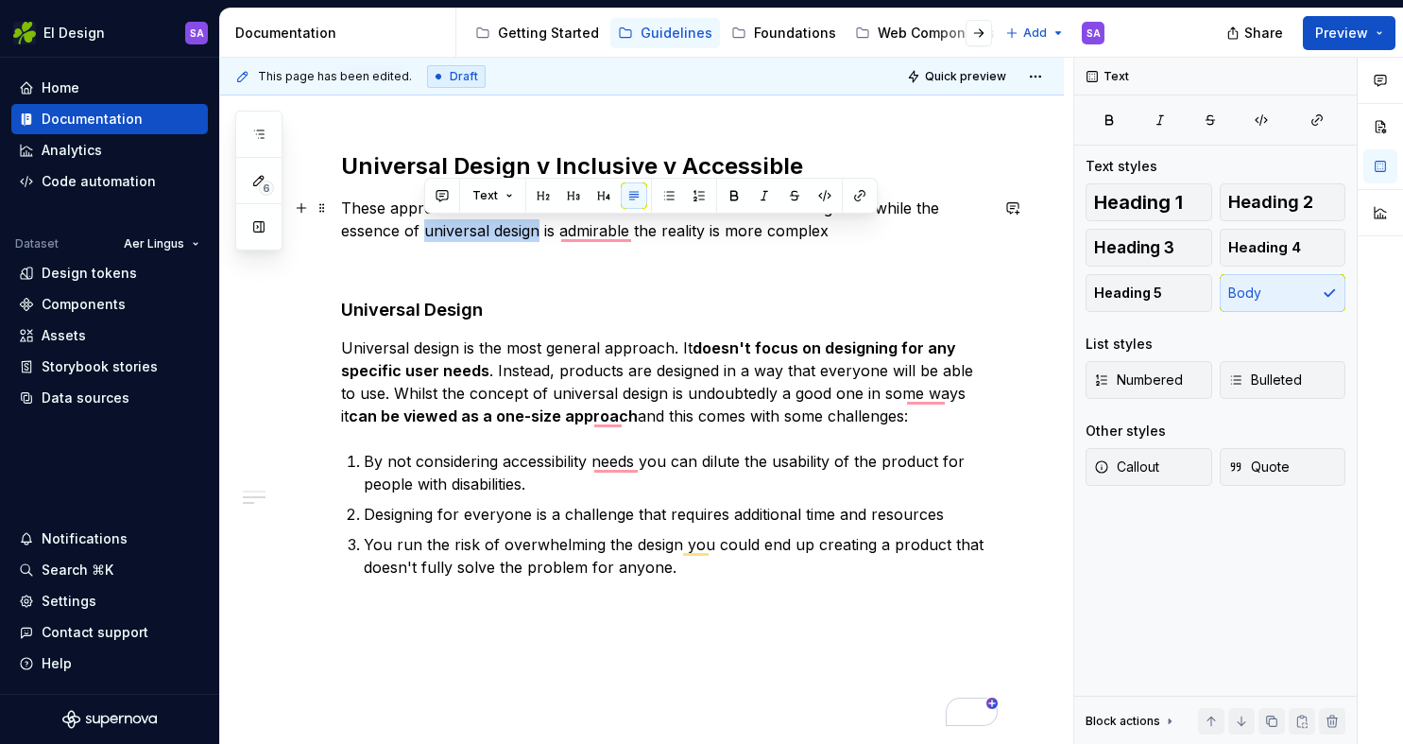
drag, startPoint x: 538, startPoint y: 227, endPoint x: 423, endPoint y: 232, distance: 114.5
click at [423, 232] on p "These approaches all fall under the umbrella of user-centered design. So while …" at bounding box center [664, 219] width 647 height 45
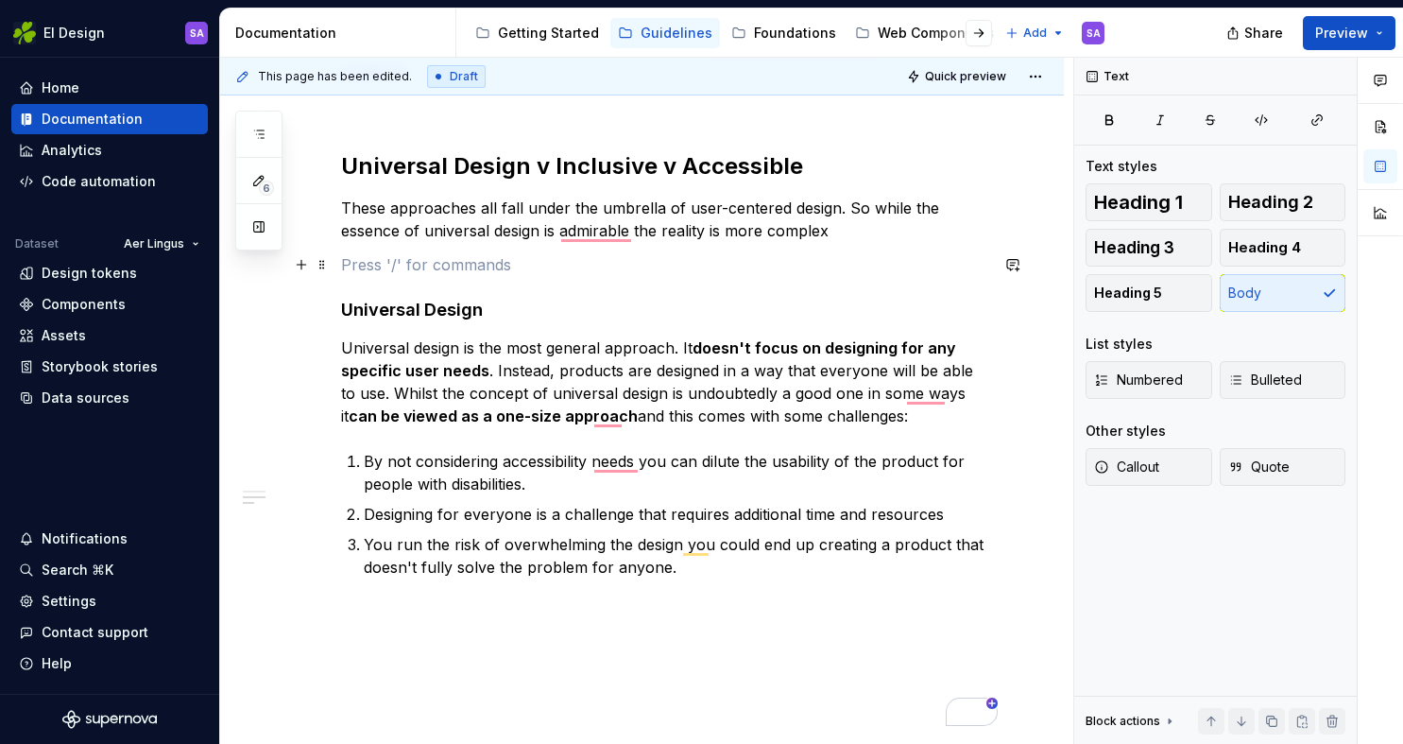
click at [691, 258] on p "To enrich screen reader interactions, please activate Accessibility in Grammarl…" at bounding box center [664, 264] width 647 height 23
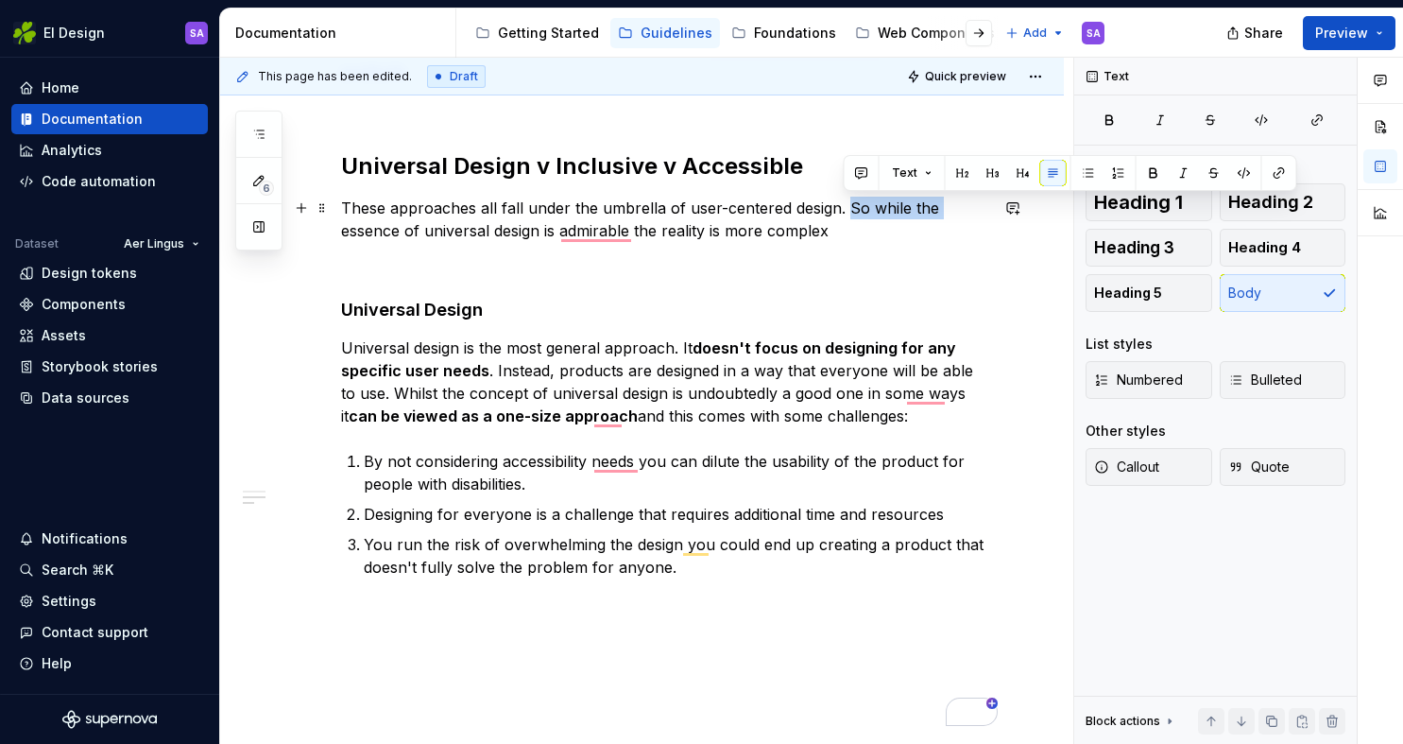
drag, startPoint x: 933, startPoint y: 205, endPoint x: 846, endPoint y: 204, distance: 87.0
click at [846, 204] on p "These approaches all fall under the umbrella of user-centered design. So while …" at bounding box center [664, 219] width 647 height 45
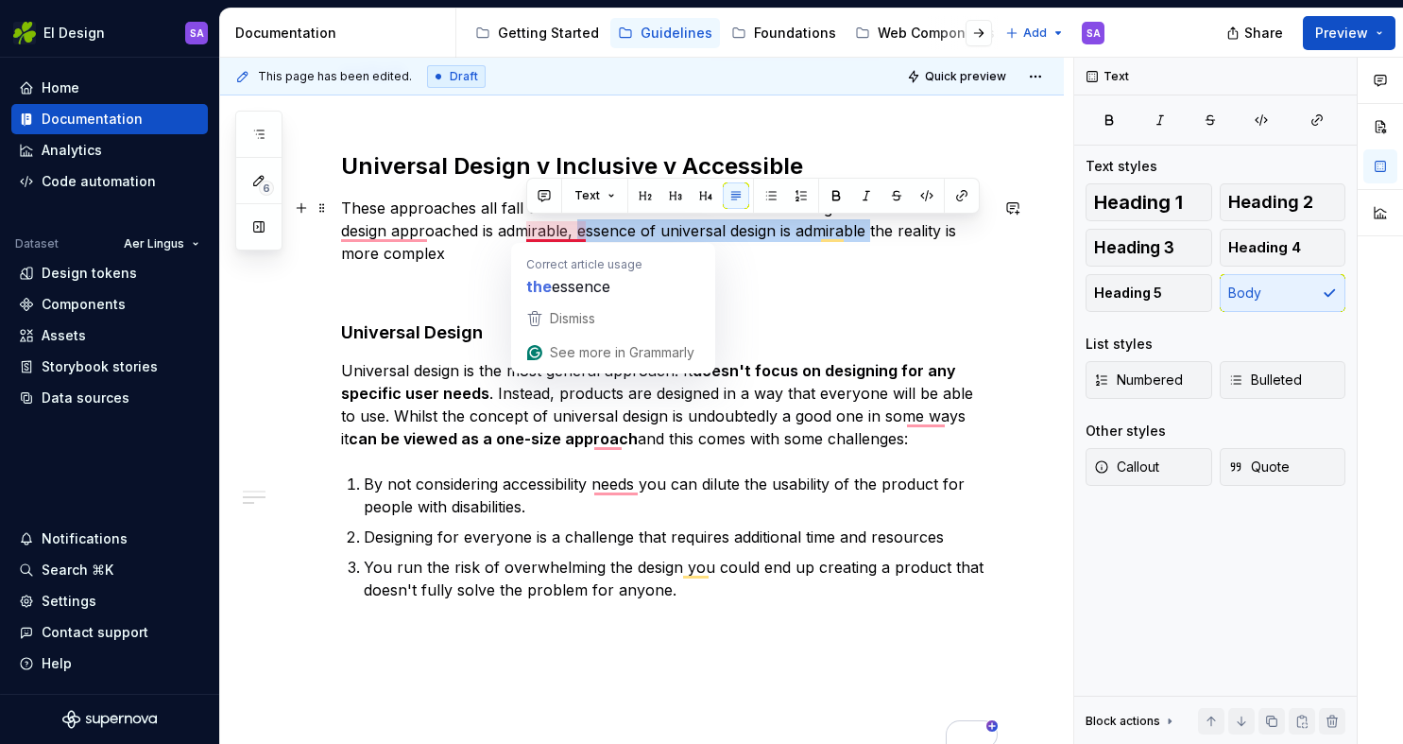
drag, startPoint x: 820, startPoint y: 231, endPoint x: 527, endPoint y: 227, distance: 293.0
click at [527, 227] on p "These approaches all fall under the umbrella of user-centered design. Each of t…" at bounding box center [664, 231] width 647 height 68
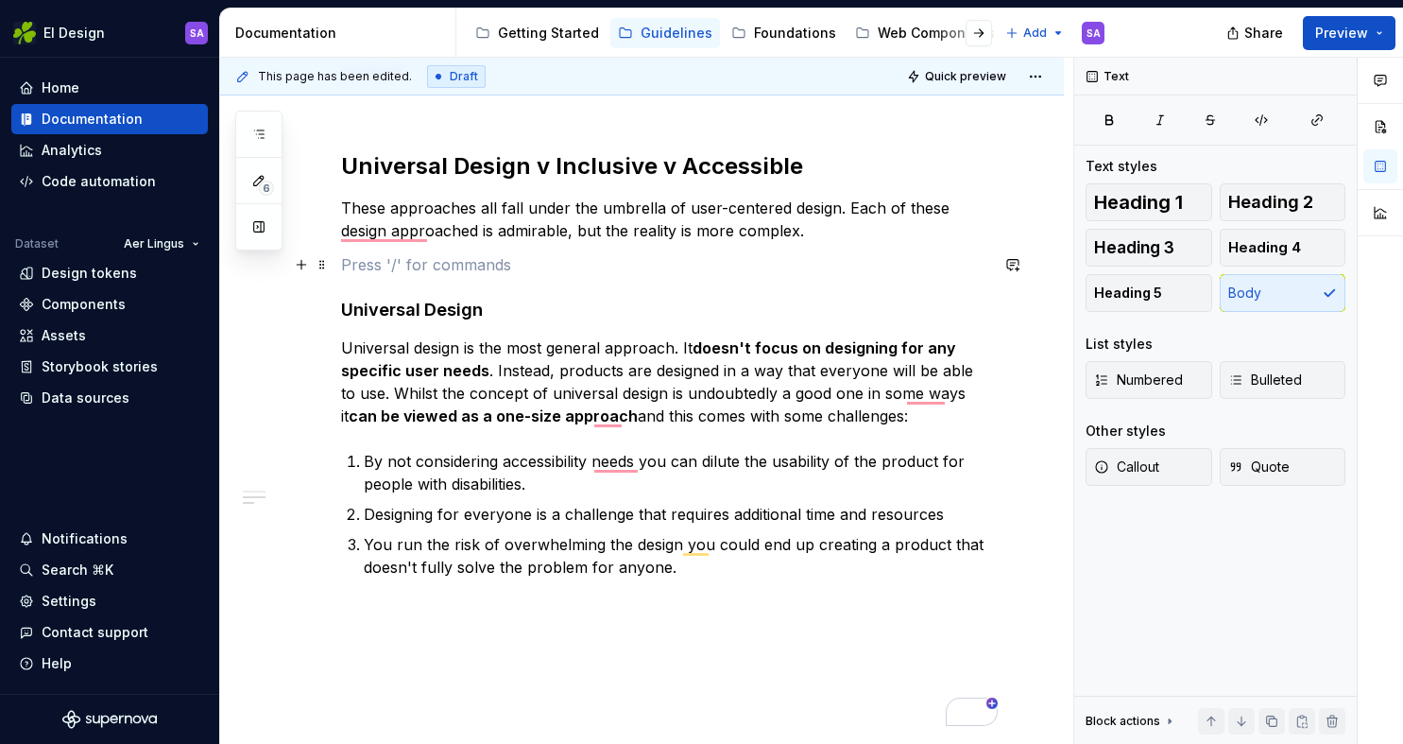
click at [408, 260] on p "To enrich screen reader interactions, please activate Accessibility in Grammarl…" at bounding box center [664, 264] width 647 height 23
click at [428, 222] on p "These approaches all fall under the umbrella of user-centered design. Each of t…" at bounding box center [664, 219] width 647 height 45
click at [494, 251] on div "Overview As design professionals, most of us will have heard the term ‘accessib…" at bounding box center [664, 191] width 647 height 1070
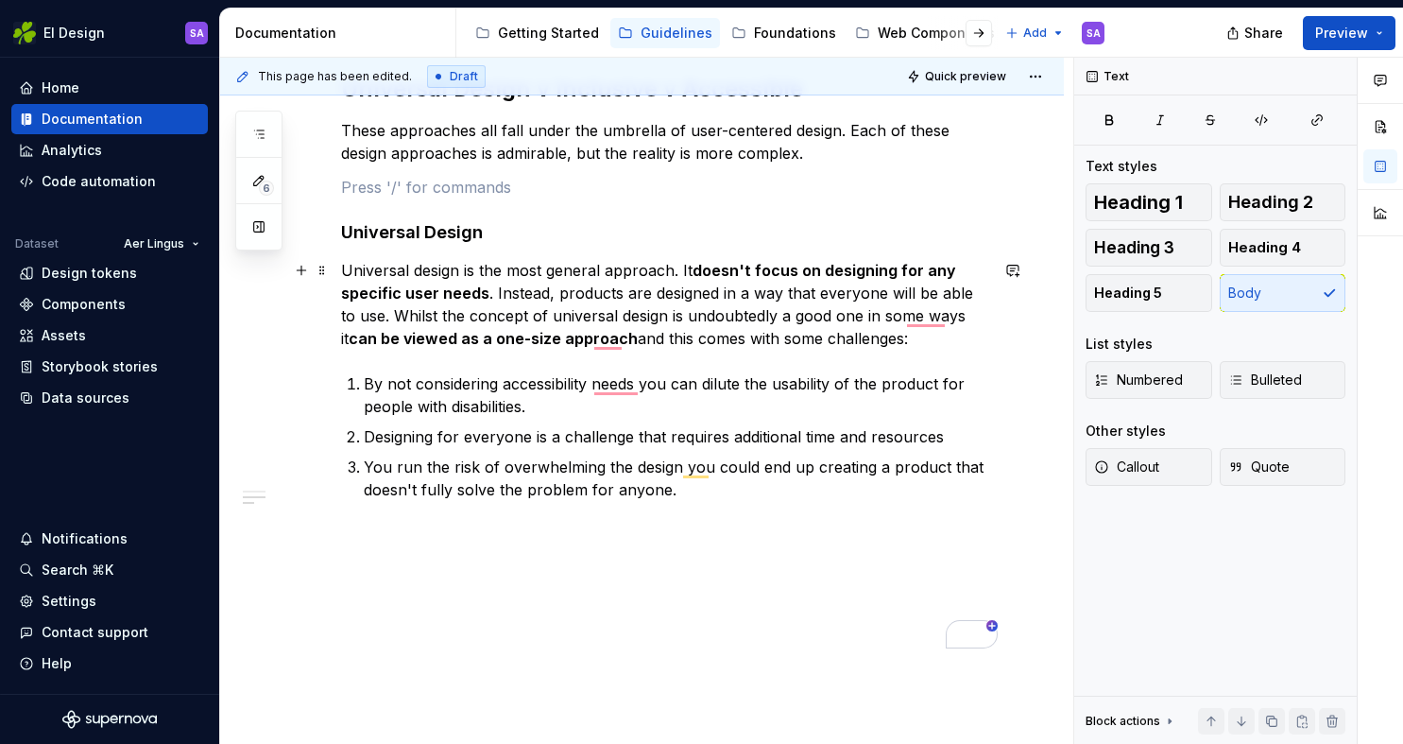
scroll to position [796, 0]
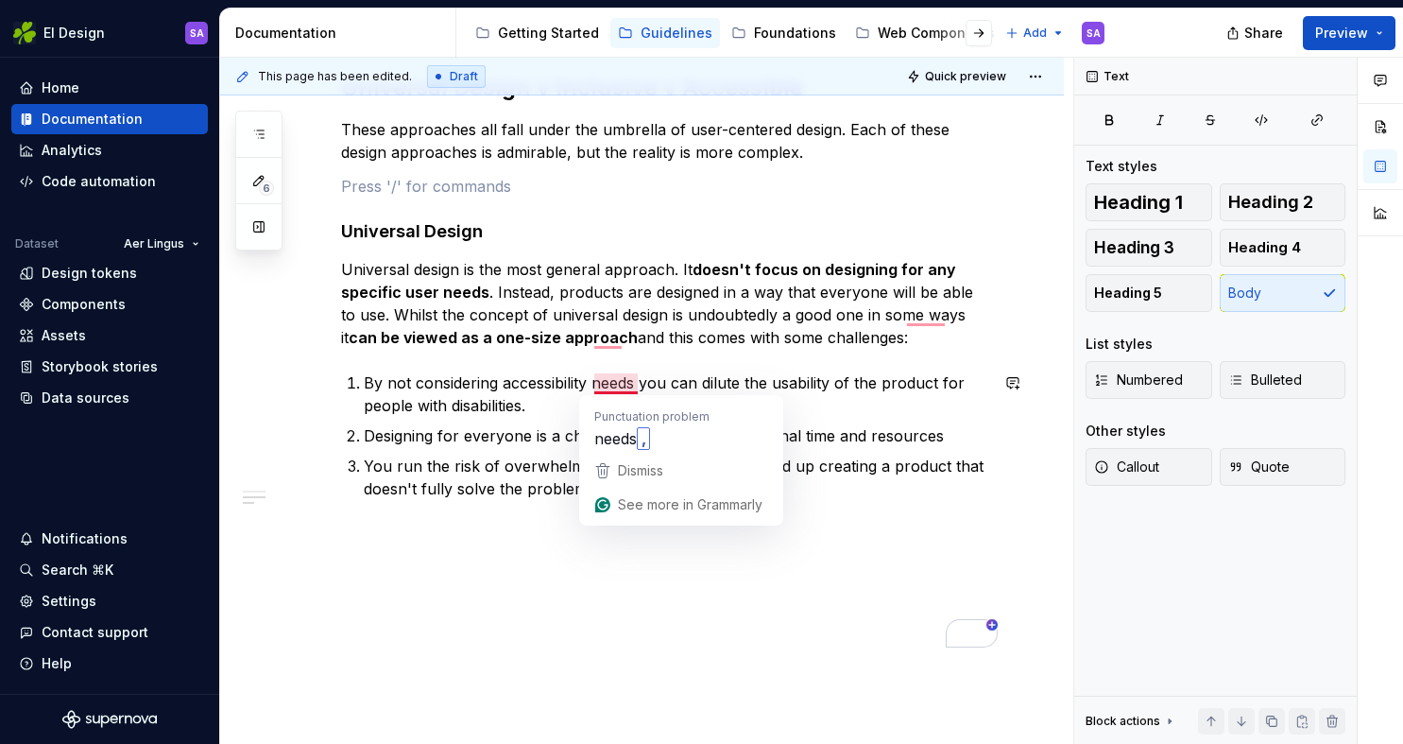
click at [559, 361] on div "Overview As design professionals, most of us will have heard the term ‘accessib…" at bounding box center [664, 113] width 647 height 1070
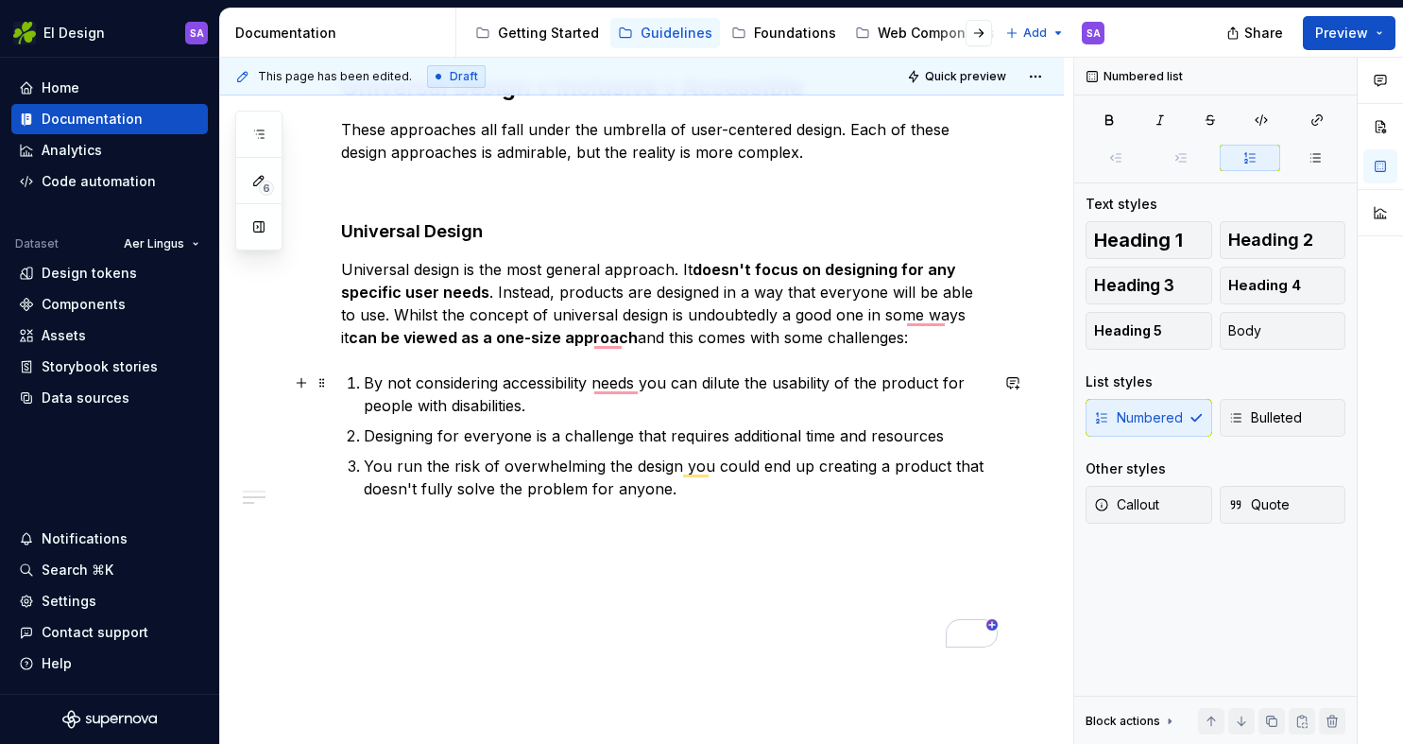
click at [670, 381] on p "By not considering accessibility needs you can dilute the usability of the prod…" at bounding box center [676, 393] width 625 height 45
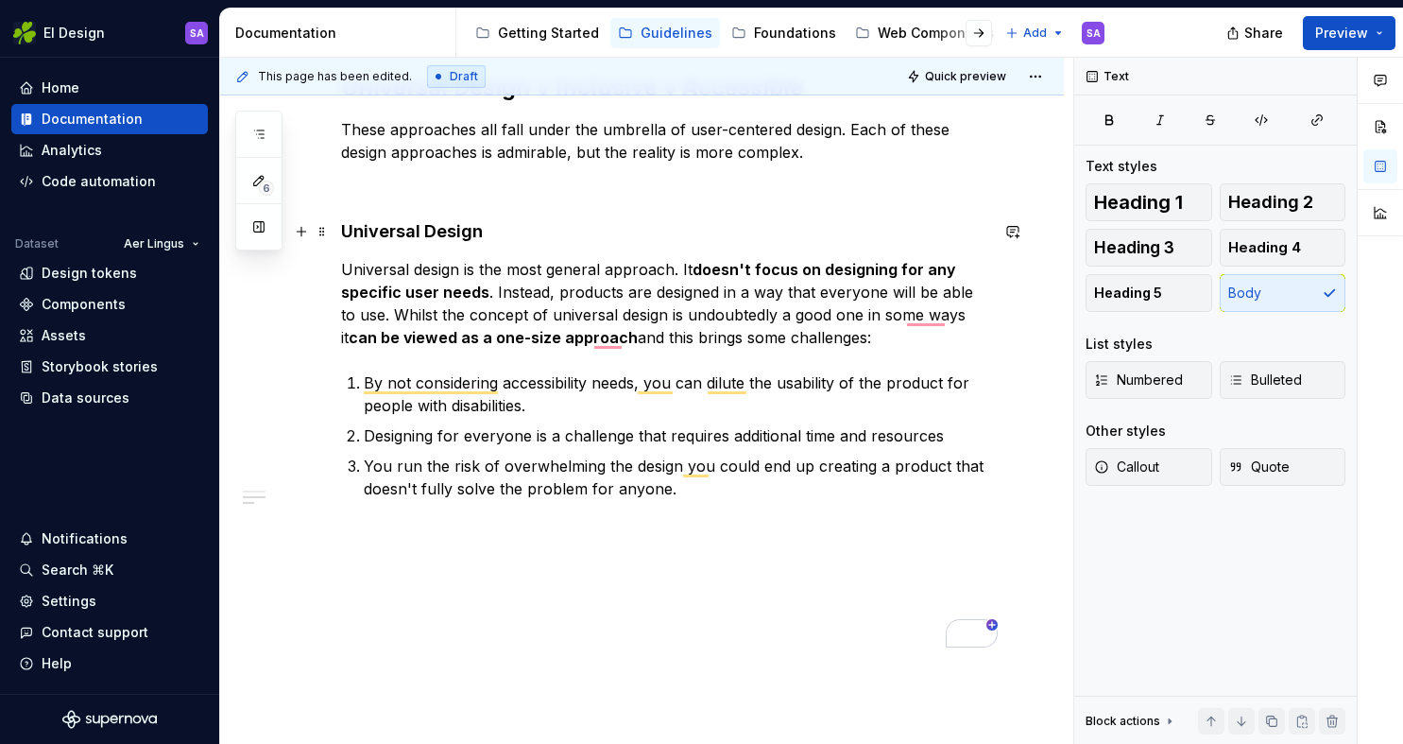
click at [667, 232] on h4 "Universal Design" at bounding box center [664, 231] width 647 height 23
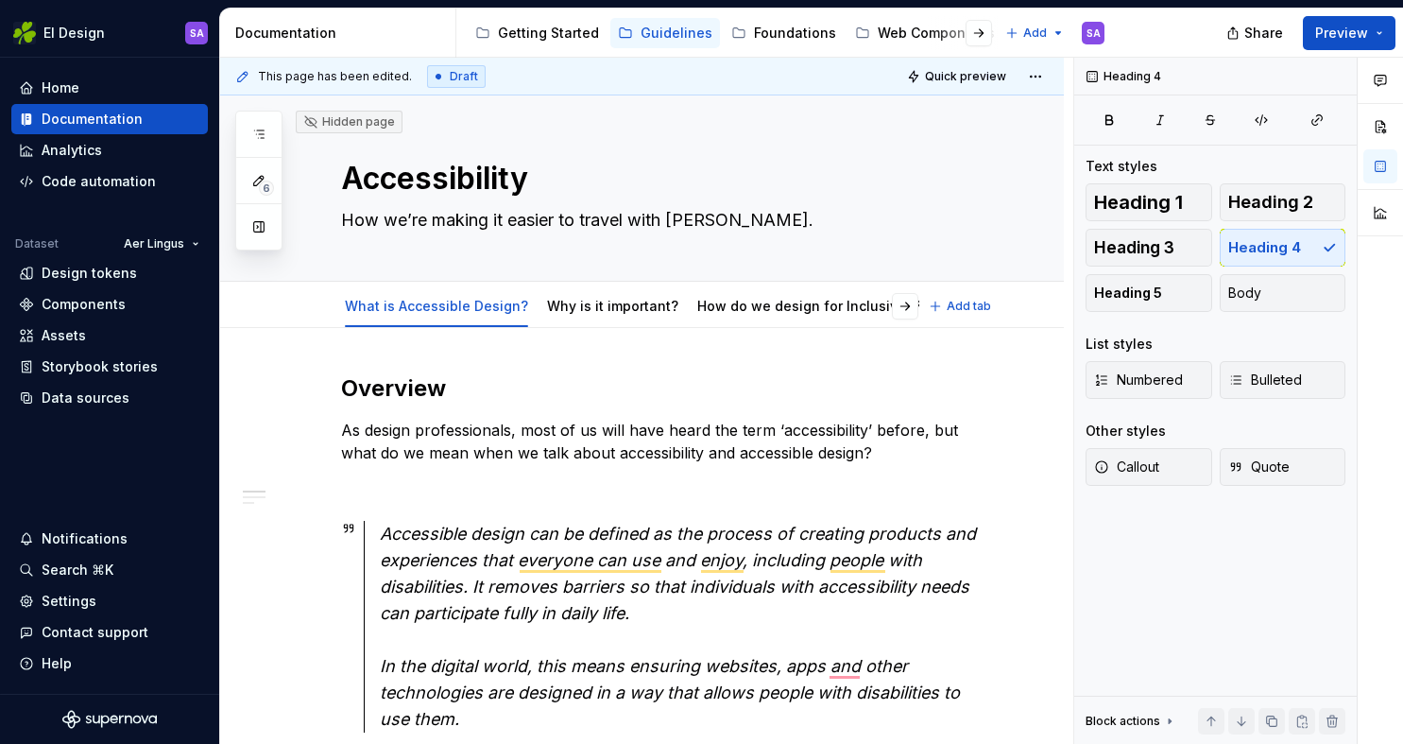
scroll to position [61, 0]
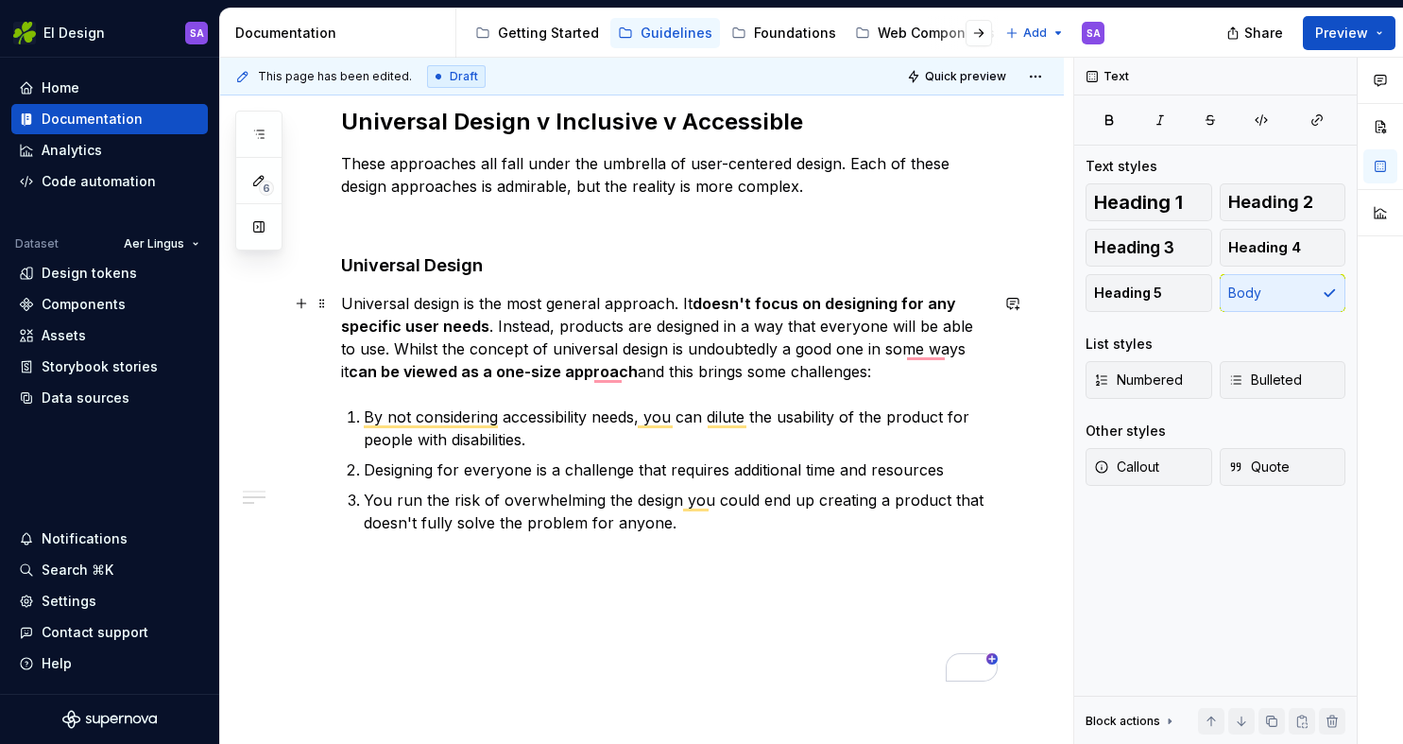
click at [508, 302] on p "Universal design is the most general approach. It doesn't focus on designing fo…" at bounding box center [664, 337] width 647 height 91
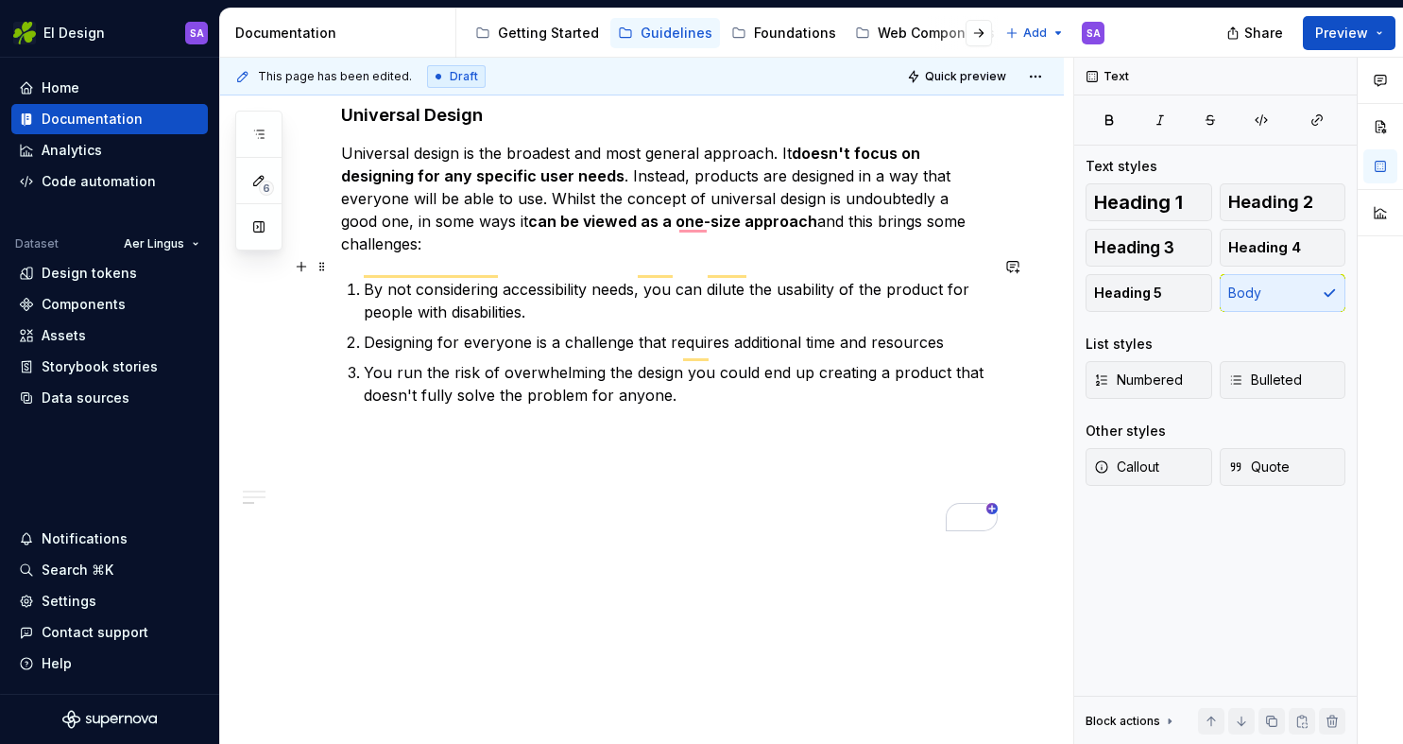
scroll to position [944, 0]
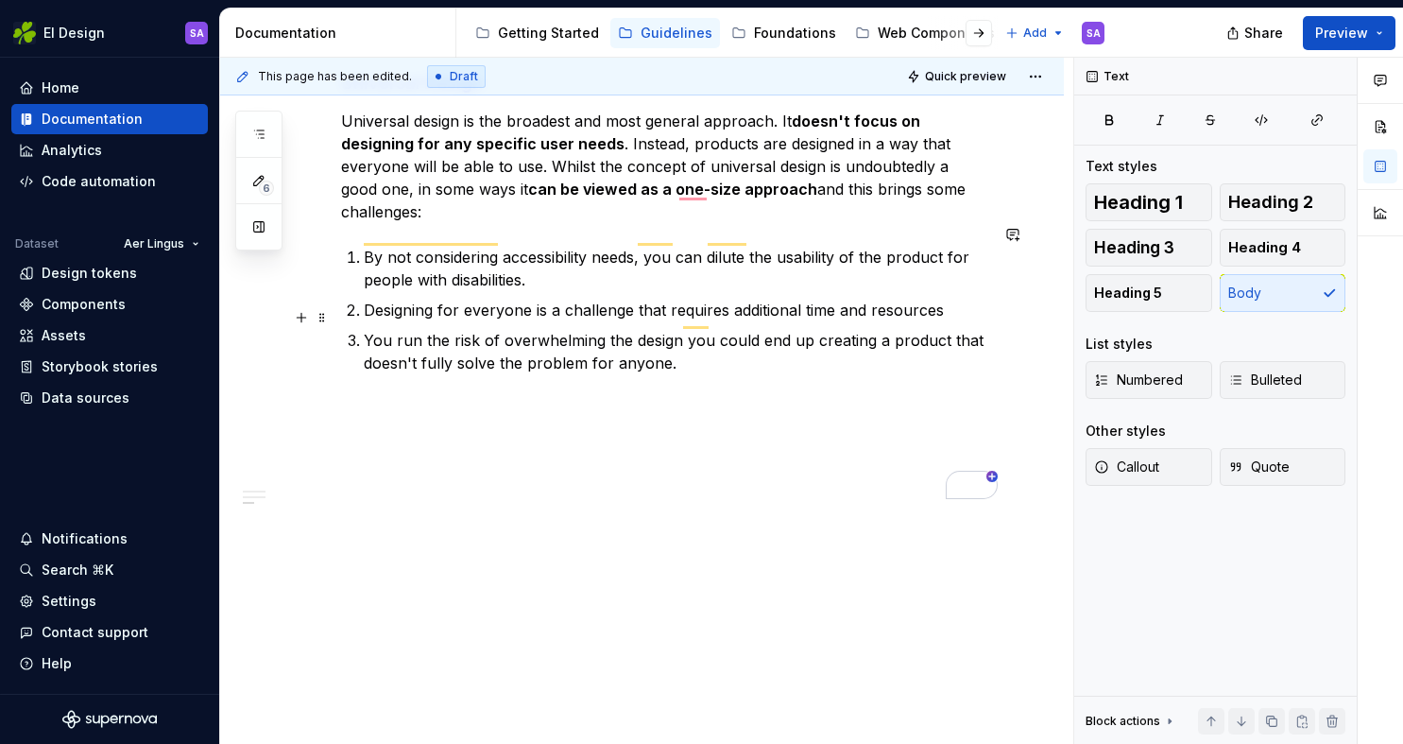
click at [703, 341] on p "You run the risk of overwhelming the design you could end up creating a product…" at bounding box center [676, 351] width 625 height 45
click at [633, 431] on p "To enrich screen reader interactions, please activate Accessibility in Grammarl…" at bounding box center [664, 442] width 647 height 23
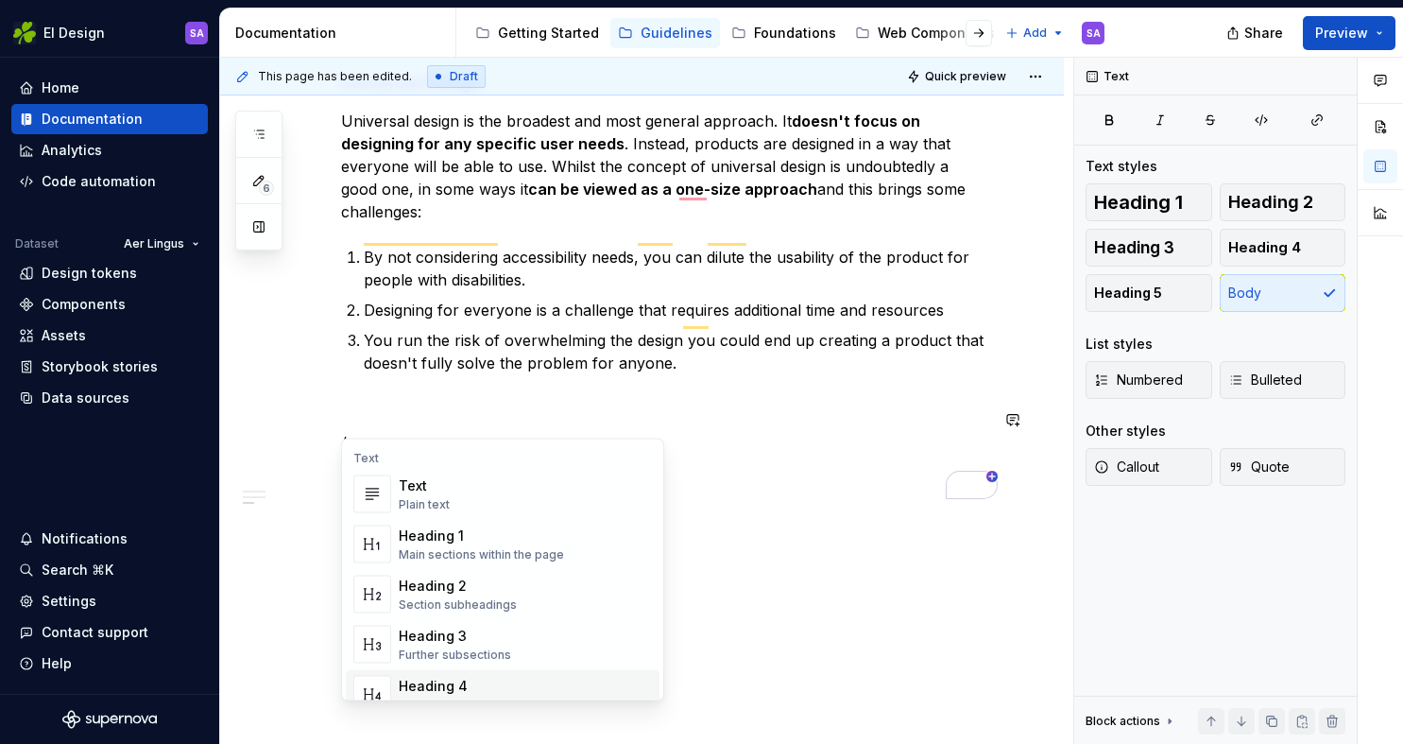
click at [473, 680] on div "Heading 4" at bounding box center [460, 686] width 123 height 19
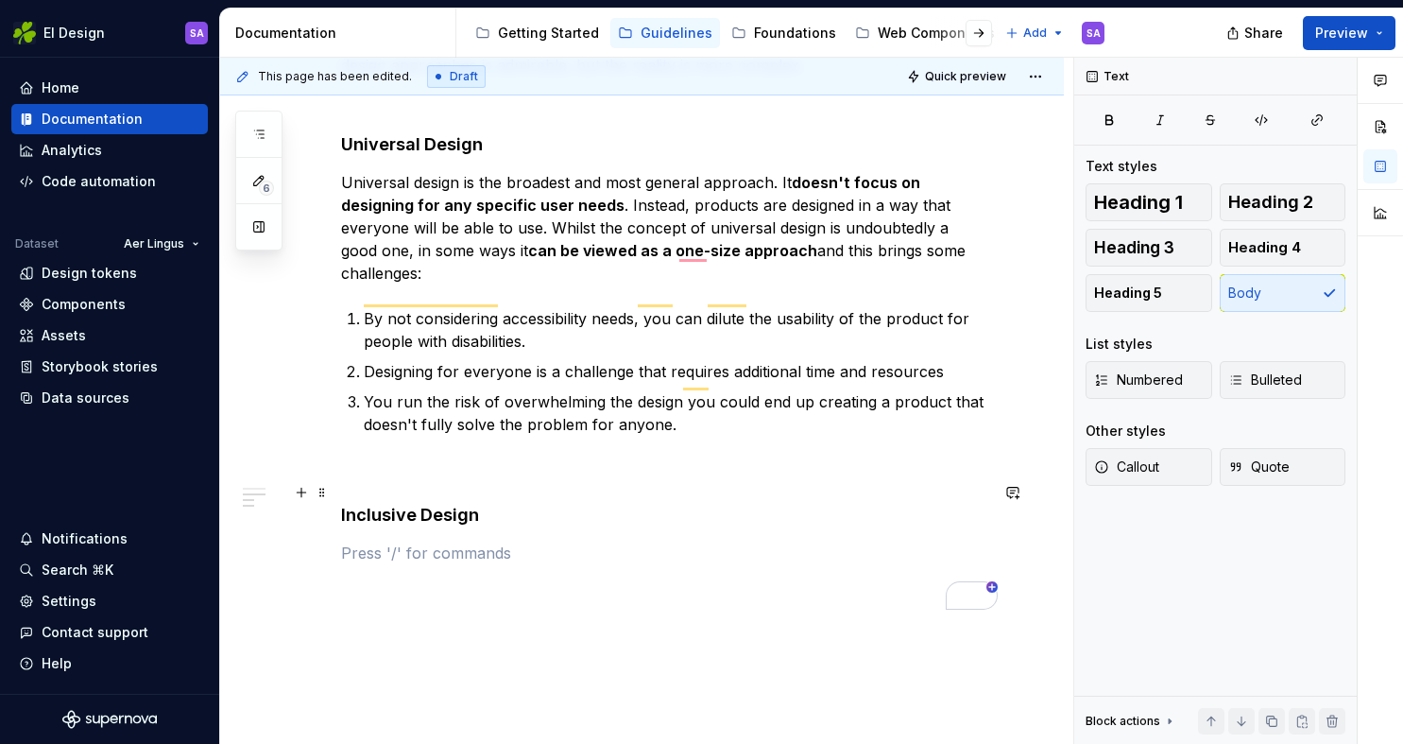
scroll to position [959, 0]
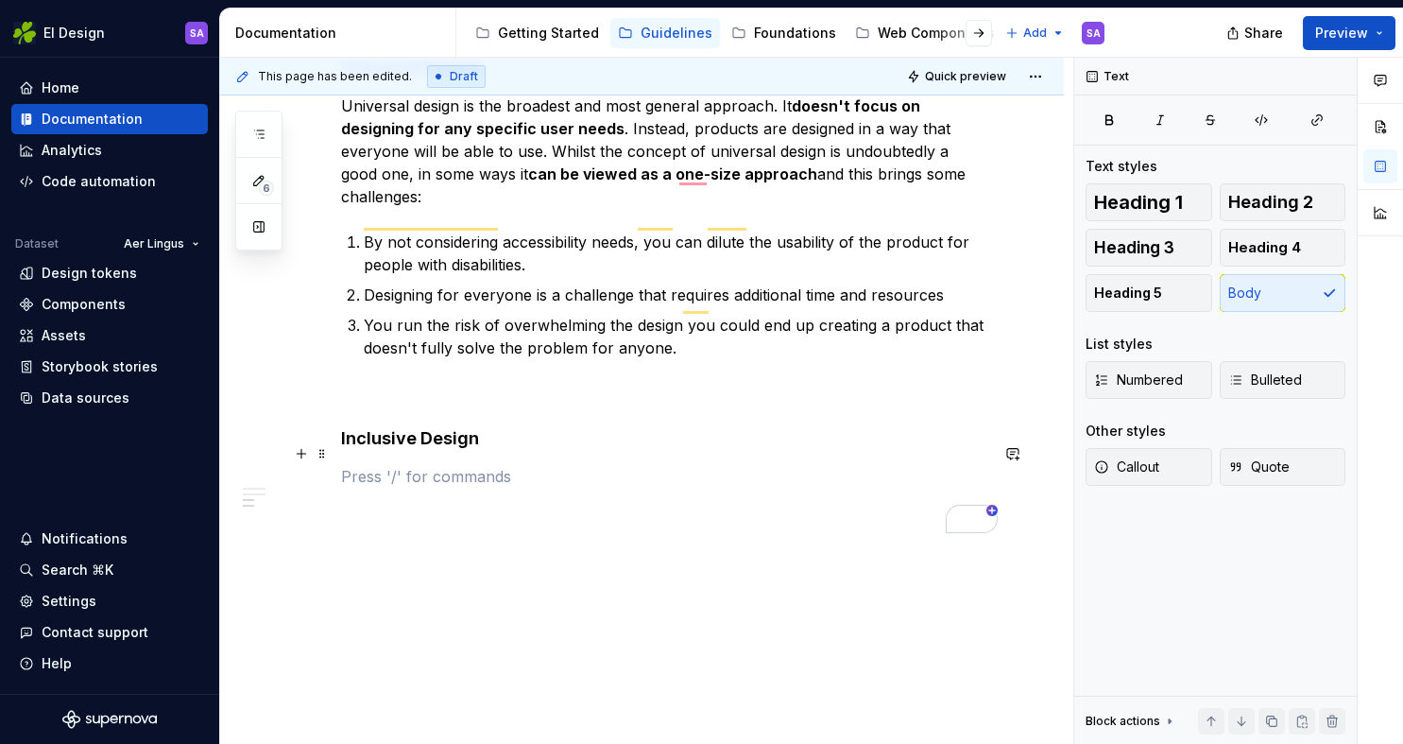
click at [496, 465] on p "To enrich screen reader interactions, please activate Accessibility in Grammarl…" at bounding box center [664, 476] width 647 height 23
click at [381, 465] on p "Emphasizes the breadth of human diversity and ensures no one is excluded." at bounding box center [664, 476] width 647 height 23
click at [899, 465] on p "Emphasizes the breadth of human diversity and ensures no one is excluded." at bounding box center [664, 476] width 647 height 23
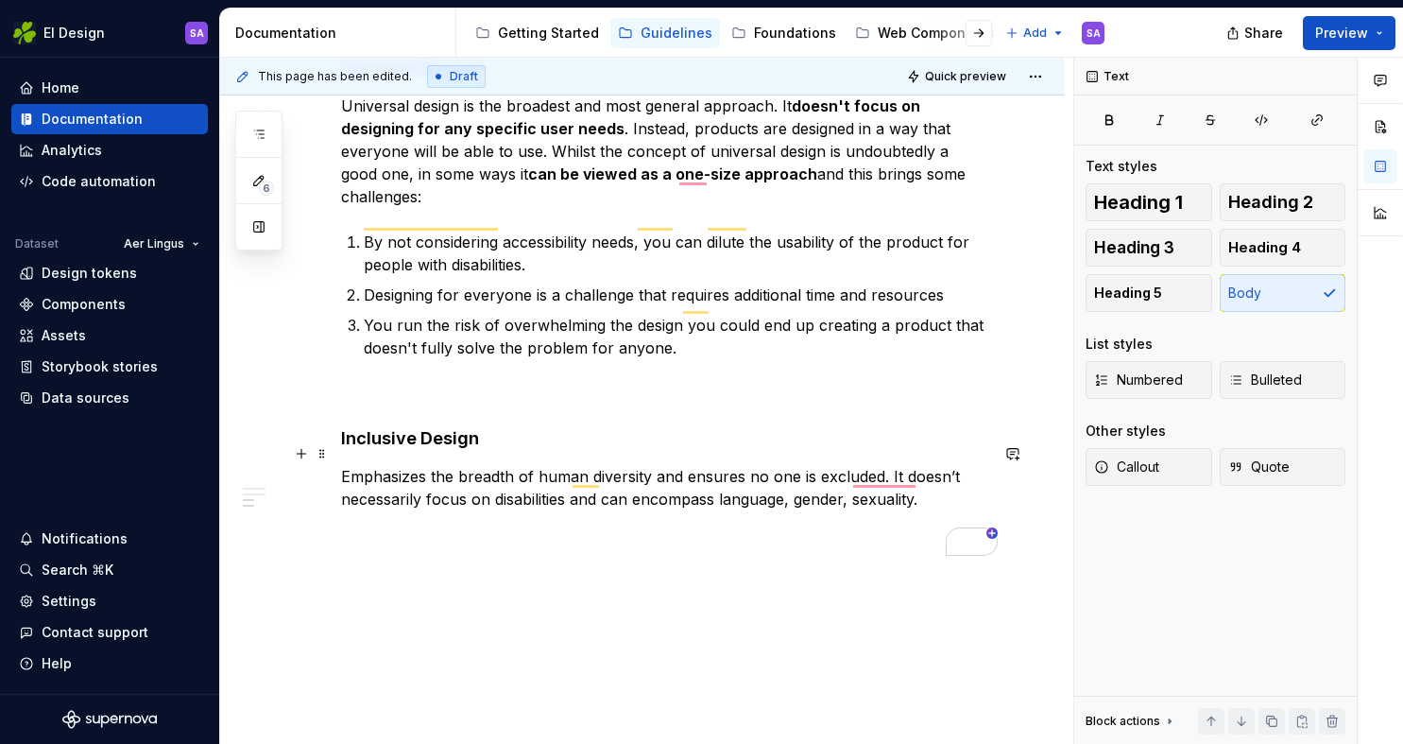
click at [567, 471] on p "Emphasizes the breadth of human diversity and ensures no one is excluded. It do…" at bounding box center [664, 487] width 647 height 45
click at [644, 427] on h4 "Inclusive Design" at bounding box center [664, 438] width 647 height 23
click at [924, 472] on p "Emphasizes the breadth of human diversity and ensures no one is excluded. It do…" at bounding box center [664, 487] width 647 height 45
click at [952, 475] on p "Emphasizes the breadth of human diversity and ensures no one is excluded. It do…" at bounding box center [664, 487] width 647 height 45
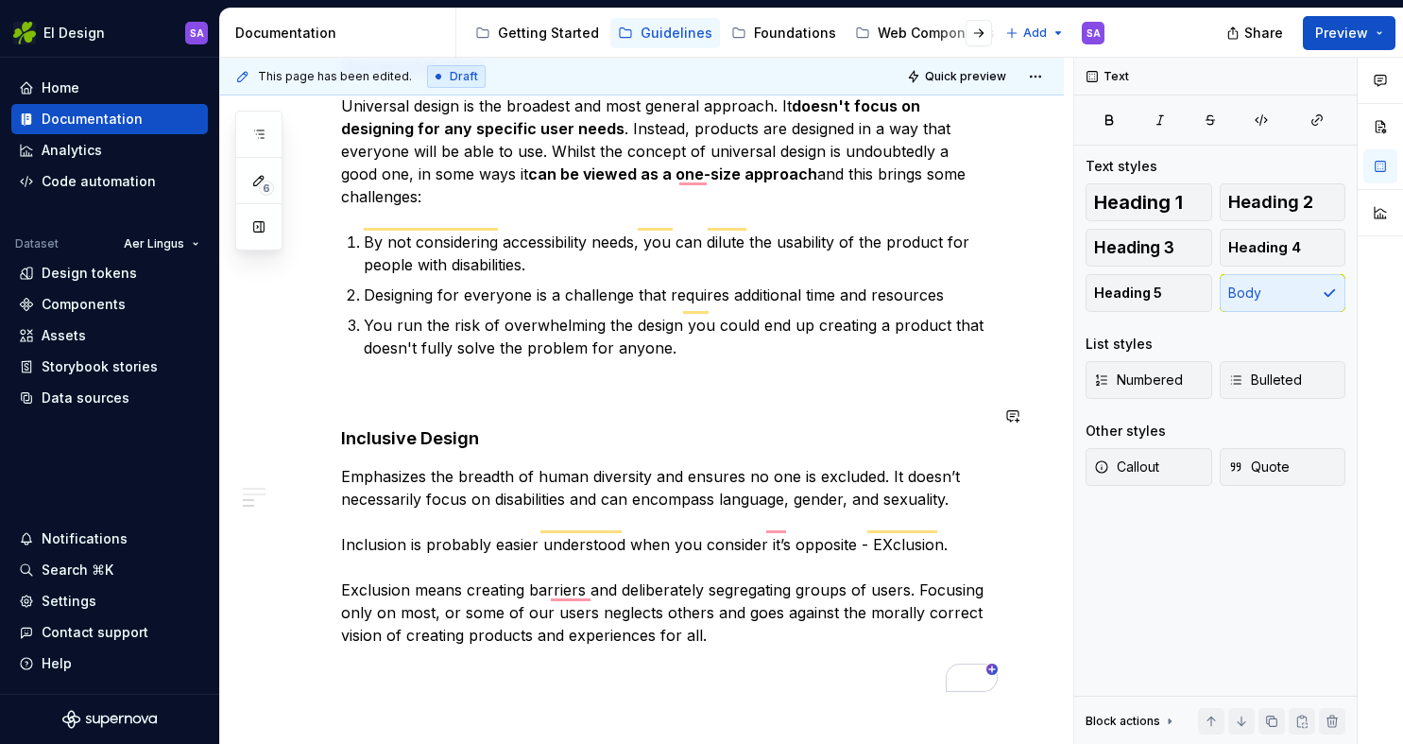
click at [672, 391] on div "Overview As design professionals, most of us will have heard the term ‘accessib…" at bounding box center [664, 64] width 647 height 1300
click at [427, 546] on p "Emphasizes the breadth of human diversity and ensures no one is excluded. It do…" at bounding box center [664, 555] width 647 height 181
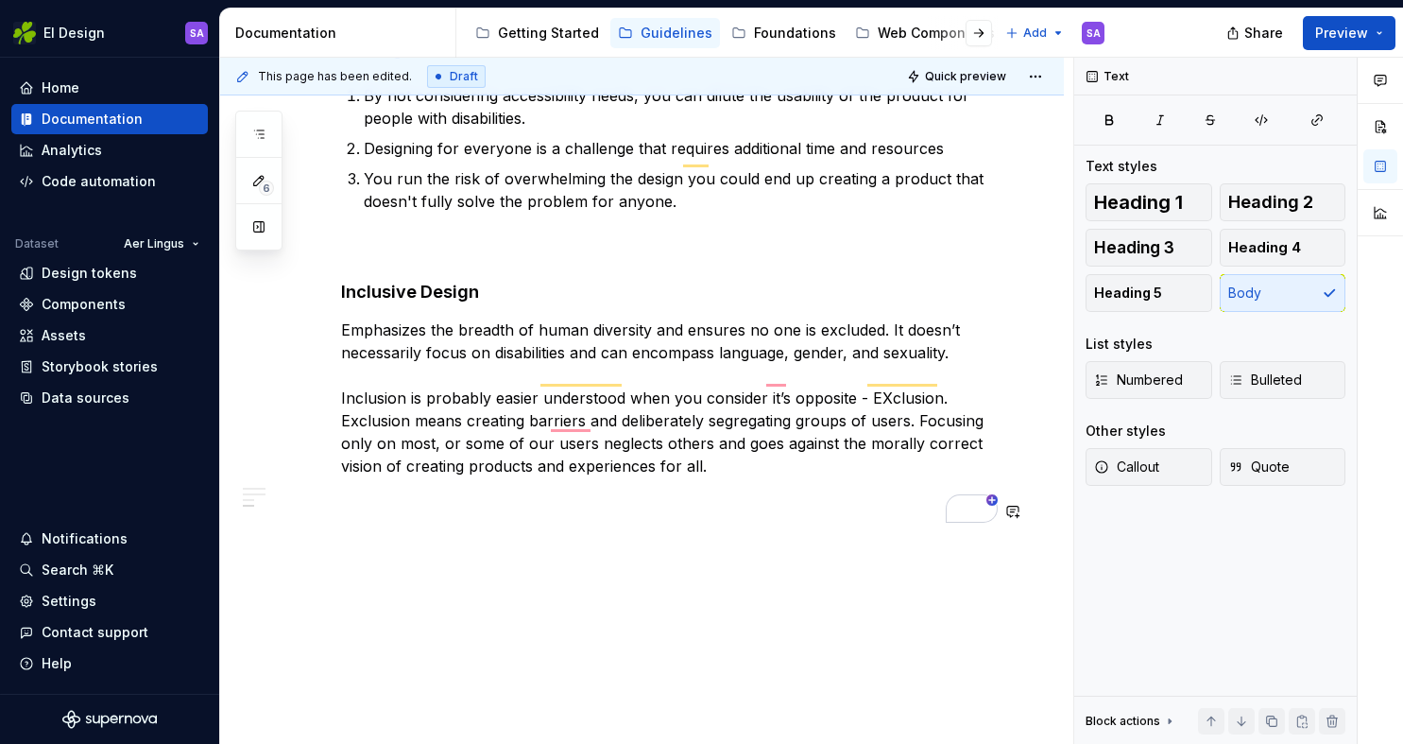
scroll to position [1106, 0]
click at [428, 318] on p "Emphasizes the breadth of human diversity and ensures no one is excluded. It do…" at bounding box center [664, 397] width 647 height 159
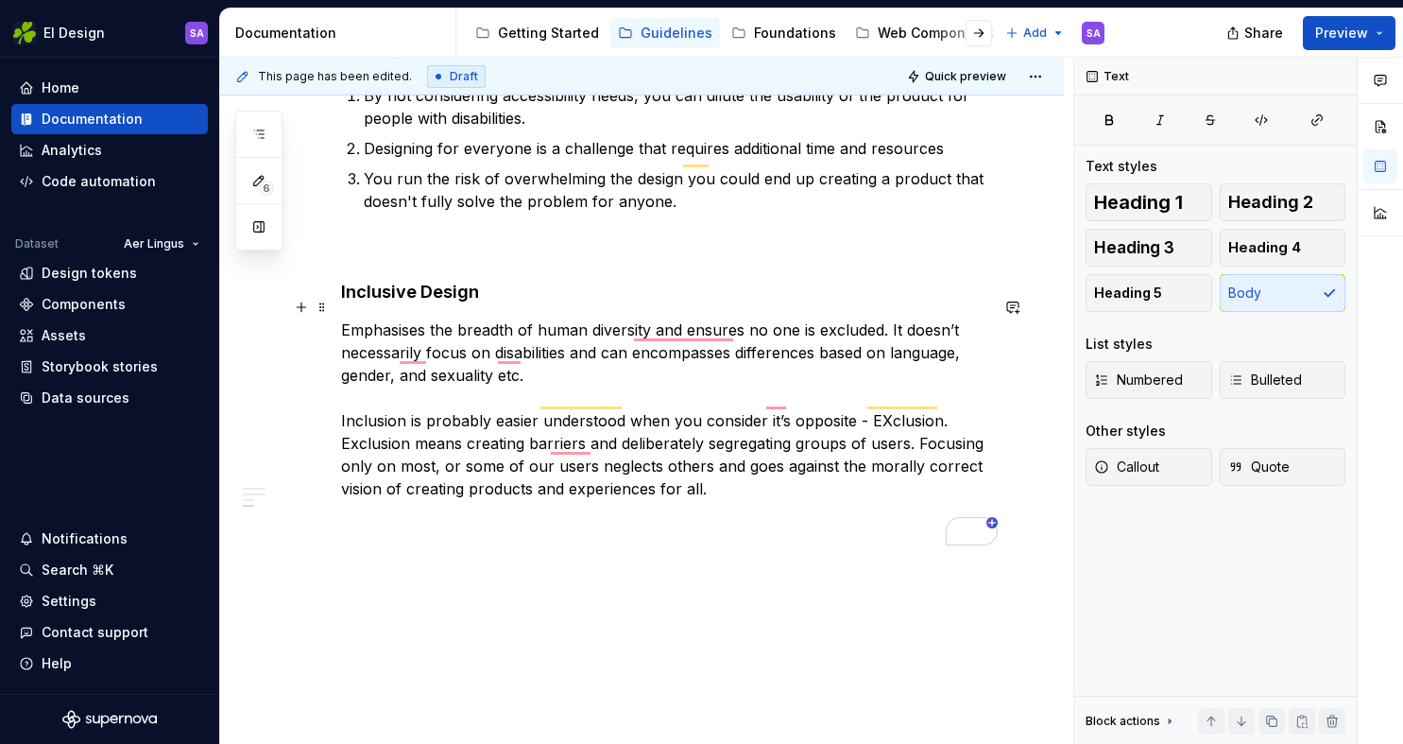
click at [398, 351] on p "Emphasises the breadth of human diversity and ensures no one is excluded. It do…" at bounding box center [664, 408] width 647 height 181
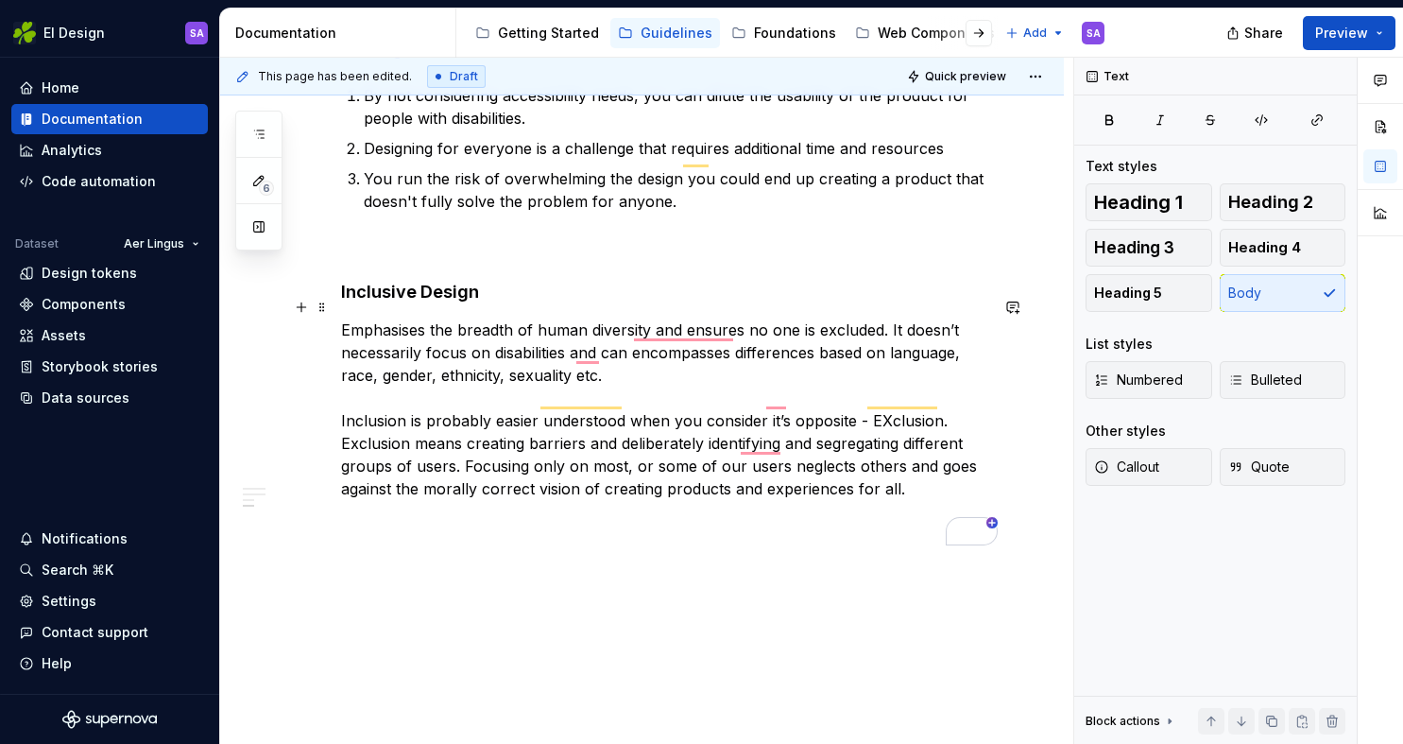
click at [465, 448] on p "Emphasises the breadth of human diversity and ensures no one is excluded. It do…" at bounding box center [664, 408] width 647 height 181
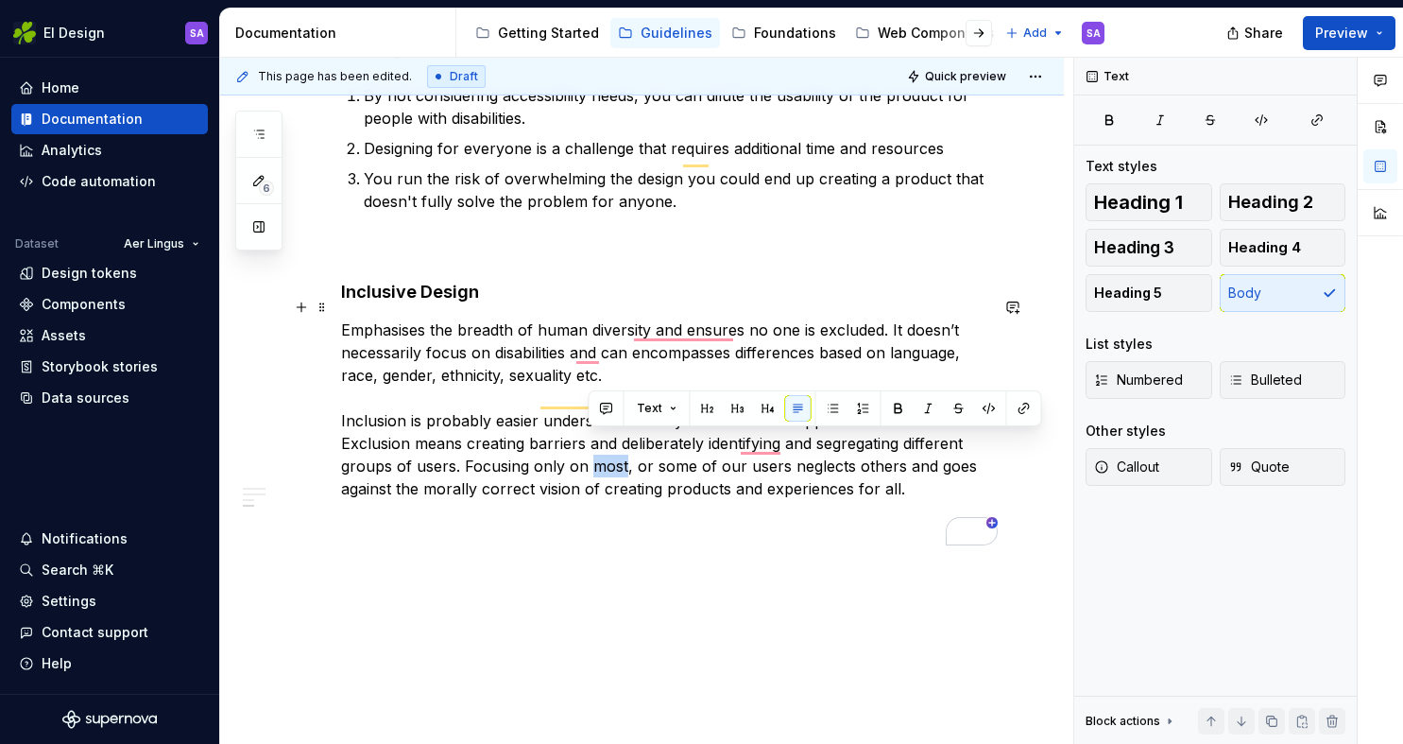
drag, startPoint x: 592, startPoint y: 443, endPoint x: 622, endPoint y: 445, distance: 30.3
click at [622, 445] on p "Emphasises the breadth of human diversity and ensures no one is excluded. It do…" at bounding box center [664, 408] width 647 height 181
click at [931, 407] on button "button" at bounding box center [929, 408] width 26 height 26
drag, startPoint x: 651, startPoint y: 444, endPoint x: 690, endPoint y: 445, distance: 38.8
click at [690, 445] on p "Emphasises the breadth of human diversity and ensures no one is excluded. It do…" at bounding box center [664, 408] width 647 height 181
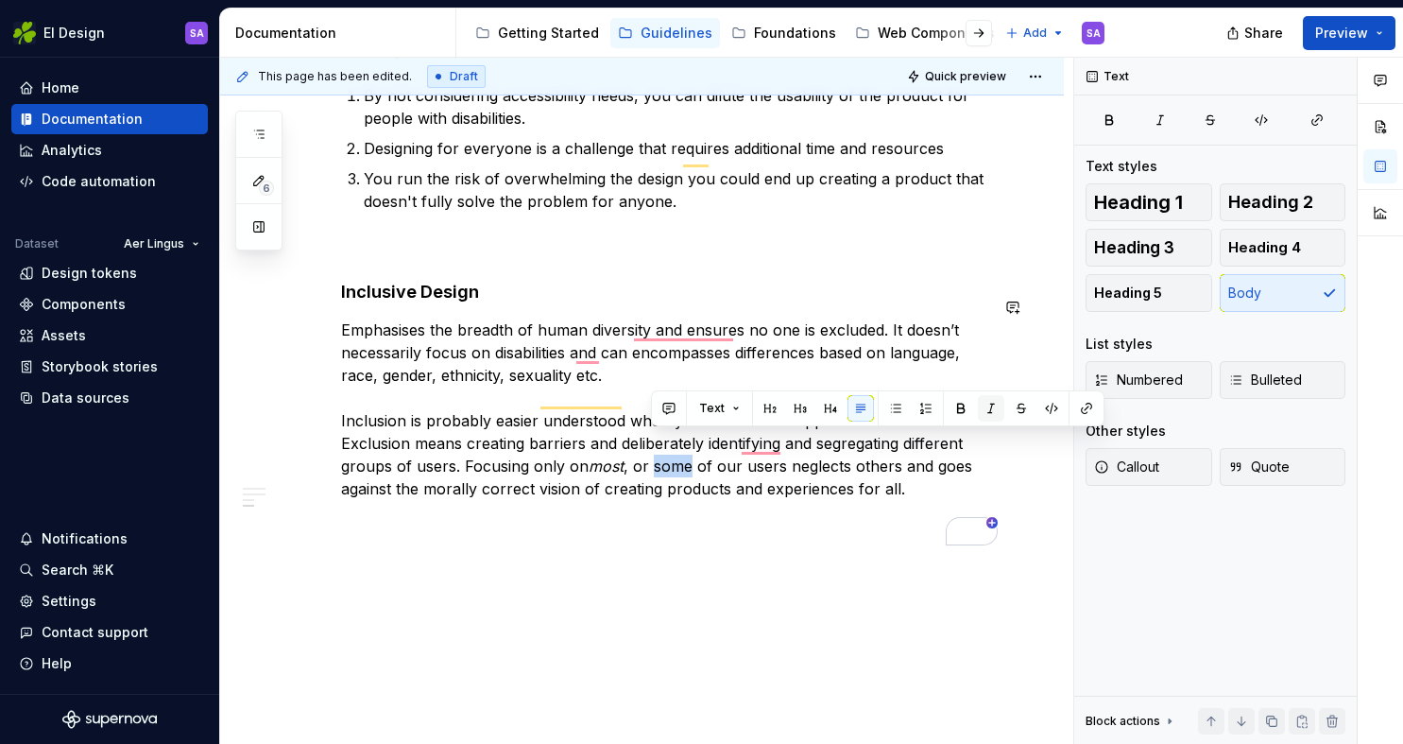
click at [990, 409] on button "button" at bounding box center [991, 408] width 26 height 26
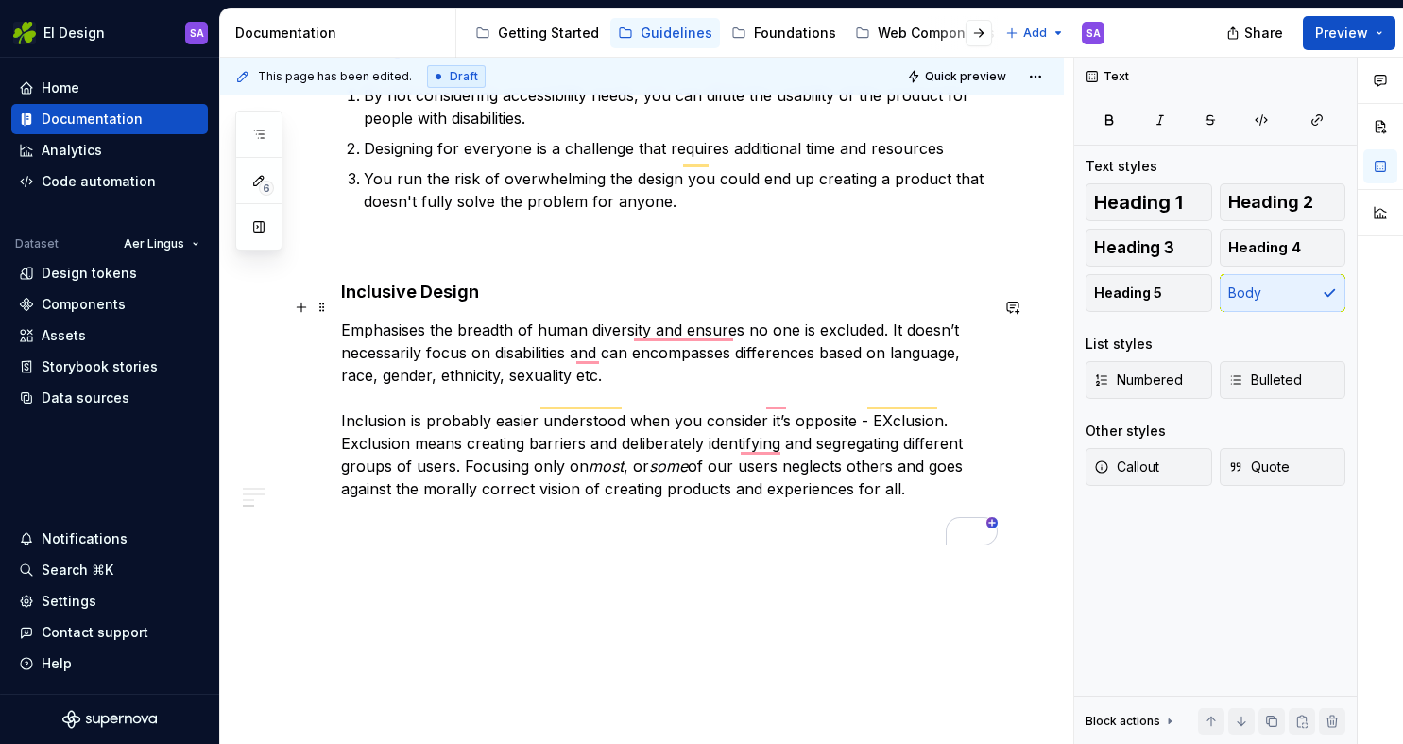
click at [835, 460] on p "Emphasises the breadth of human diversity and ensures no one is excluded. It do…" at bounding box center [664, 408] width 647 height 181
click at [949, 469] on p "Emphasises the breadth of human diversity and ensures no one is excluded. It do…" at bounding box center [664, 408] width 647 height 181
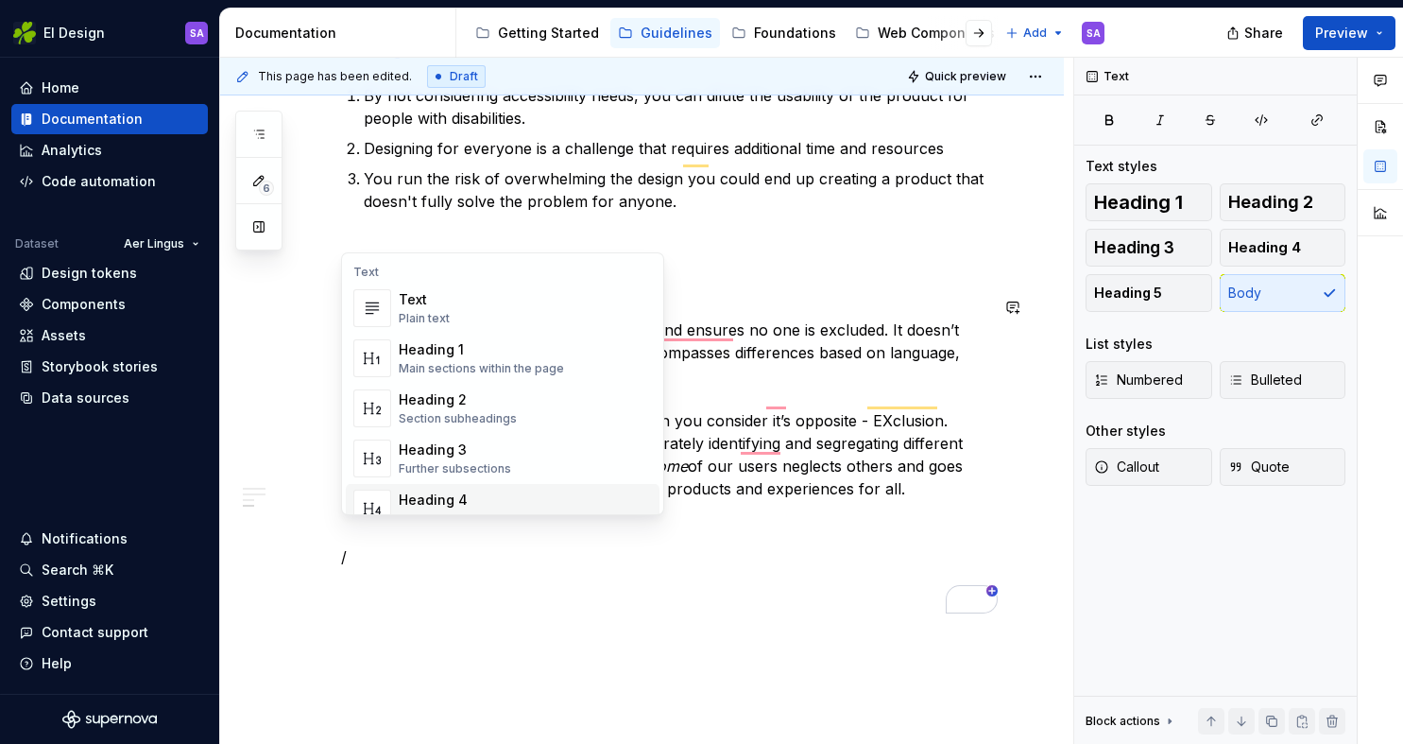
click at [461, 494] on div "Heading 4" at bounding box center [460, 500] width 123 height 19
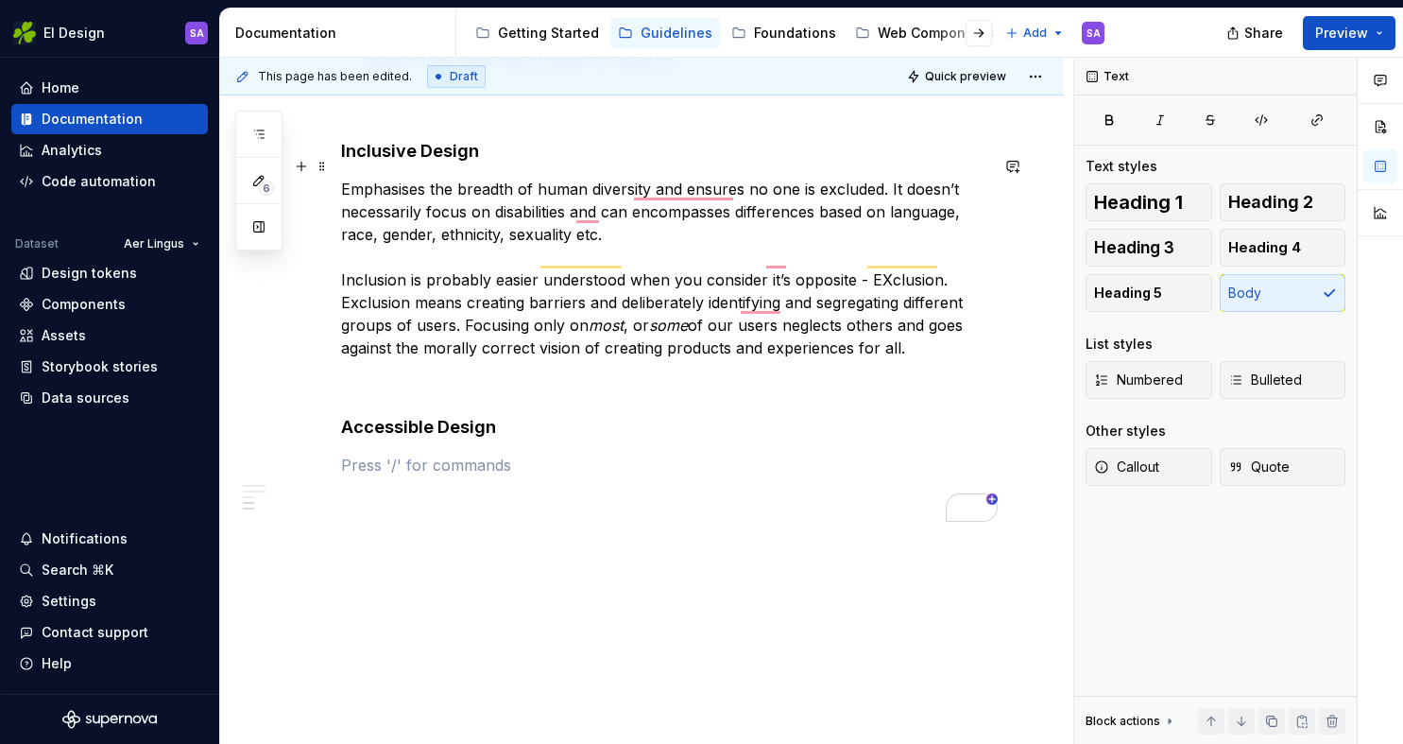
scroll to position [1263, 0]
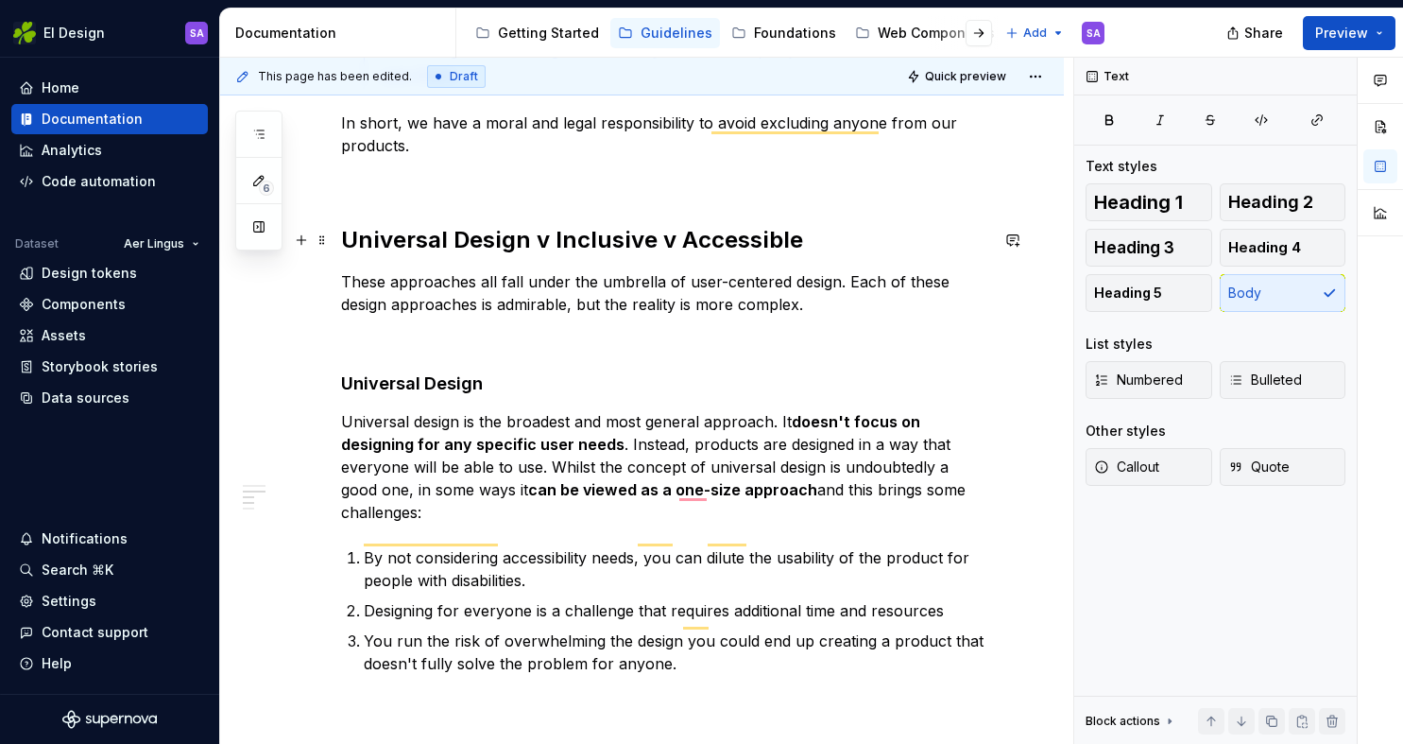
click at [656, 237] on h2 "Universal Design v Inclusive v Accessible" at bounding box center [664, 240] width 647 height 30
click at [528, 238] on h2 "Universal Design v Inclusive v Accessible" at bounding box center [664, 240] width 647 height 30
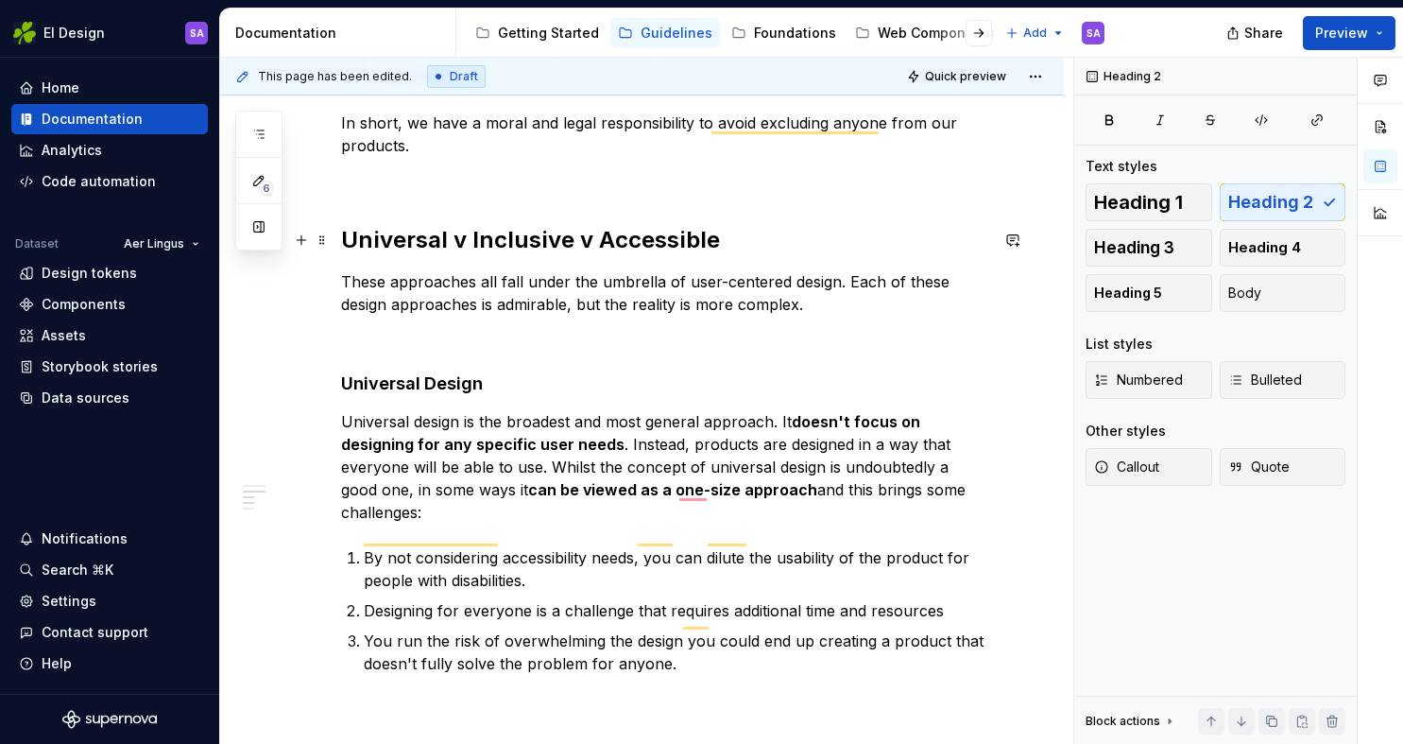
click at [728, 242] on h2 "Universal v Inclusive v Accessible" at bounding box center [664, 240] width 647 height 30
click at [588, 304] on p "These approaches all fall under the umbrella of user-centered design. Each of t…" at bounding box center [664, 292] width 647 height 45
click at [549, 334] on p "To enrich screen reader interactions, please activate Accessibility in Grammarl…" at bounding box center [664, 338] width 647 height 23
click at [766, 305] on p "These approaches all fall under the umbrella of user-centered design. Each of t…" at bounding box center [664, 292] width 647 height 45
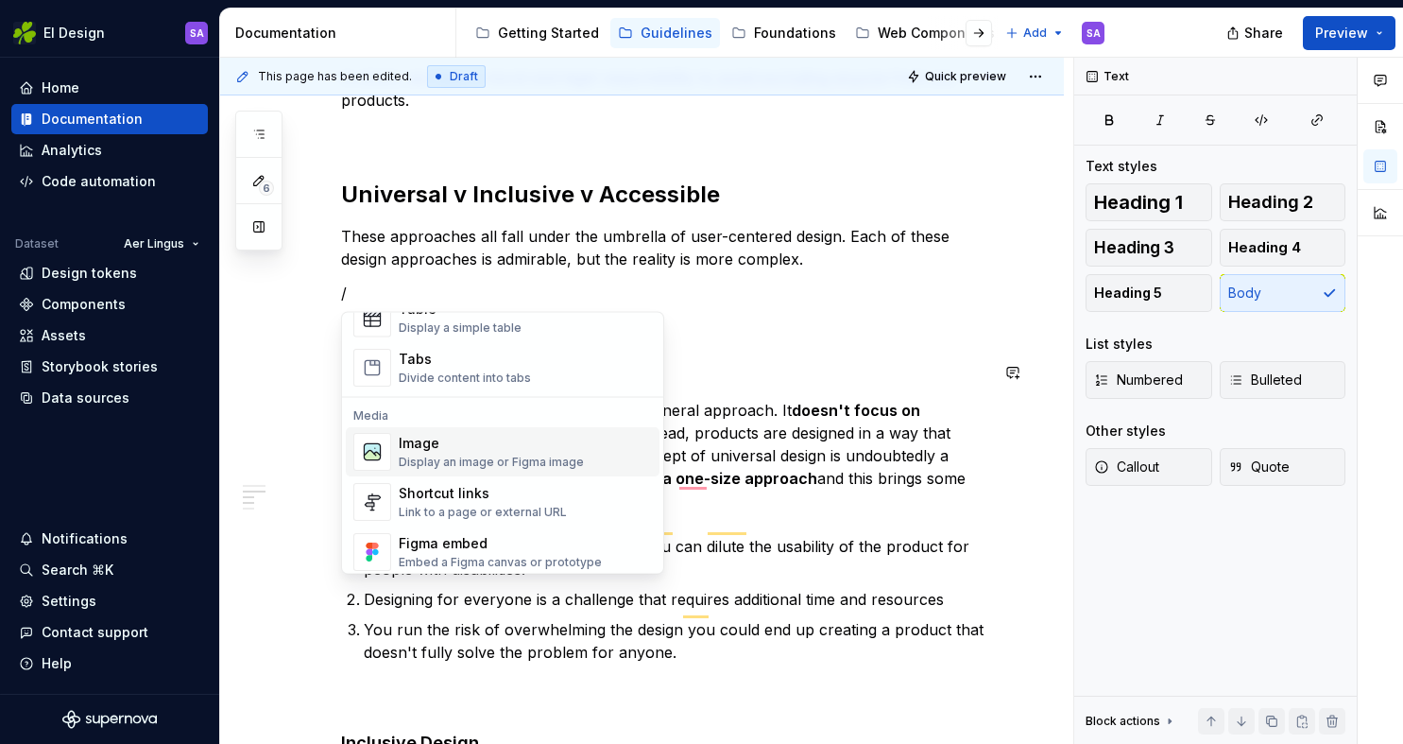
click at [508, 440] on div "Image" at bounding box center [491, 444] width 185 height 19
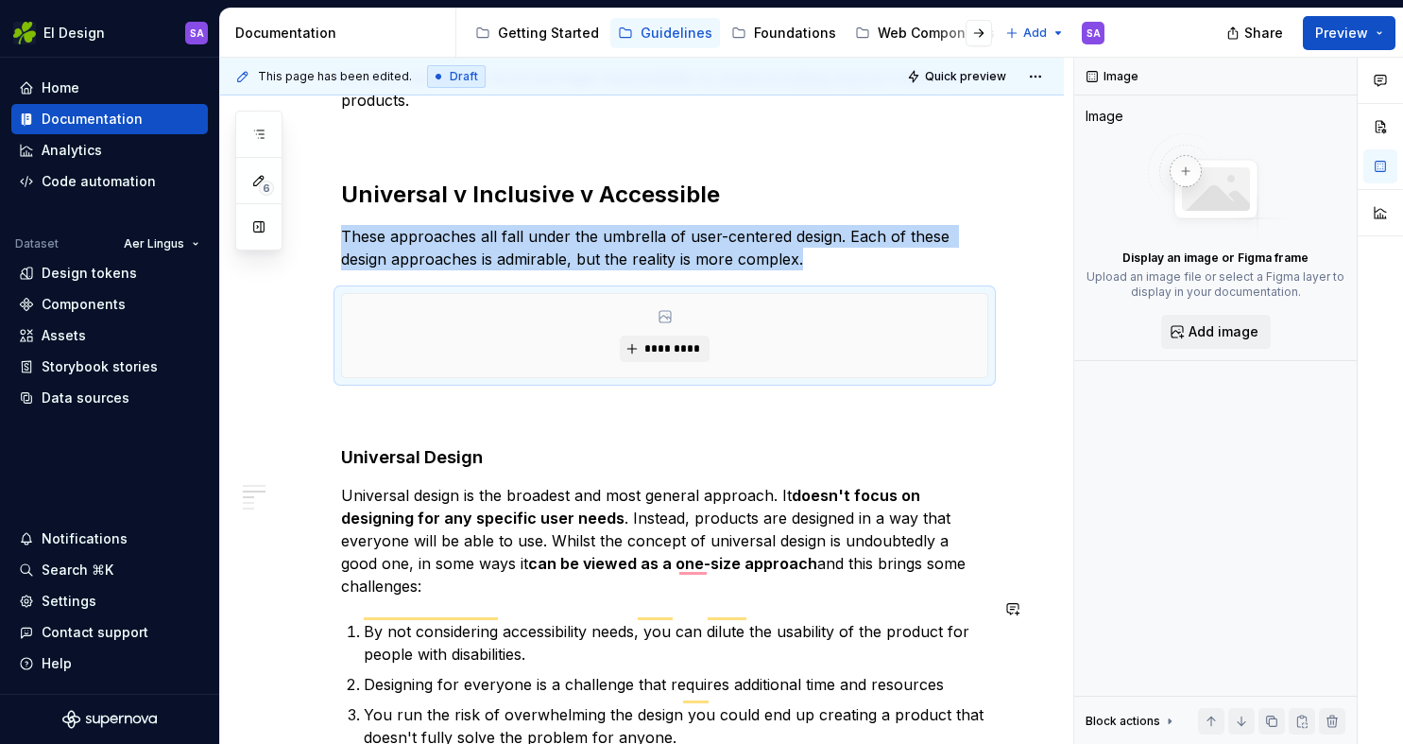
type textarea "*"
click at [674, 342] on span "*********" at bounding box center [673, 348] width 58 height 15
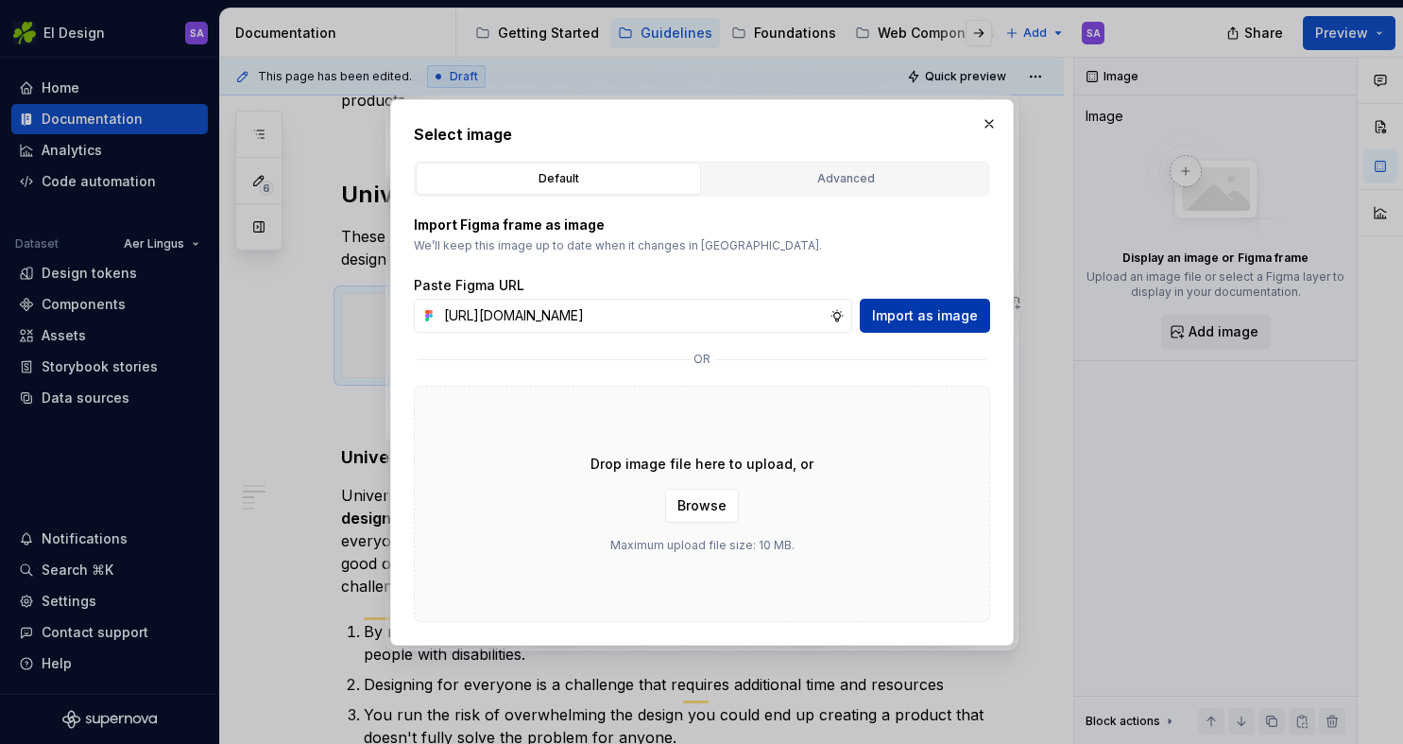
type input "[URL][DOMAIN_NAME]"
click at [920, 307] on span "Import as image" at bounding box center [925, 315] width 106 height 19
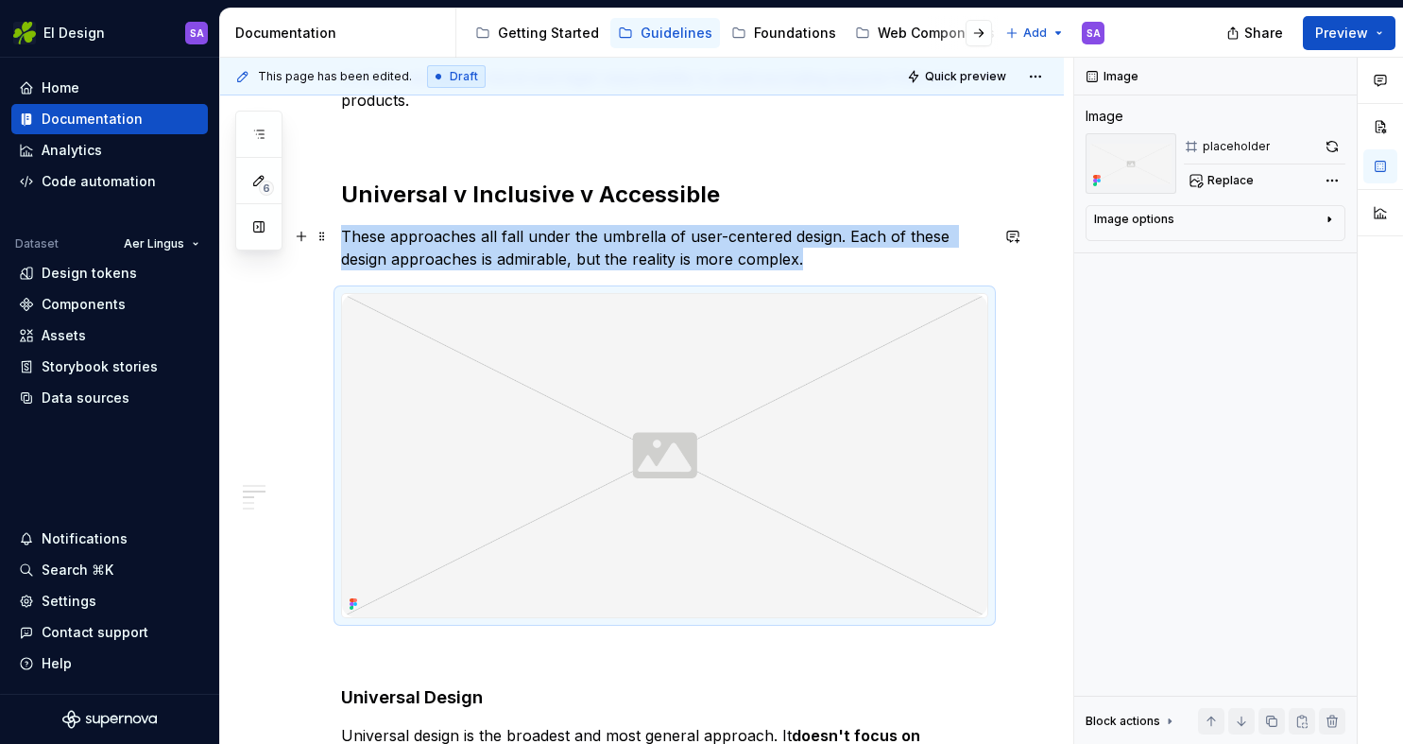
click at [776, 255] on p "These approaches all fall under the umbrella of user-centered design. Each of t…" at bounding box center [664, 247] width 647 height 45
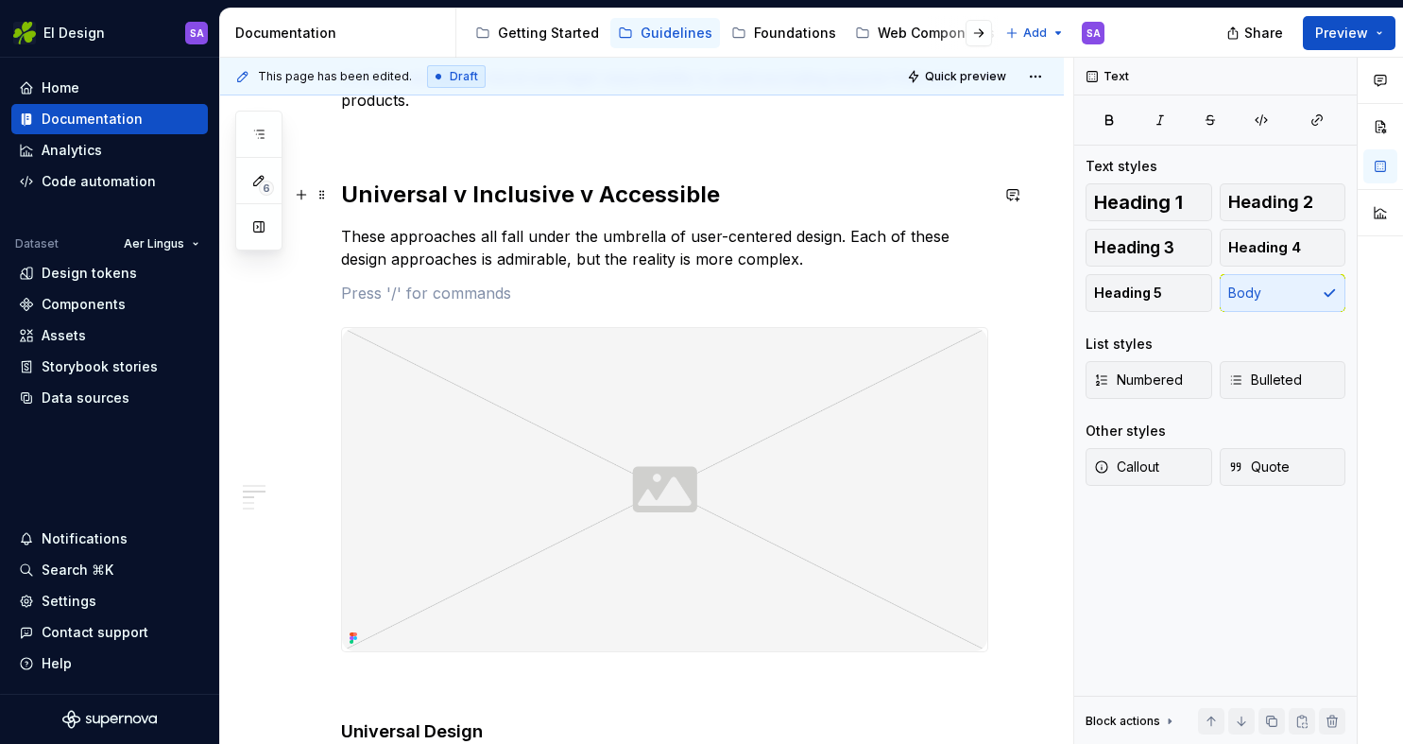
click at [791, 180] on h2 "Universal v Inclusive v Accessible" at bounding box center [664, 195] width 647 height 30
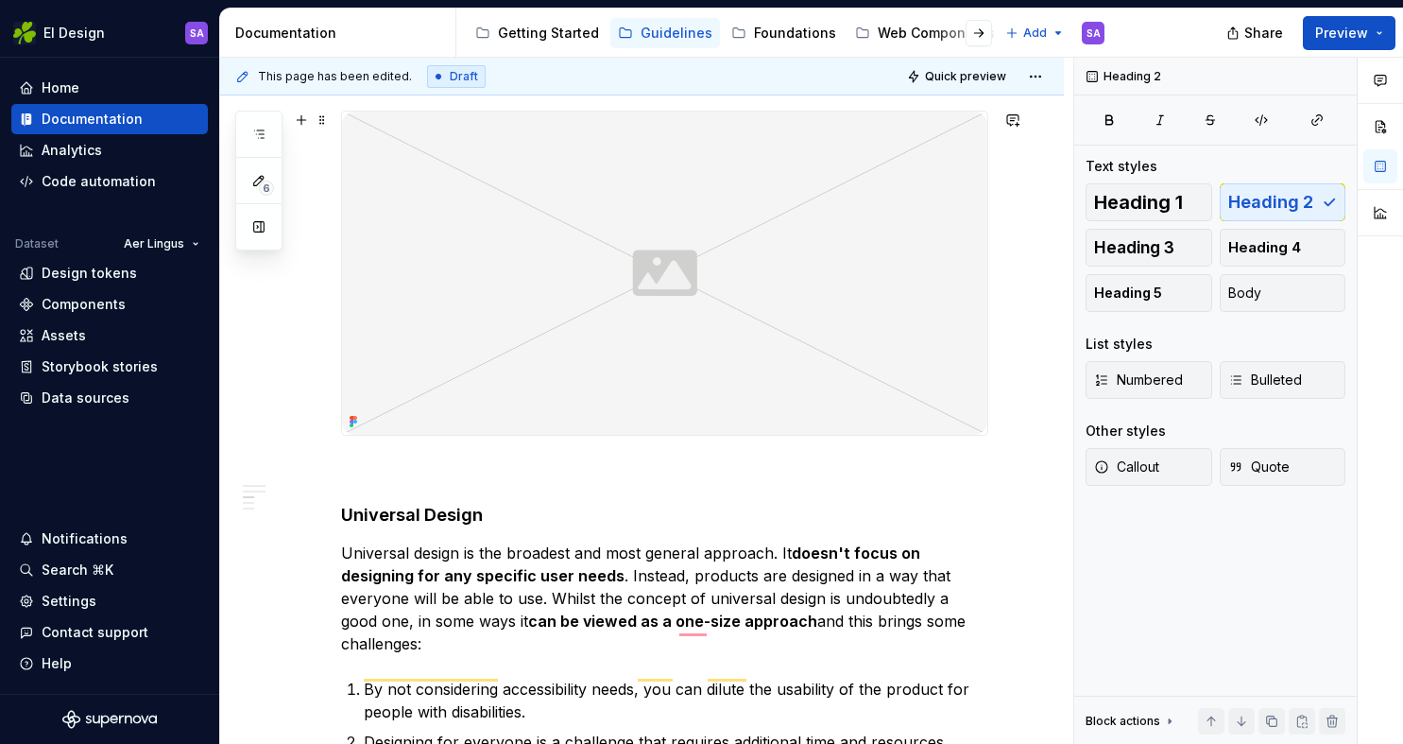
scroll to position [918, 0]
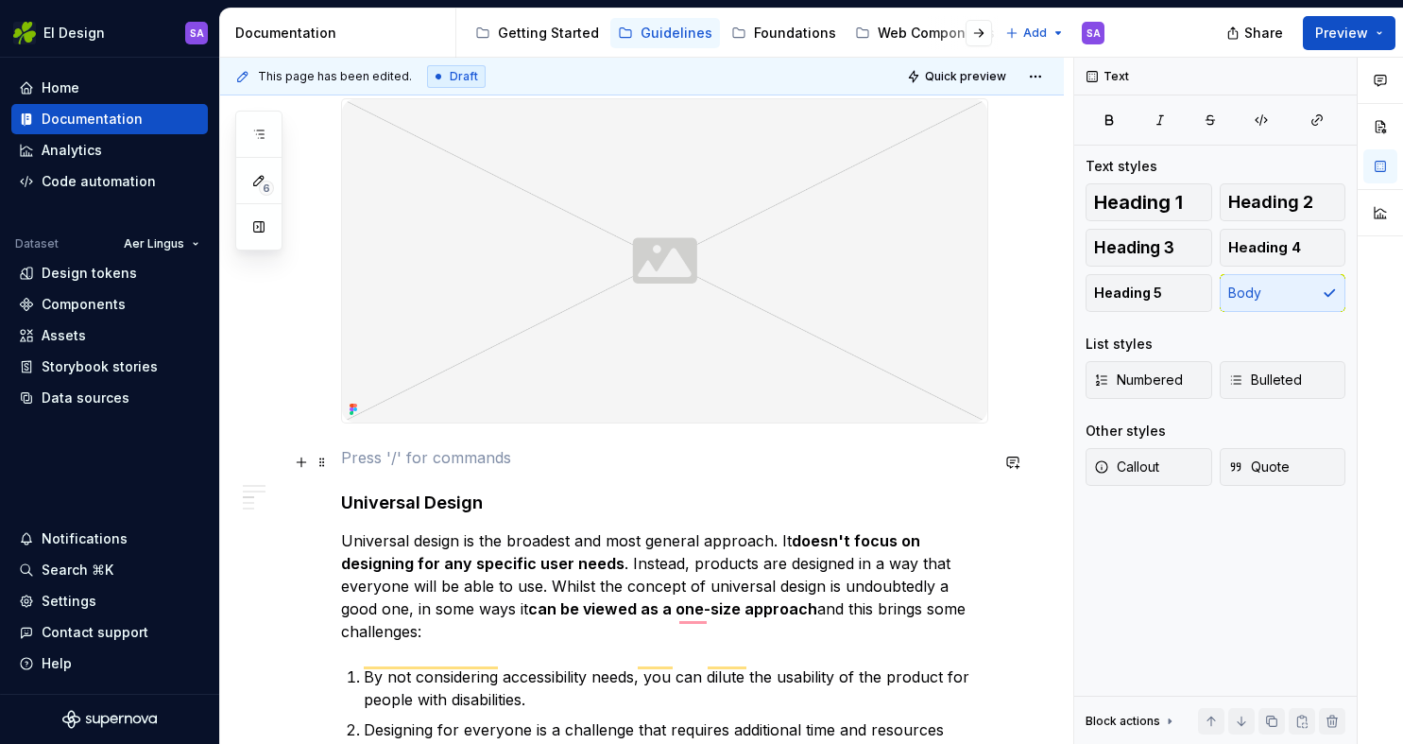
click at [596, 469] on p "To enrich screen reader interactions, please activate Accessibility in Grammarl…" at bounding box center [664, 457] width 647 height 23
click at [1059, 374] on div "Overview As design professionals, most of us will have heard the term ‘accessib…" at bounding box center [642, 461] width 844 height 2102
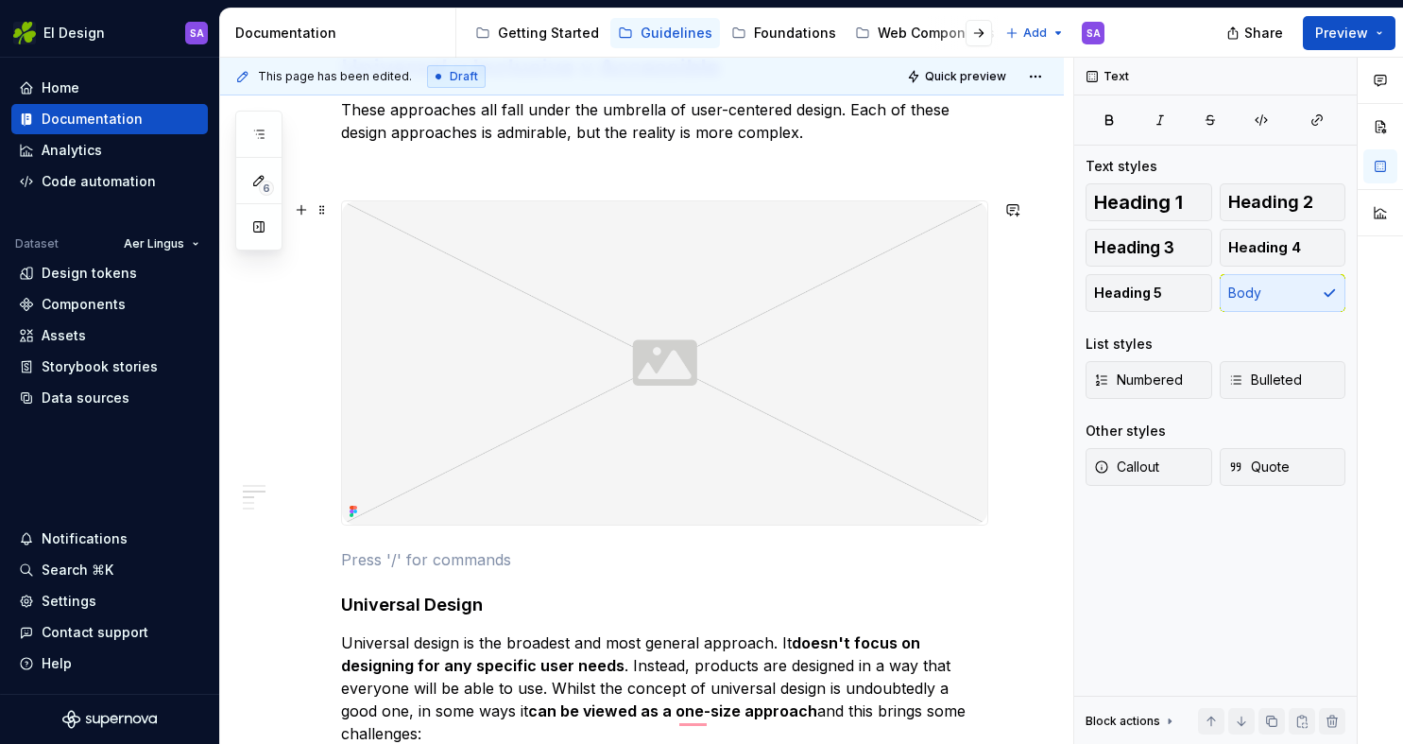
scroll to position [660, 0]
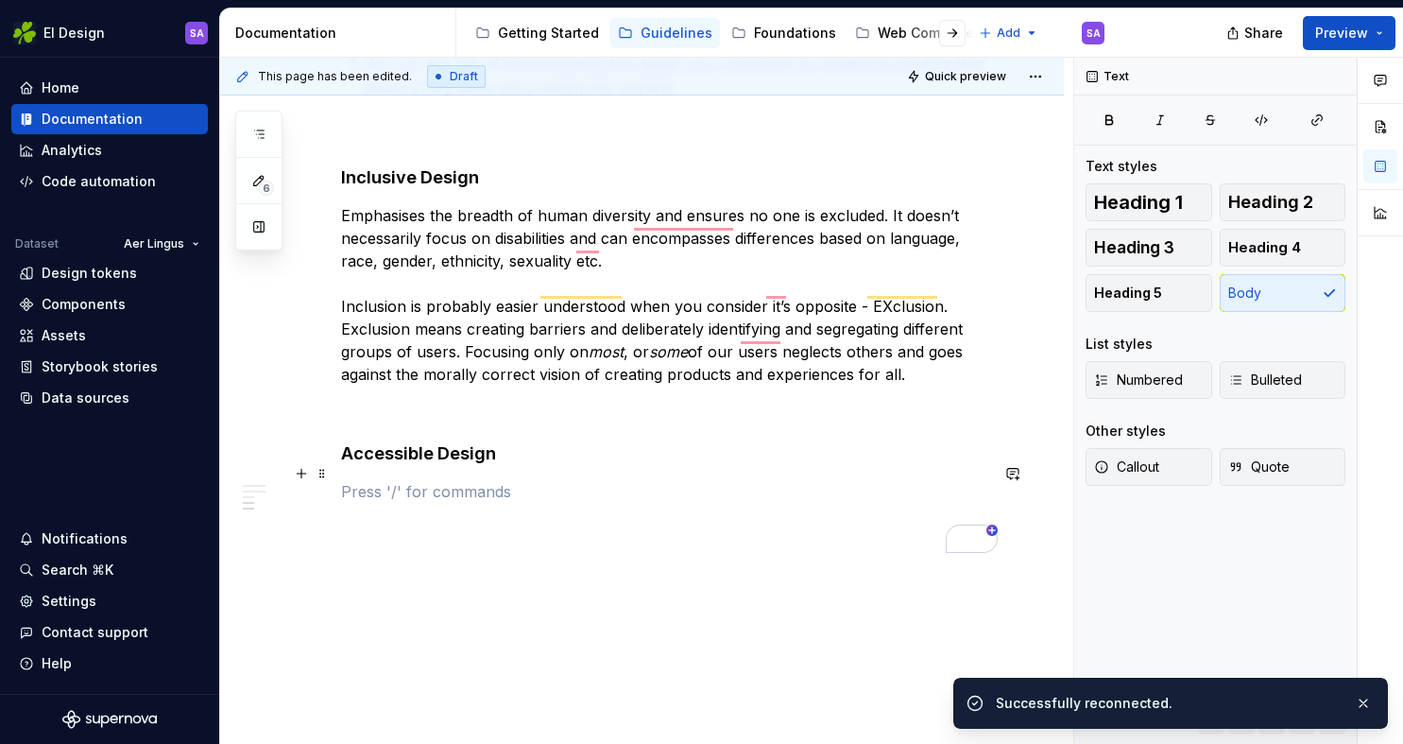
click at [475, 480] on p "To enrich screen reader interactions, please activate Accessibility in Grammarl…" at bounding box center [664, 491] width 647 height 23
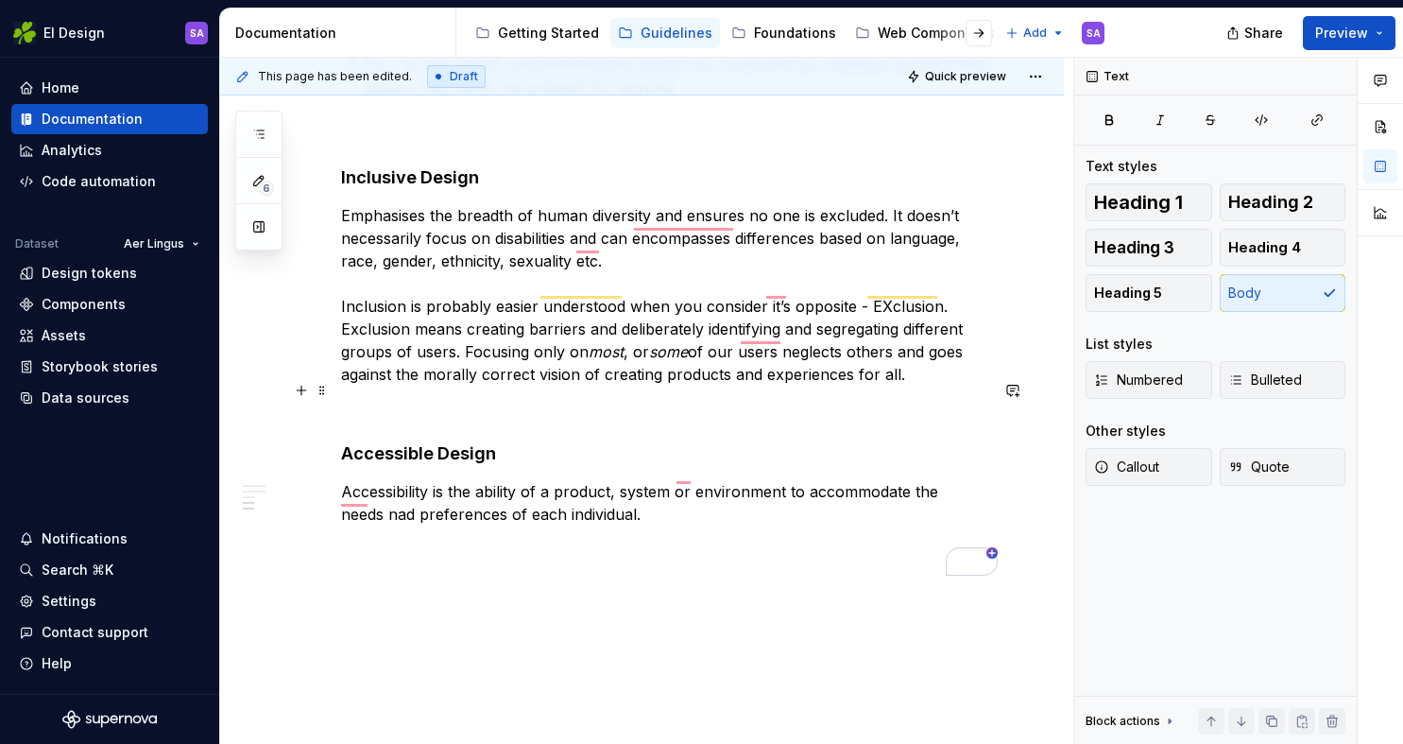
click at [535, 397] on p "To enrich screen reader interactions, please activate Accessibility in Grammarl…" at bounding box center [664, 408] width 647 height 23
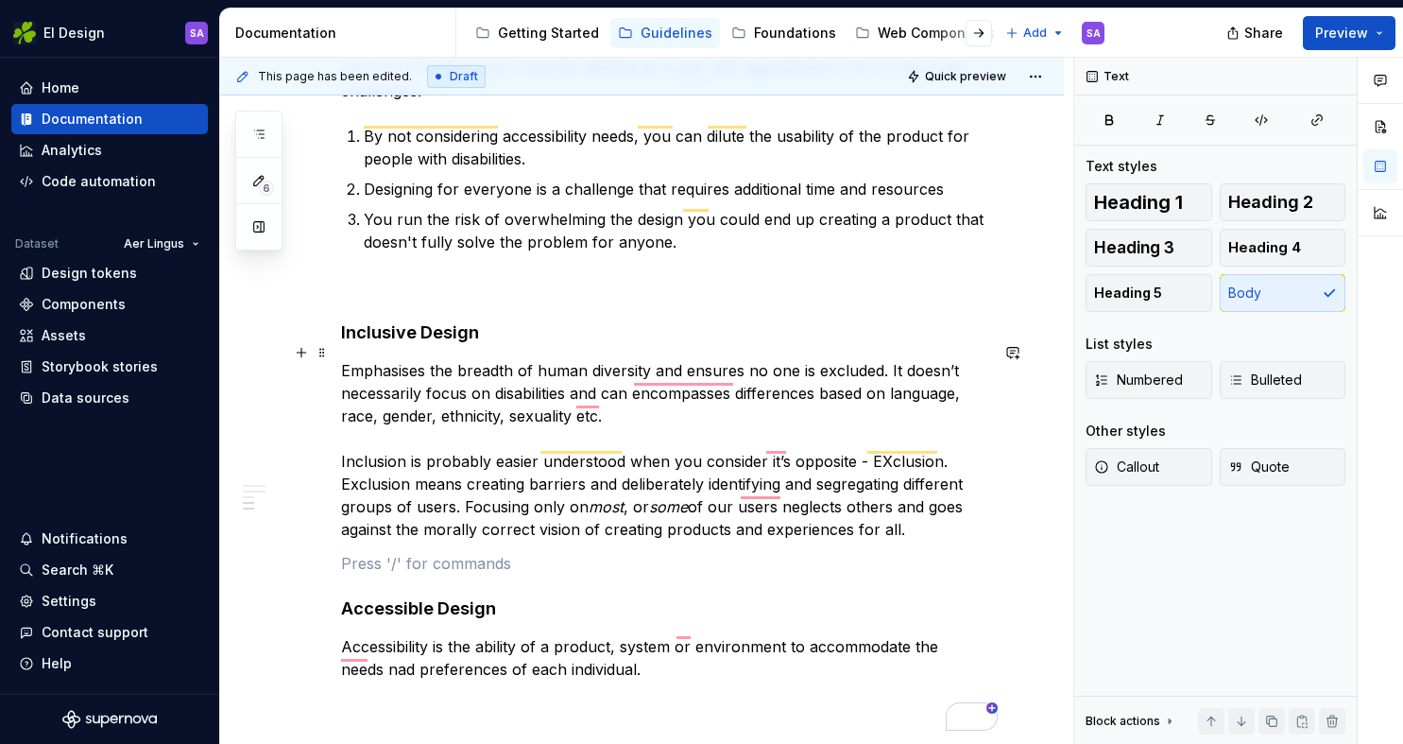
scroll to position [1497, 0]
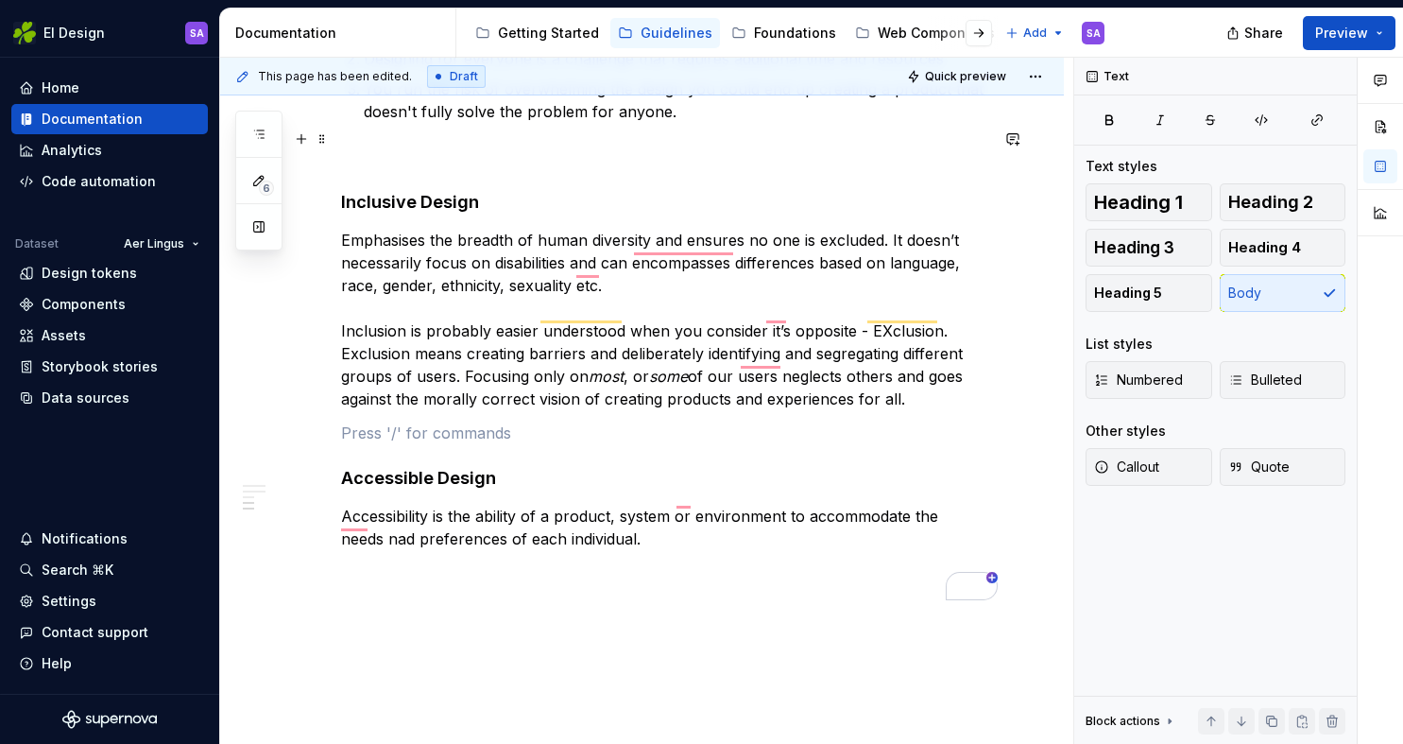
click at [583, 146] on p "To enrich screen reader interactions, please activate Accessibility in Grammarl…" at bounding box center [664, 157] width 647 height 23
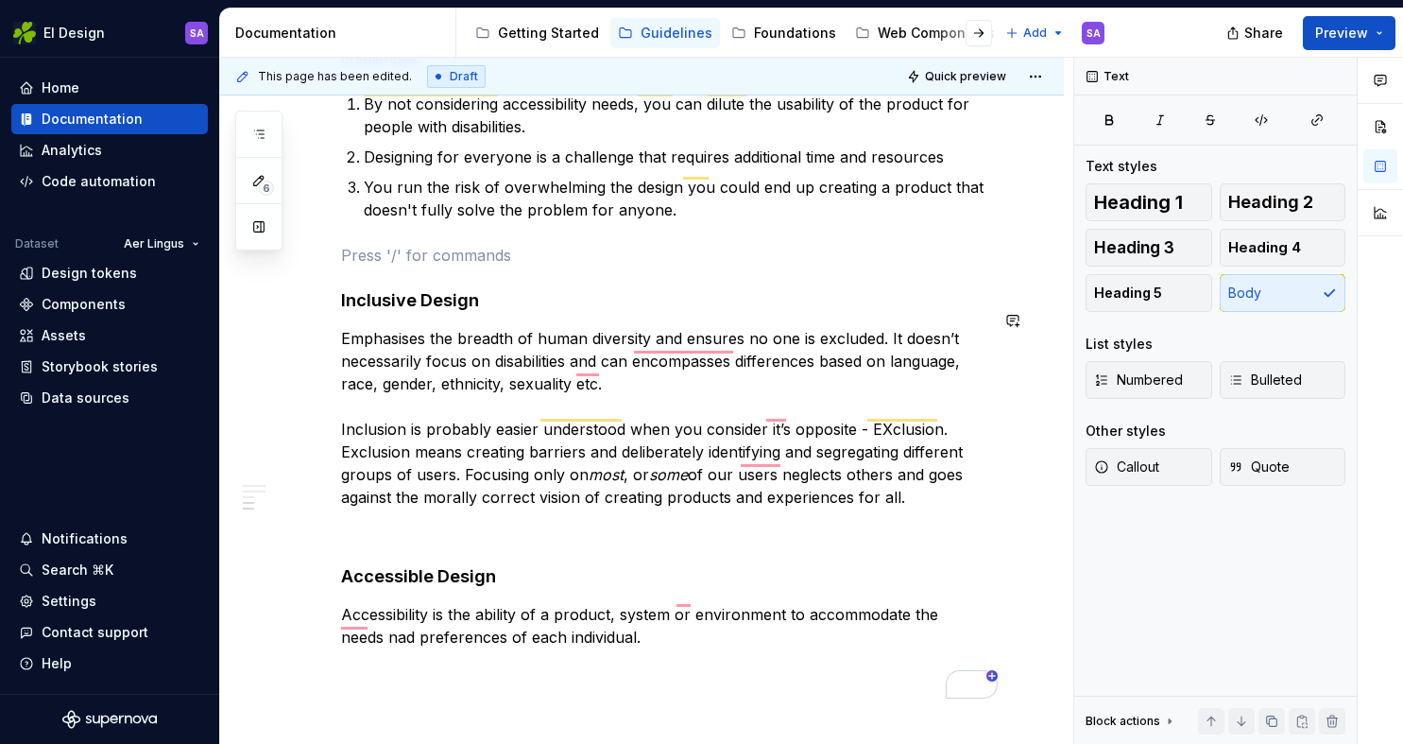
scroll to position [1416, 0]
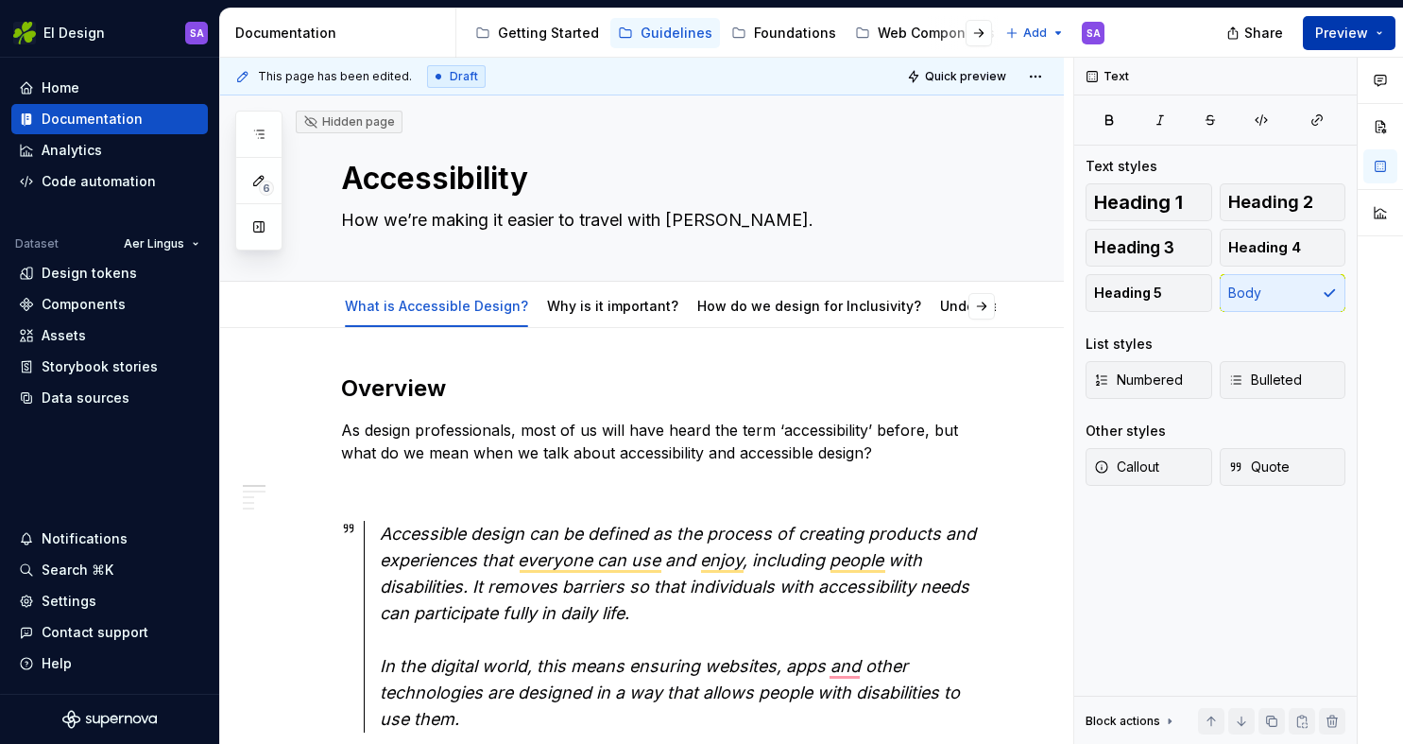
click at [1327, 33] on span "Preview" at bounding box center [1342, 33] width 53 height 19
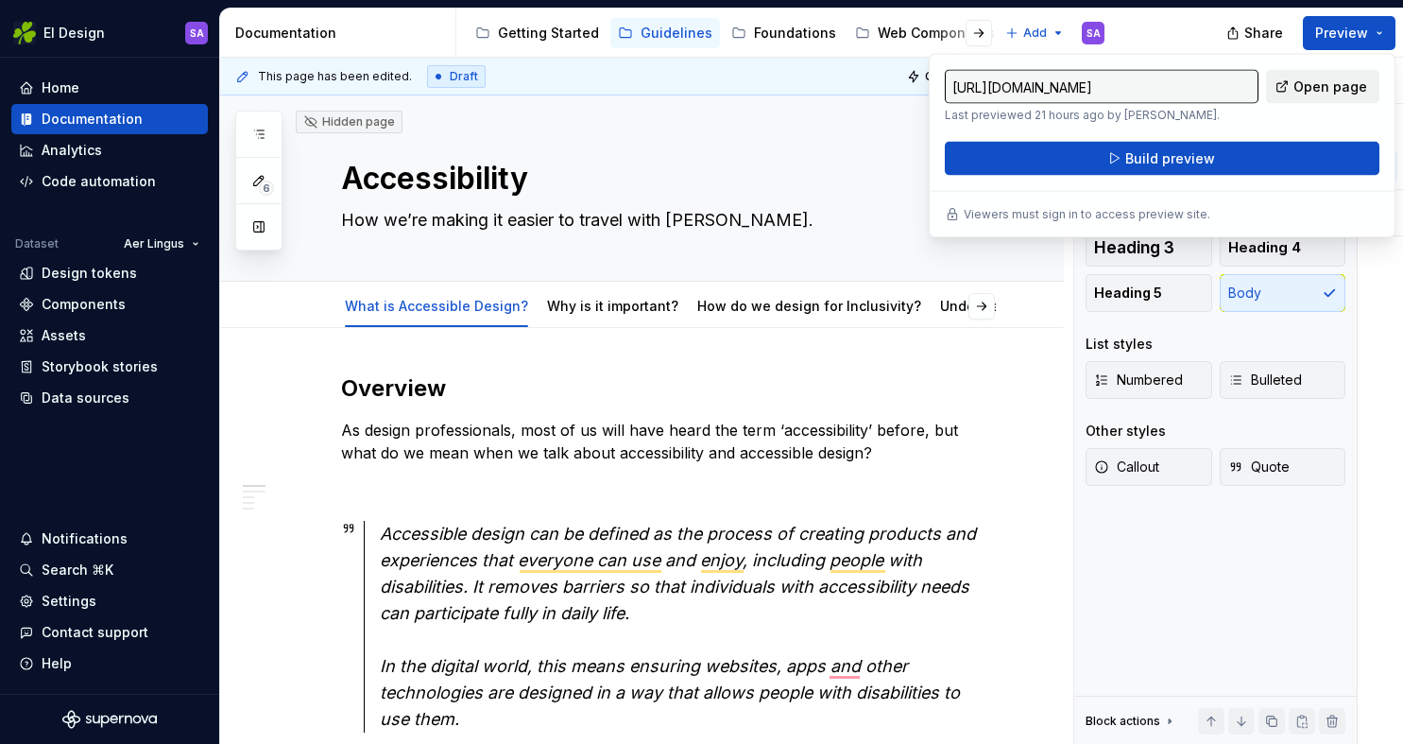
click at [1327, 88] on span "Open page" at bounding box center [1331, 86] width 74 height 19
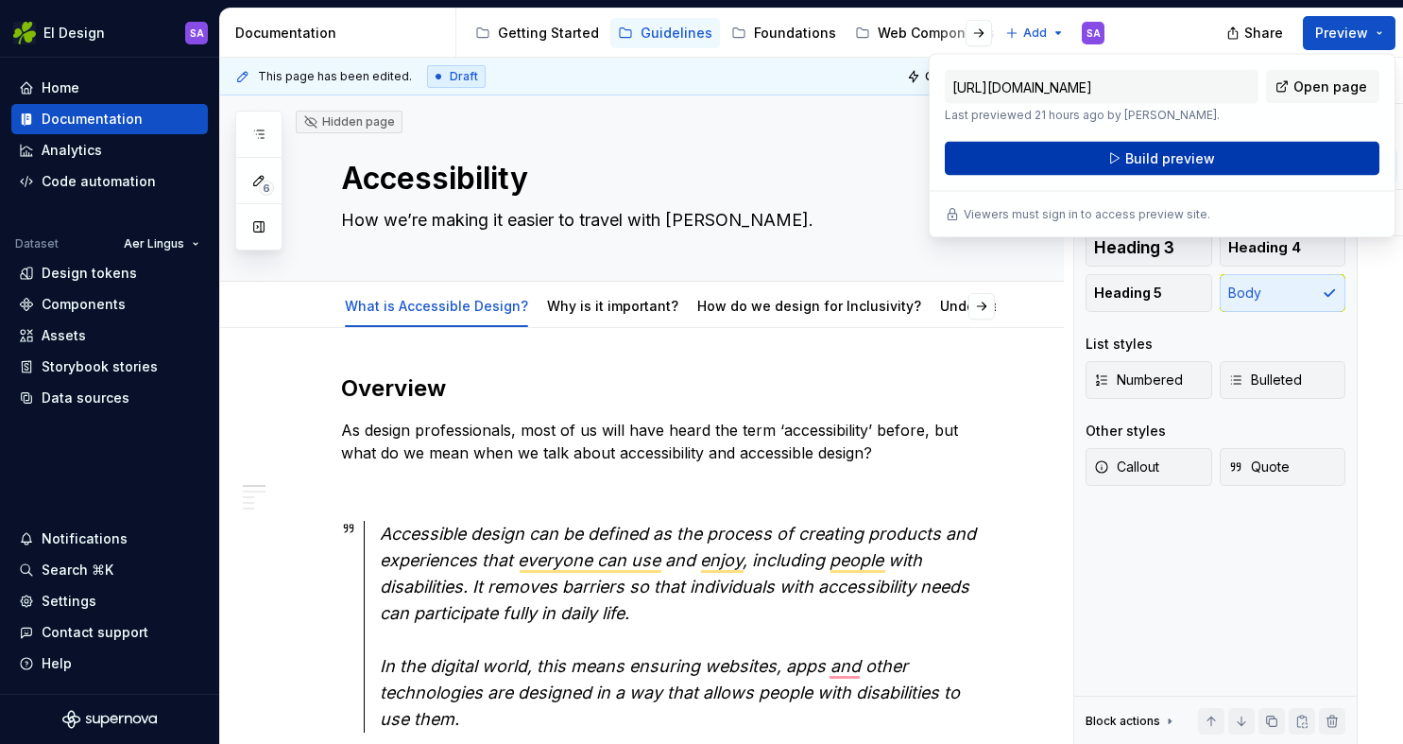
click at [1059, 151] on button "Build preview" at bounding box center [1162, 159] width 435 height 34
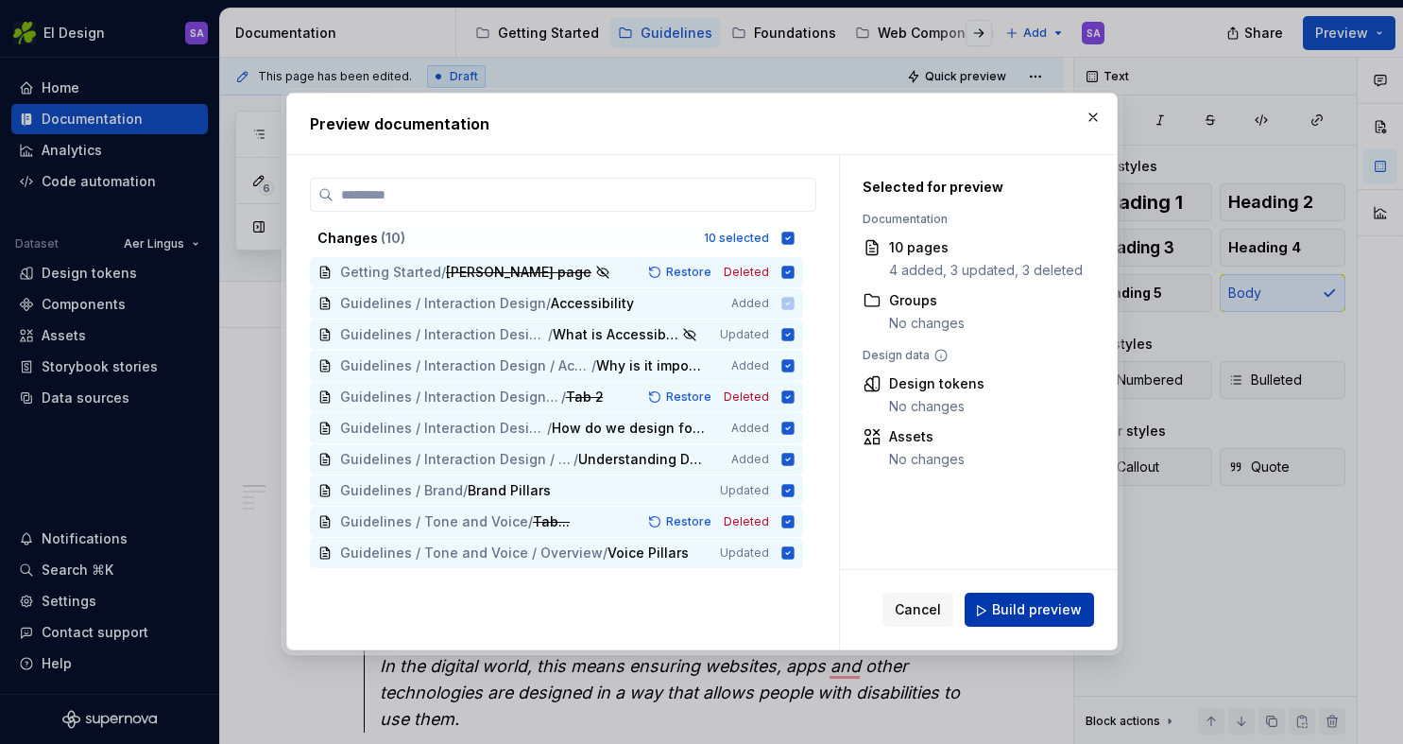
click at [1052, 611] on span "Build preview" at bounding box center [1037, 610] width 90 height 19
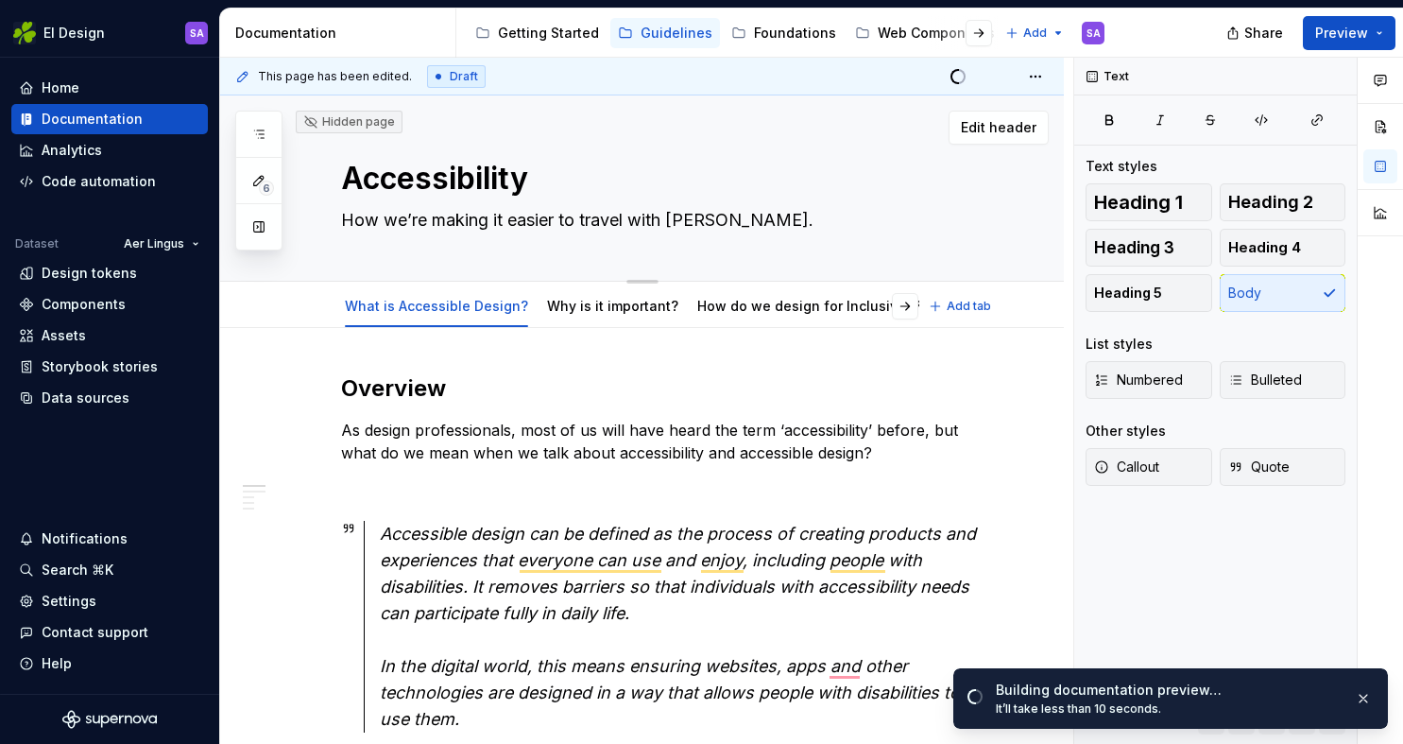
click at [582, 220] on textarea "How we’re making it easier to travel with [PERSON_NAME]." at bounding box center [660, 220] width 647 height 30
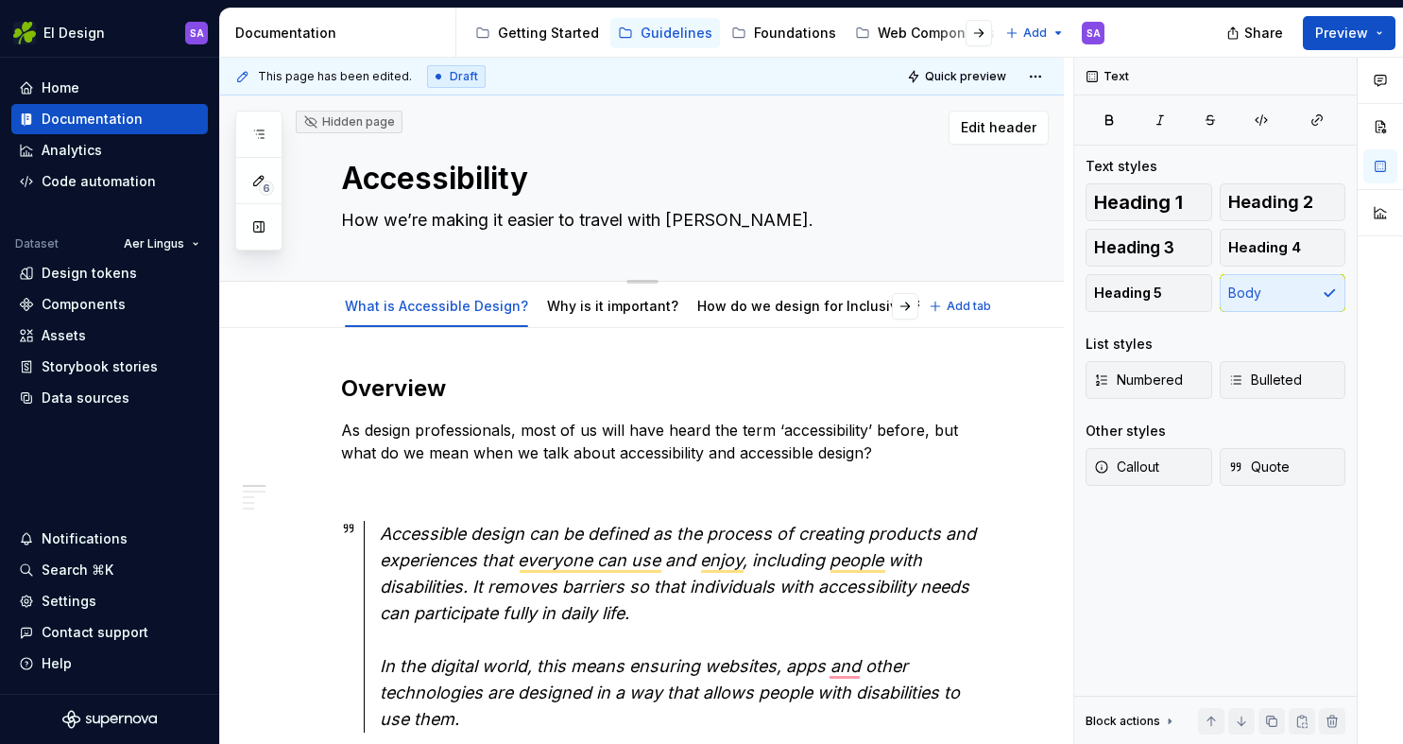
type textarea "*"
type textarea "How we’re making it easier to itravel with Aer Lingus."
type textarea "*"
type textarea "How we’re making it easier to intravel with Aer Lingus."
type textarea "*"
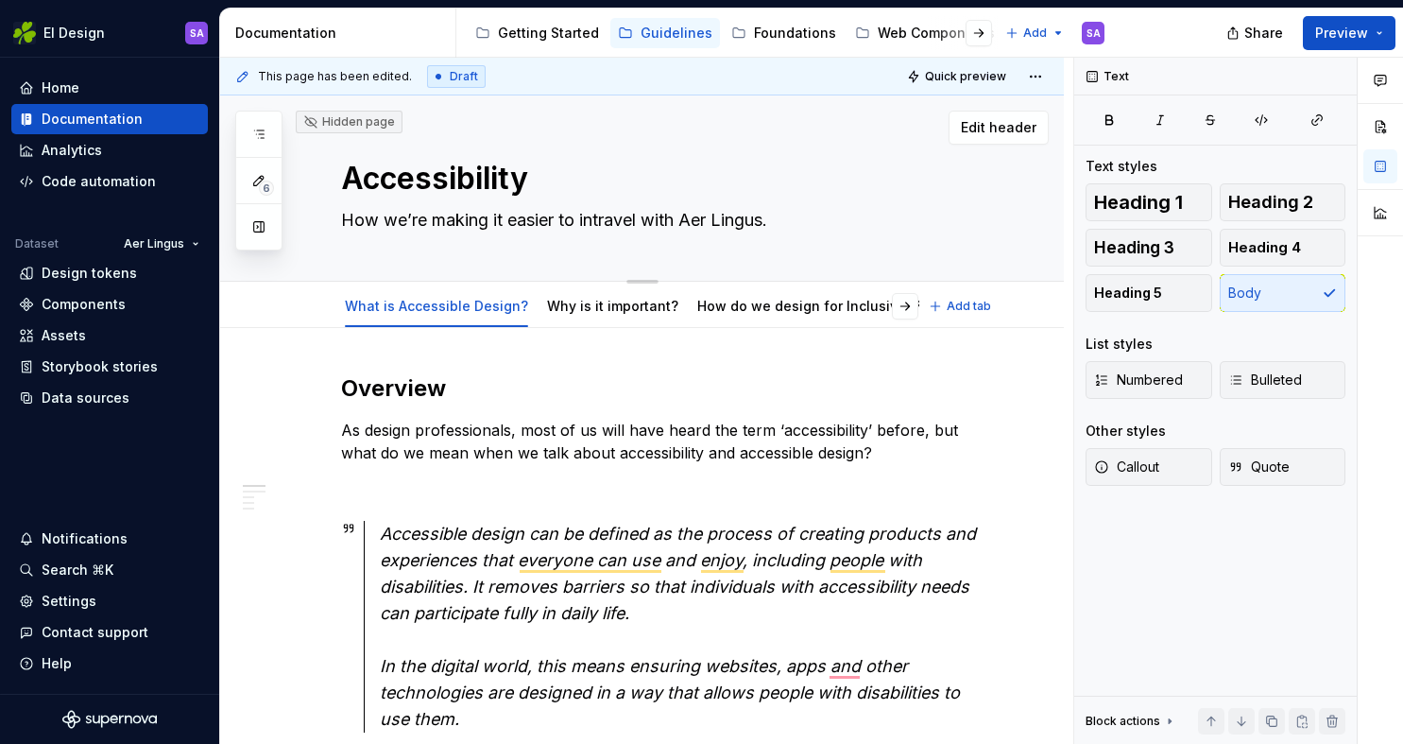
type textarea "How we’re making it easier to inttravel with Aer Lingus."
type textarea "*"
type textarea "How we’re making it easier to intetravel with Aer Lingus."
type textarea "*"
type textarea "How we’re making it easier to intertravel with Aer Lingus."
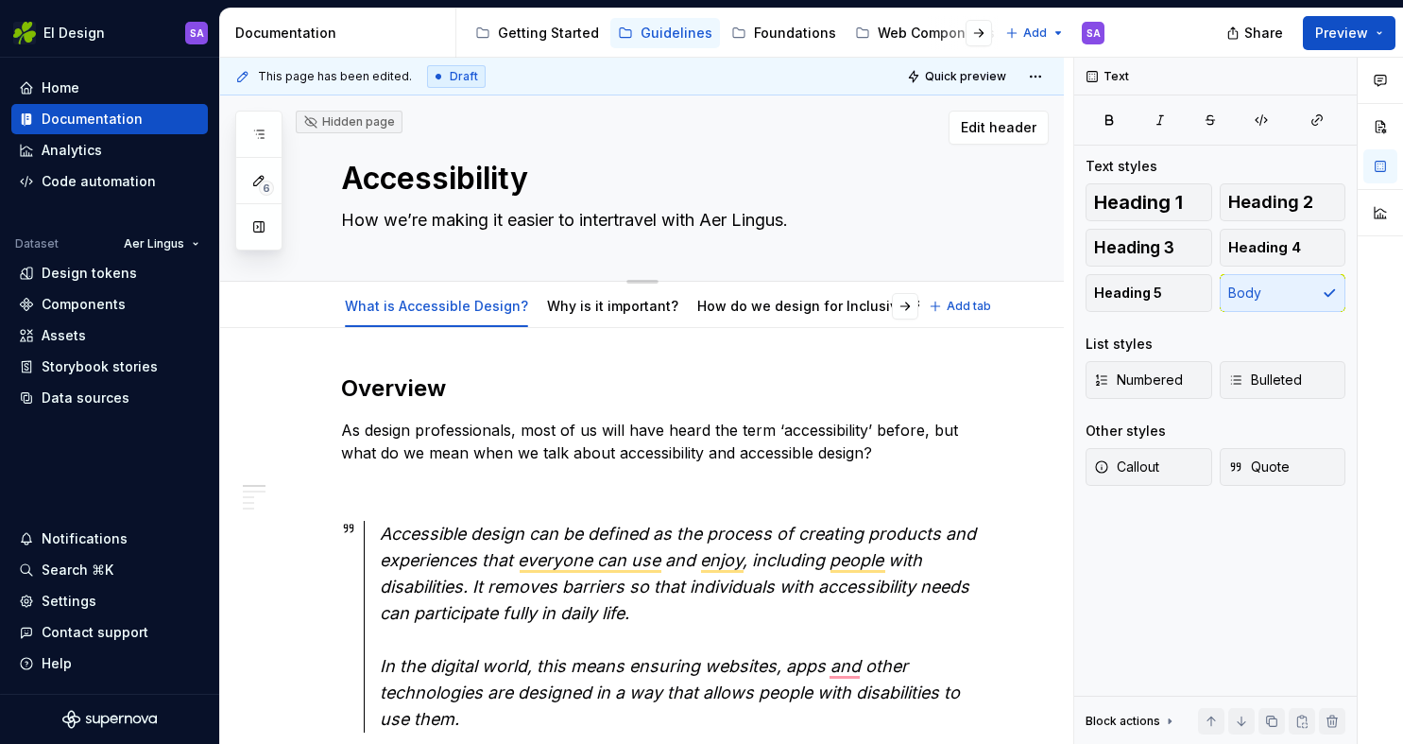
type textarea "*"
type textarea "How we’re making it easier to interatravel with Aer Lingus."
type textarea "*"
type textarea "How we’re making it easier to interactravel with Aer Lingus."
type textarea "*"
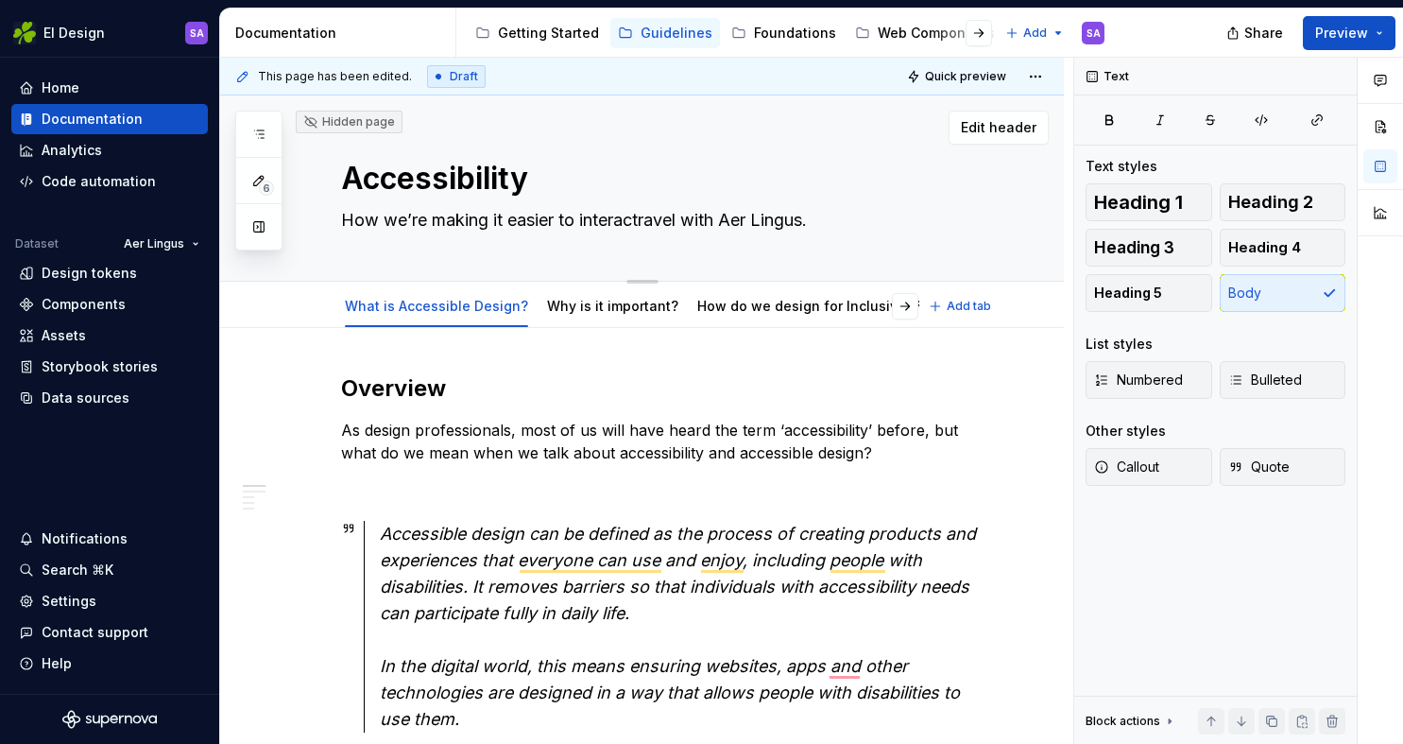
type textarea "How we’re making it easier to interacttravel with Aer Lingus."
type textarea "*"
type textarea "How we’re making it easier to interact travel with Aer Lingus."
type textarea "*"
type textarea "How we’re making it easier to interact atravel with Aer Lingus."
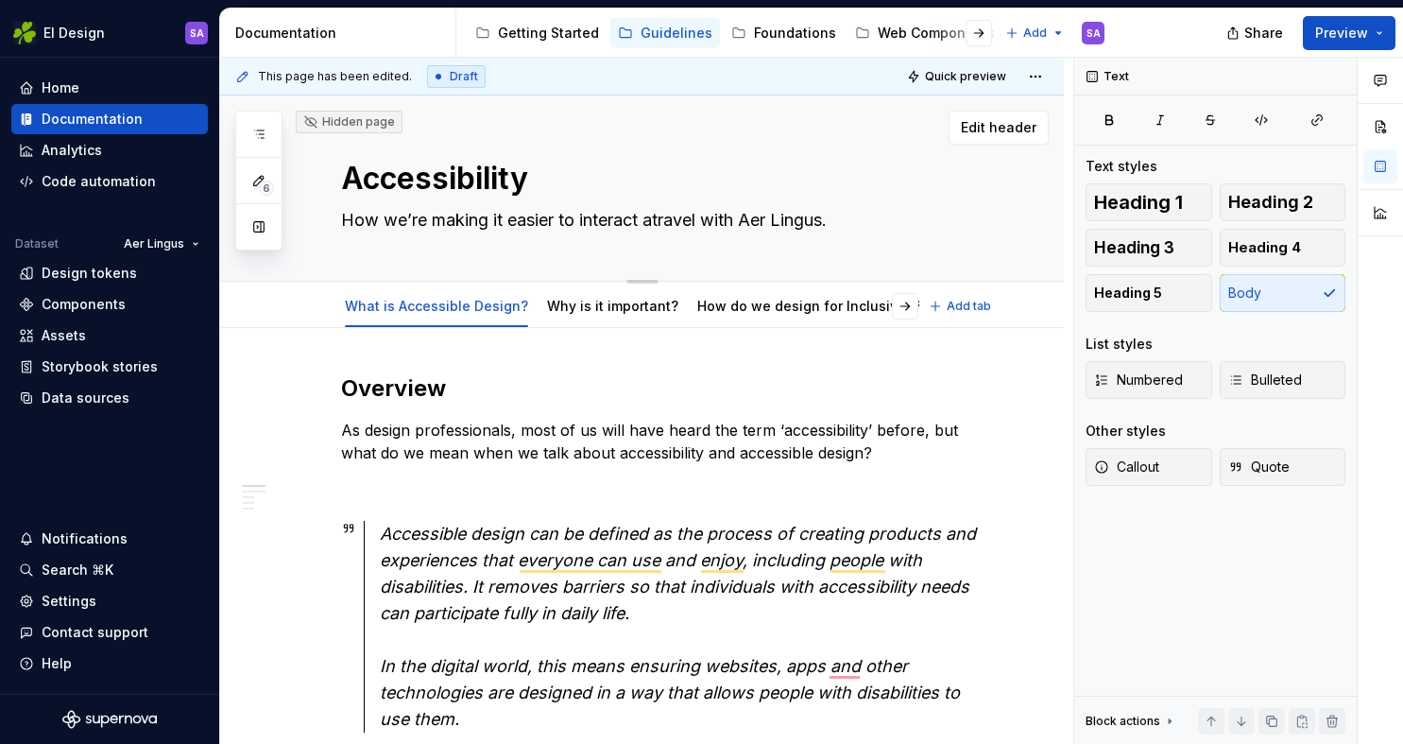
type textarea "*"
type textarea "How we’re making it easier to interact andtravel with Aer Lingus."
type textarea "*"
type textarea "How we’re making it easier to interact and travel with Aer Lingus."
type textarea "*"
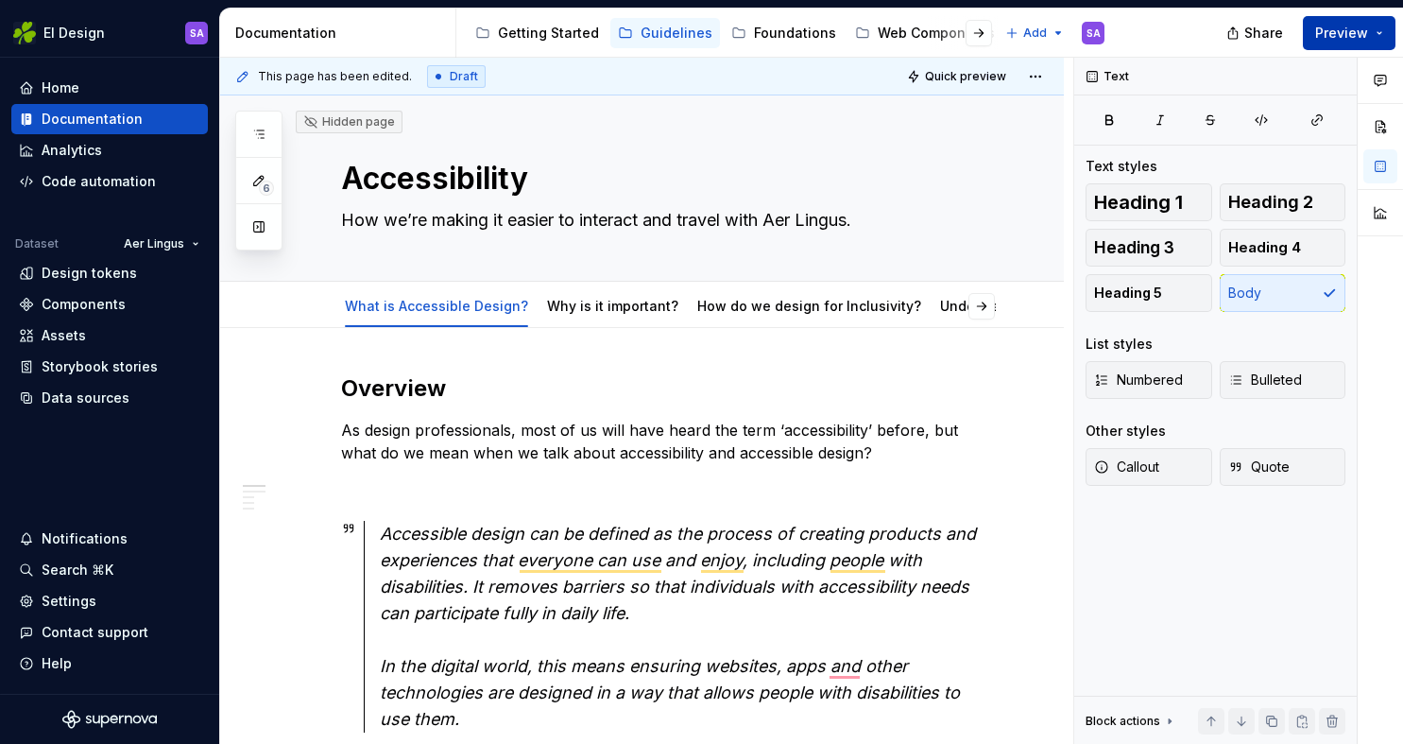
type textarea "How we’re making it easier to interact and travel with Aer Lingus."
click at [1373, 40] on button "Preview" at bounding box center [1349, 33] width 93 height 34
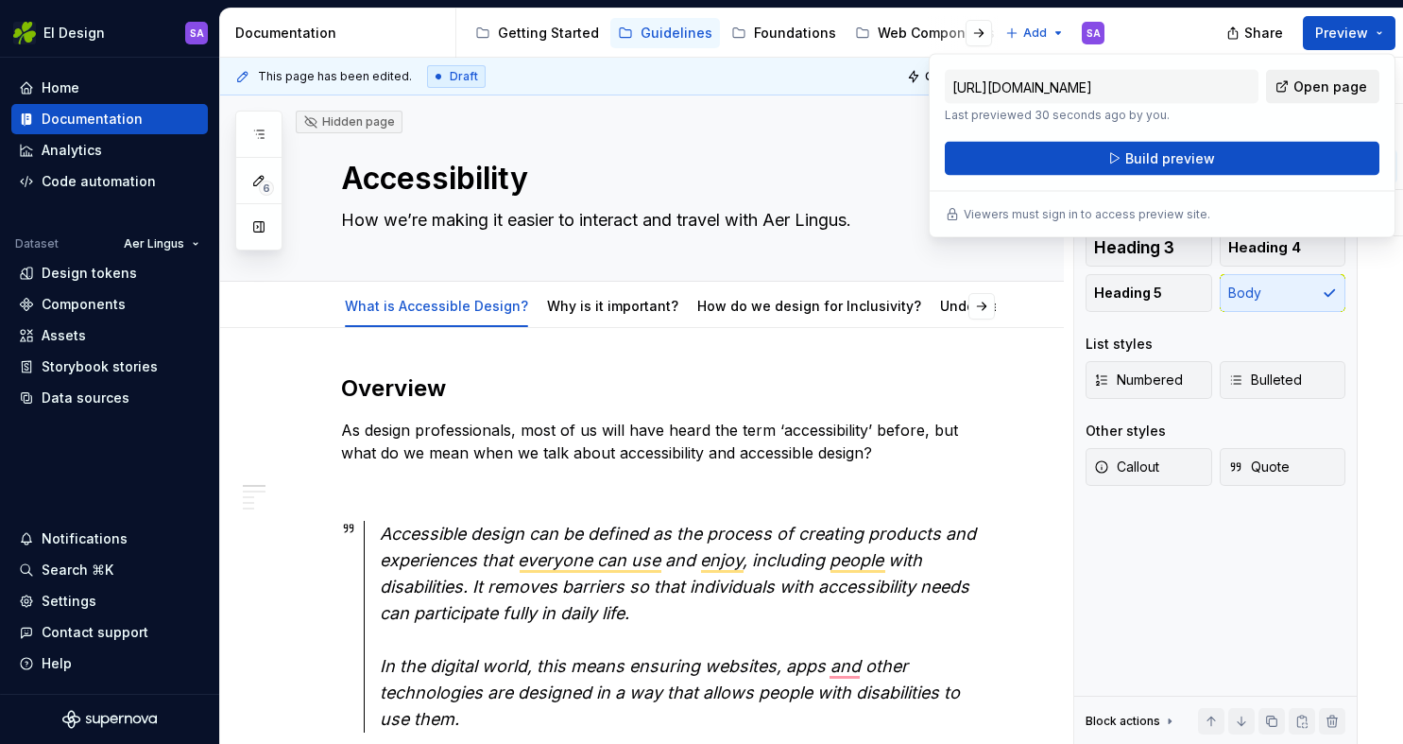
click at [1330, 77] on span "Open page" at bounding box center [1331, 86] width 74 height 19
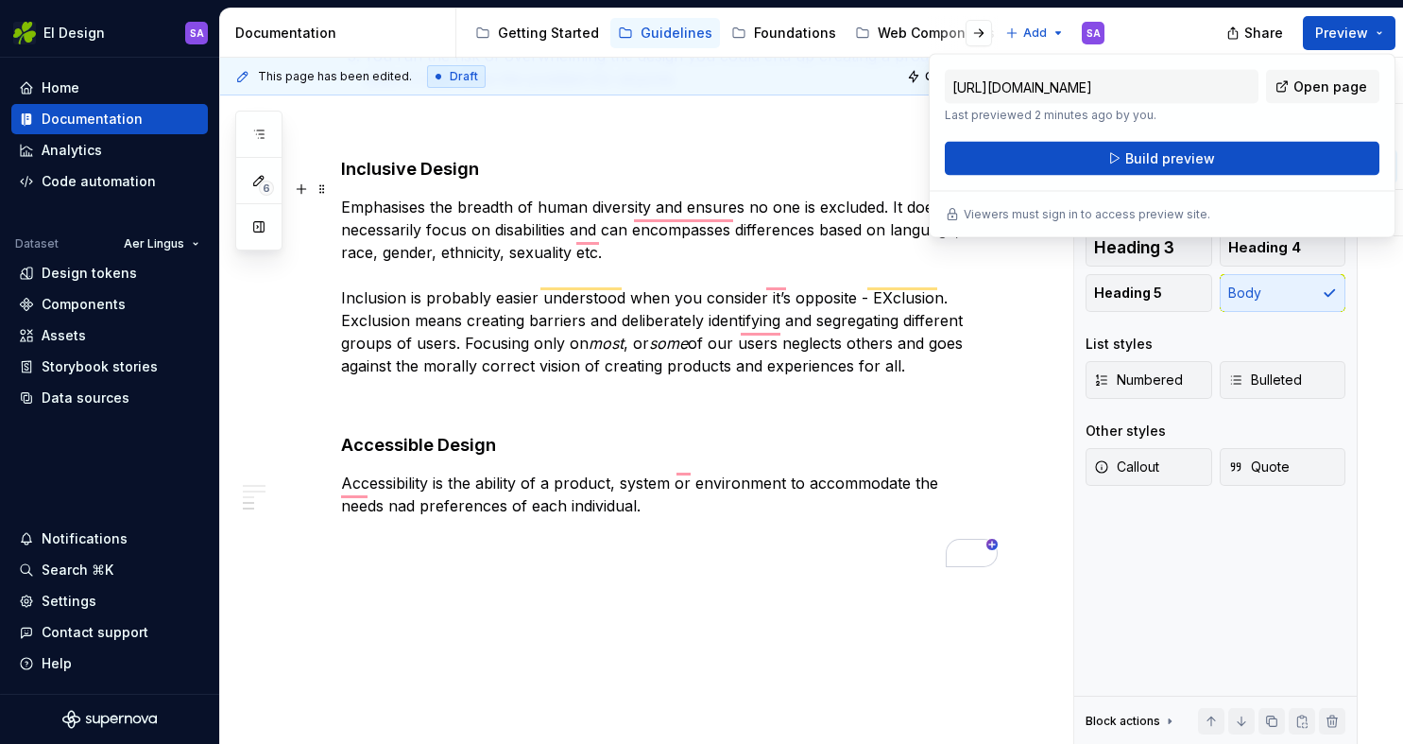
scroll to position [1689, 0]
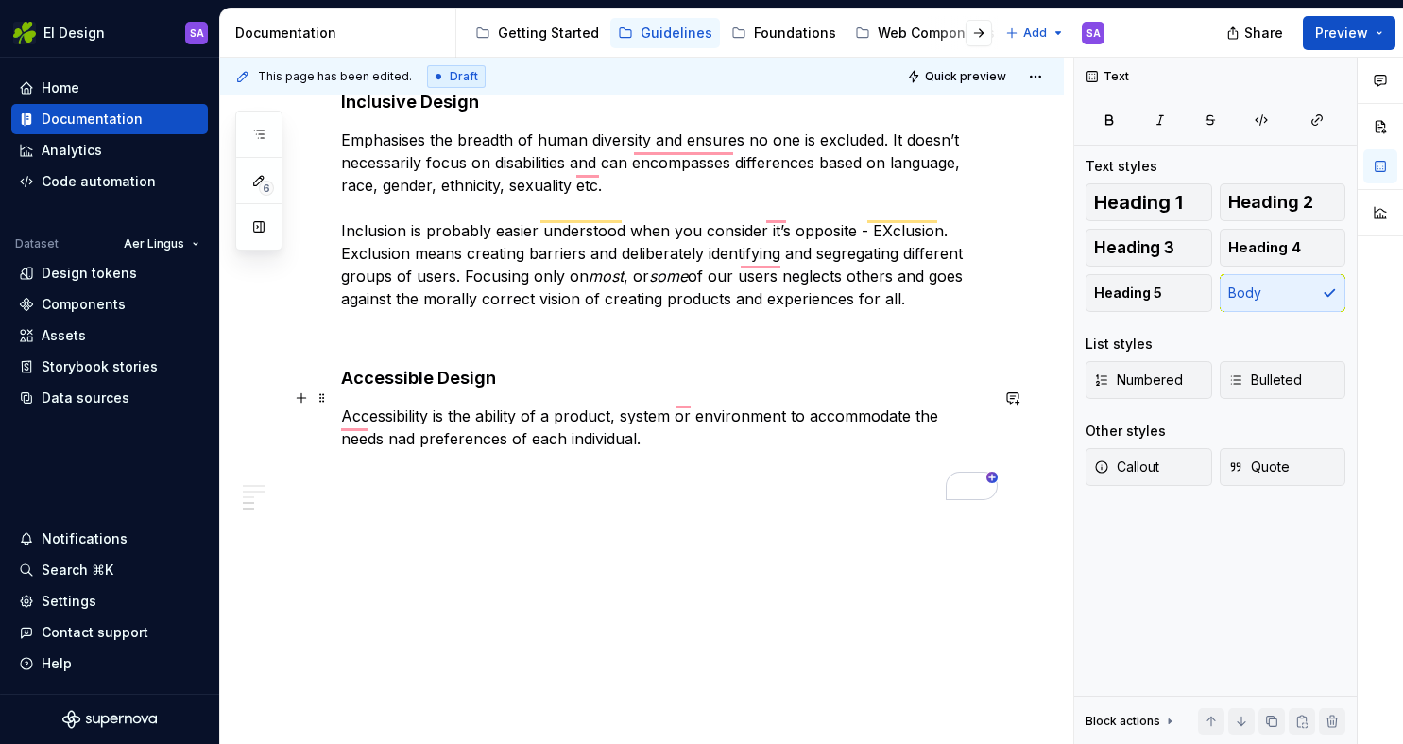
click at [629, 421] on p "Accessibility is the ability of a product, system or environment to accommodate…" at bounding box center [664, 426] width 647 height 45
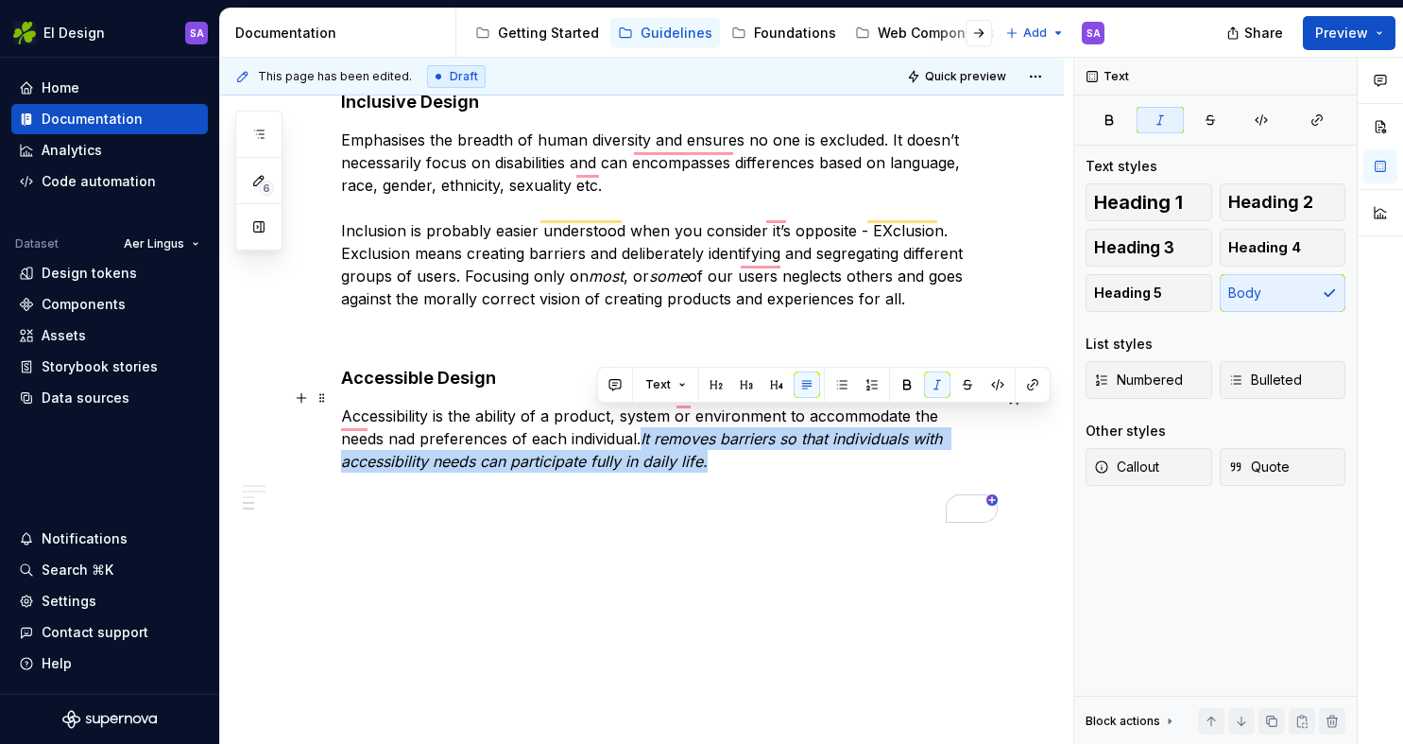
drag, startPoint x: 645, startPoint y: 442, endPoint x: 598, endPoint y: 422, distance: 50.8
click at [598, 422] on p "Accessibility is the ability of a product, system or environment to accommodate…" at bounding box center [664, 438] width 647 height 68
click at [665, 439] on p "Accessibility is the ability of a product, system or environment to accommodate…" at bounding box center [664, 438] width 647 height 68
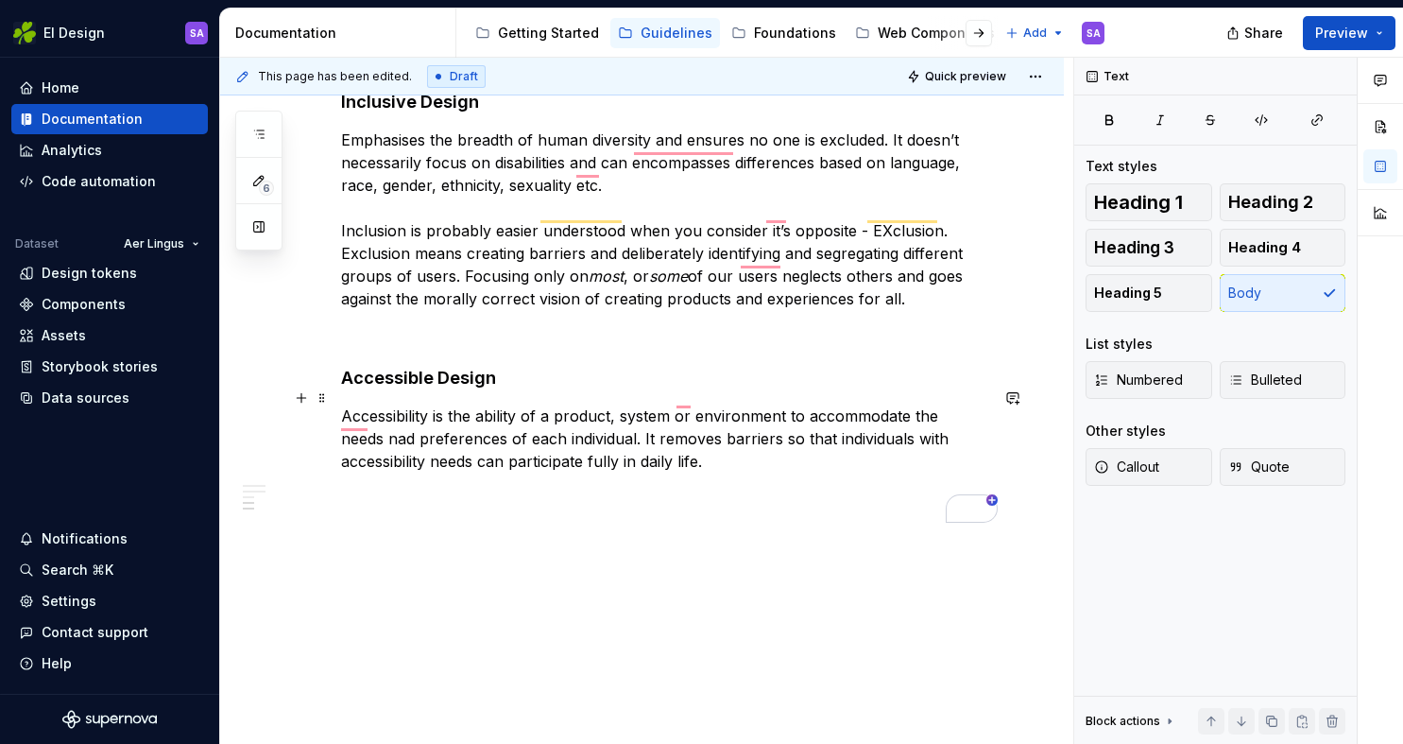
click at [583, 440] on p "Accessibility is the ability of a product, system or environment to accommodate…" at bounding box center [664, 438] width 647 height 68
click at [669, 441] on p "Accessibility is the ability of a product, system or environment to accommodate…" at bounding box center [664, 438] width 647 height 68
click at [697, 486] on p "To enrich screen reader interactions, please activate Accessibility in Grammarl…" at bounding box center [664, 495] width 647 height 23
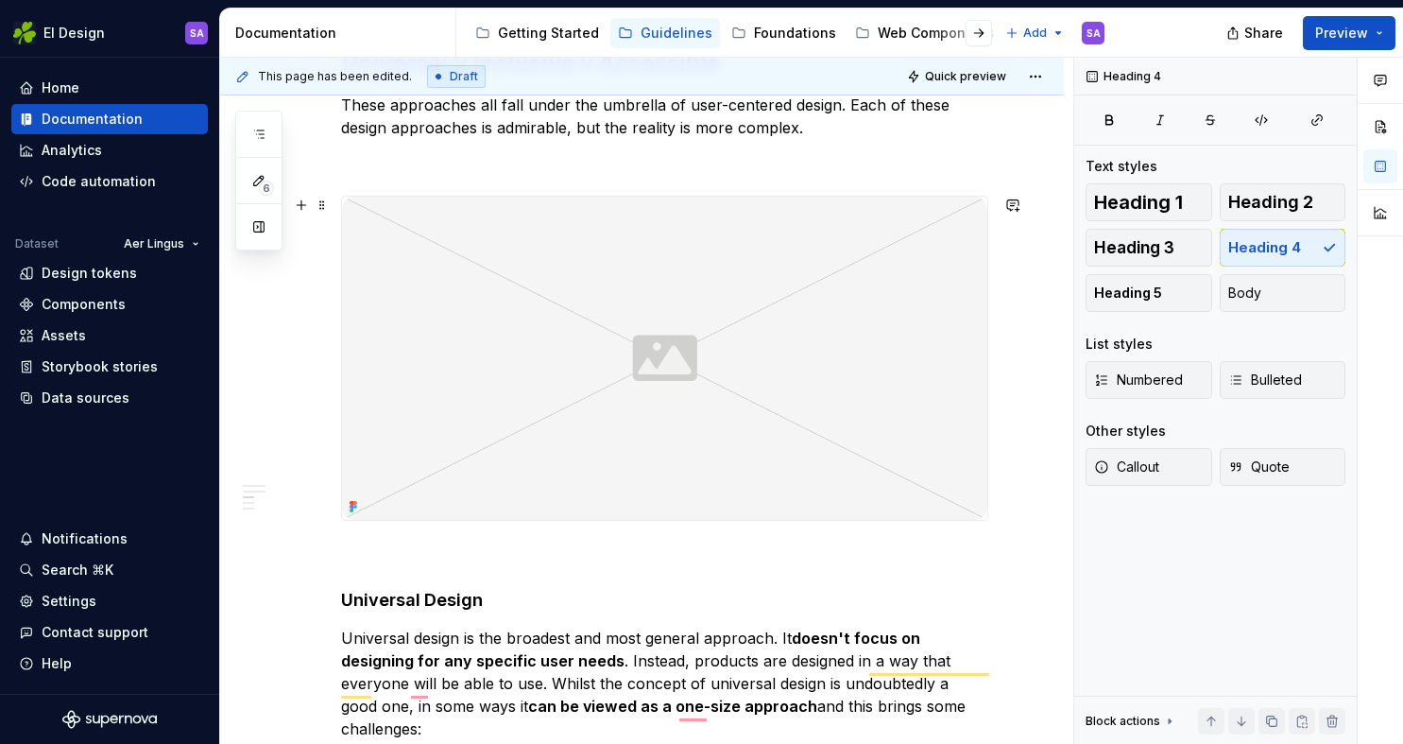
scroll to position [807, 0]
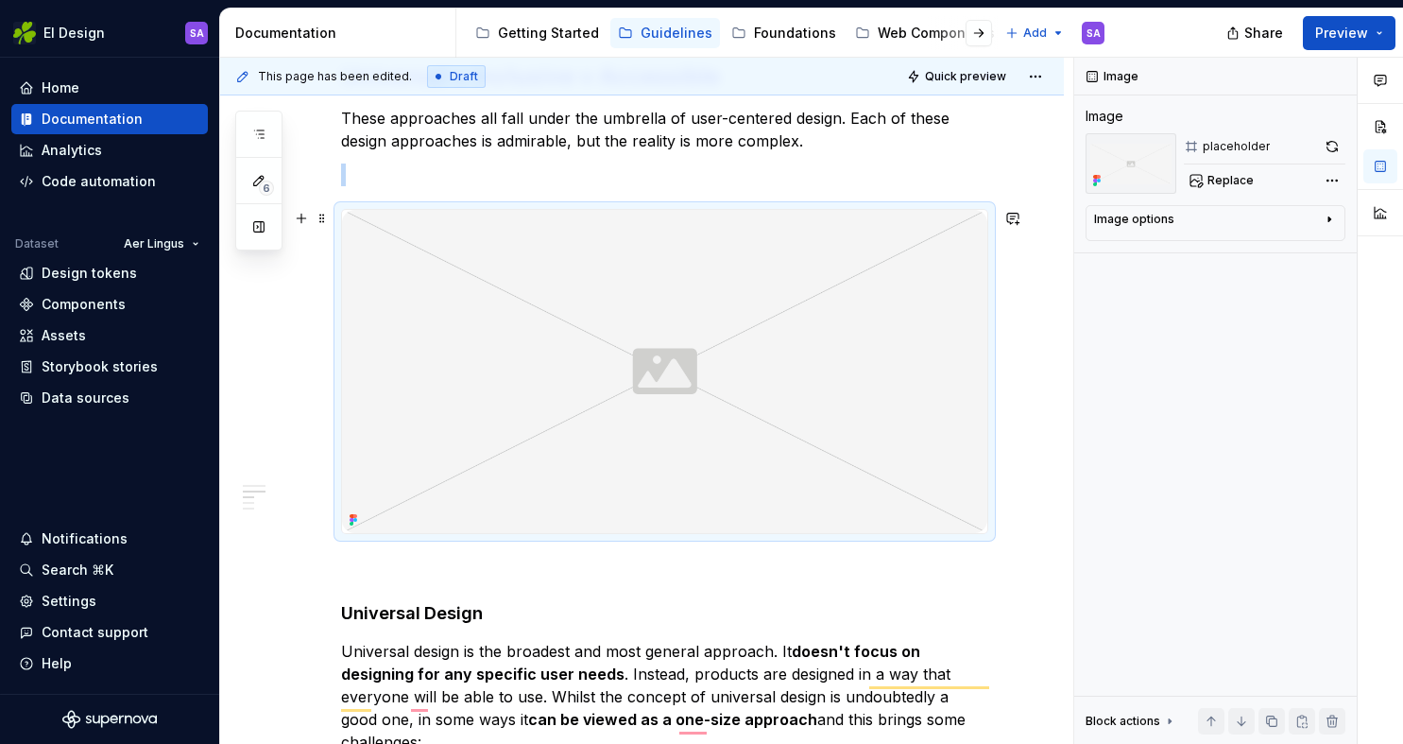
click at [673, 325] on img "To enrich screen reader interactions, please activate Accessibility in Grammarl…" at bounding box center [664, 371] width 645 height 323
click at [578, 184] on p "To enrich screen reader interactions, please activate Accessibility in Grammarl…" at bounding box center [664, 175] width 647 height 23
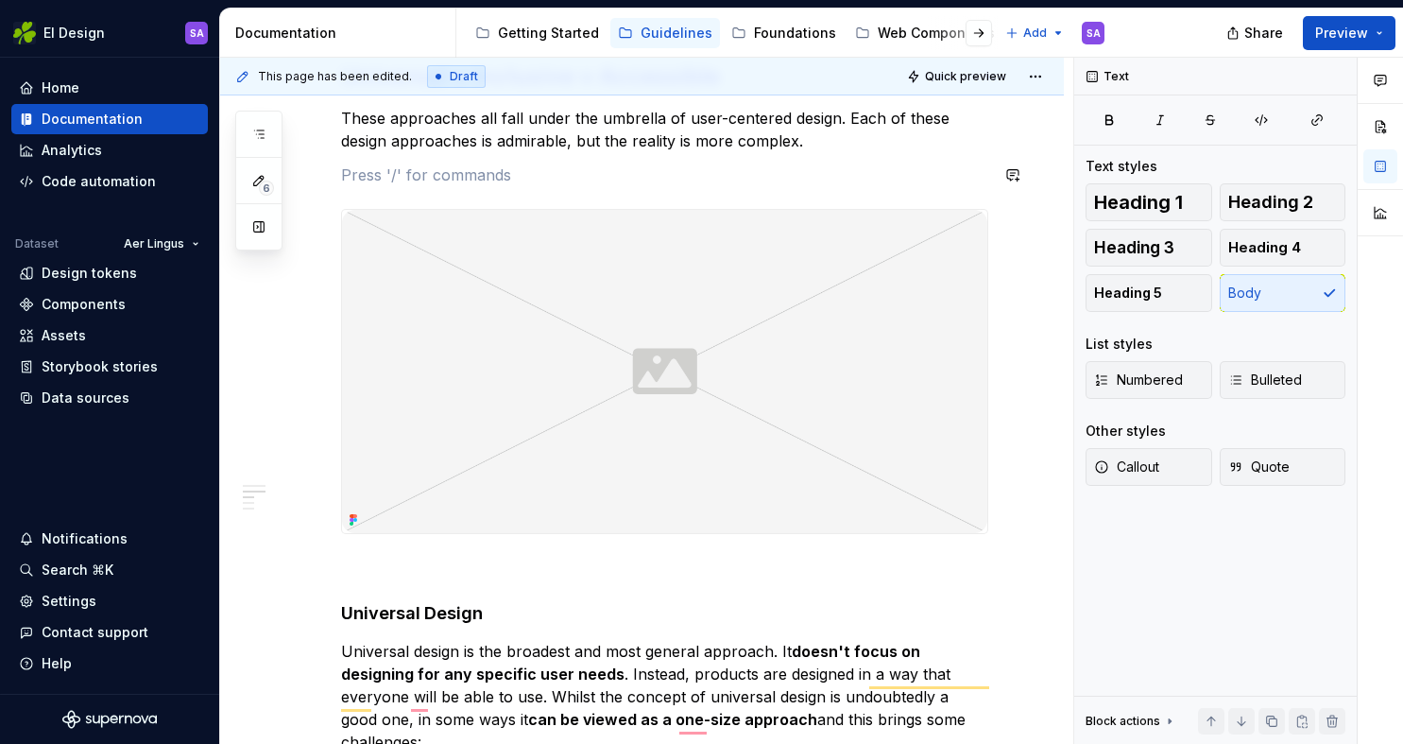
scroll to position [723, 0]
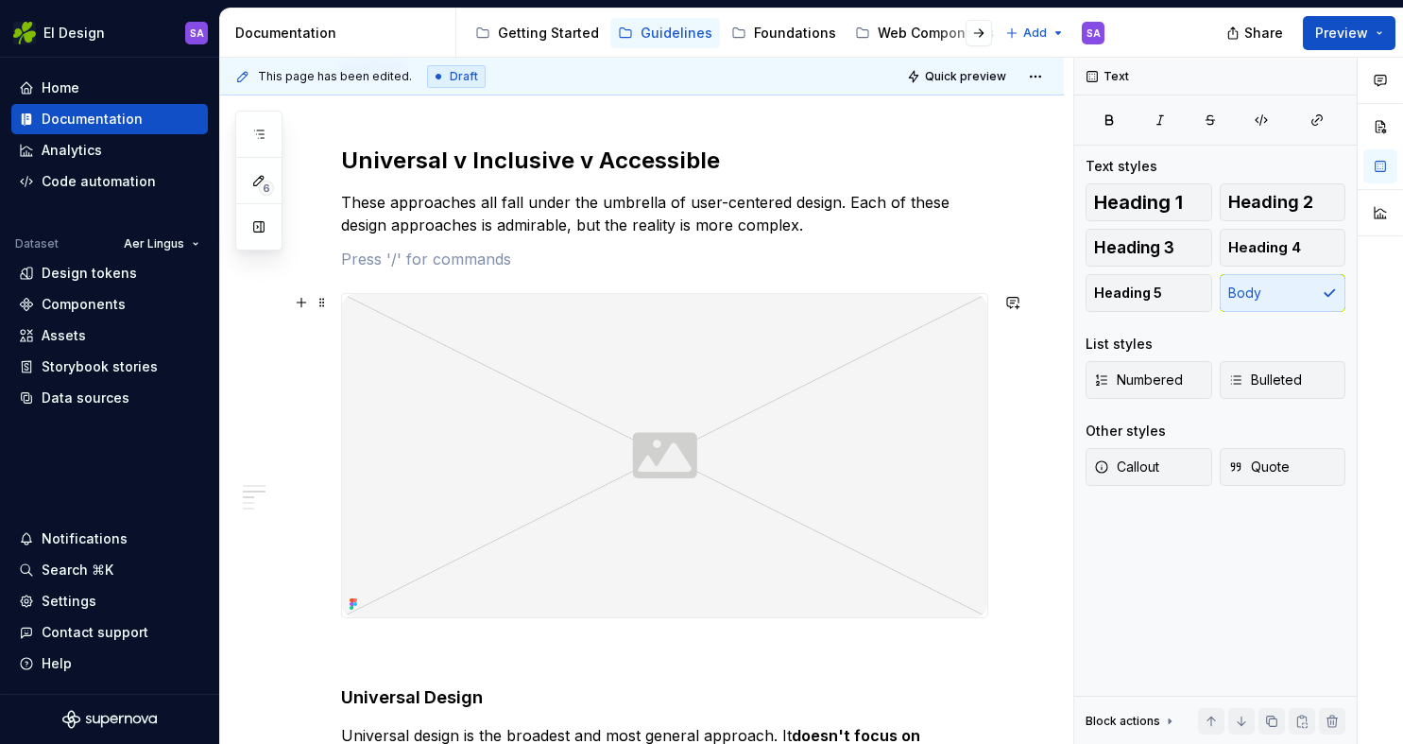
type textarea "*"
click at [509, 422] on img "To enrich screen reader interactions, please activate Accessibility in Grammarl…" at bounding box center [664, 455] width 645 height 323
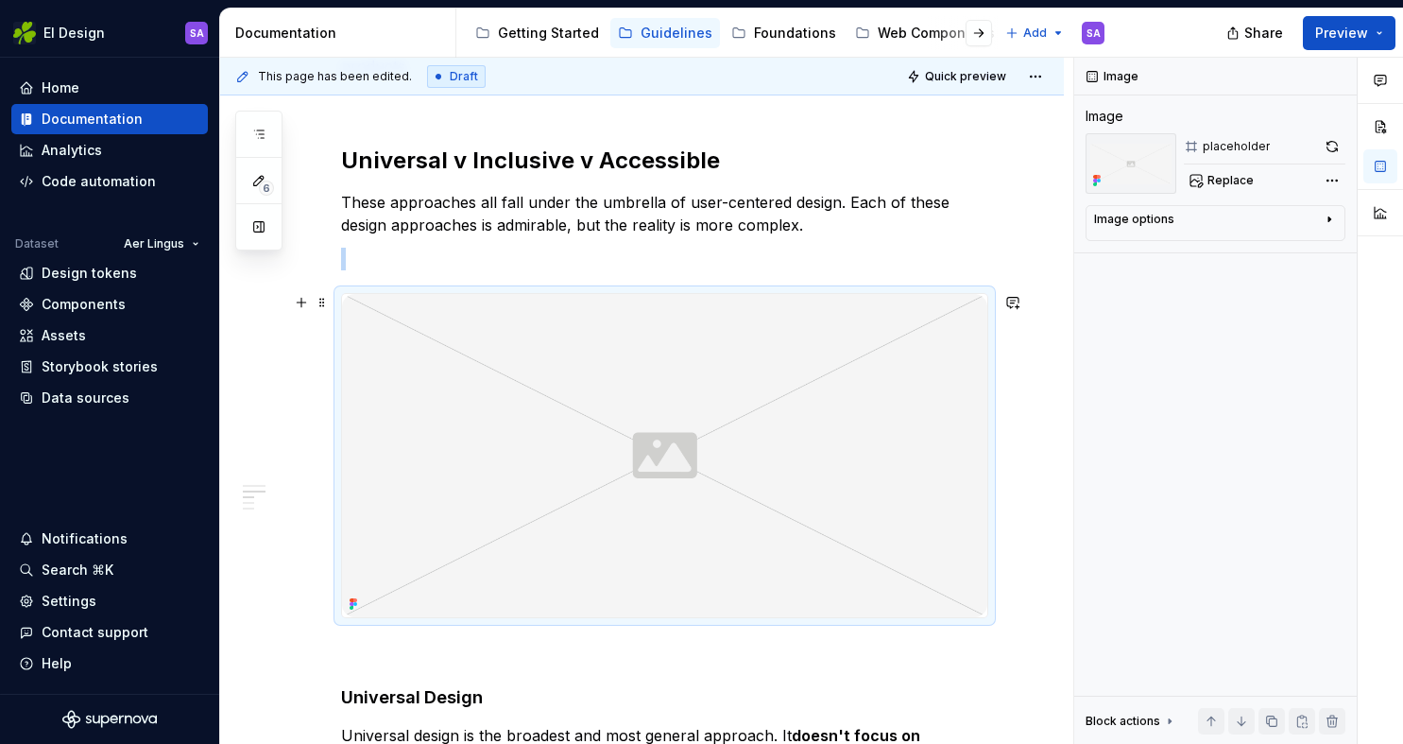
scroll to position [823, 0]
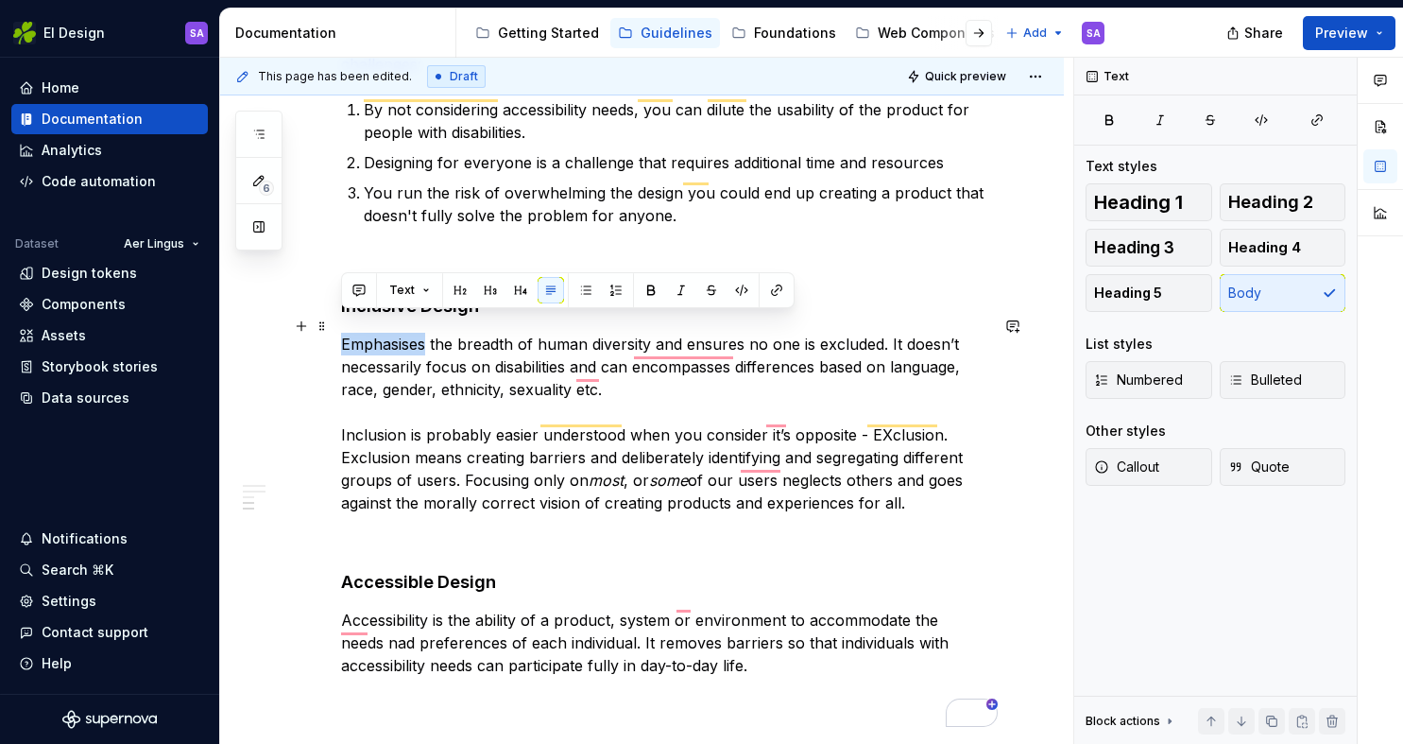
drag, startPoint x: 425, startPoint y: 323, endPoint x: 341, endPoint y: 326, distance: 84.2
click at [341, 333] on p "Emphasises the breadth of human diversity and ensures no one is excluded. It do…" at bounding box center [664, 423] width 647 height 181
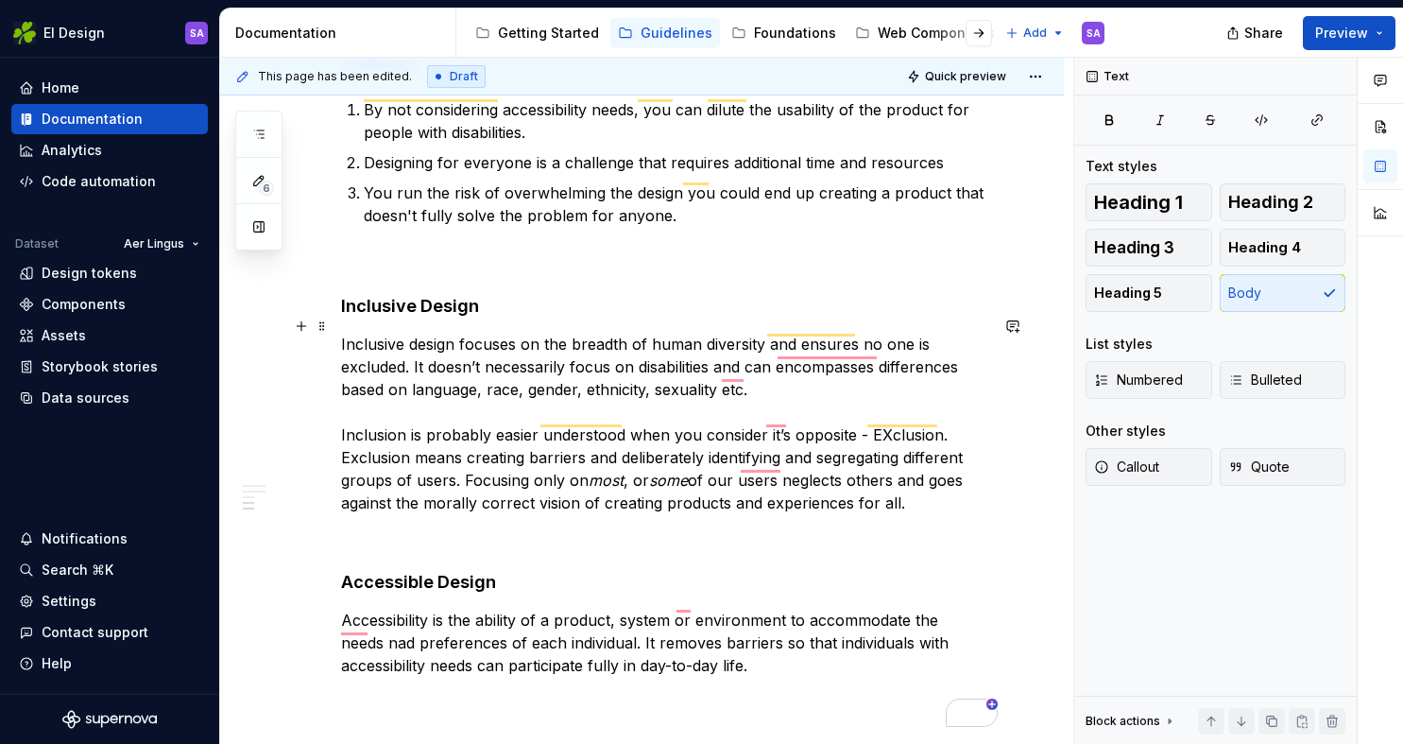
click at [496, 349] on p "Inclusive design focuses on the breadth of human diversity and ensures no one i…" at bounding box center [664, 423] width 647 height 181
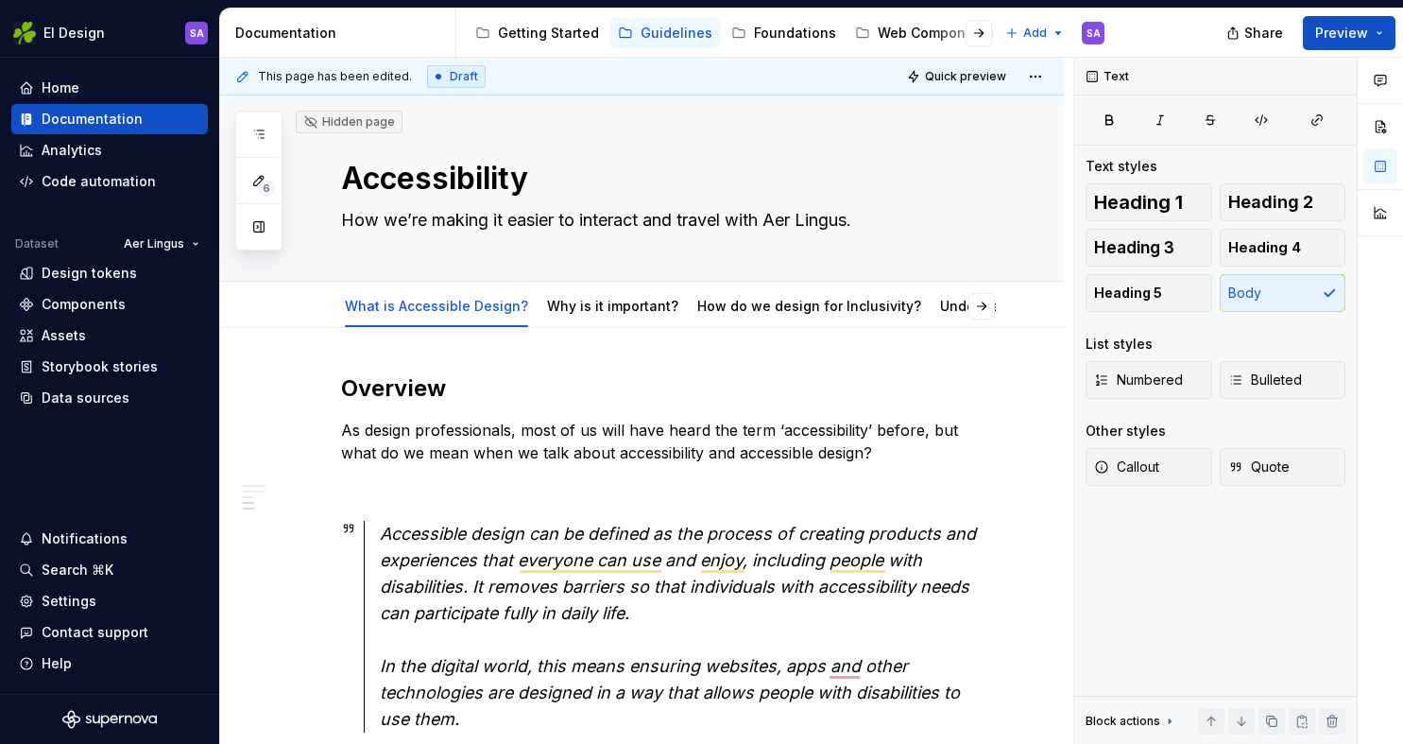
scroll to position [1485, 0]
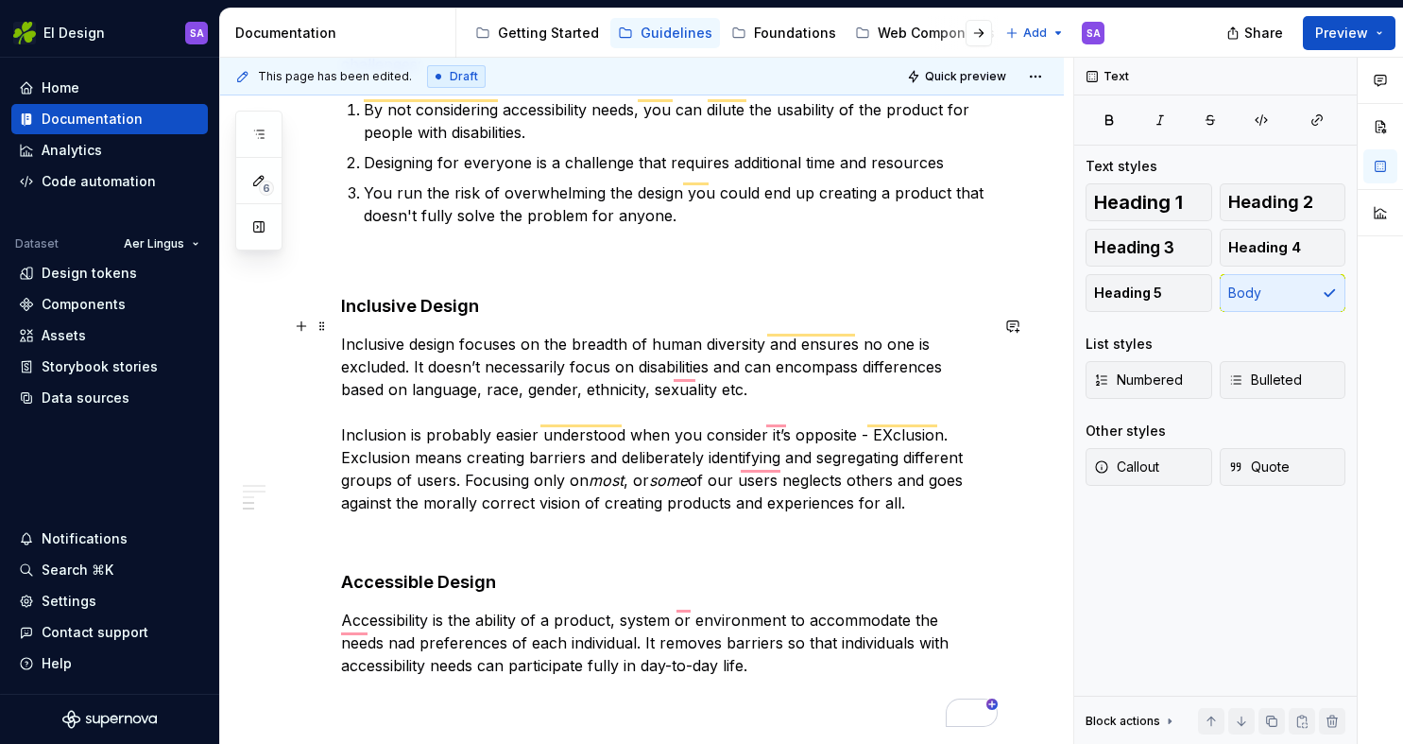
click at [714, 371] on p "Inclusive design focuses on the breadth of human diversity and ensures no one i…" at bounding box center [664, 423] width 647 height 181
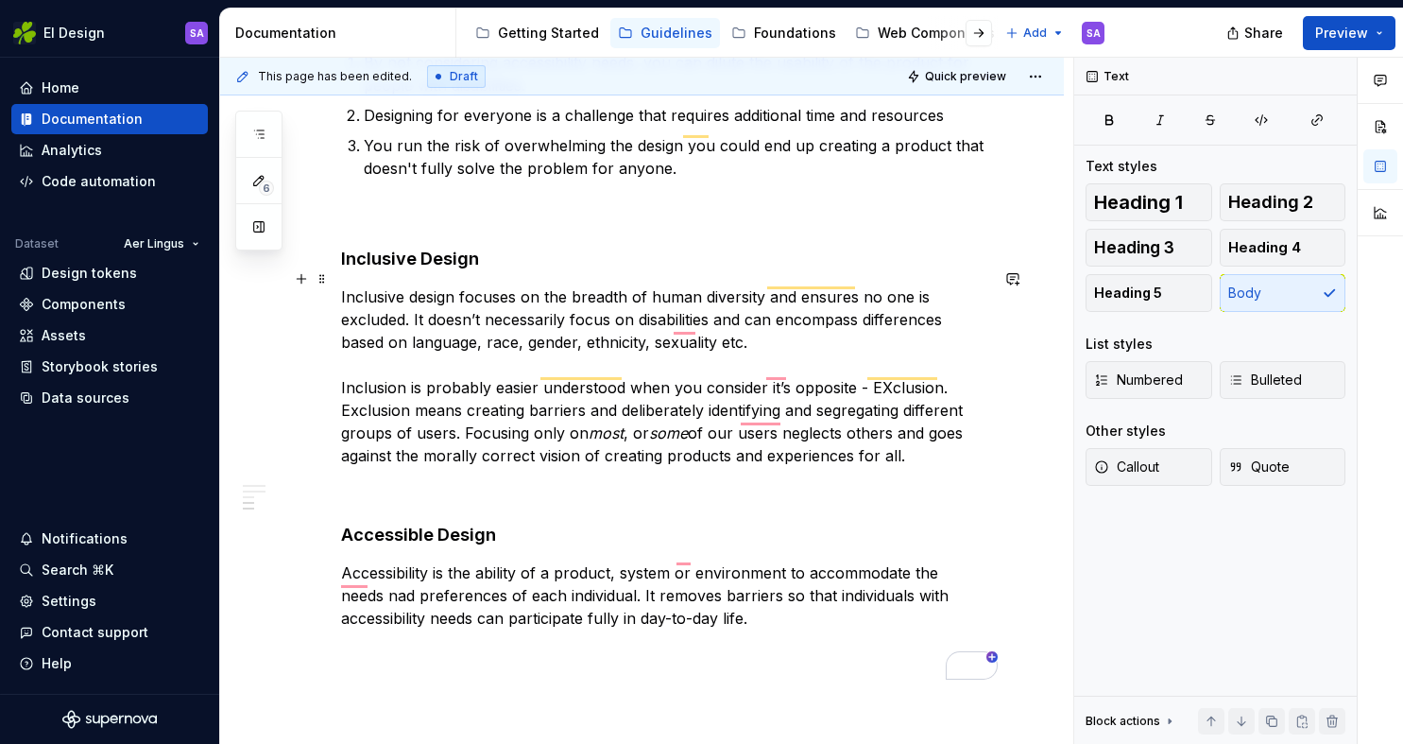
scroll to position [1572, 0]
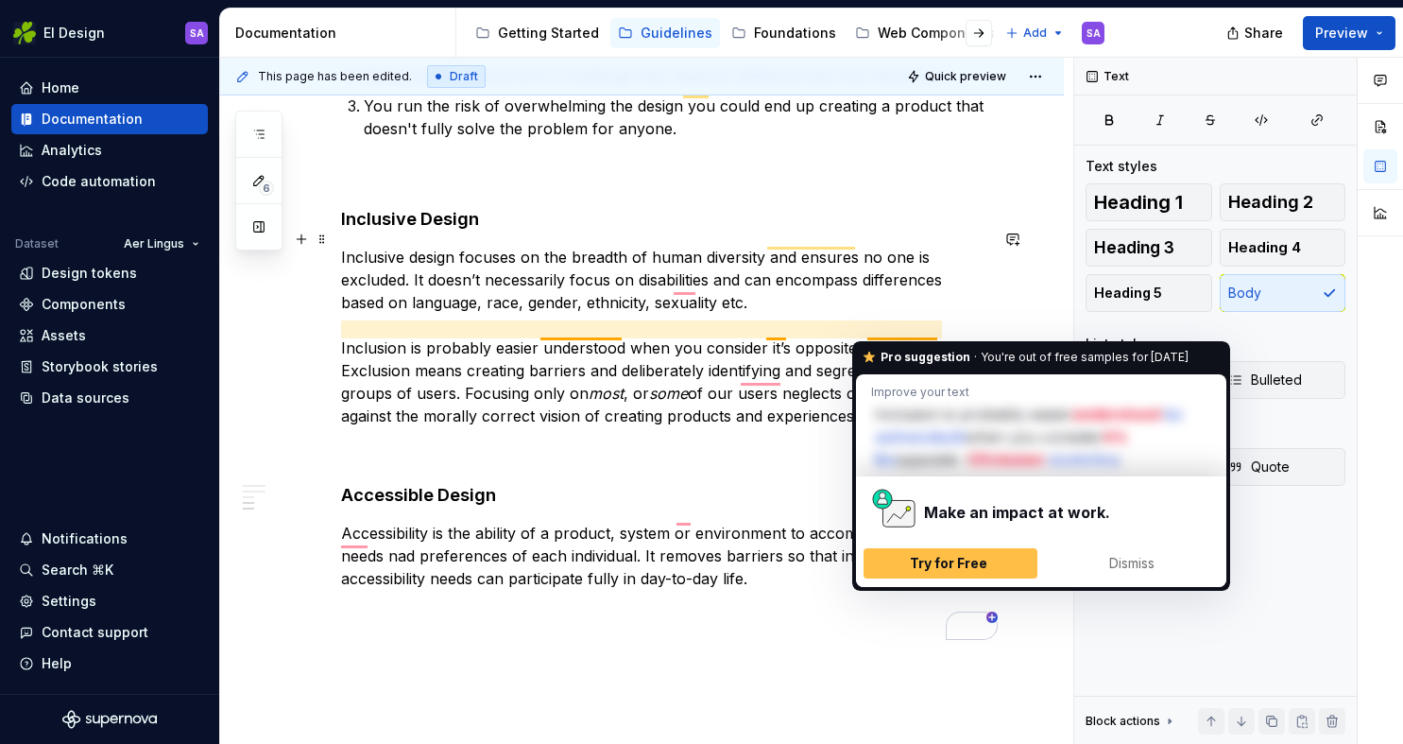
click at [888, 329] on p "Inclusive design focuses on the breadth of human diversity and ensures no one i…" at bounding box center [664, 336] width 647 height 181
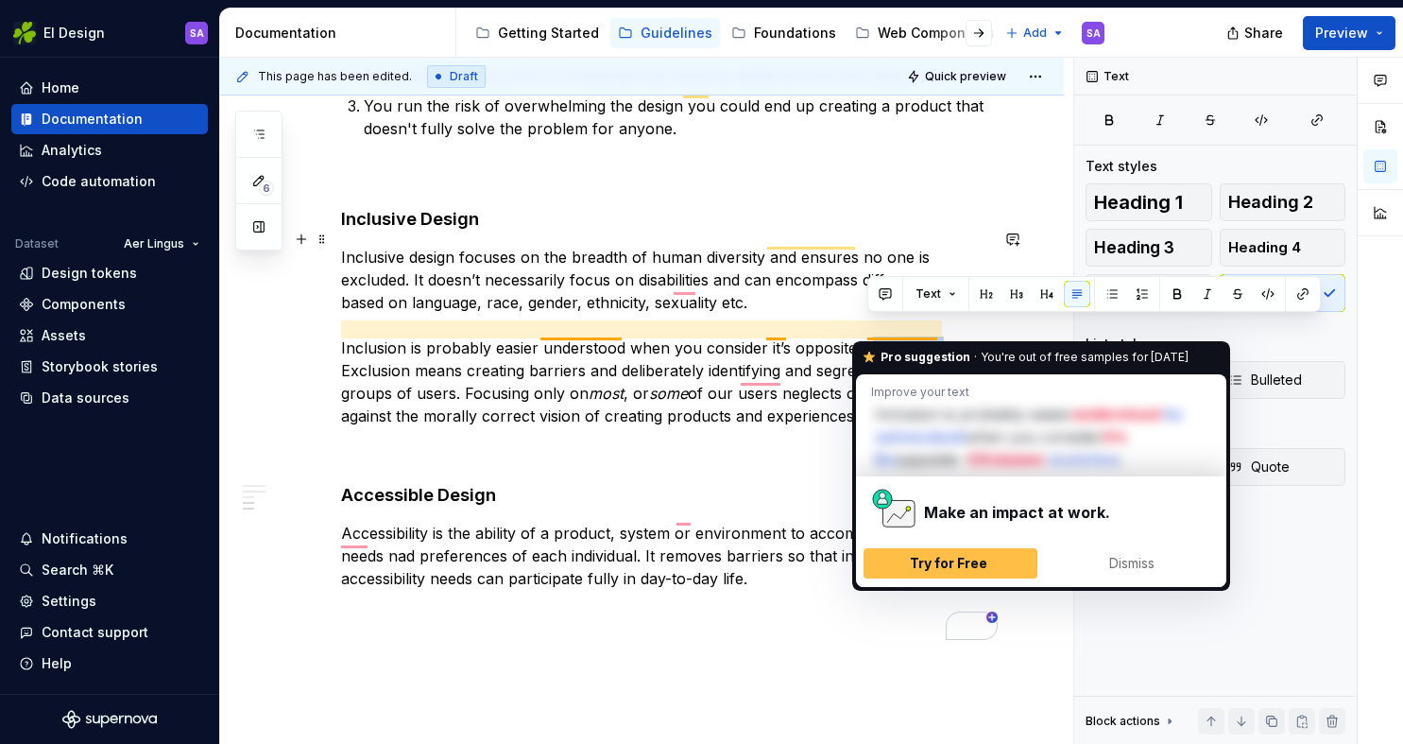
drag, startPoint x: 888, startPoint y: 329, endPoint x: 868, endPoint y: 328, distance: 20.8
click at [867, 328] on p "Inclusive design focuses on the breadth of human diversity and ensures no one i…" at bounding box center [664, 336] width 647 height 181
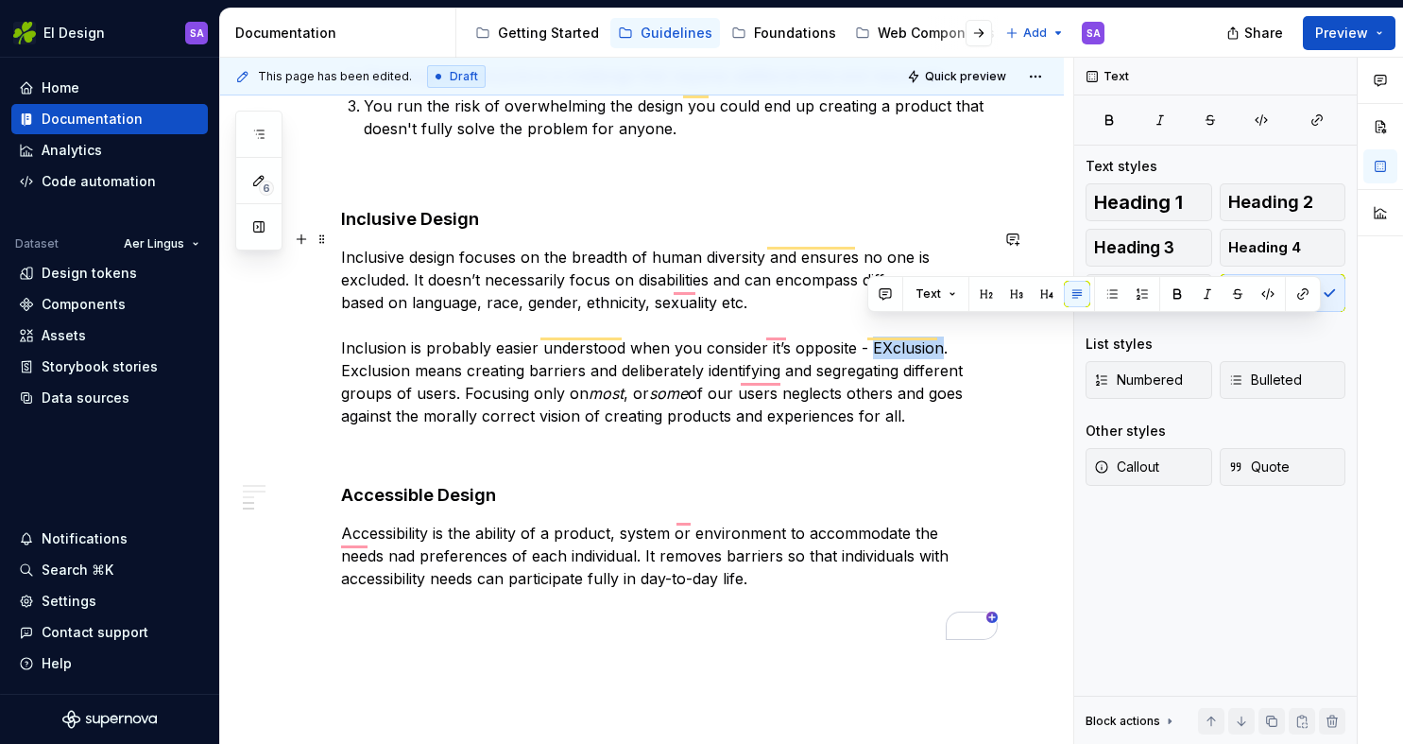
click at [868, 328] on p "Inclusive design focuses on the breadth of human diversity and ensures no one i…" at bounding box center [664, 336] width 647 height 181
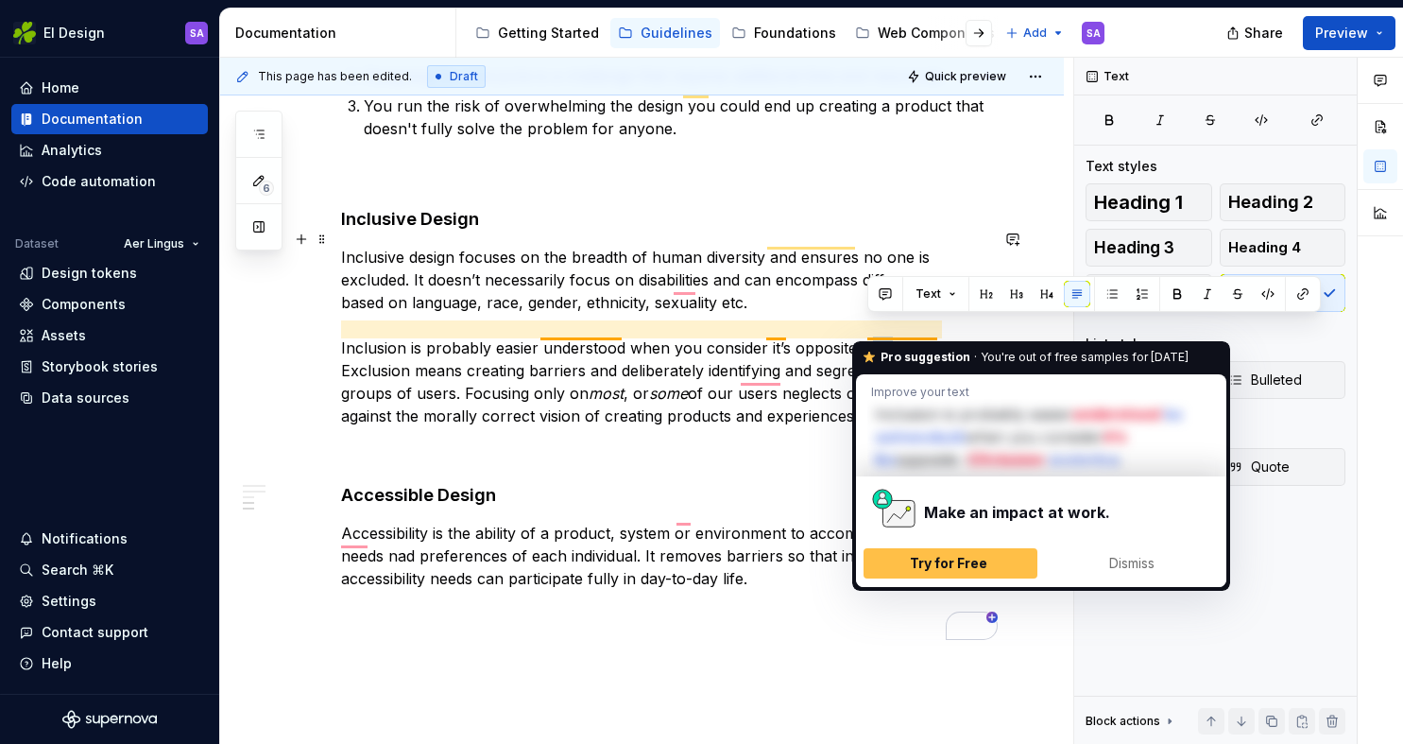
drag, startPoint x: 886, startPoint y: 329, endPoint x: 868, endPoint y: 326, distance: 19.1
click at [868, 326] on p "Inclusive design focuses on the breadth of human diversity and ensures no one i…" at bounding box center [664, 336] width 647 height 181
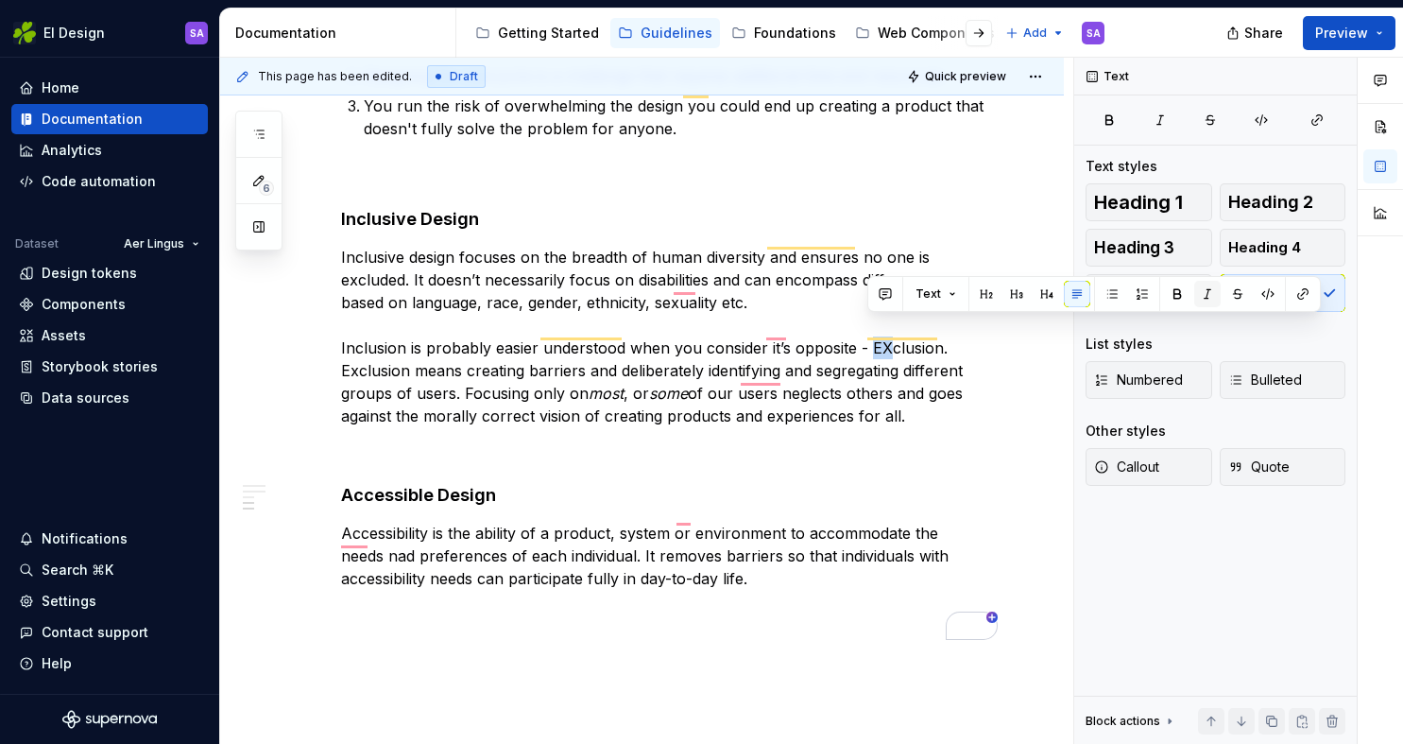
click at [1205, 288] on button "button" at bounding box center [1208, 294] width 26 height 26
click at [829, 392] on p "Inclusive design focuses on the breadth of human diversity and ensures no one i…" at bounding box center [664, 336] width 647 height 181
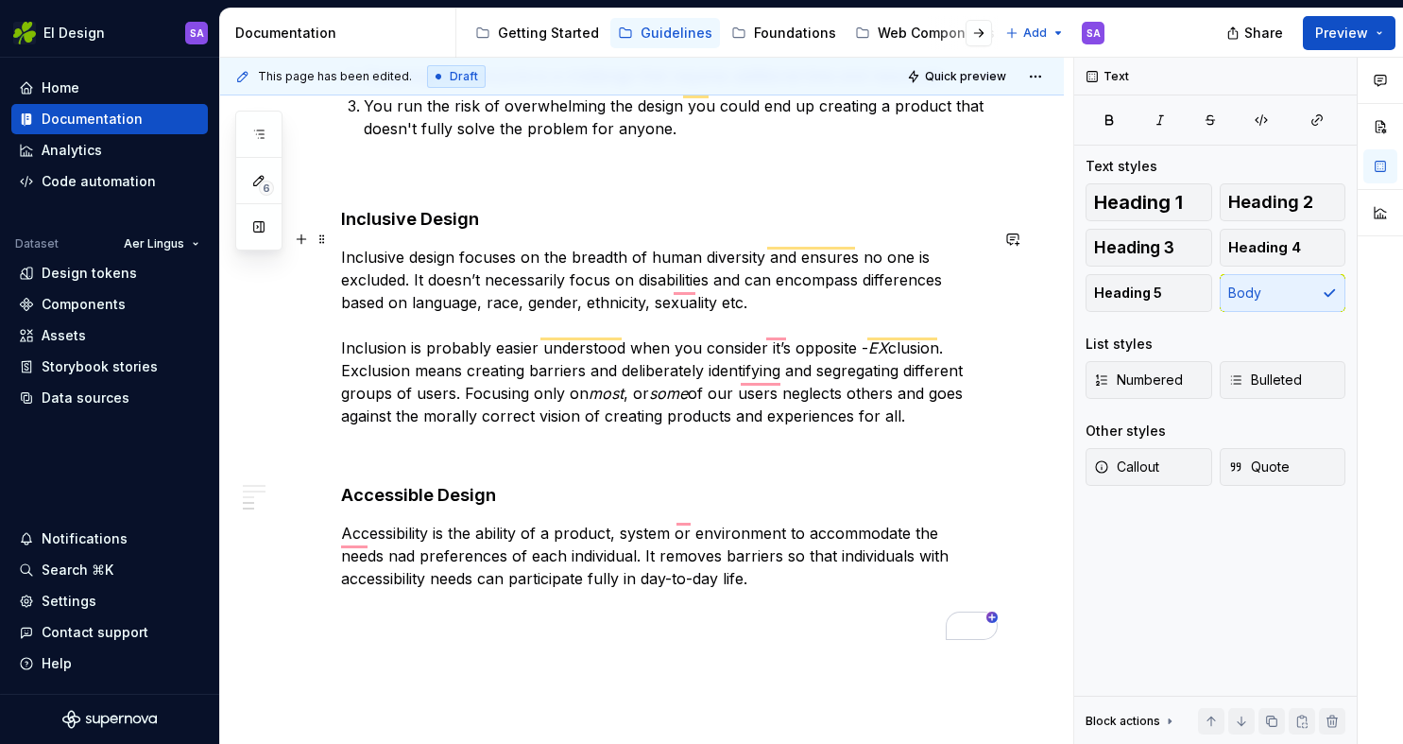
click at [528, 378] on p "Inclusive design focuses on the breadth of human diversity and ensures no one i…" at bounding box center [664, 336] width 647 height 181
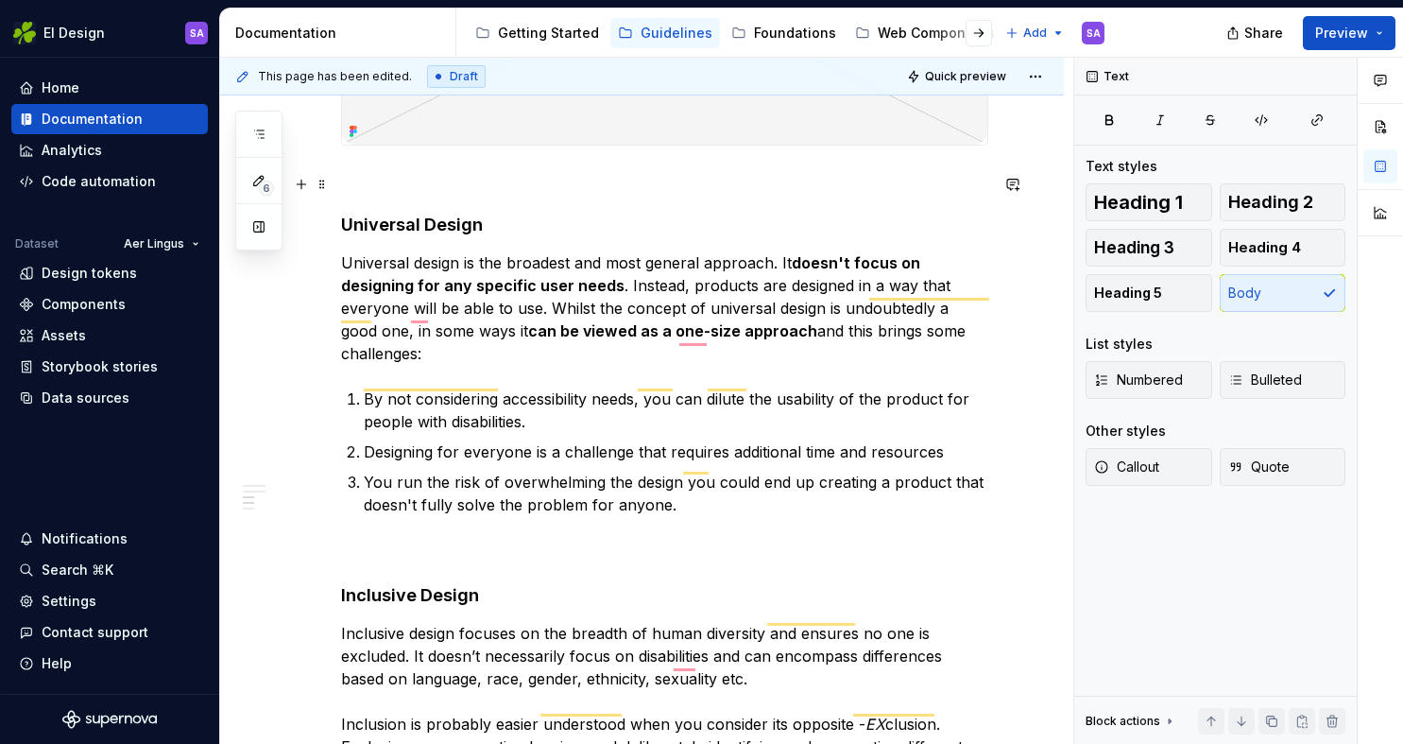
scroll to position [0, 0]
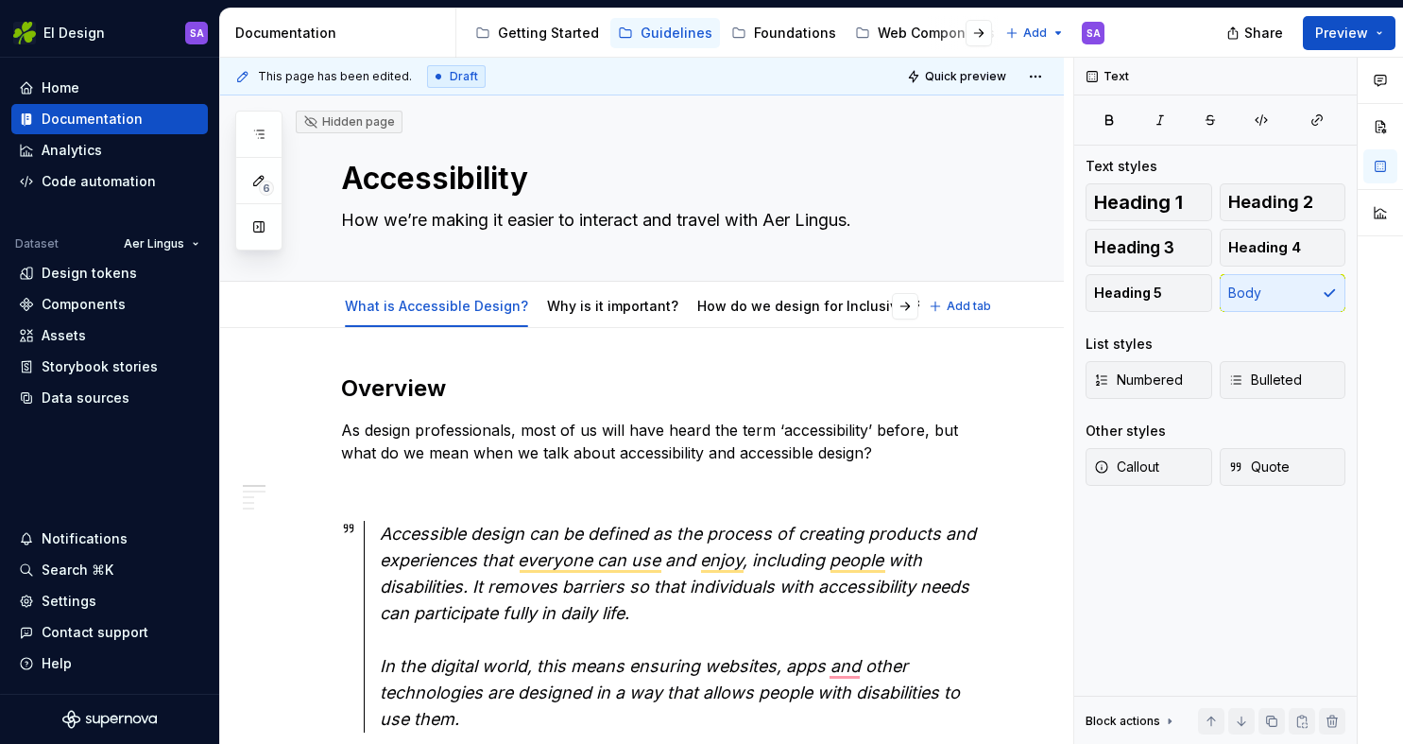
type textarea "*"
